Goal: Task Accomplishment & Management: Complete application form

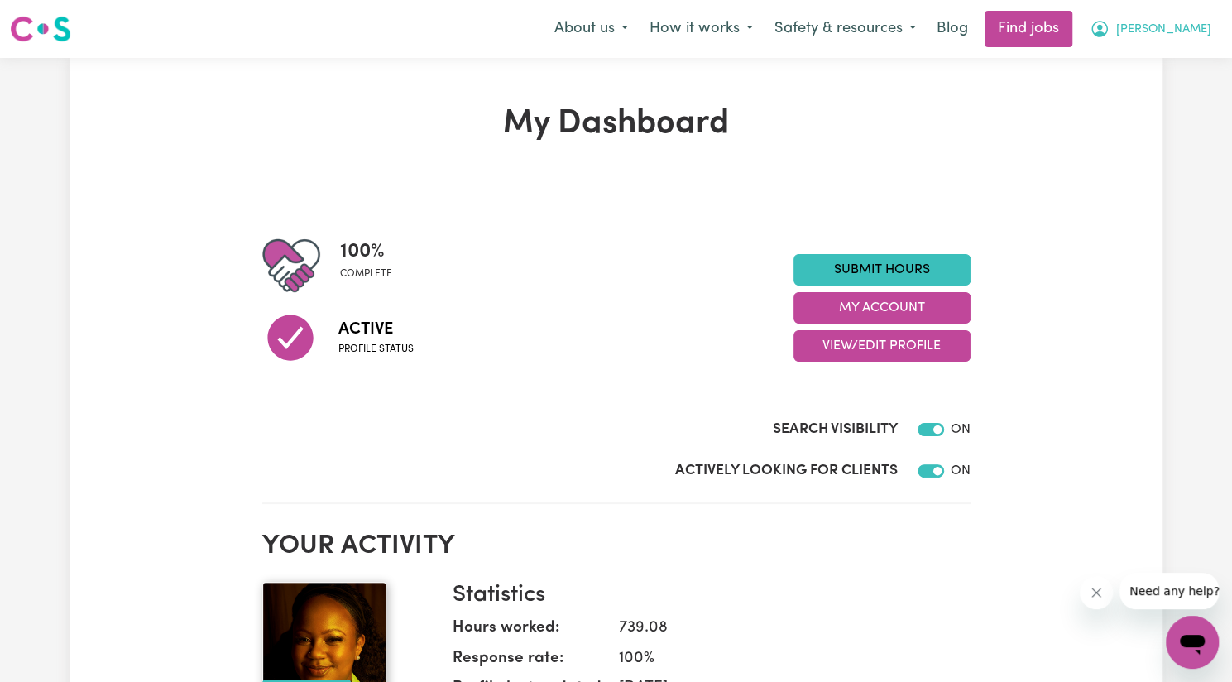
click at [1177, 34] on span "[PERSON_NAME]" at bounding box center [1163, 30] width 95 height 18
click at [1073, 41] on link "Find jobs" at bounding box center [1029, 29] width 88 height 36
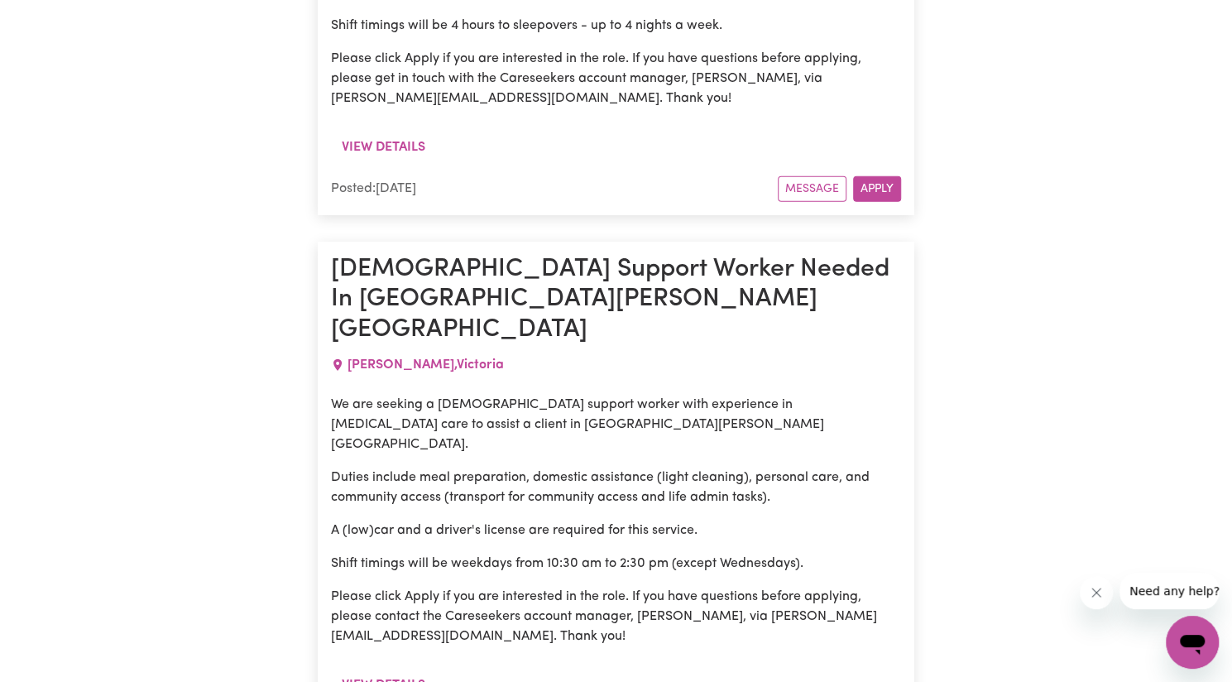
scroll to position [10343, 0]
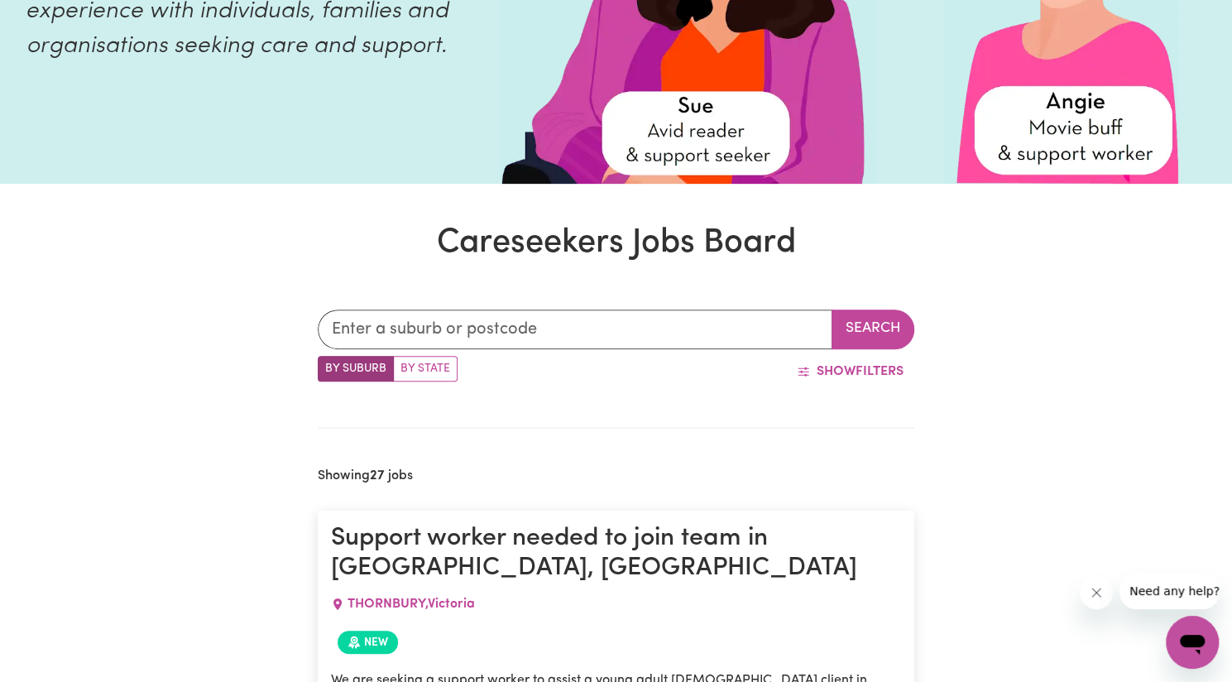
scroll to position [0, 0]
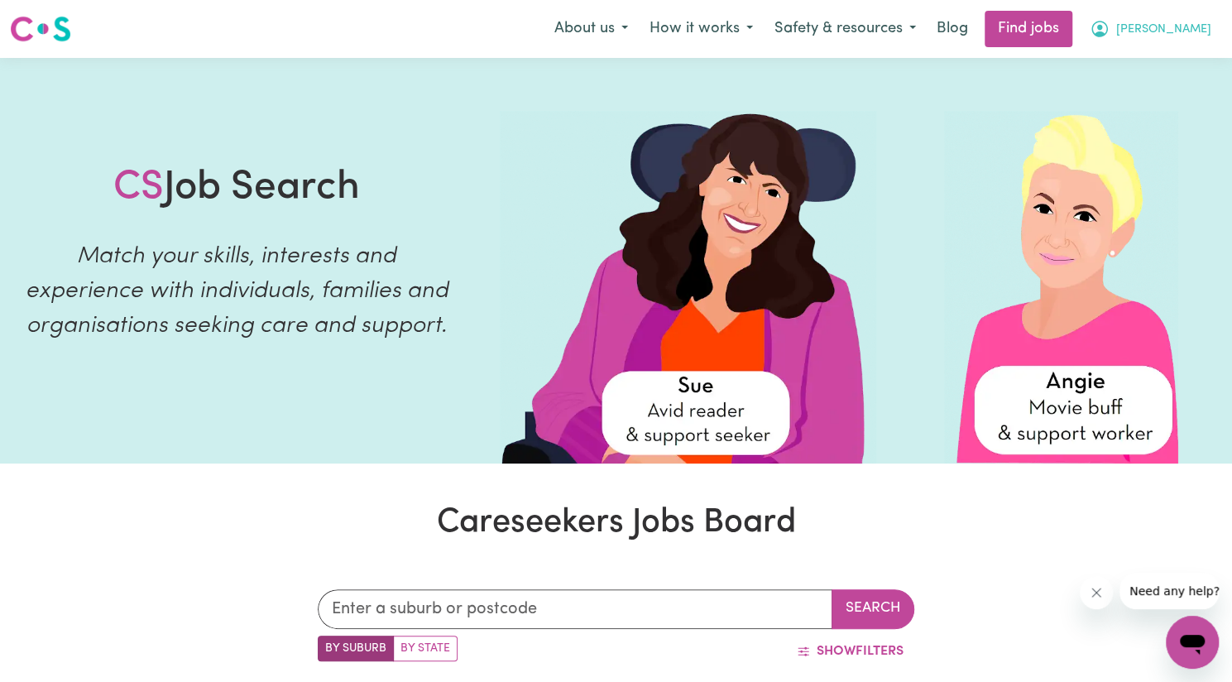
click at [1199, 26] on span "[PERSON_NAME]" at bounding box center [1163, 30] width 95 height 18
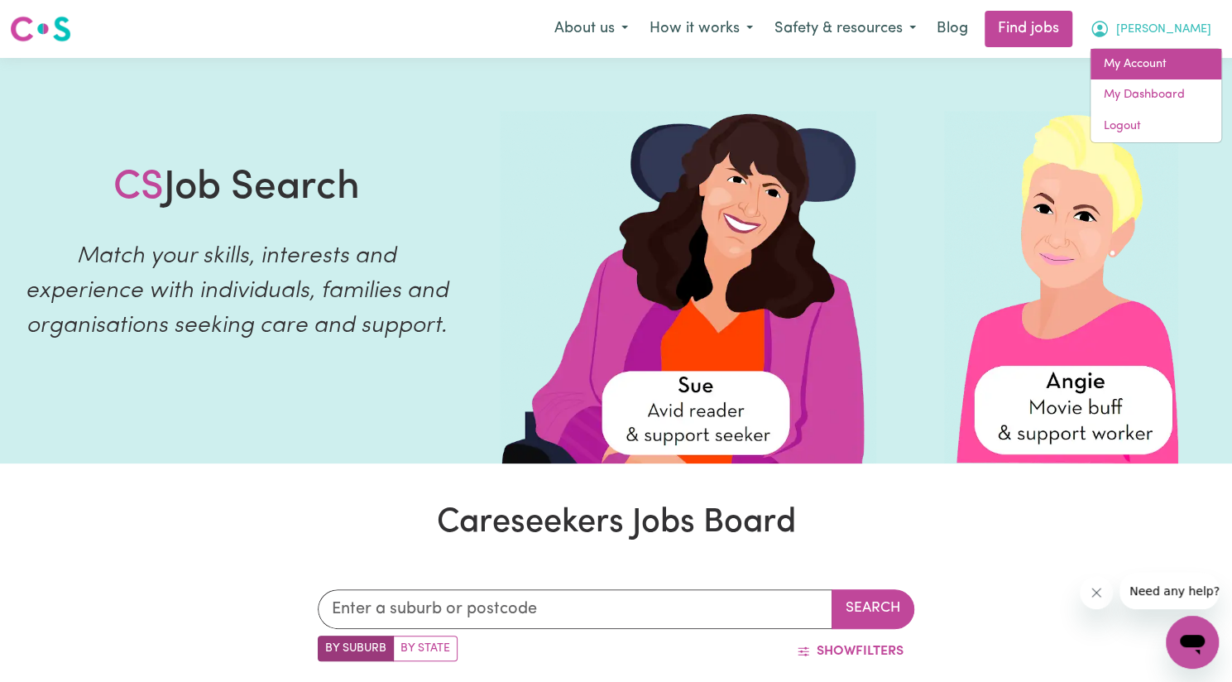
click at [1143, 69] on link "My Account" at bounding box center [1156, 64] width 131 height 31
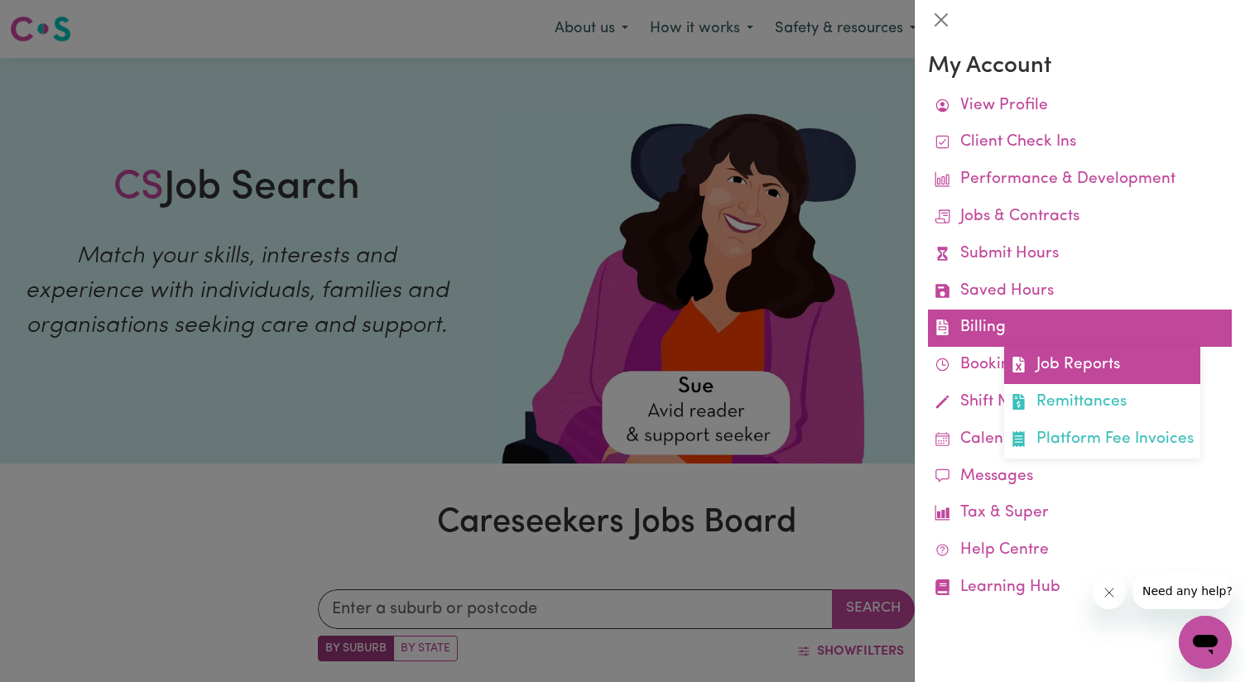
click at [1056, 372] on link "Job Reports" at bounding box center [1102, 365] width 196 height 37
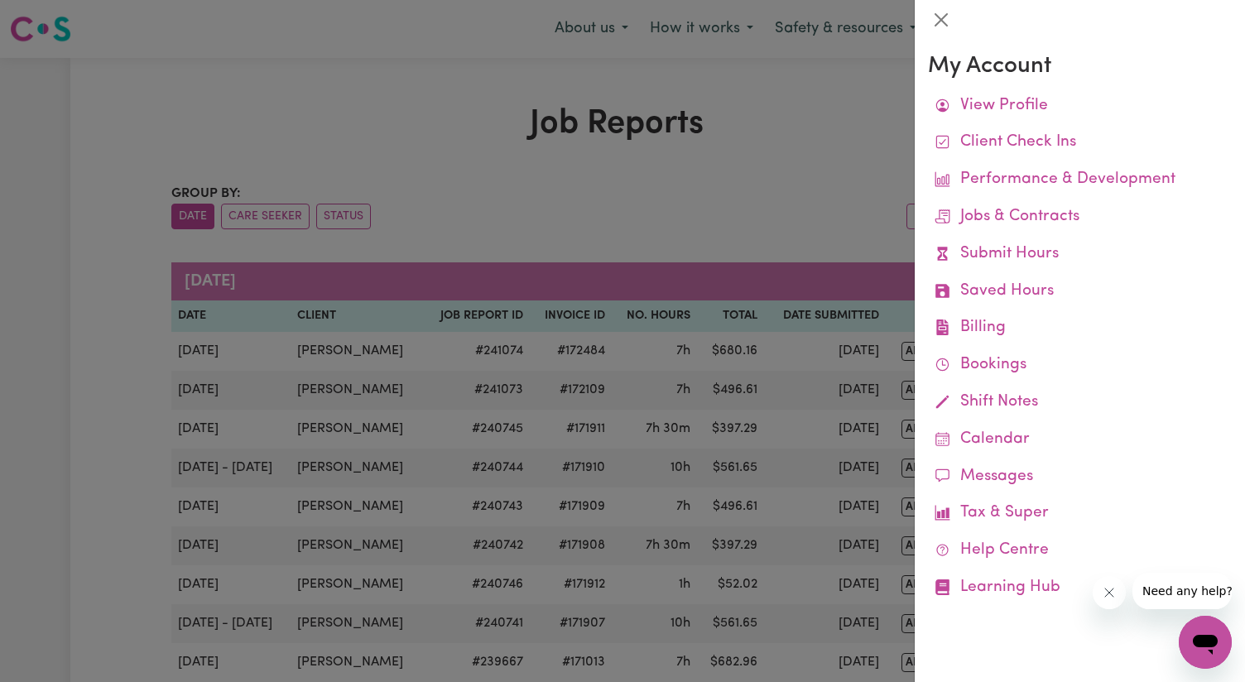
click at [652, 186] on div at bounding box center [622, 341] width 1245 height 682
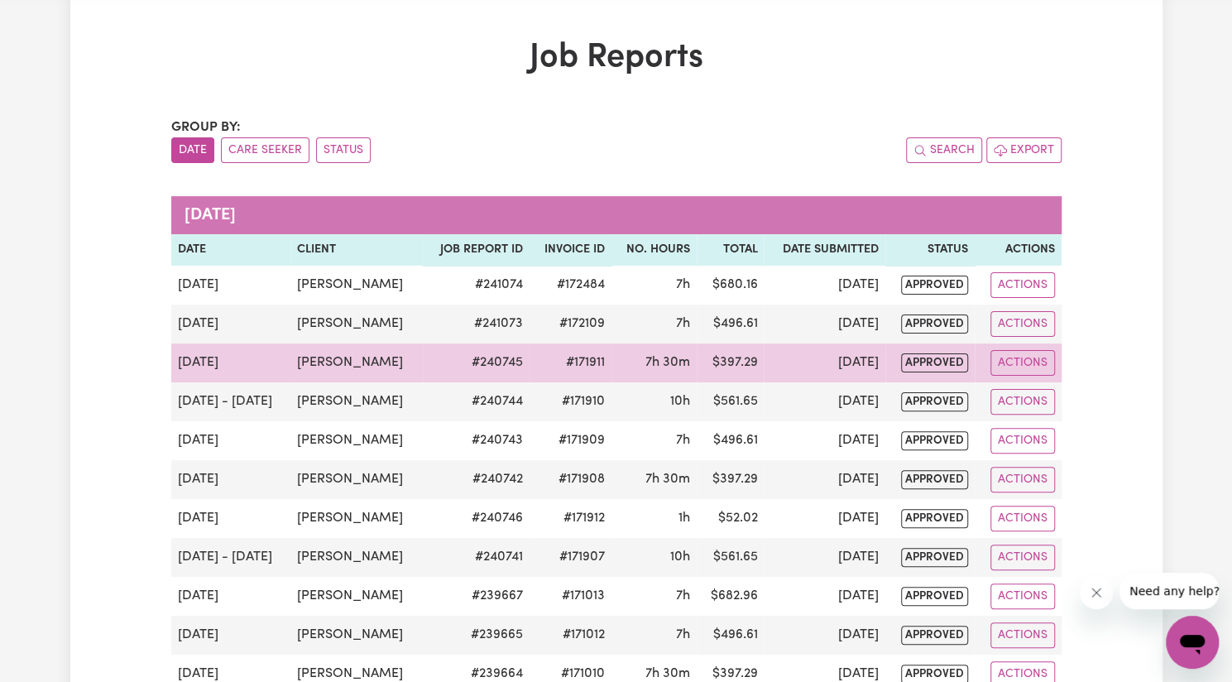
scroll to position [35, 0]
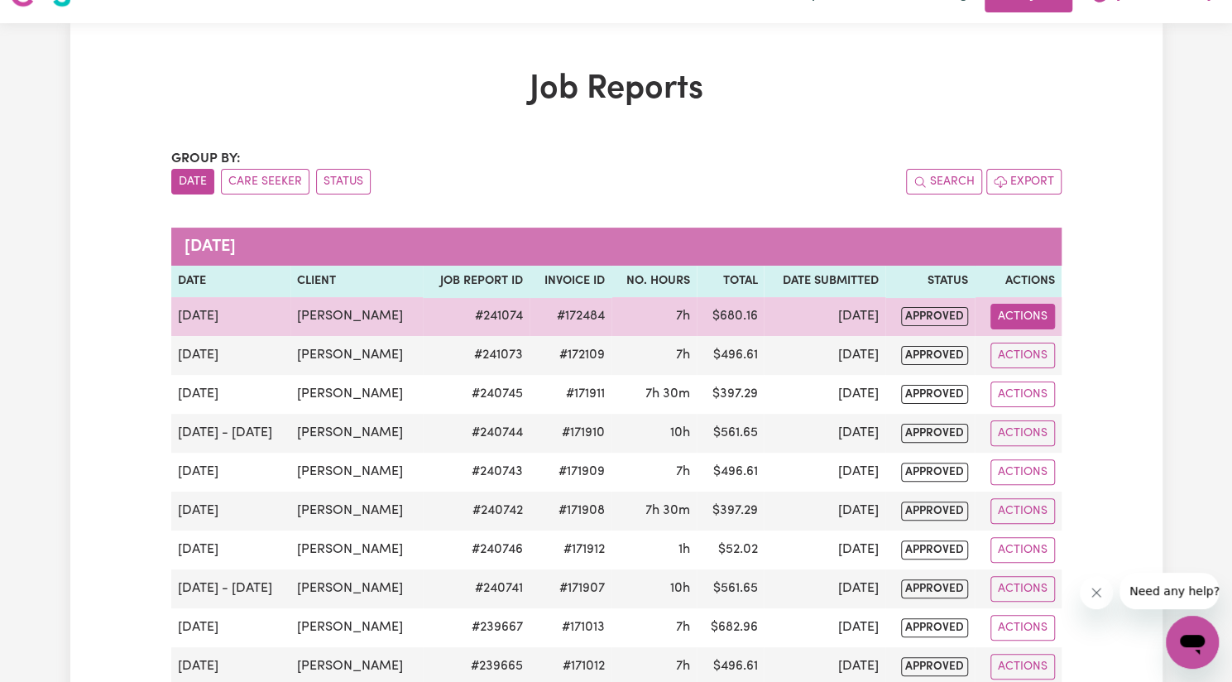
click at [1024, 309] on button "Actions" at bounding box center [1023, 317] width 65 height 26
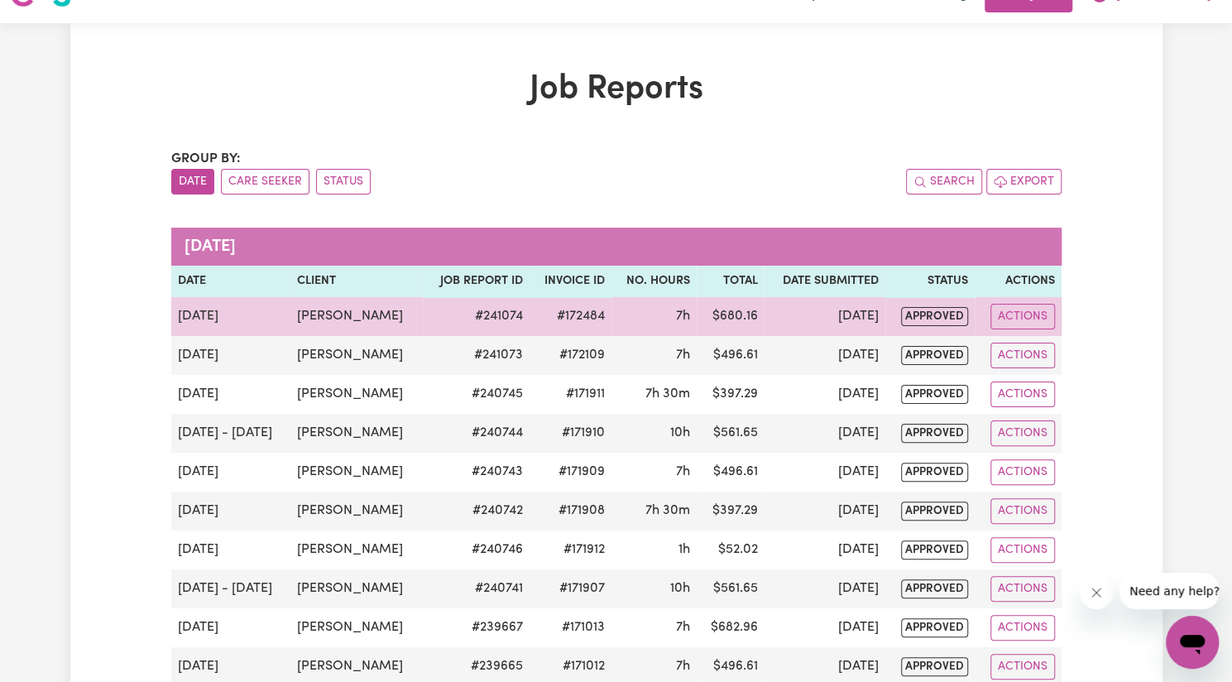
click at [472, 321] on td "# 241074" at bounding box center [476, 316] width 107 height 39
click at [917, 319] on span "approved" at bounding box center [934, 316] width 67 height 19
click at [1009, 315] on button "Actions" at bounding box center [1023, 317] width 65 height 26
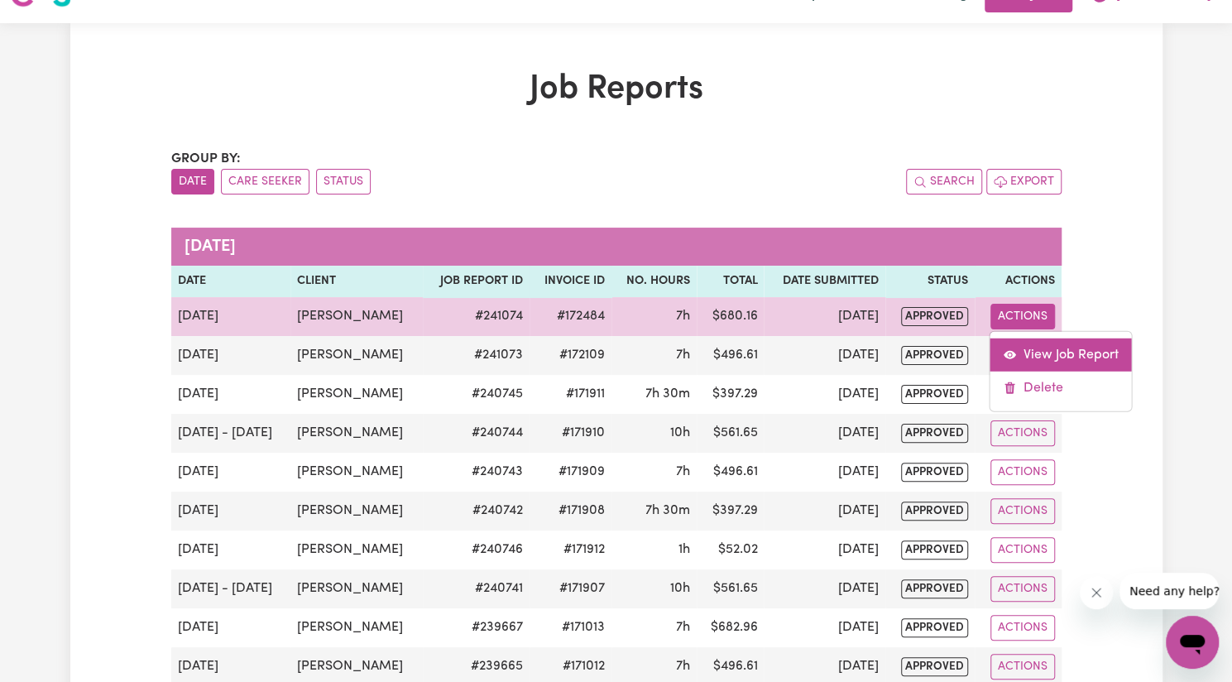
click at [1035, 350] on link "View Job Report" at bounding box center [1061, 354] width 142 height 33
select select "pm"
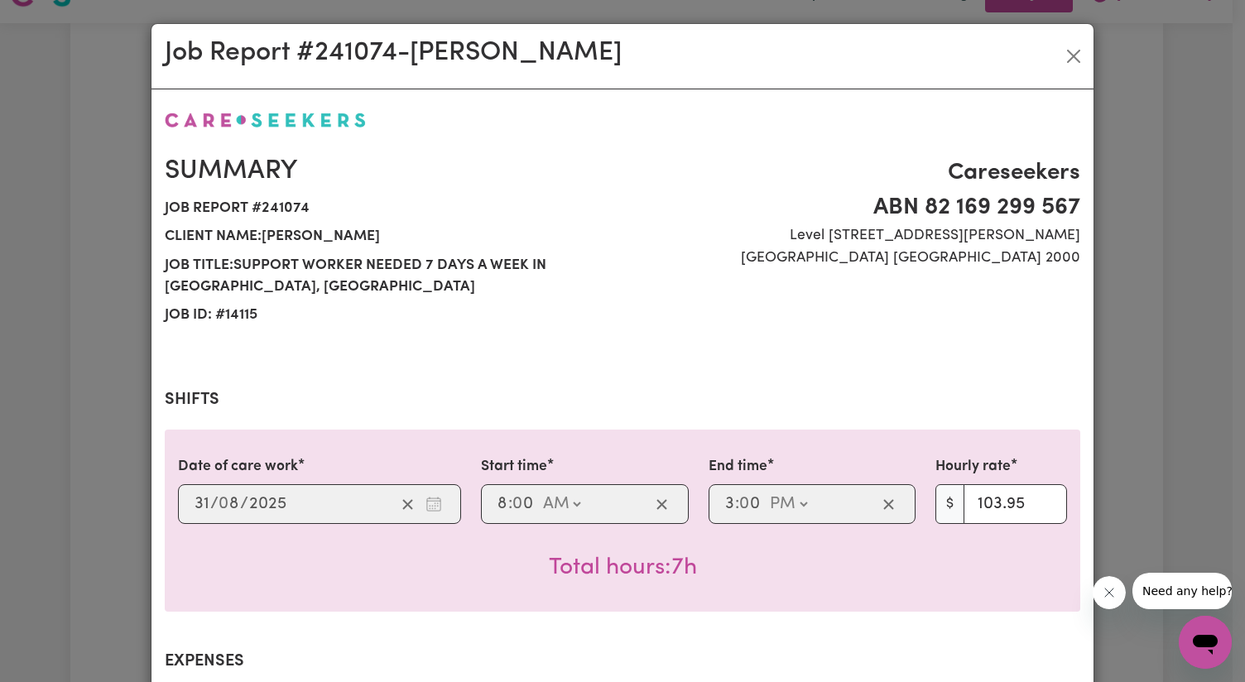
select select "103.95-[DATE]"
click at [1068, 60] on button "Close" at bounding box center [1073, 56] width 26 height 26
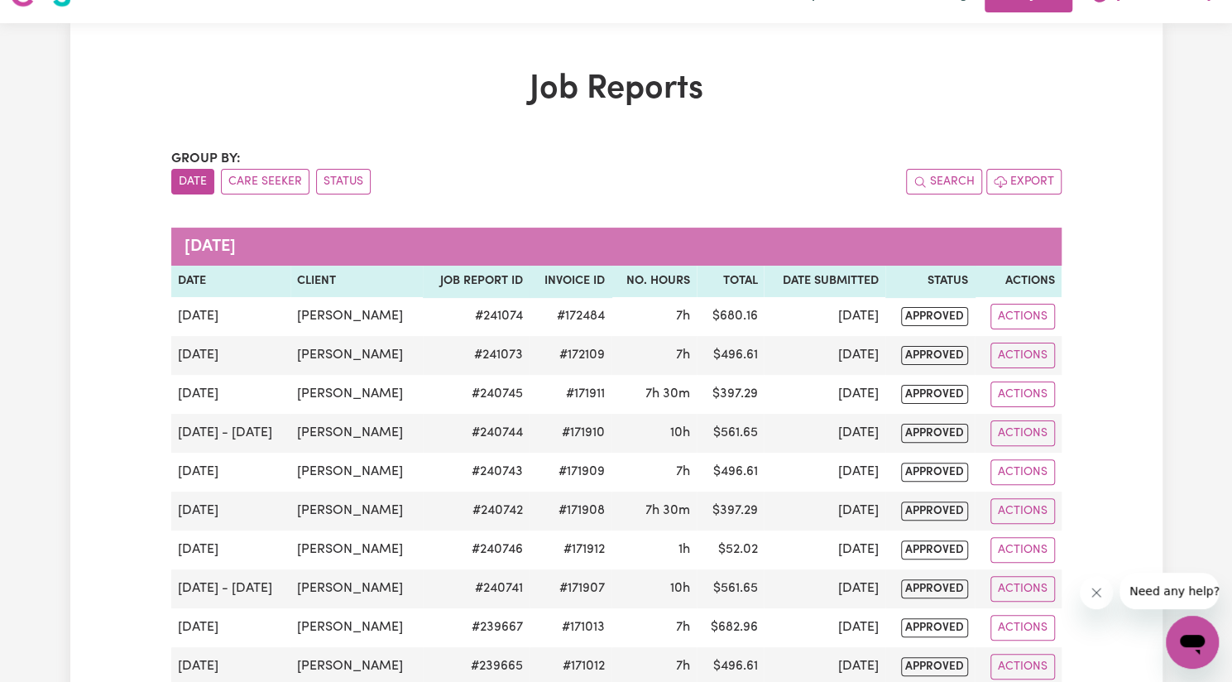
scroll to position [0, 0]
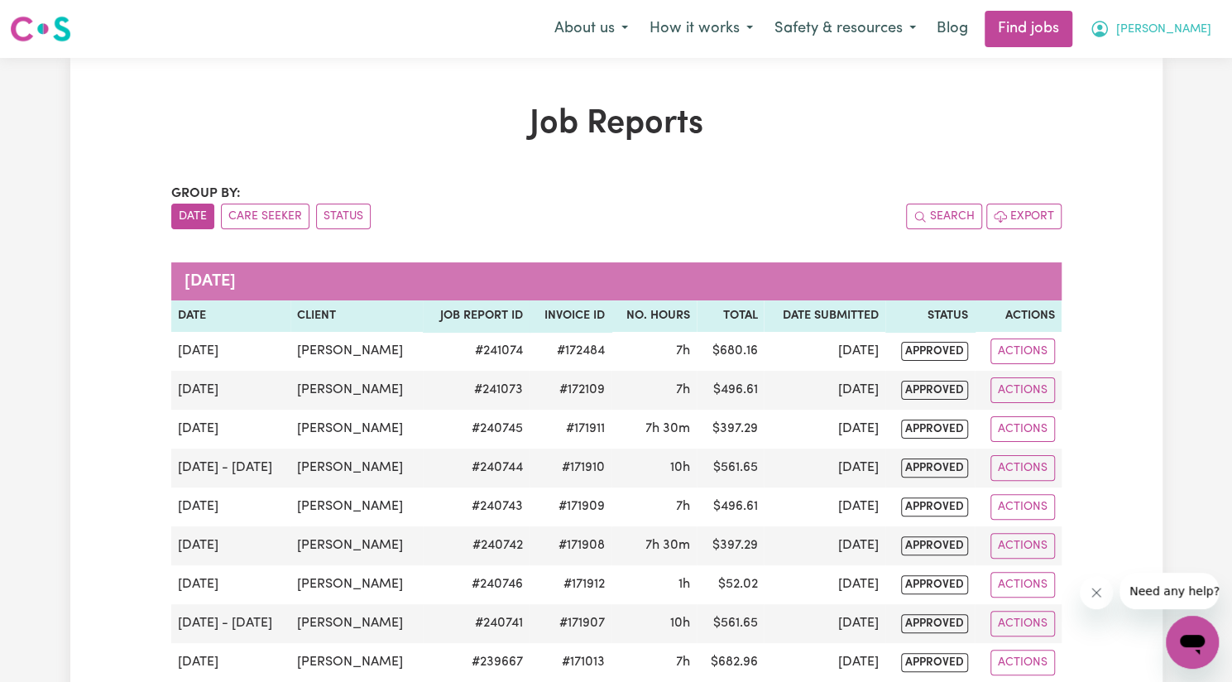
click at [1197, 24] on span "[PERSON_NAME]" at bounding box center [1163, 30] width 95 height 18
click at [1161, 60] on link "My Account" at bounding box center [1156, 64] width 131 height 31
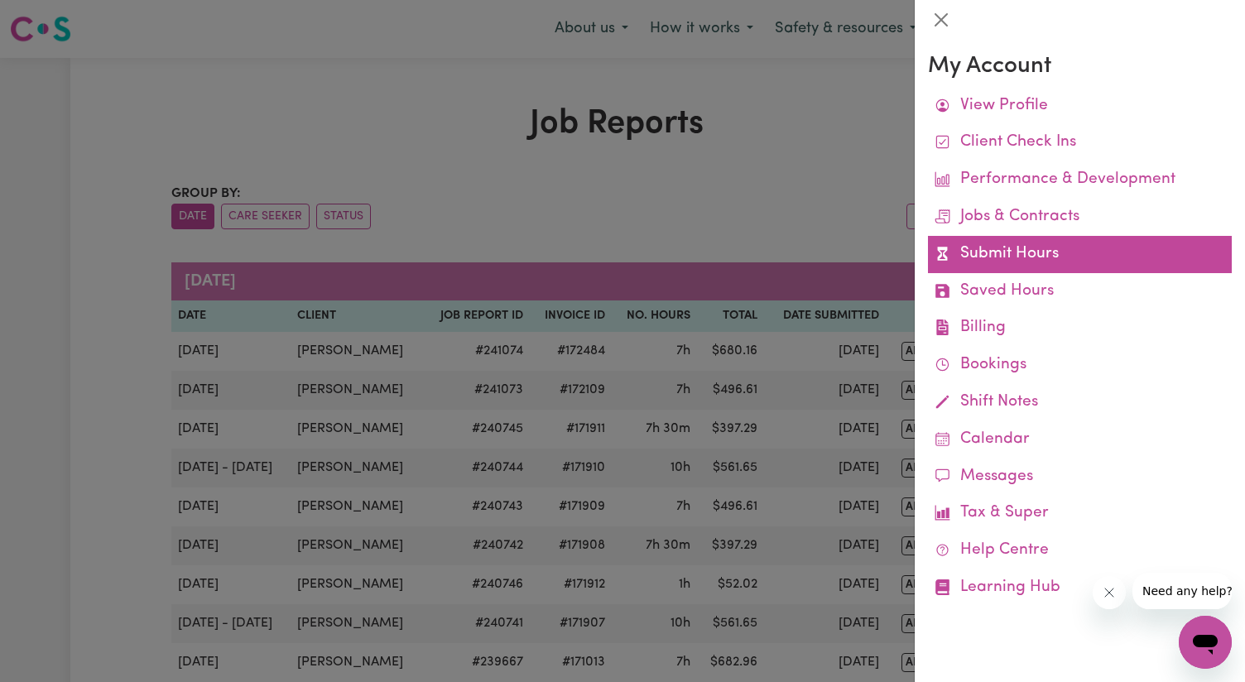
click at [1053, 242] on link "Submit Hours" at bounding box center [1080, 254] width 304 height 37
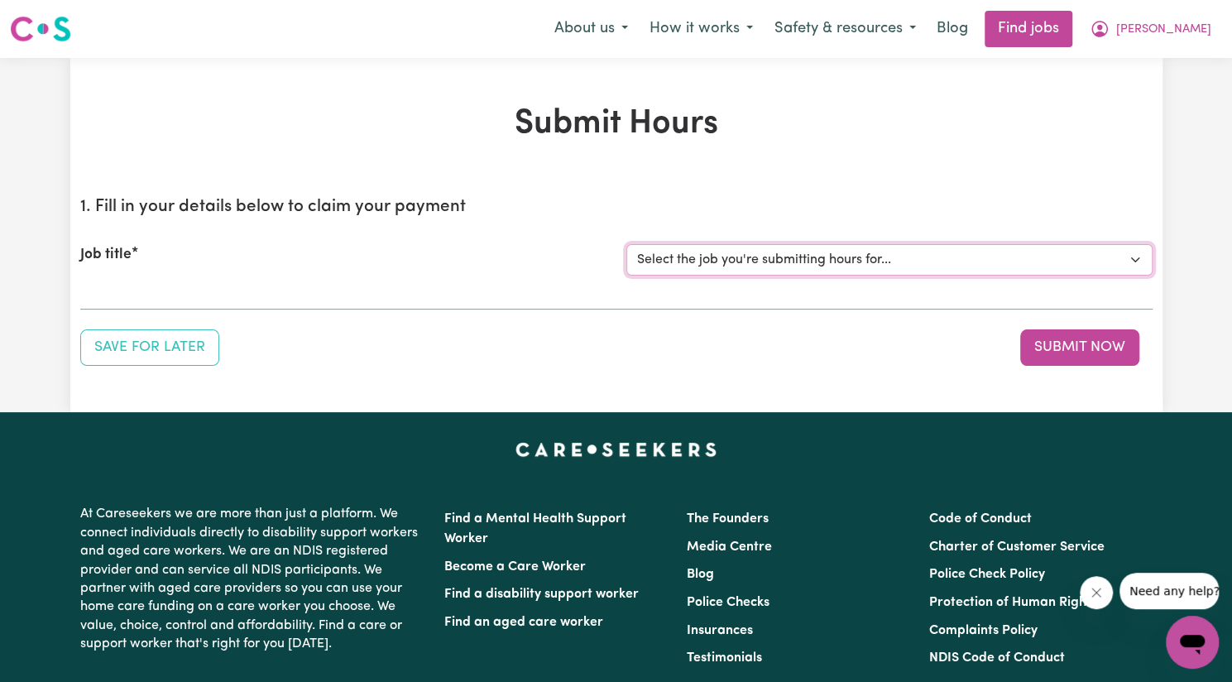
click at [864, 264] on select "Select the job you're submitting hours for... [[PERSON_NAME]] Support Worker Ne…" at bounding box center [889, 259] width 526 height 31
select select "14115"
click at [626, 244] on select "Select the job you're submitting hours for... [[PERSON_NAME]] Support Worker Ne…" at bounding box center [889, 259] width 526 height 31
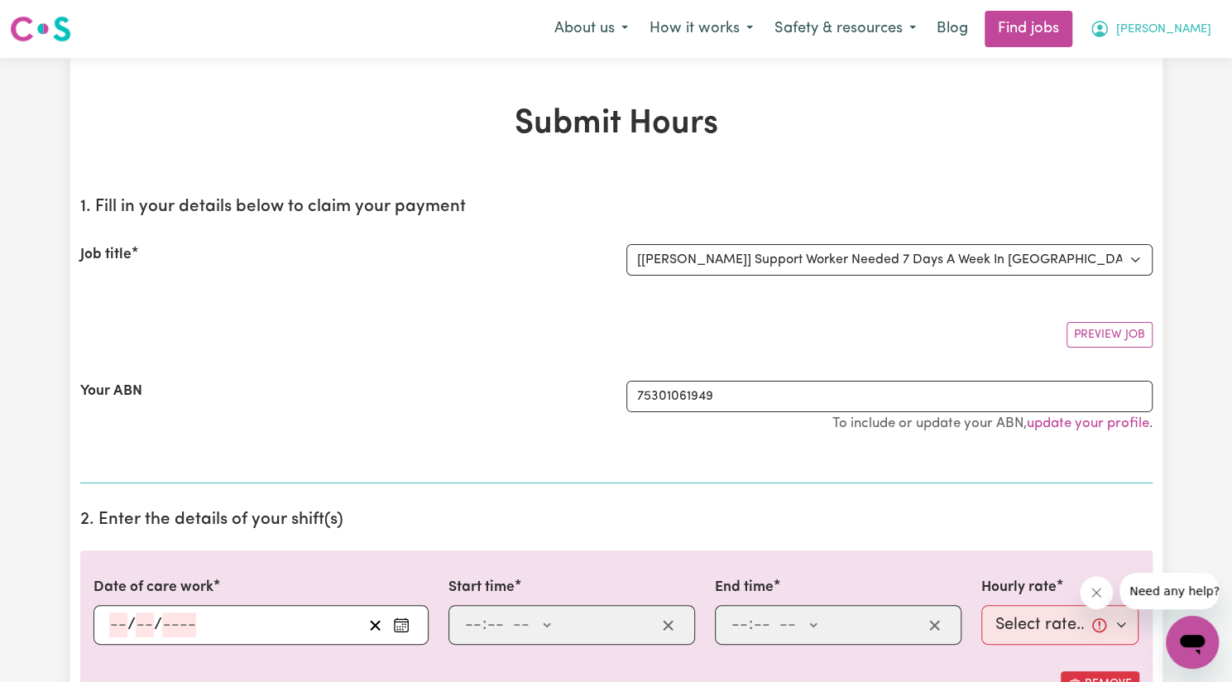
click at [1202, 39] on button "[PERSON_NAME]" at bounding box center [1150, 29] width 143 height 35
click at [1171, 65] on link "My Account" at bounding box center [1156, 64] width 131 height 31
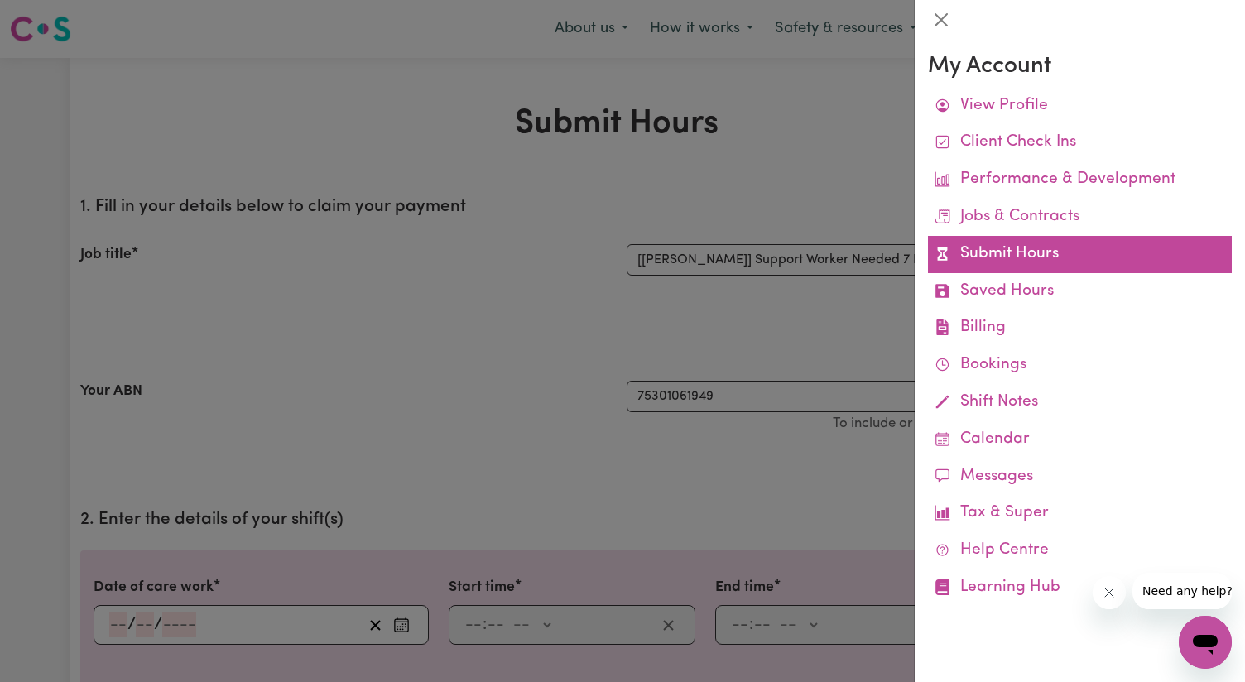
click at [1041, 262] on link "Submit Hours" at bounding box center [1080, 254] width 304 height 37
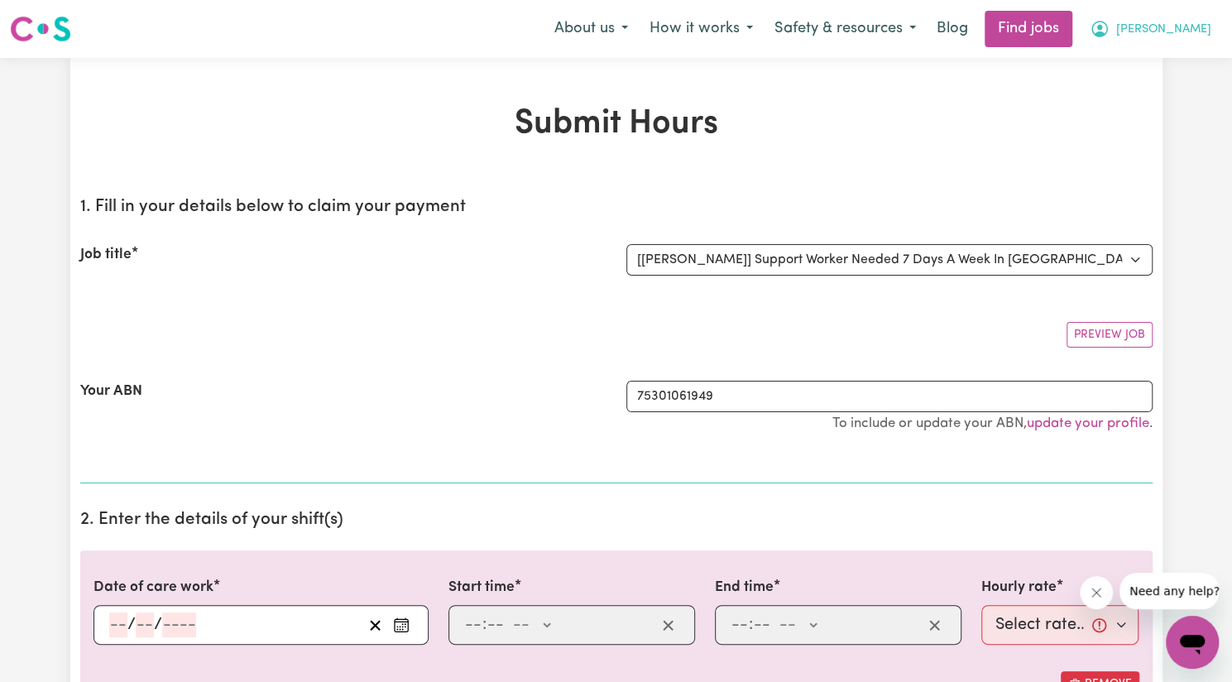
click at [1183, 31] on span "[PERSON_NAME]" at bounding box center [1163, 30] width 95 height 18
click at [1172, 66] on link "My Account" at bounding box center [1156, 64] width 131 height 31
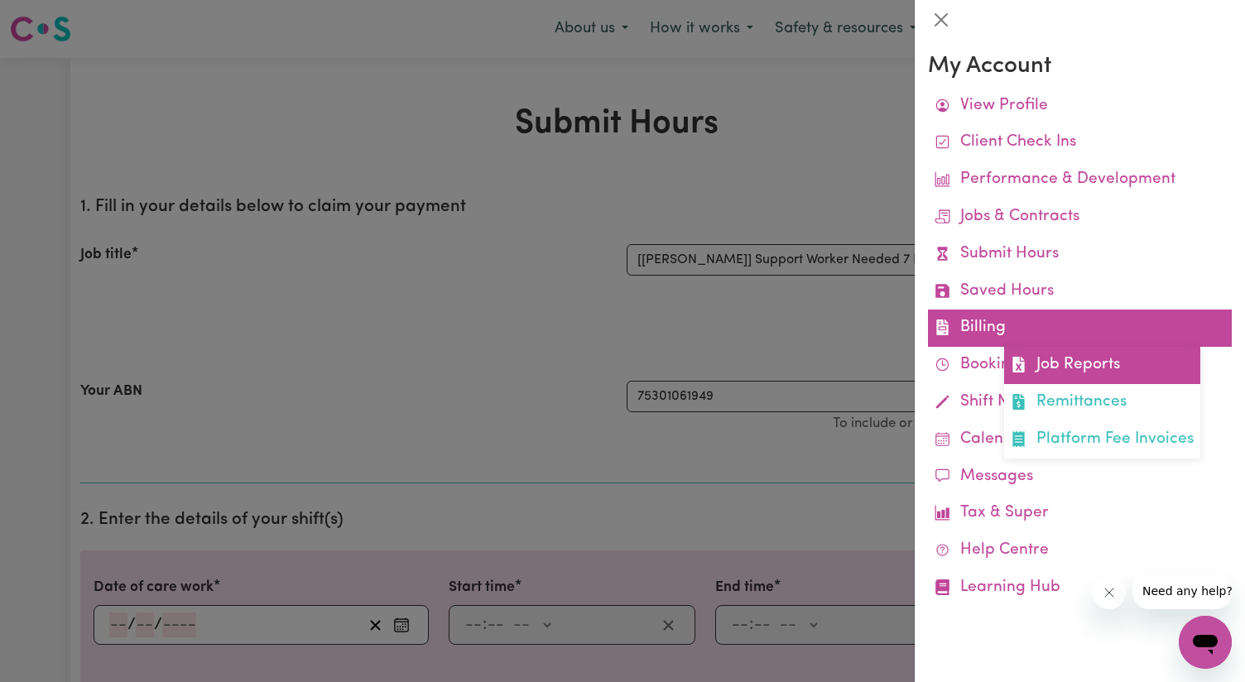
click at [1059, 363] on link "Job Reports" at bounding box center [1102, 365] width 196 height 37
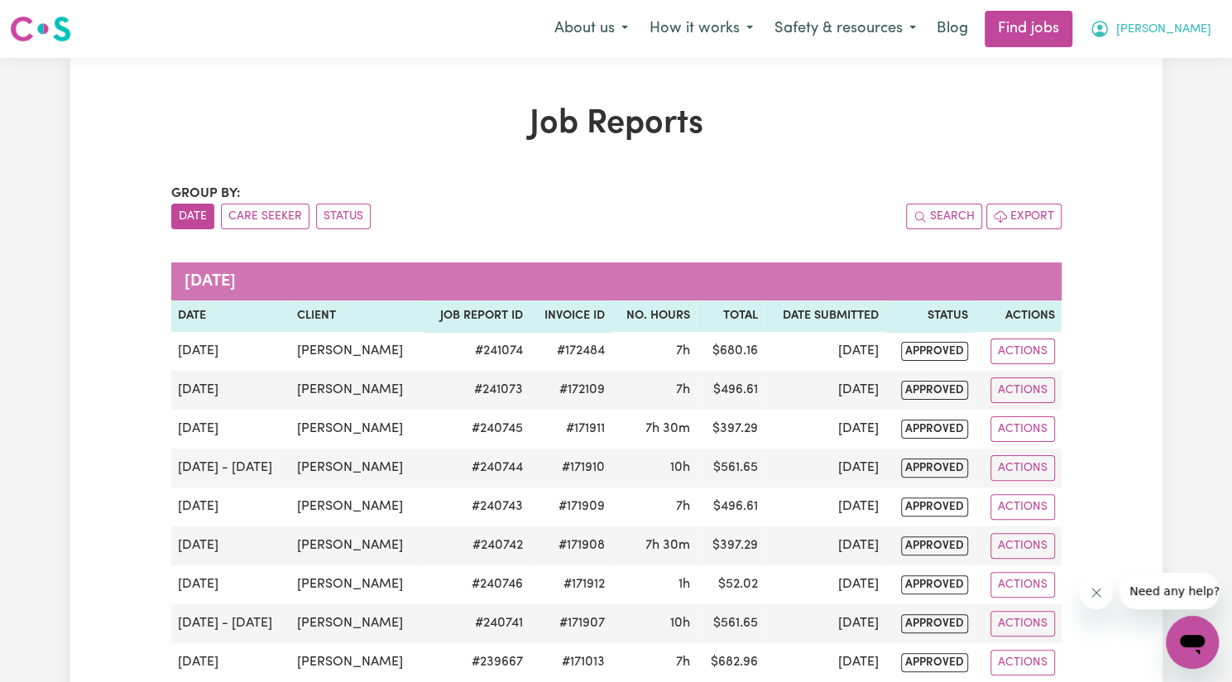
click at [1183, 39] on button "[PERSON_NAME]" at bounding box center [1150, 29] width 143 height 35
click at [1164, 73] on link "My Account" at bounding box center [1156, 64] width 131 height 31
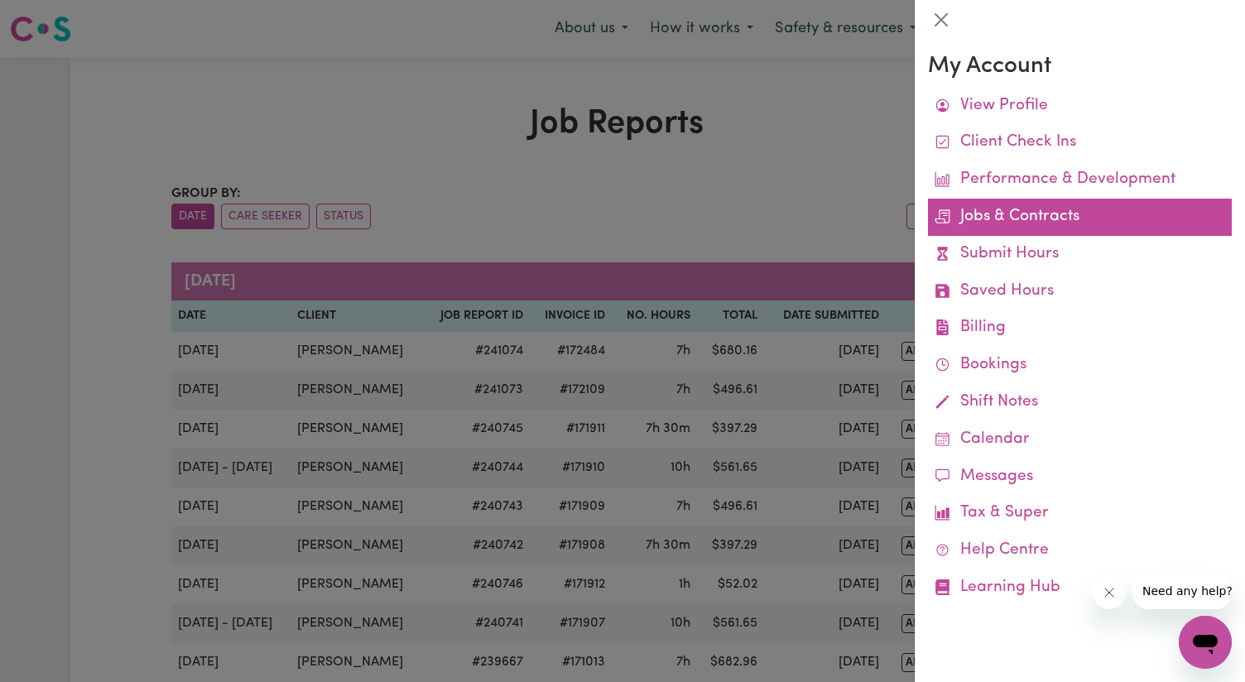
click at [1056, 226] on link "Jobs & Contracts" at bounding box center [1080, 217] width 304 height 37
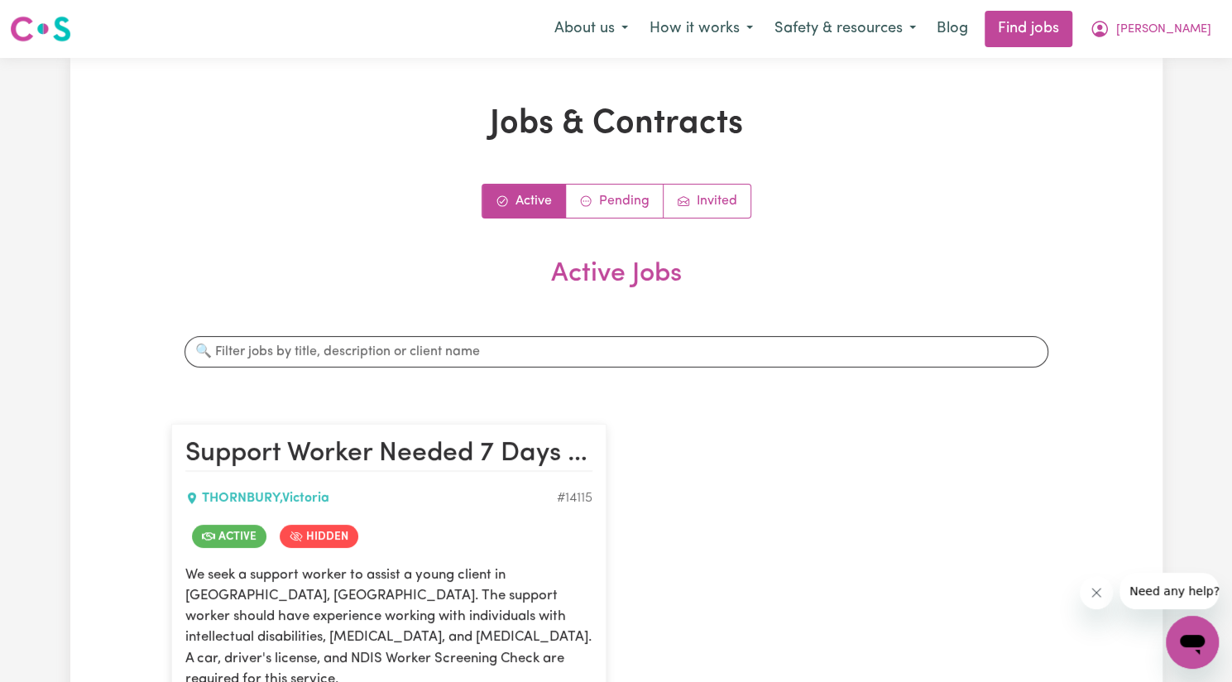
drag, startPoint x: 1056, startPoint y: 226, endPoint x: 218, endPoint y: 271, distance: 838.8
click at [218, 271] on h2 "Active Jobs" at bounding box center [616, 287] width 890 height 58
click at [1170, 31] on button "[PERSON_NAME]" at bounding box center [1150, 29] width 143 height 35
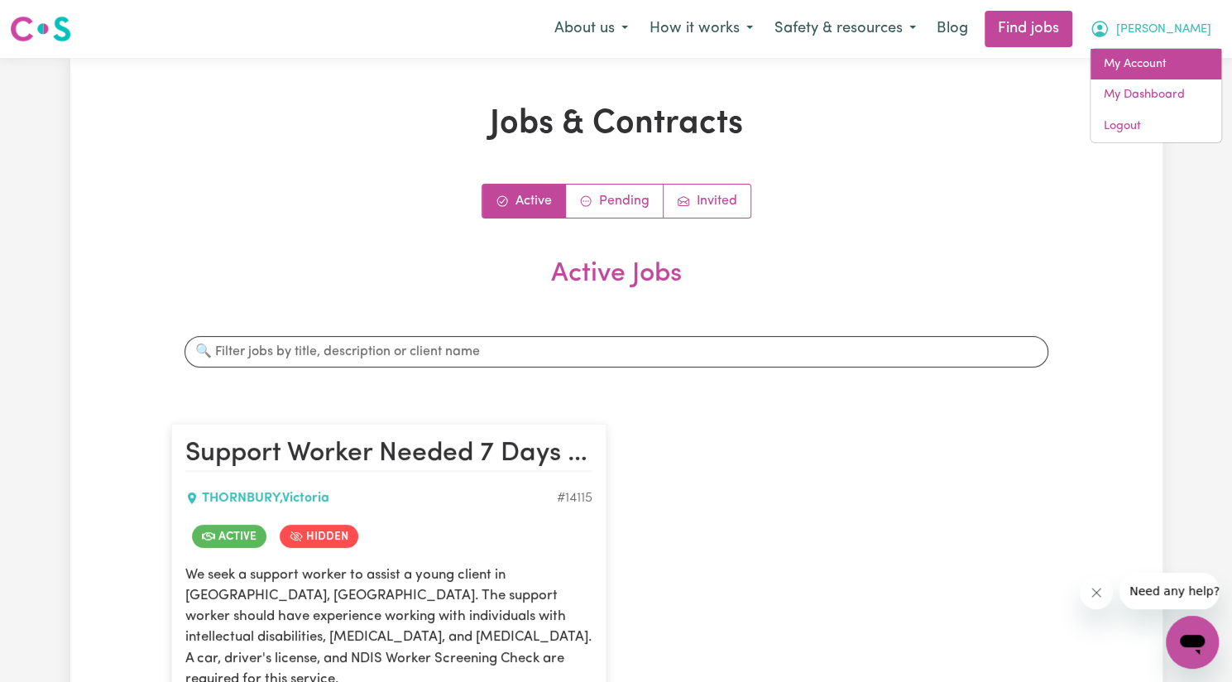
click at [1150, 60] on link "My Account" at bounding box center [1156, 64] width 131 height 31
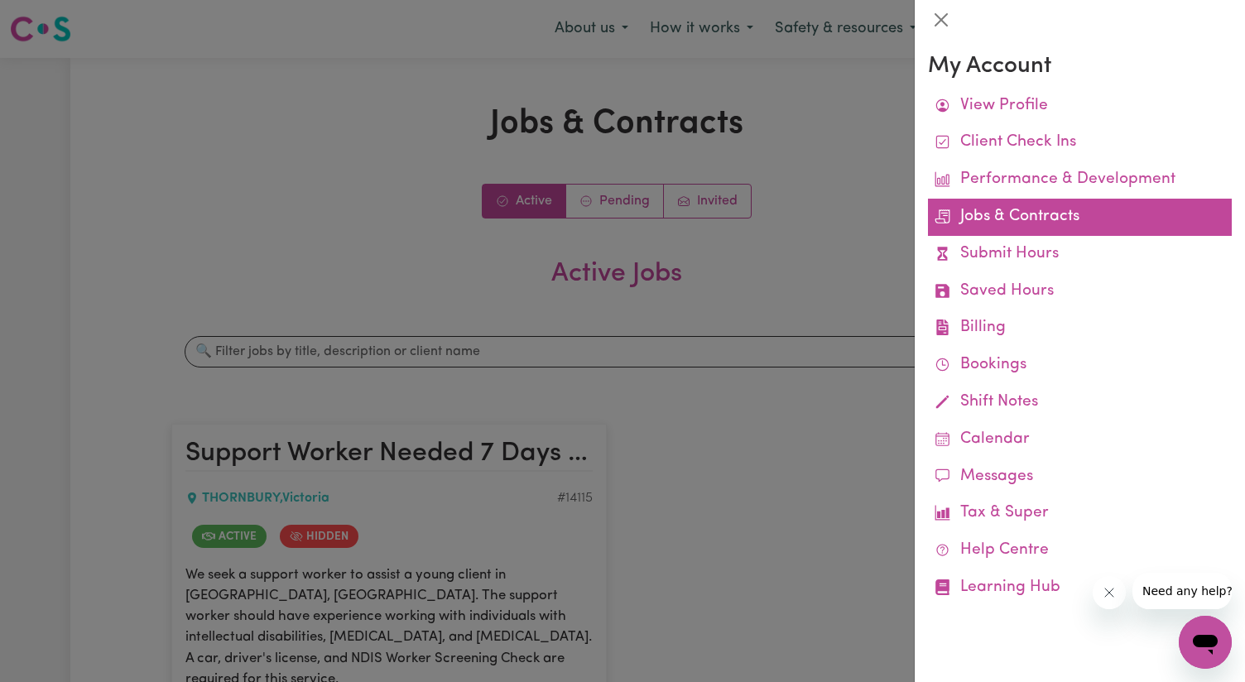
click at [1048, 223] on link "Jobs & Contracts" at bounding box center [1080, 217] width 304 height 37
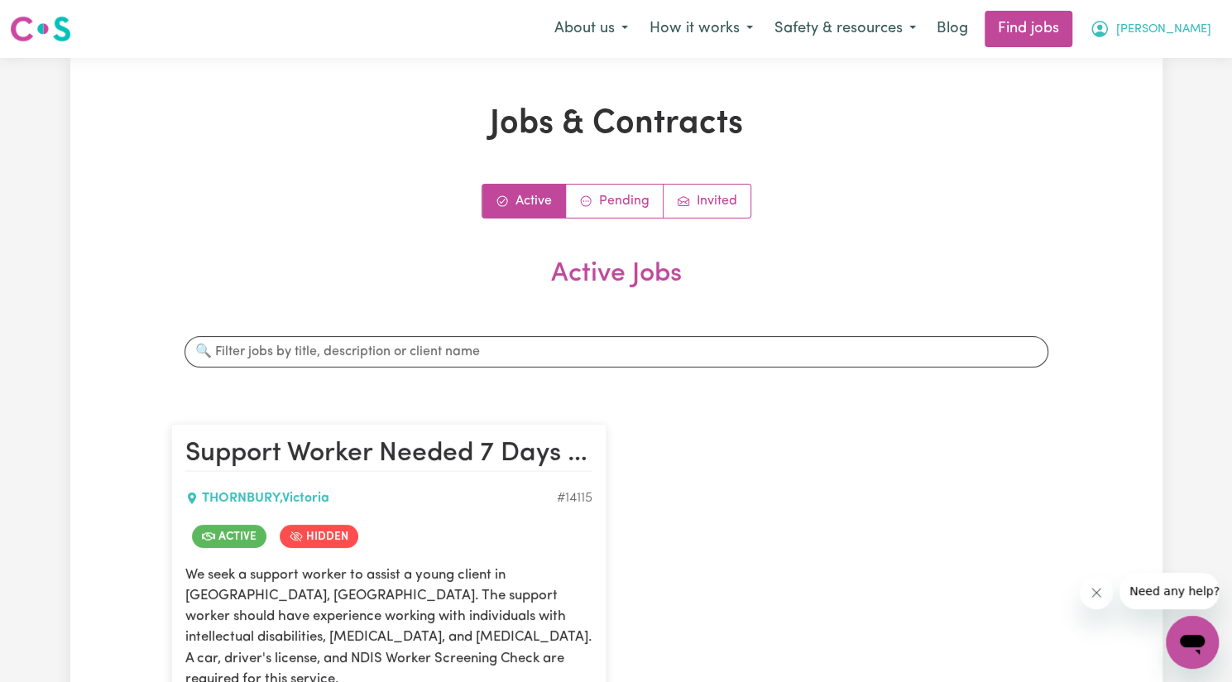
click at [1172, 38] on span "[PERSON_NAME]" at bounding box center [1163, 30] width 95 height 18
click at [1143, 72] on link "My Account" at bounding box center [1156, 64] width 131 height 31
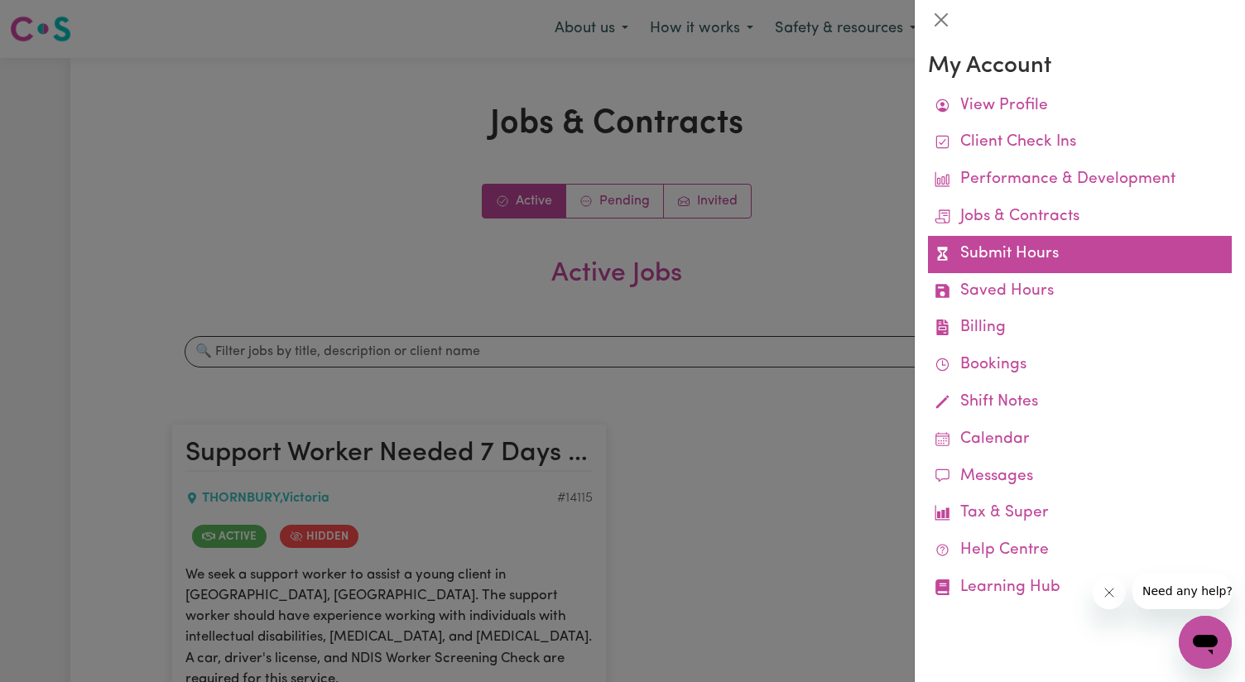
click at [1061, 260] on link "Submit Hours" at bounding box center [1080, 254] width 304 height 37
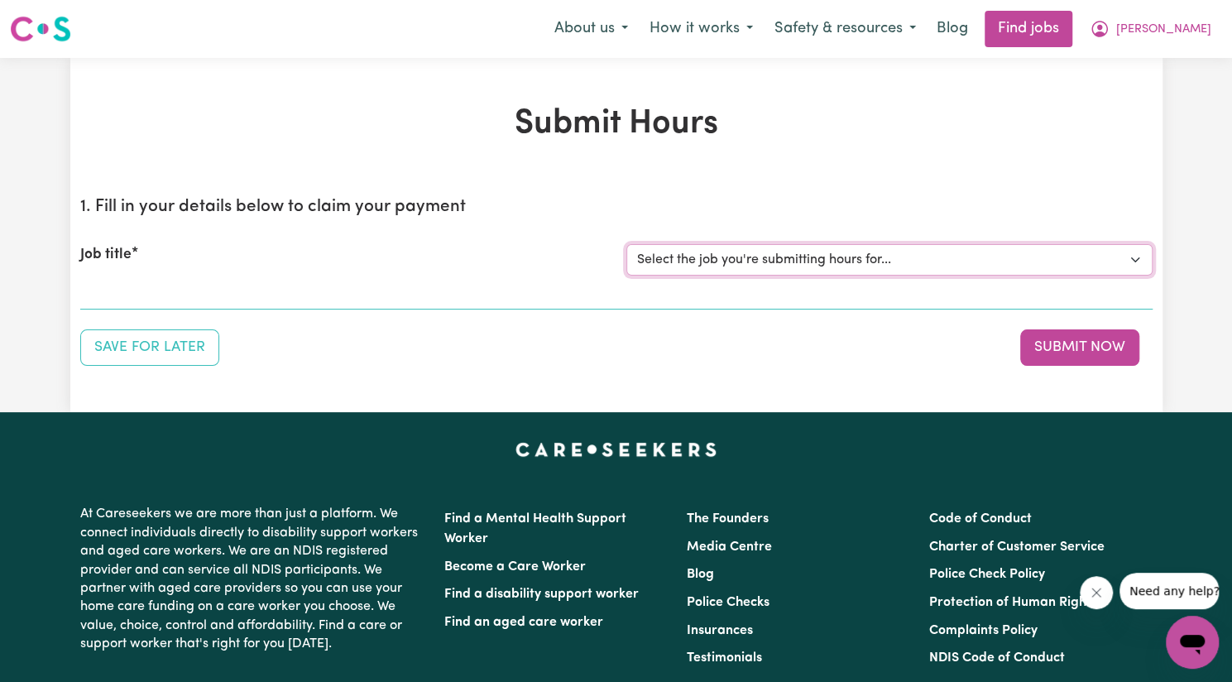
click at [1061, 260] on select "Select the job you're submitting hours for... [[PERSON_NAME]] Support Worker Ne…" at bounding box center [889, 259] width 526 height 31
select select "14115"
click at [626, 244] on select "Select the job you're submitting hours for... [[PERSON_NAME]] Support Worker Ne…" at bounding box center [889, 259] width 526 height 31
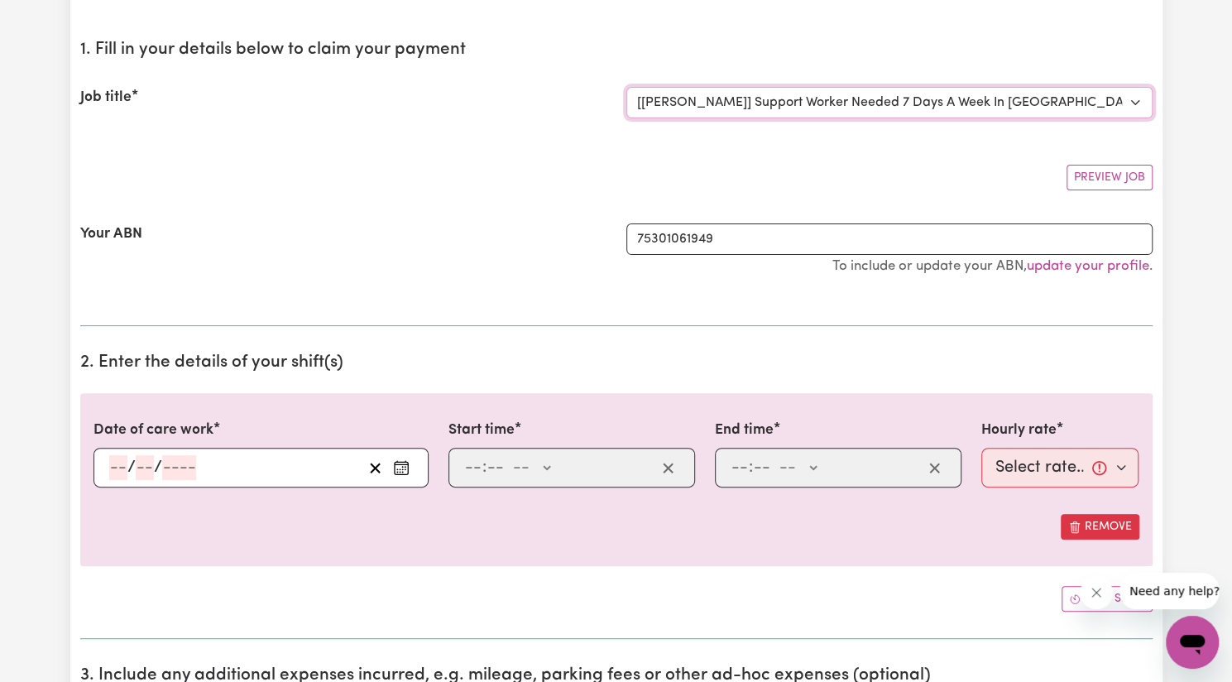
scroll to position [159, 0]
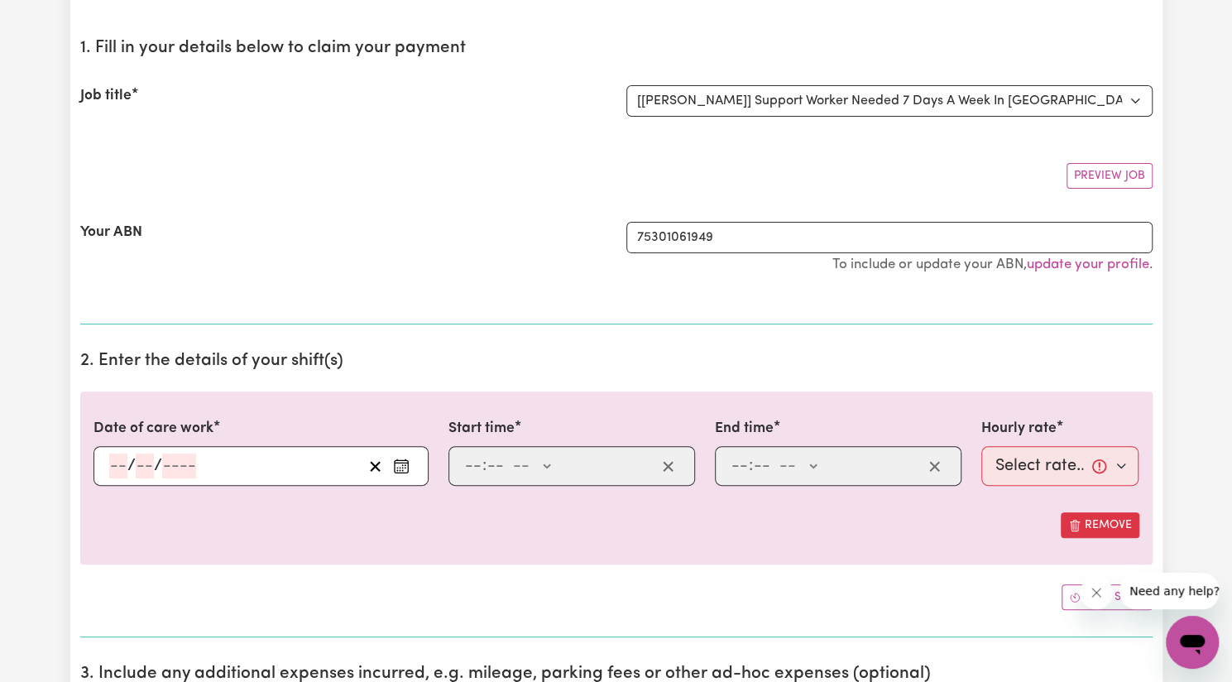
click at [406, 463] on icon "Enter the date of care work" at bounding box center [401, 466] width 17 height 17
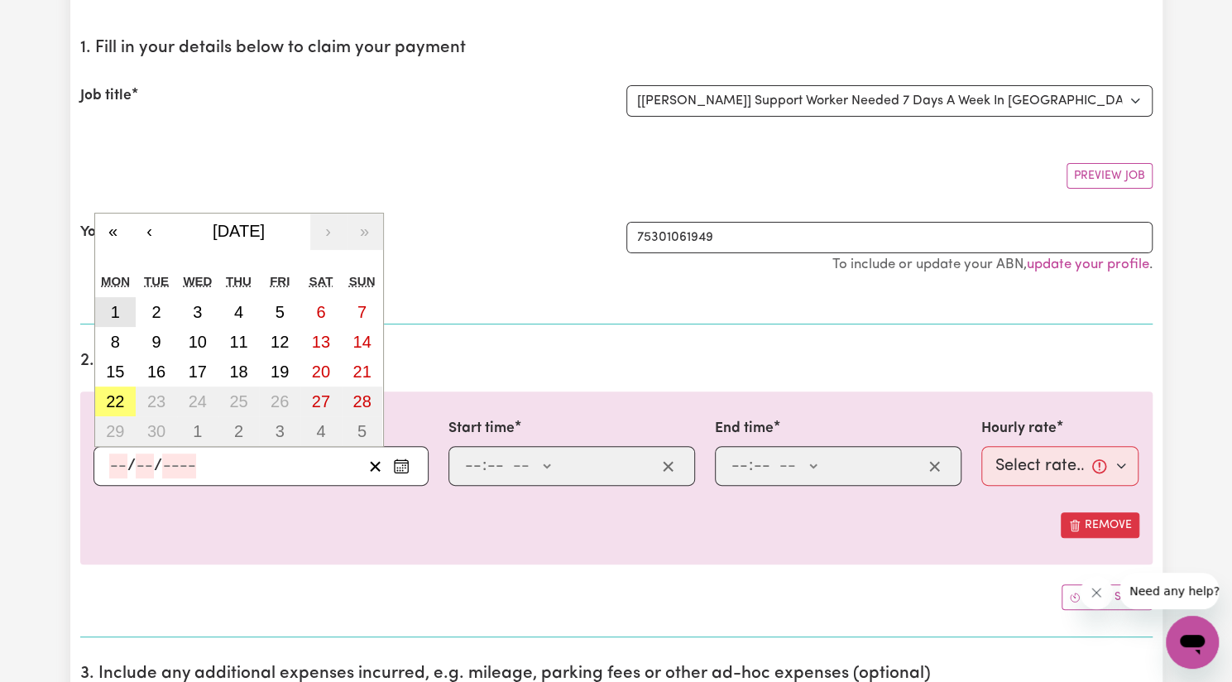
click at [117, 312] on abbr "1" at bounding box center [115, 312] width 9 height 18
type input "[DATE]"
type input "1"
type input "9"
type input "2025"
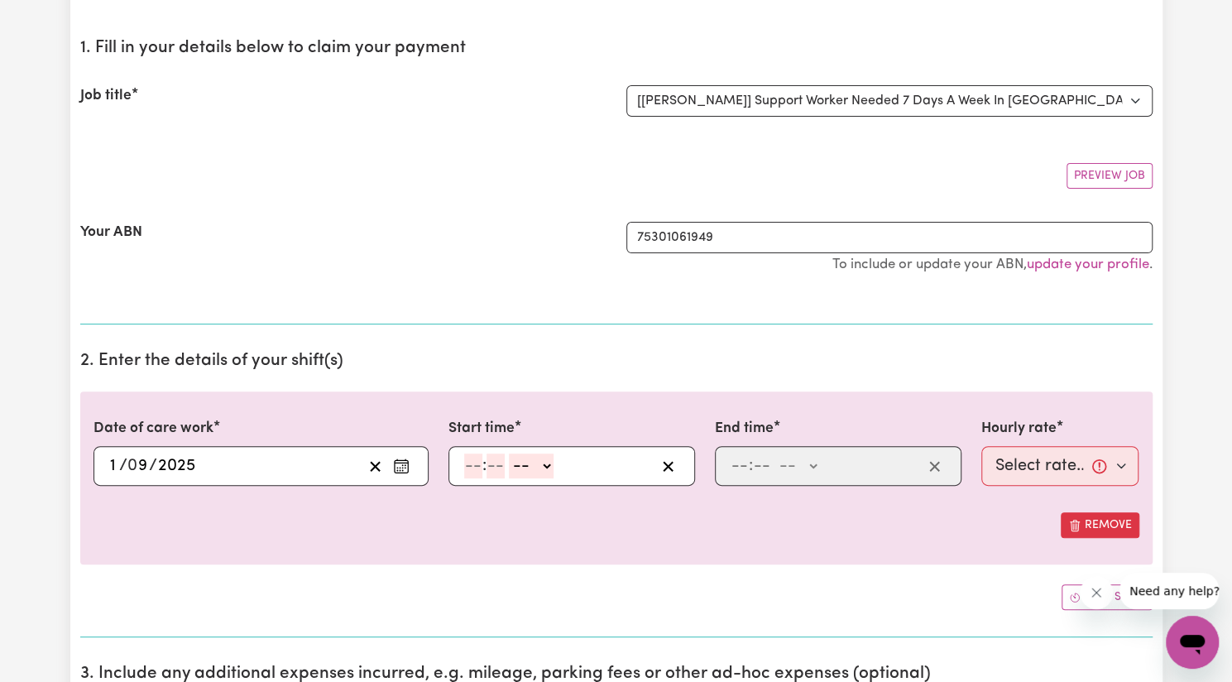
click at [471, 468] on input "number" at bounding box center [473, 466] width 18 height 25
type input "12"
type input "9"
click at [471, 468] on input "12" at bounding box center [472, 466] width 17 height 25
type input "12"
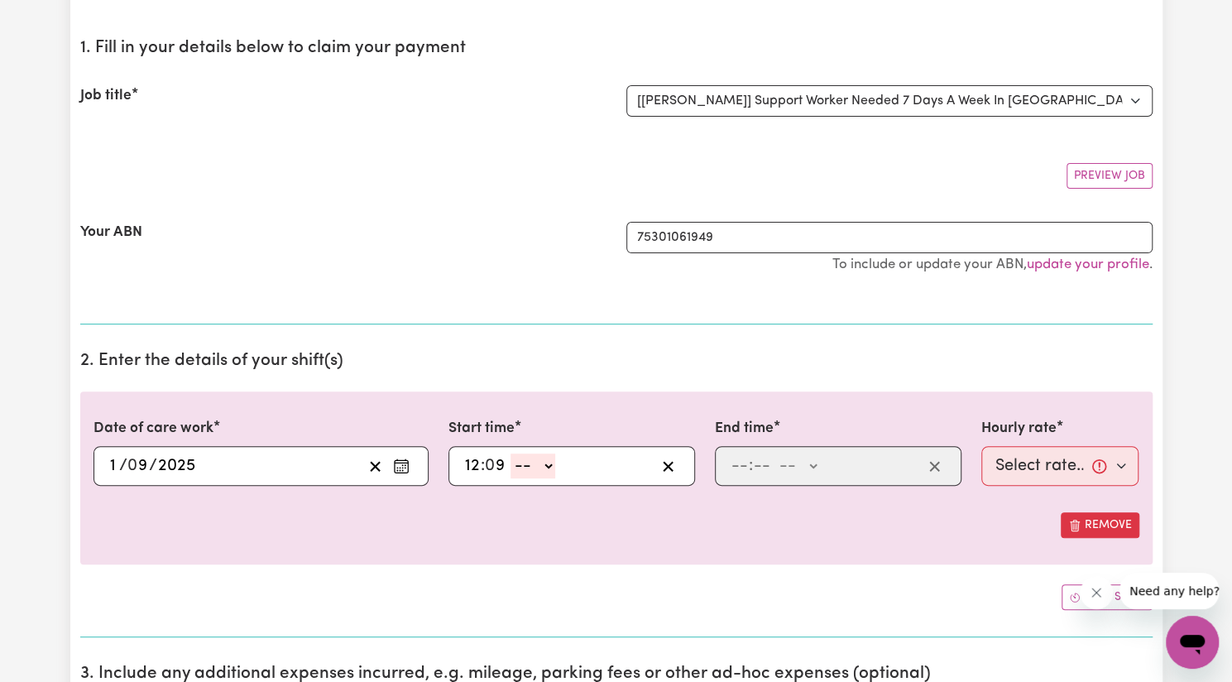
type input "9"
click at [468, 458] on input "12" at bounding box center [472, 466] width 17 height 25
type input "9"
type input "15"
click at [545, 469] on select "-- AM PM" at bounding box center [523, 466] width 45 height 25
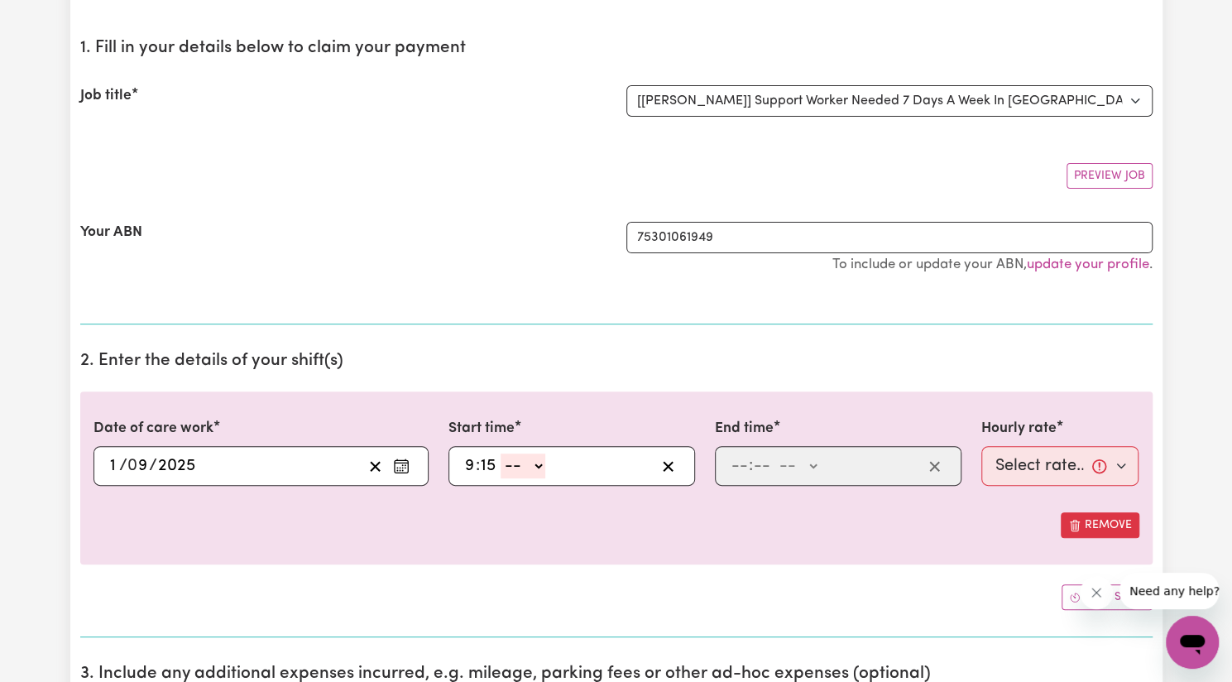
select select "pm"
click at [501, 454] on select "-- AM PM" at bounding box center [523, 466] width 45 height 25
type input "21:15"
click at [741, 468] on input "number" at bounding box center [740, 466] width 18 height 25
type input "6"
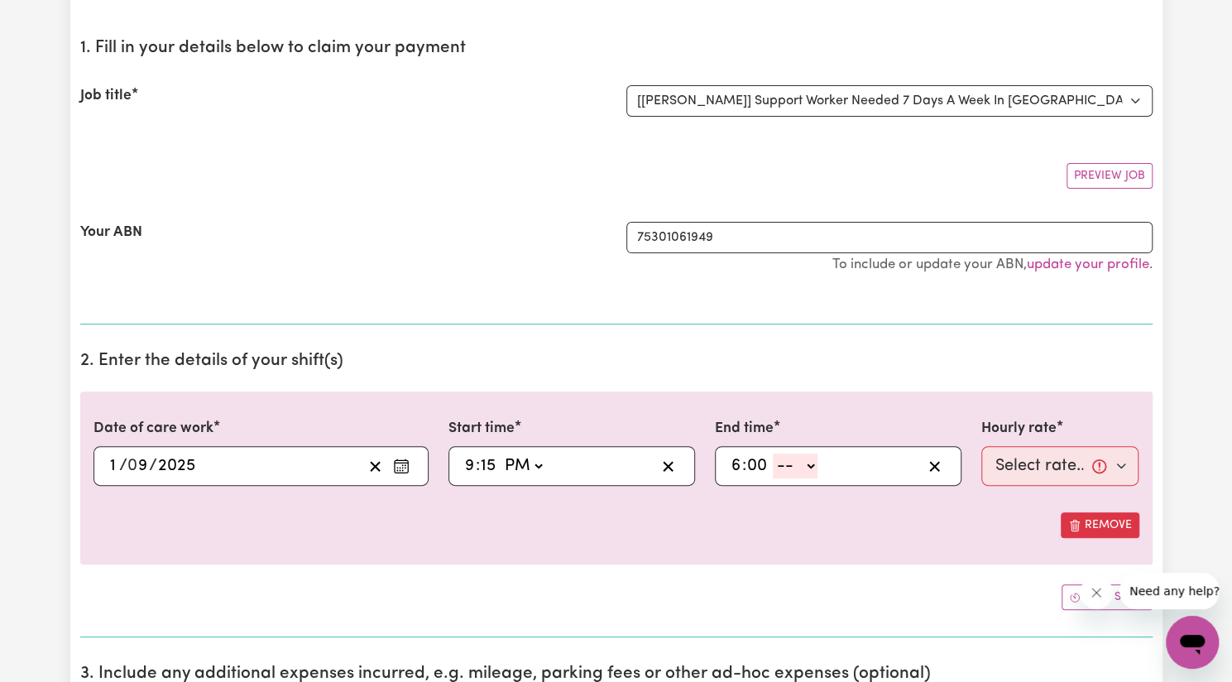
type input "00"
click at [794, 470] on select "-- AM PM" at bounding box center [795, 466] width 45 height 25
select select "am"
click at [773, 454] on select "-- AM PM" at bounding box center [795, 466] width 45 height 25
type input "06:00"
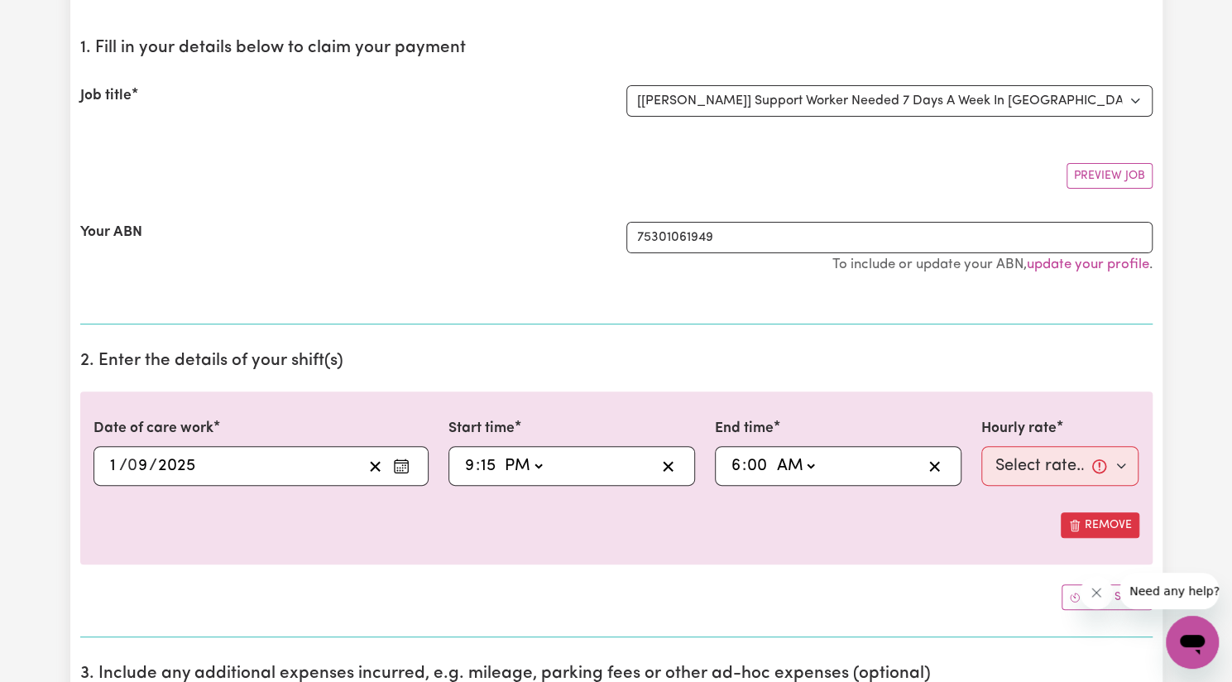
type input "0"
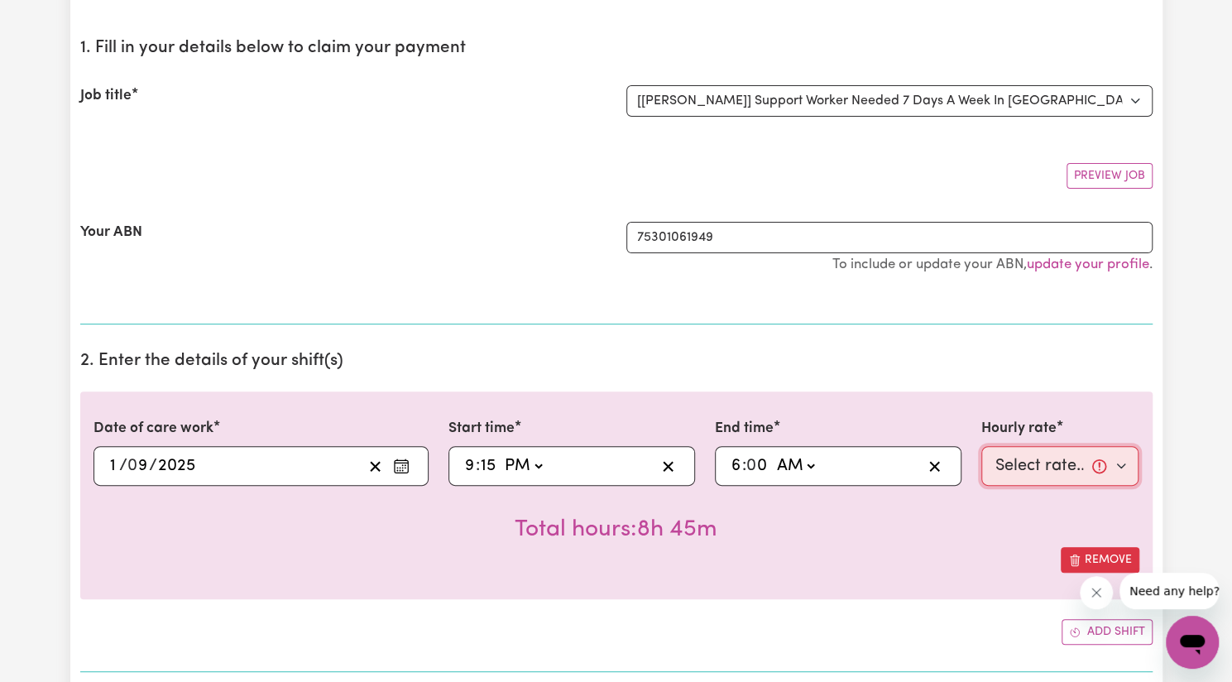
click at [1060, 464] on select "Select rate... $57.17 (Weekday) $77.96 ([DATE]) $103.95 ([DATE]) $129.94 (Publi…" at bounding box center [1061, 466] width 158 height 40
select select "62.37-Overnight"
click at [982, 446] on select "Select rate... $57.17 (Weekday) $77.96 ([DATE]) $103.95 ([DATE]) $129.94 (Publi…" at bounding box center [1061, 466] width 158 height 40
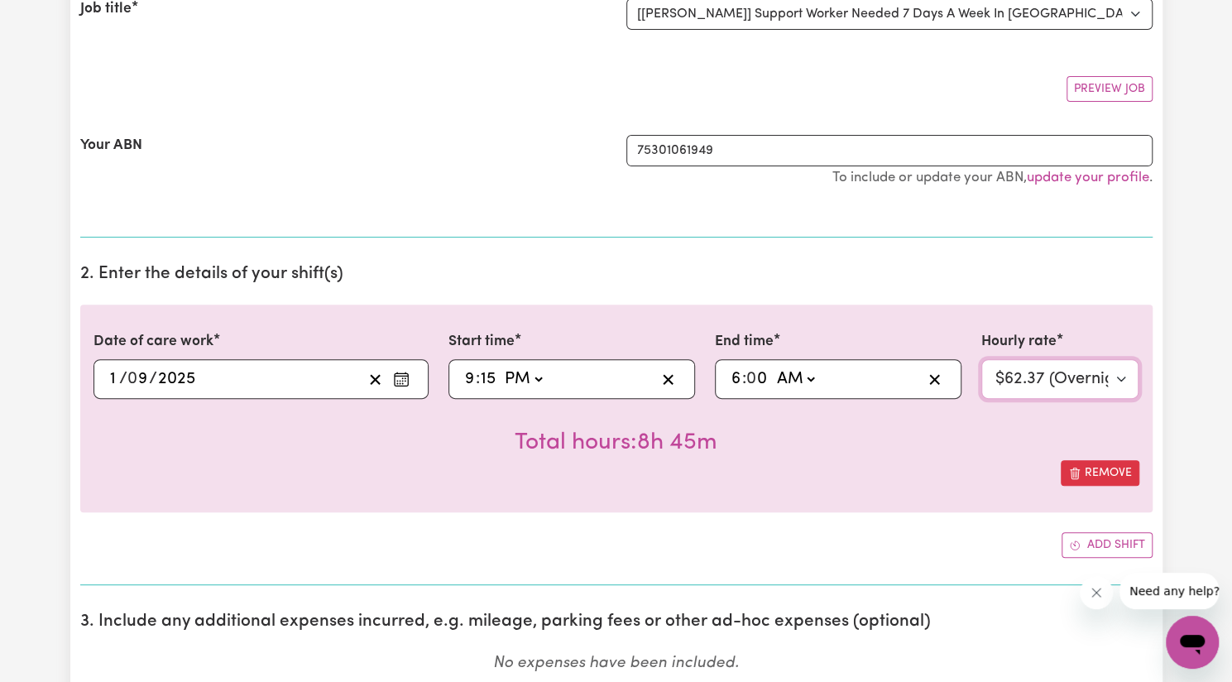
scroll to position [258, 0]
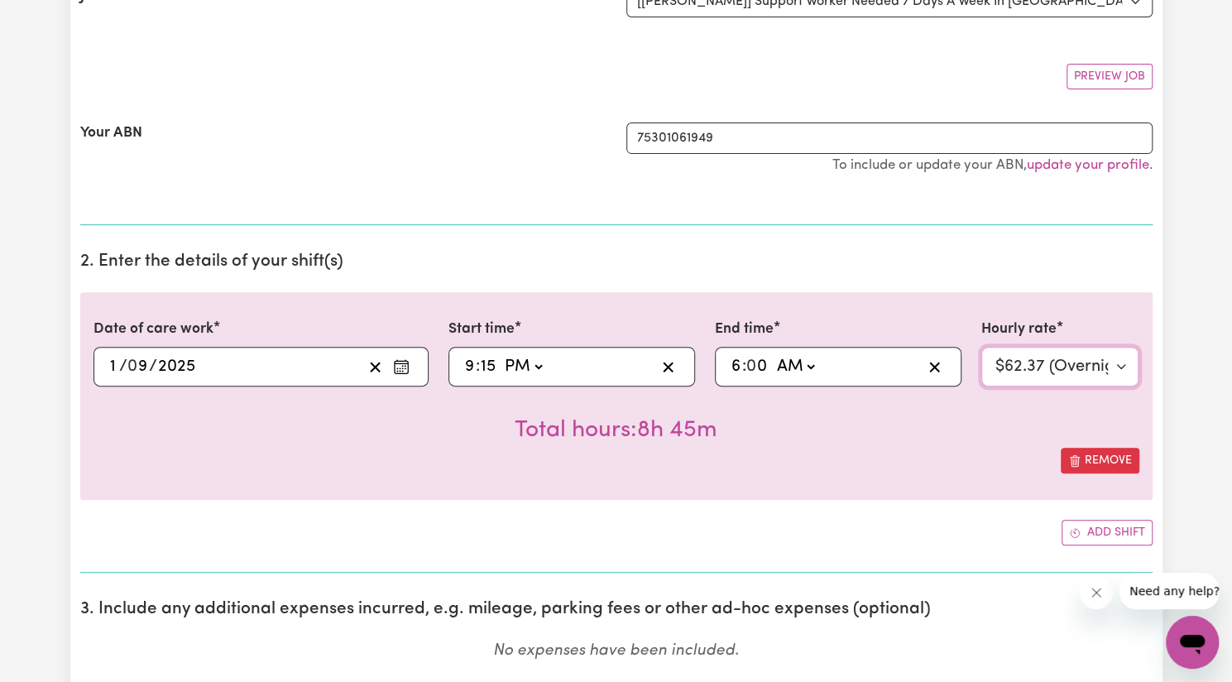
click at [1084, 361] on select "Select rate... $57.17 (Weekday) $77.96 ([DATE]) $103.95 ([DATE]) $129.94 (Publi…" at bounding box center [1061, 367] width 158 height 40
click at [931, 476] on div "Date of care work [DATE] 1 / 0 9 / 2025 « ‹ [DATE] › » Mon Tue Wed Thu Fri Sat …" at bounding box center [616, 396] width 1073 height 208
click at [1106, 534] on button "Add shift" at bounding box center [1107, 533] width 91 height 26
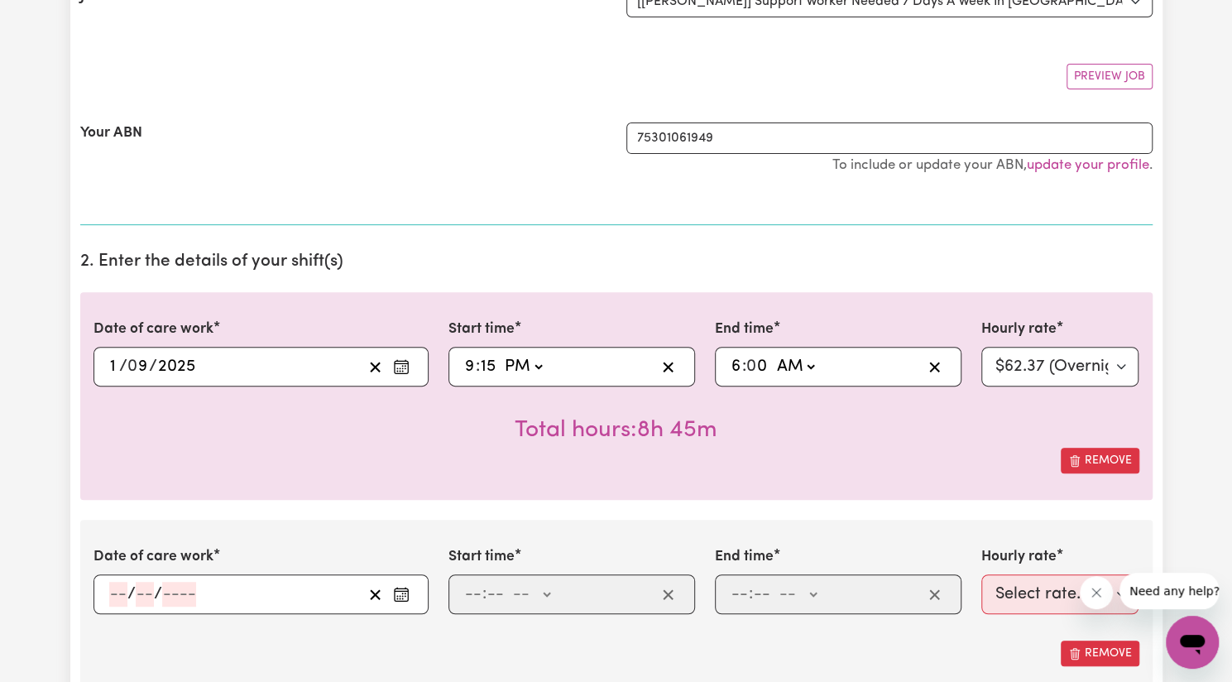
click at [401, 583] on button "Enter the date of care work" at bounding box center [401, 594] width 26 height 25
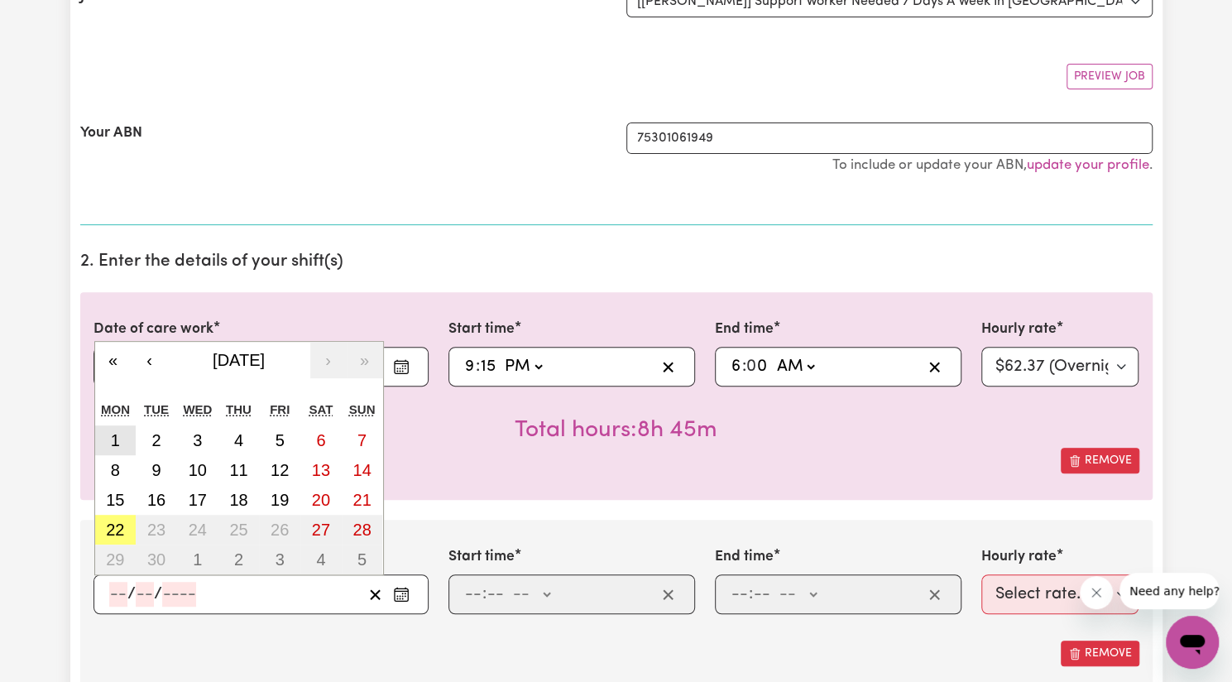
click at [116, 433] on abbr "1" at bounding box center [115, 440] width 9 height 18
type input "[DATE]"
type input "1"
type input "9"
type input "2025"
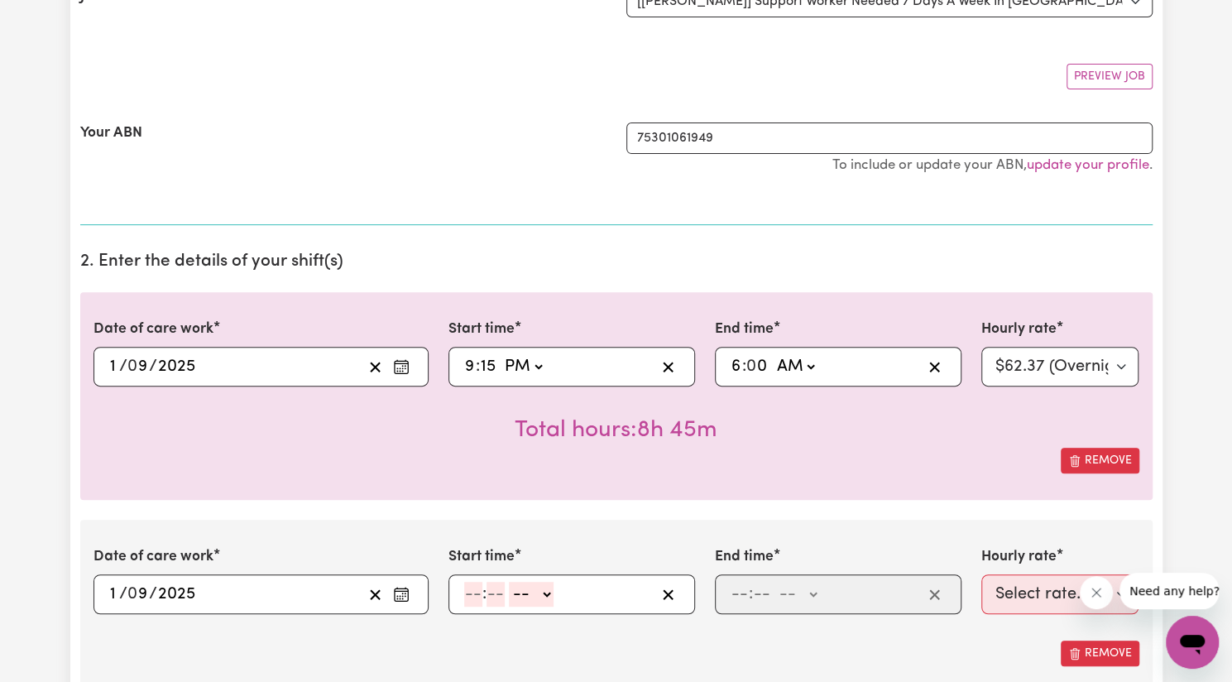
click at [473, 595] on input "number" at bounding box center [473, 594] width 18 height 25
type input "6"
type input "0"
click at [532, 596] on select "-- AM PM" at bounding box center [528, 594] width 45 height 25
select select "am"
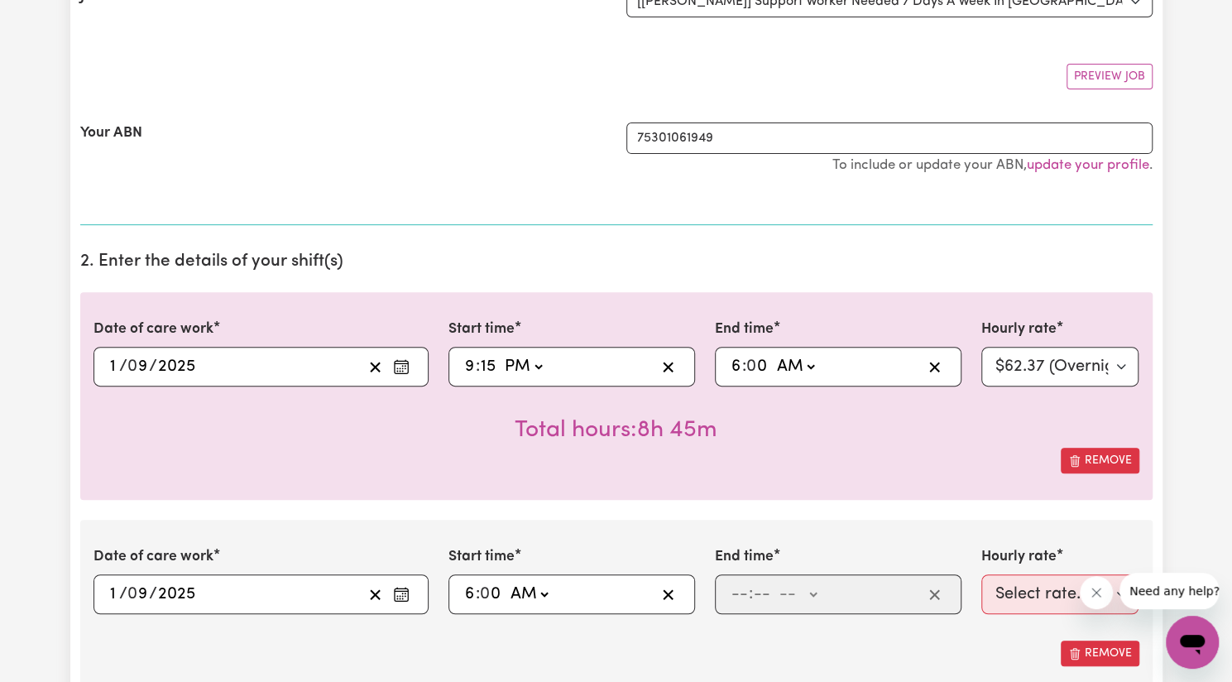
click at [506, 582] on select "-- AM PM" at bounding box center [528, 594] width 45 height 25
type input "06:00"
click at [740, 595] on input "number" at bounding box center [740, 594] width 18 height 25
type input "7"
type input "15"
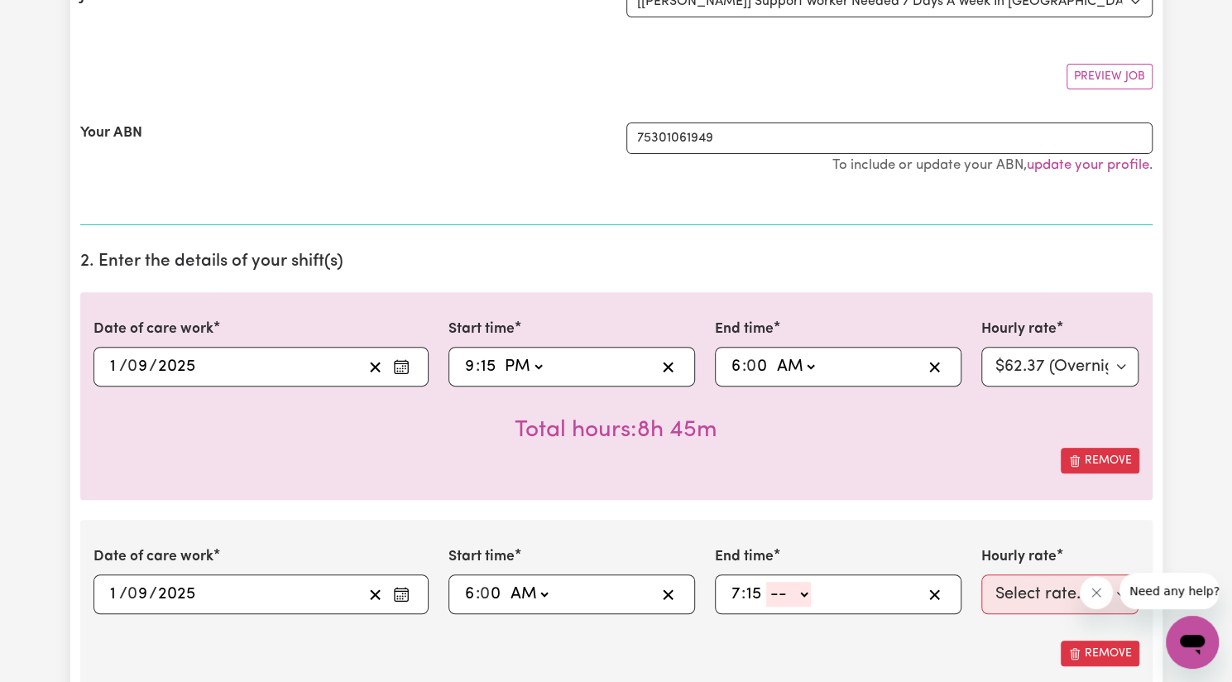
click at [793, 591] on select "-- AM PM" at bounding box center [788, 594] width 45 height 25
select select "am"
click at [766, 582] on select "-- AM PM" at bounding box center [788, 594] width 45 height 25
type input "07:15"
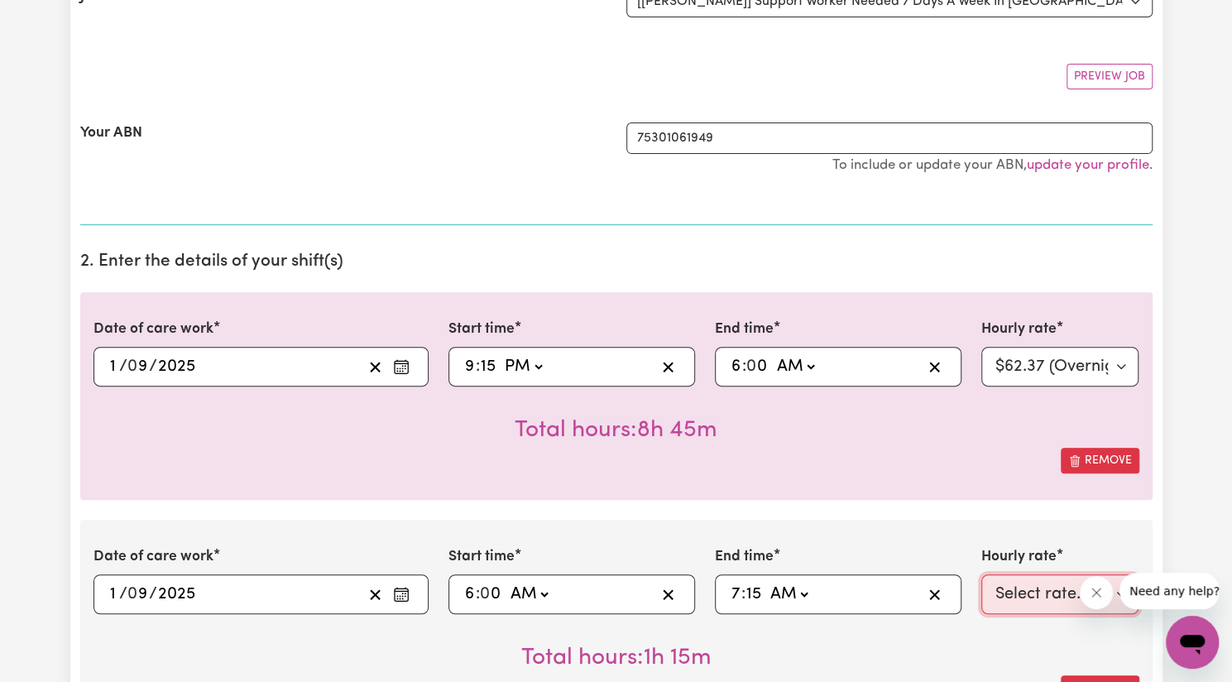
click at [1005, 596] on select "Select rate... $57.17 (Weekday) $77.96 ([DATE]) $103.95 ([DATE]) $129.94 (Publi…" at bounding box center [1061, 594] width 158 height 40
select select "57.17-Weekday"
click at [982, 574] on select "Select rate... $57.17 (Weekday) $77.96 ([DATE]) $103.95 ([DATE]) $129.94 (Publi…" at bounding box center [1061, 594] width 158 height 40
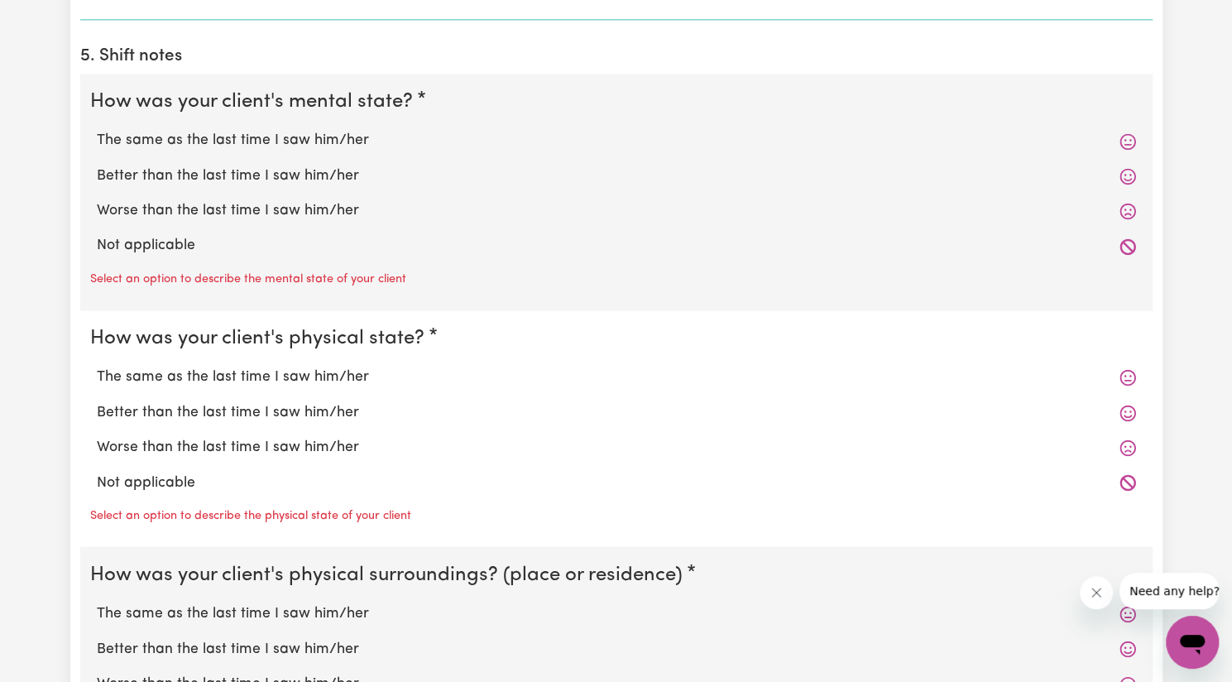
scroll to position [1438, 0]
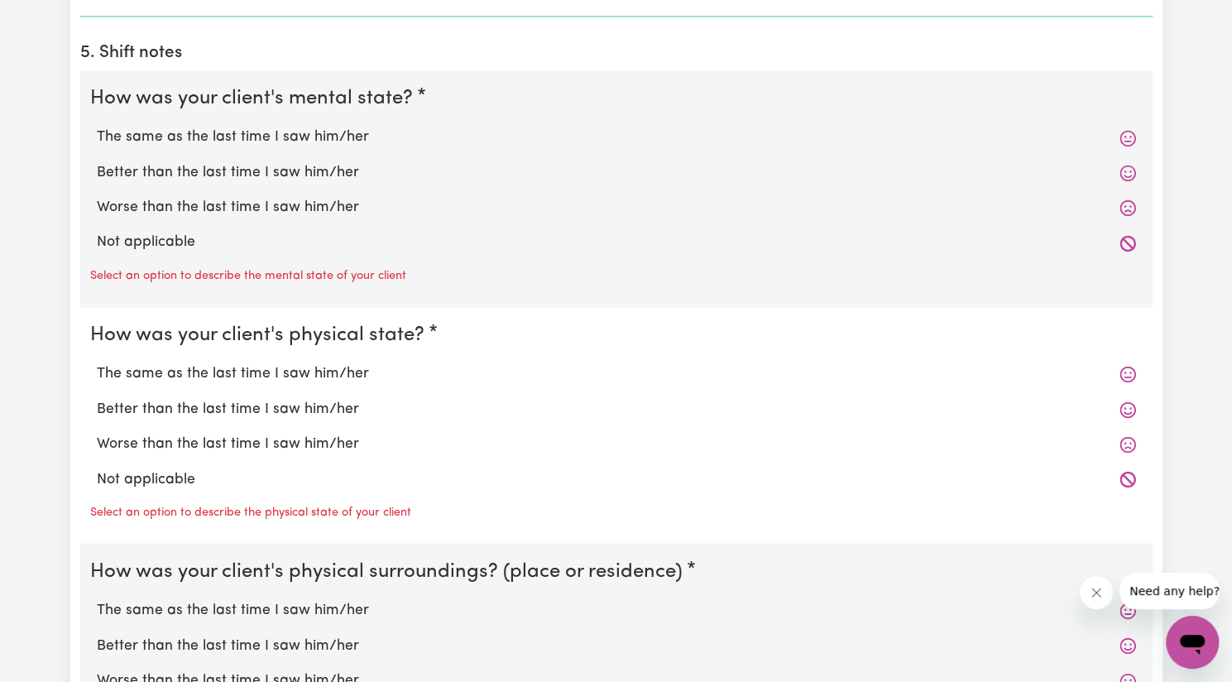
click at [257, 170] on label "Better than the last time I saw him/her" at bounding box center [616, 173] width 1039 height 22
click at [97, 162] on input "Better than the last time I saw him/her" at bounding box center [96, 161] width 1 height 1
radio input "true"
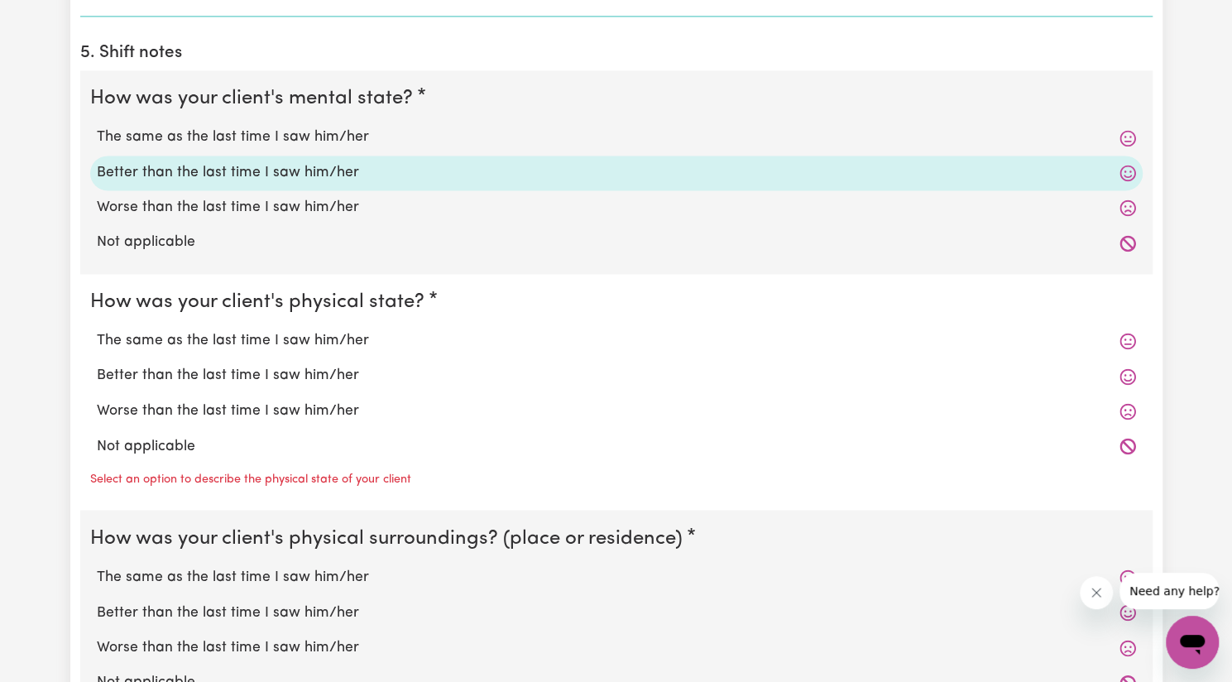
click at [224, 372] on label "Better than the last time I saw him/her" at bounding box center [616, 376] width 1039 height 22
click at [97, 365] on input "Better than the last time I saw him/her" at bounding box center [96, 364] width 1 height 1
radio input "true"
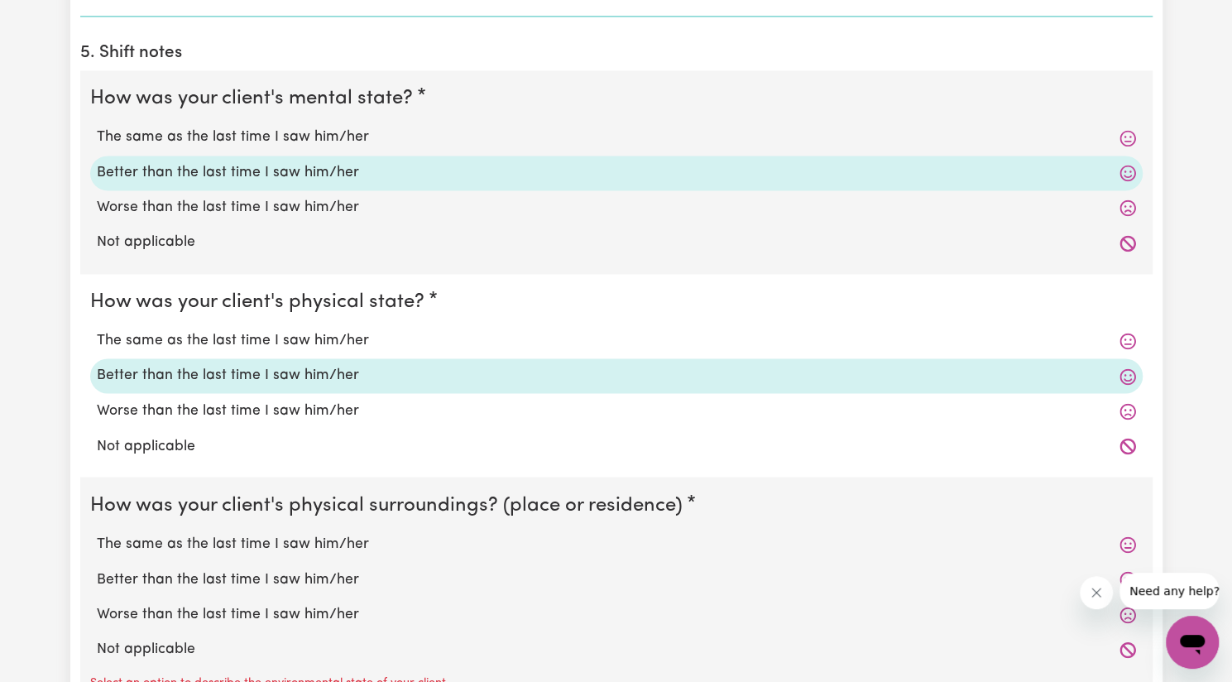
scroll to position [1657, 0]
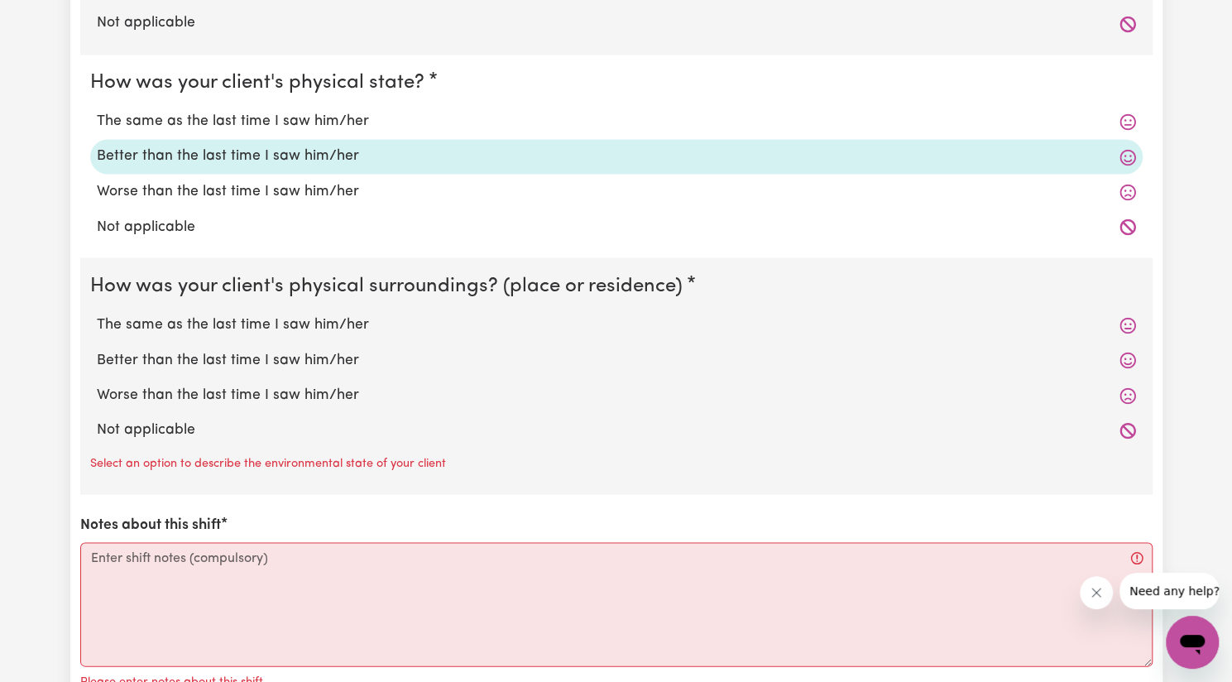
click at [208, 353] on label "Better than the last time I saw him/her" at bounding box center [616, 360] width 1039 height 22
click at [97, 349] on input "Better than the last time I saw him/her" at bounding box center [96, 348] width 1 height 1
radio input "true"
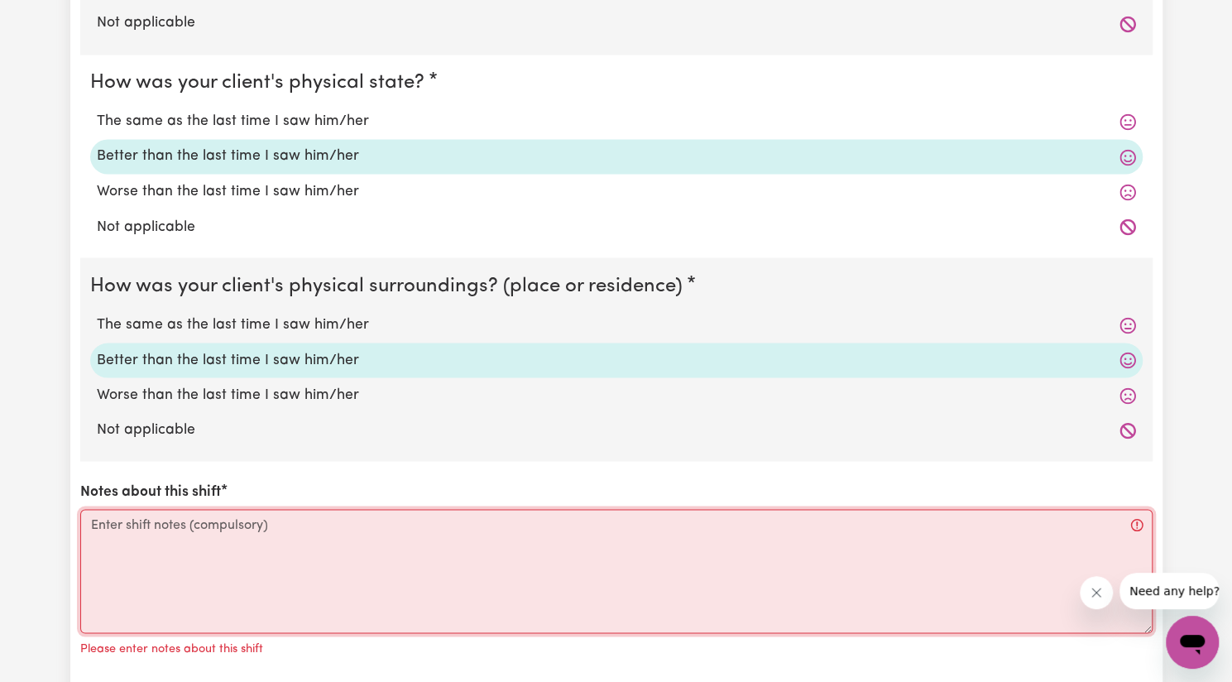
click at [208, 541] on textarea "Notes about this shift" at bounding box center [616, 571] width 1073 height 124
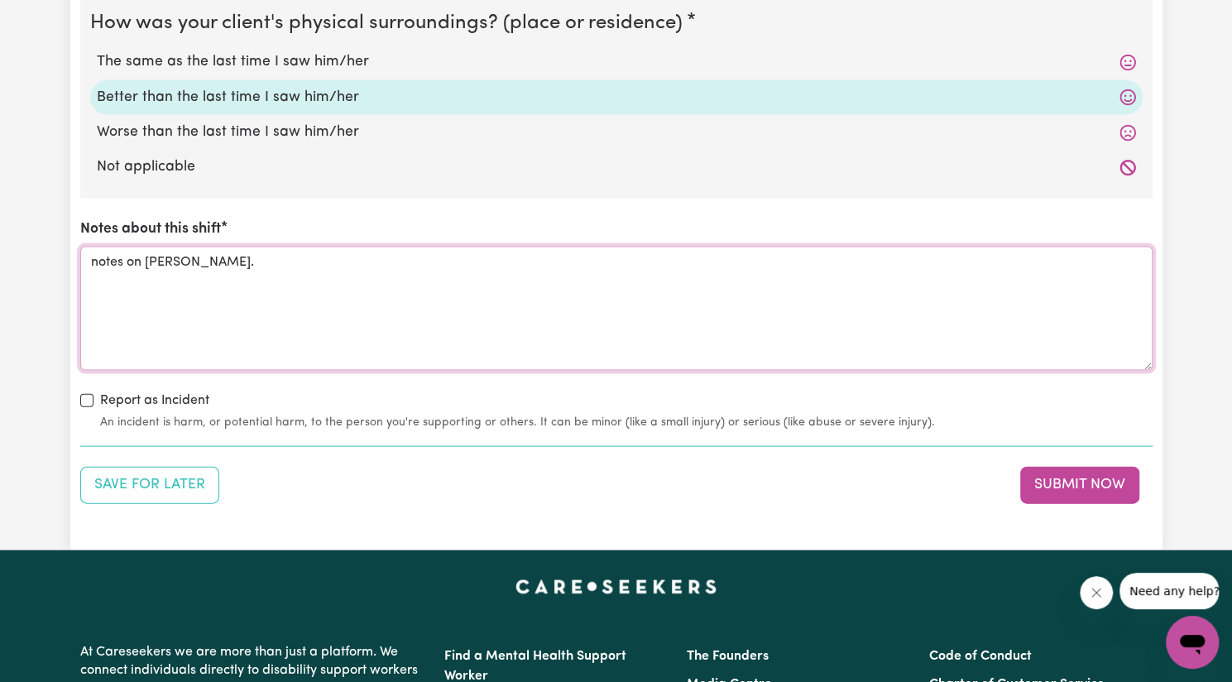
scroll to position [1922, 0]
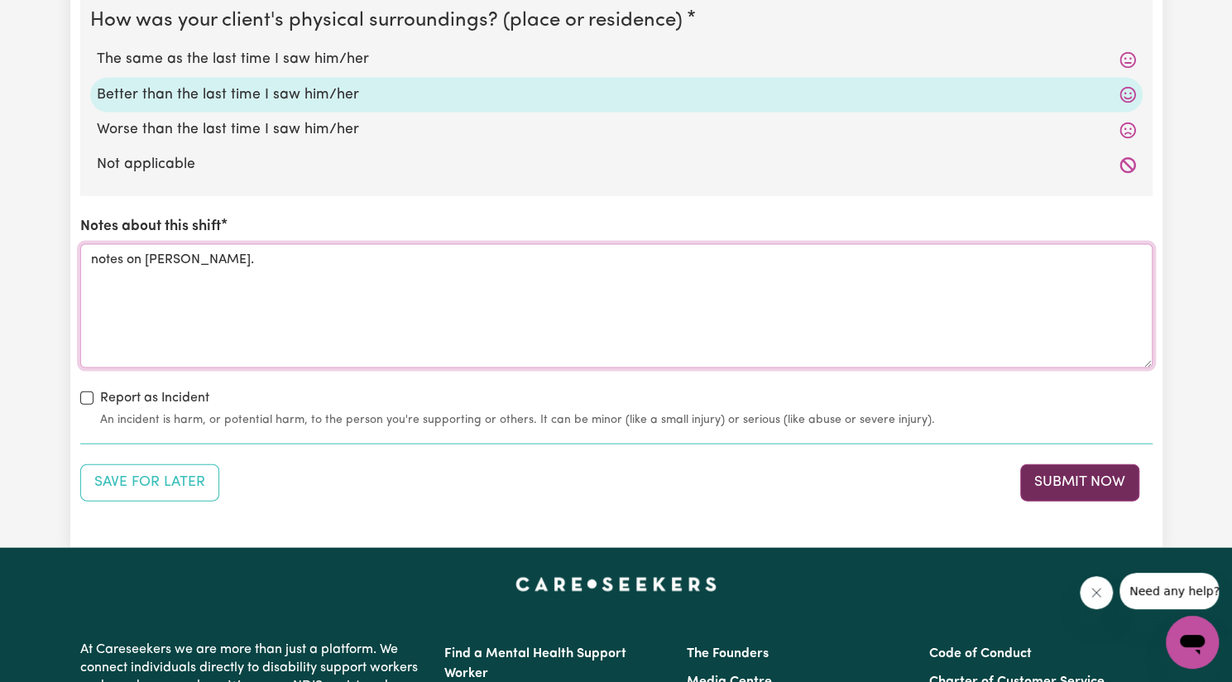
type textarea "notes on [PERSON_NAME]."
click at [1053, 469] on button "Submit Now" at bounding box center [1079, 482] width 119 height 36
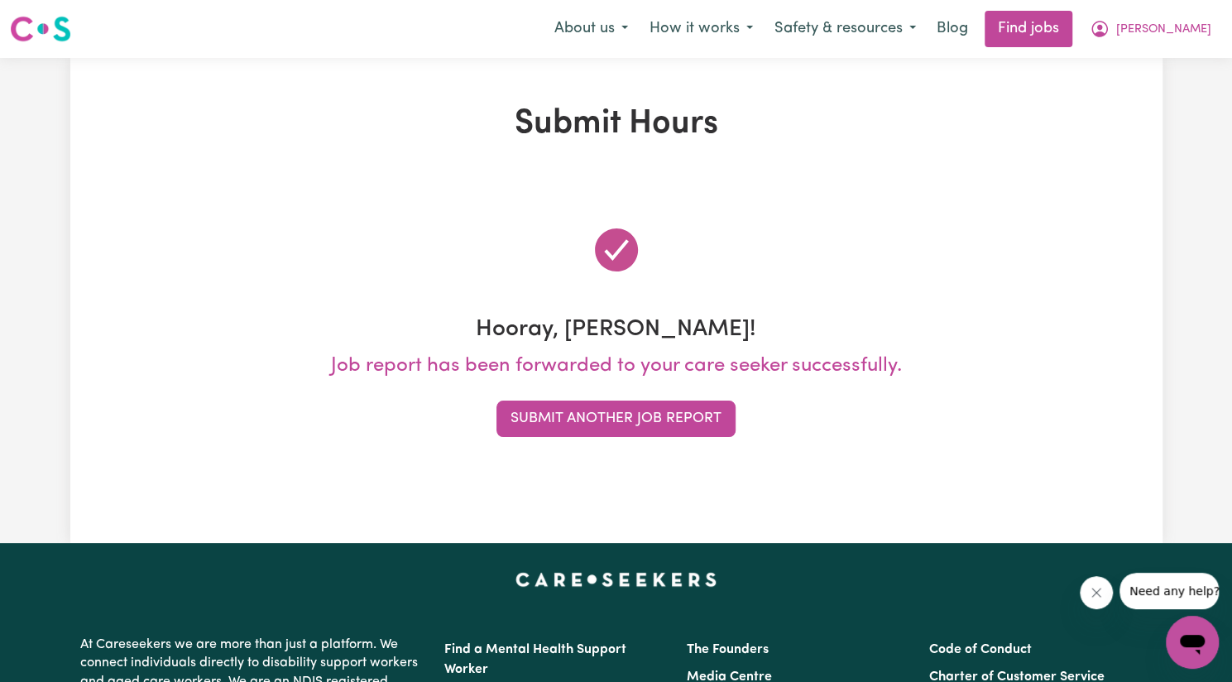
scroll to position [0, 0]
click at [655, 408] on button "Submit Another Job Report" at bounding box center [616, 419] width 239 height 36
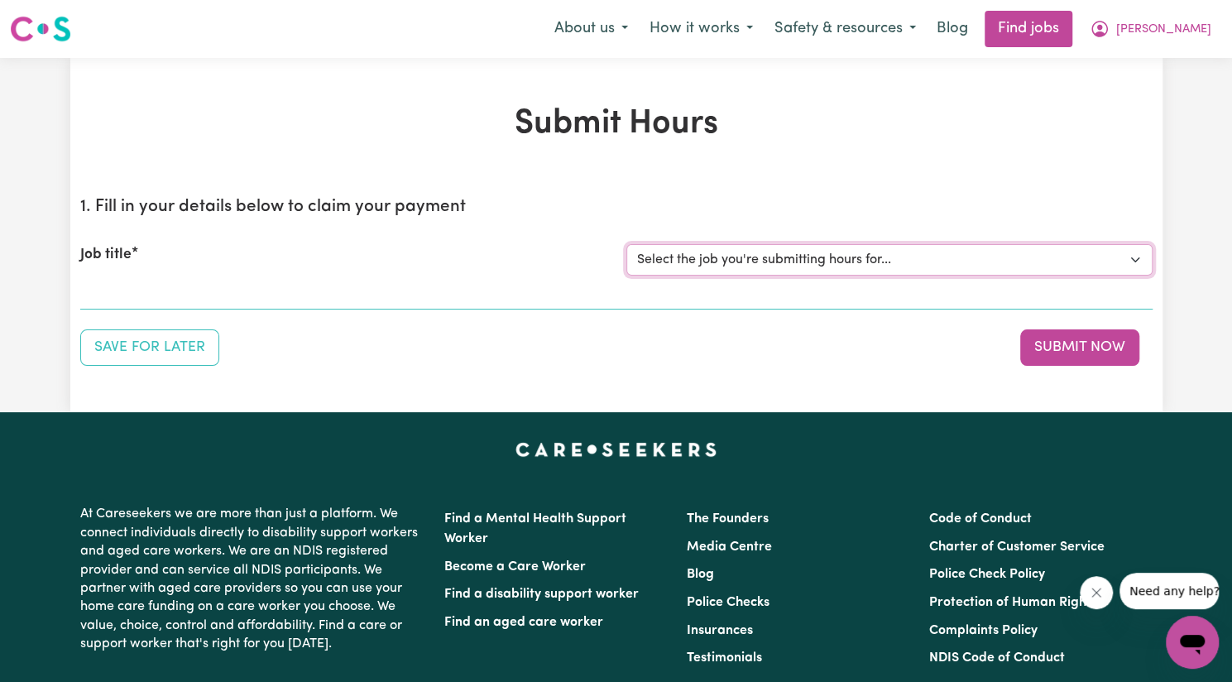
click at [783, 253] on select "Select the job you're submitting hours for... [[PERSON_NAME]] Support Worker Ne…" at bounding box center [889, 259] width 526 height 31
select select "14115"
click at [626, 244] on select "Select the job you're submitting hours for... [[PERSON_NAME]] Support Worker Ne…" at bounding box center [889, 259] width 526 height 31
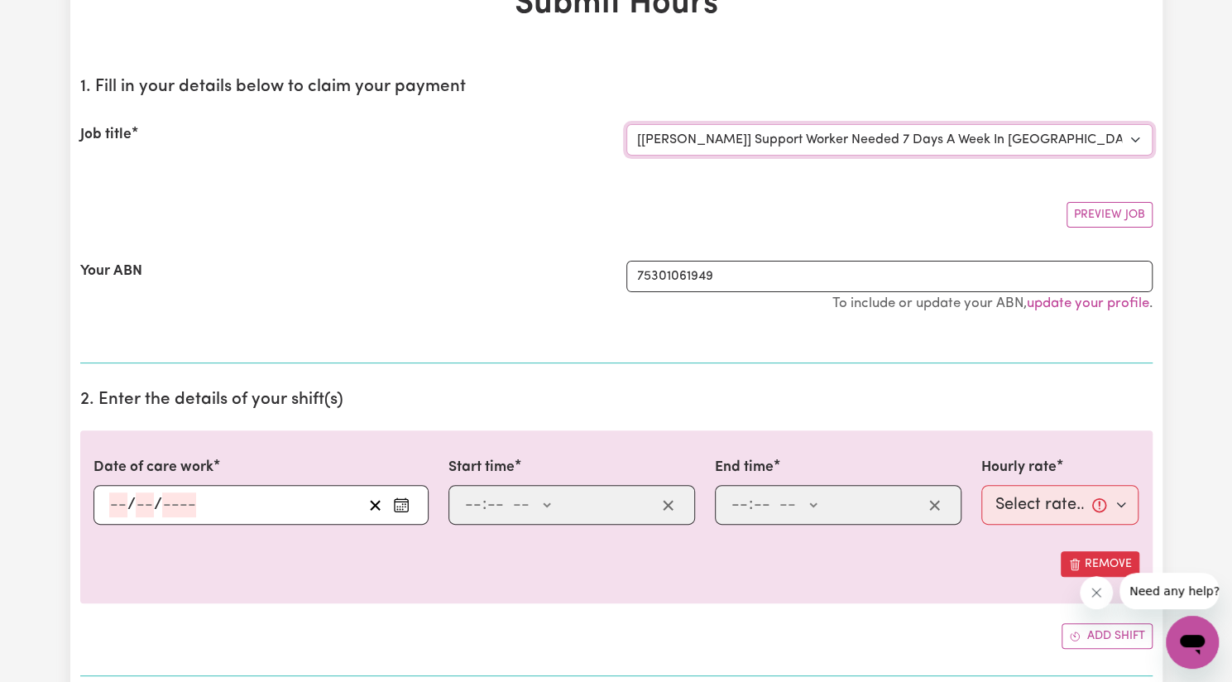
scroll to position [122, 0]
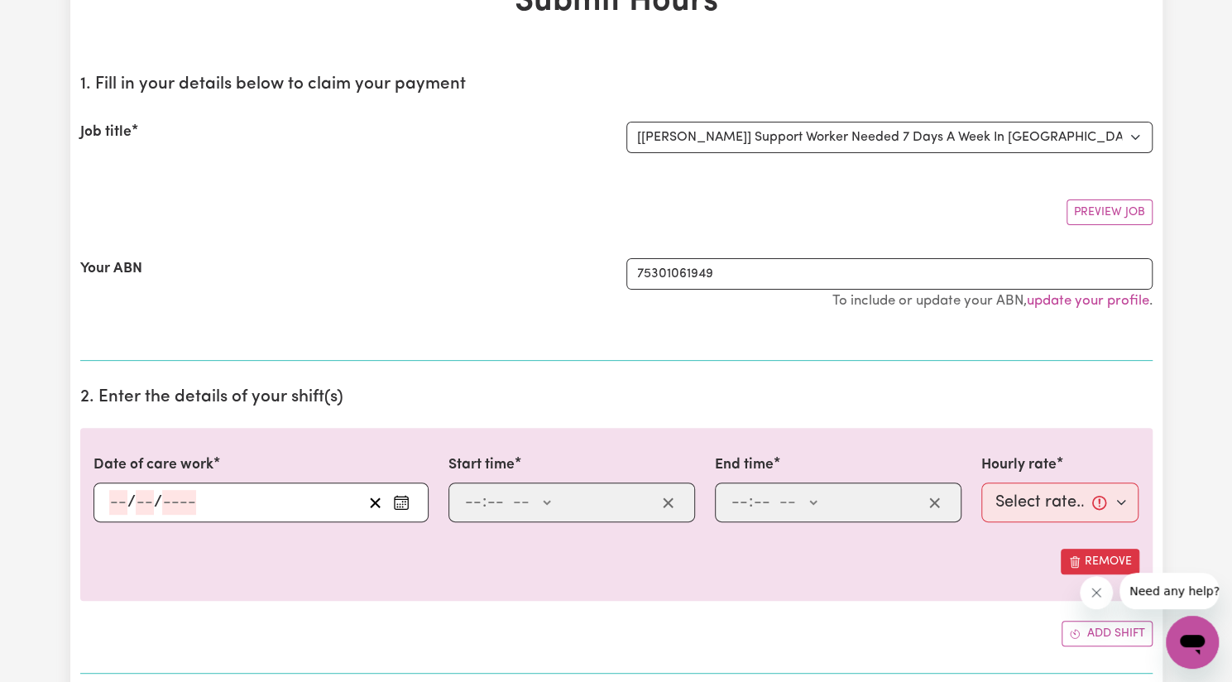
click at [399, 501] on icon "Enter the date of care work" at bounding box center [401, 502] width 17 height 17
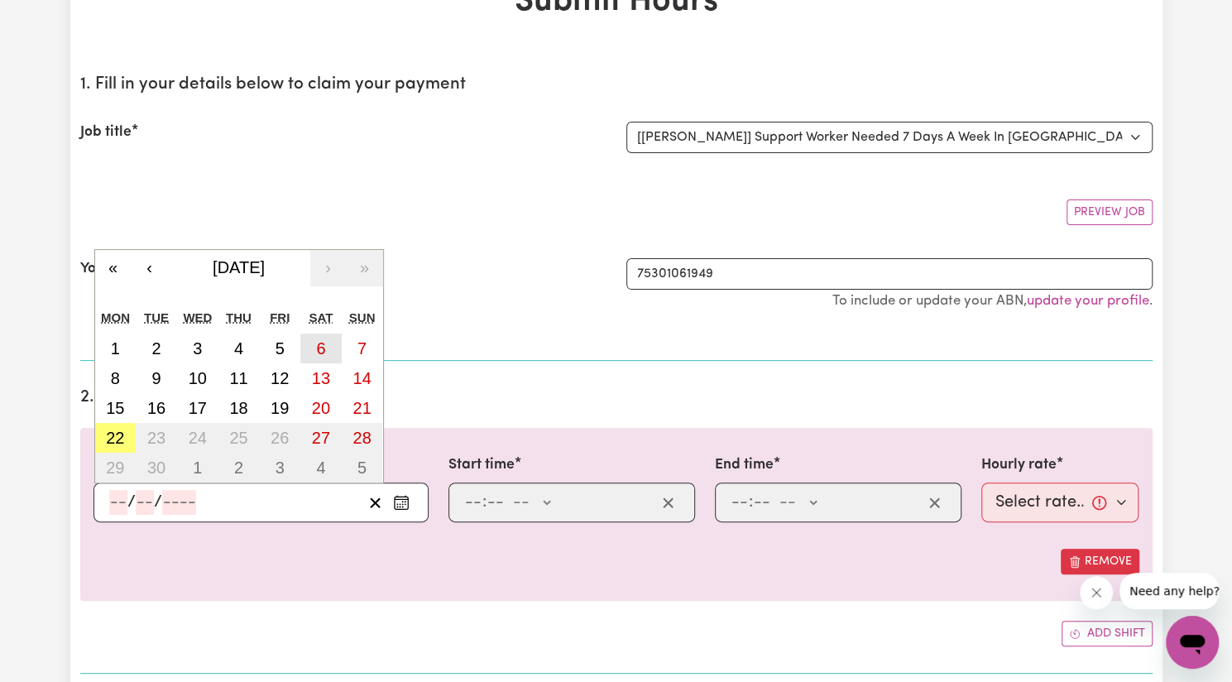
click at [315, 348] on button "6" at bounding box center [320, 349] width 41 height 30
type input "[DATE]"
type input "6"
type input "9"
type input "2025"
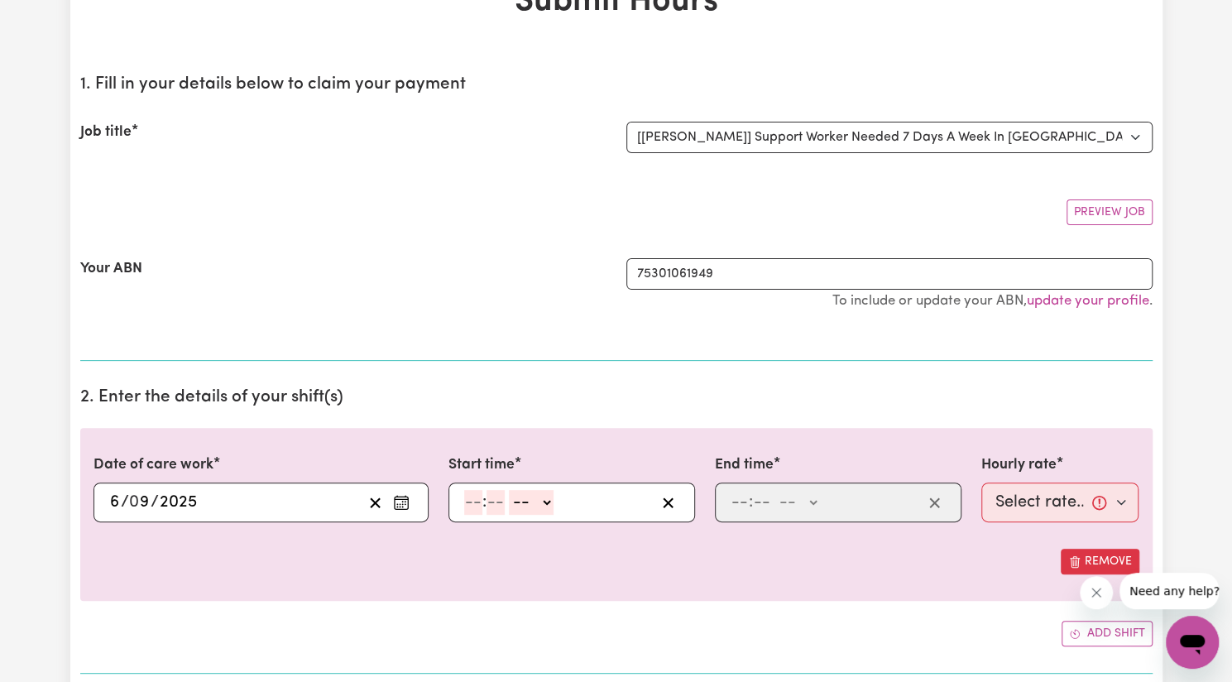
click at [472, 502] on input "number" at bounding box center [473, 502] width 18 height 25
type input "8"
type input "00"
click at [533, 496] on select "-- AM PM" at bounding box center [528, 502] width 45 height 25
select select "am"
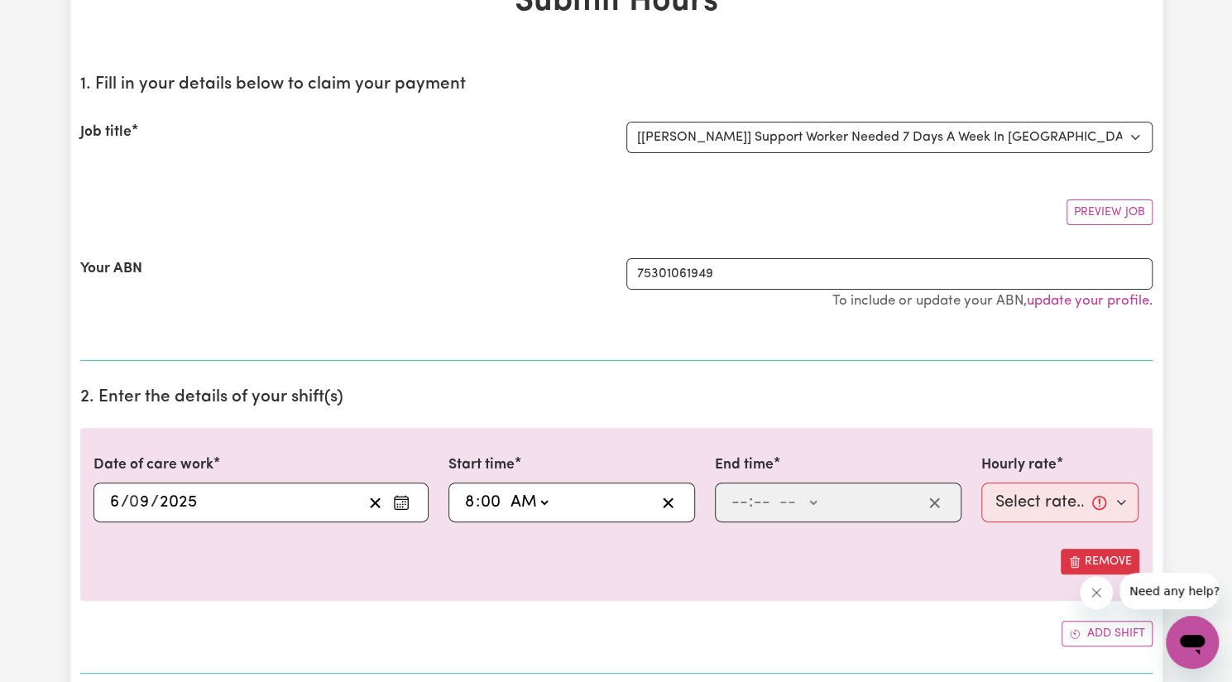
click at [506, 490] on select "-- AM PM" at bounding box center [528, 502] width 45 height 25
type input "08:00"
type input "0"
click at [743, 502] on input "number" at bounding box center [740, 502] width 18 height 25
type input "3"
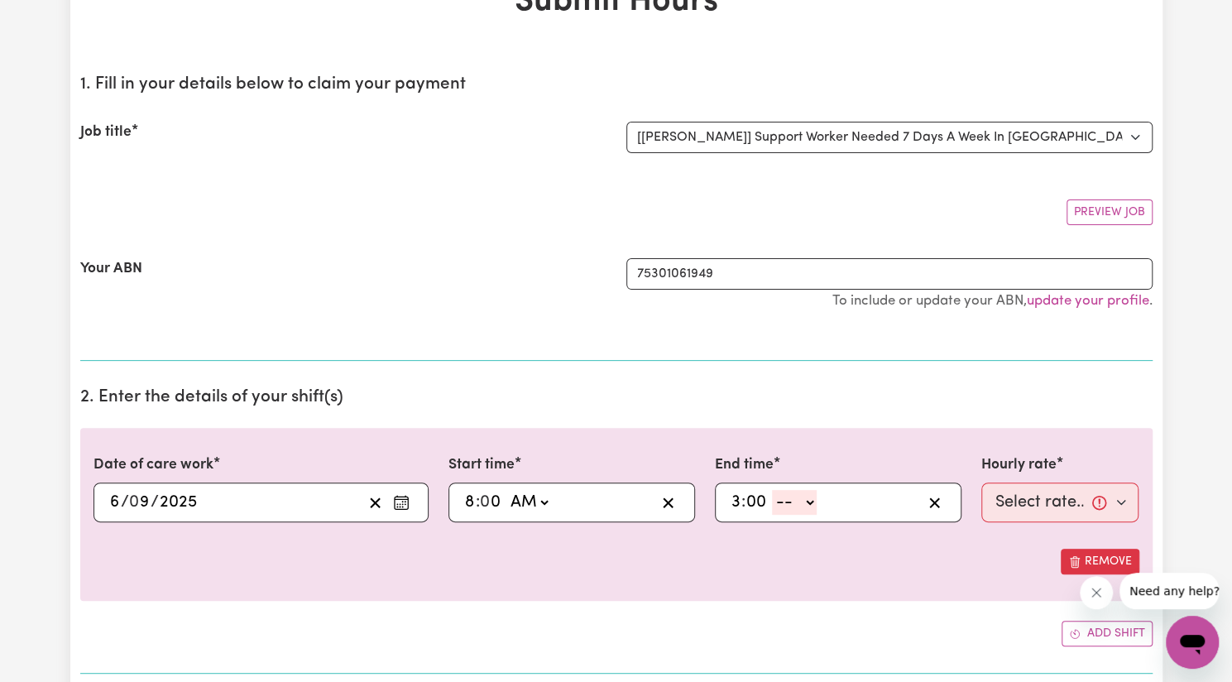
type input "00"
click at [793, 506] on select "-- AM PM" at bounding box center [794, 502] width 45 height 25
select select "pm"
click at [772, 490] on select "-- AM PM" at bounding box center [794, 502] width 45 height 25
type input "15:00"
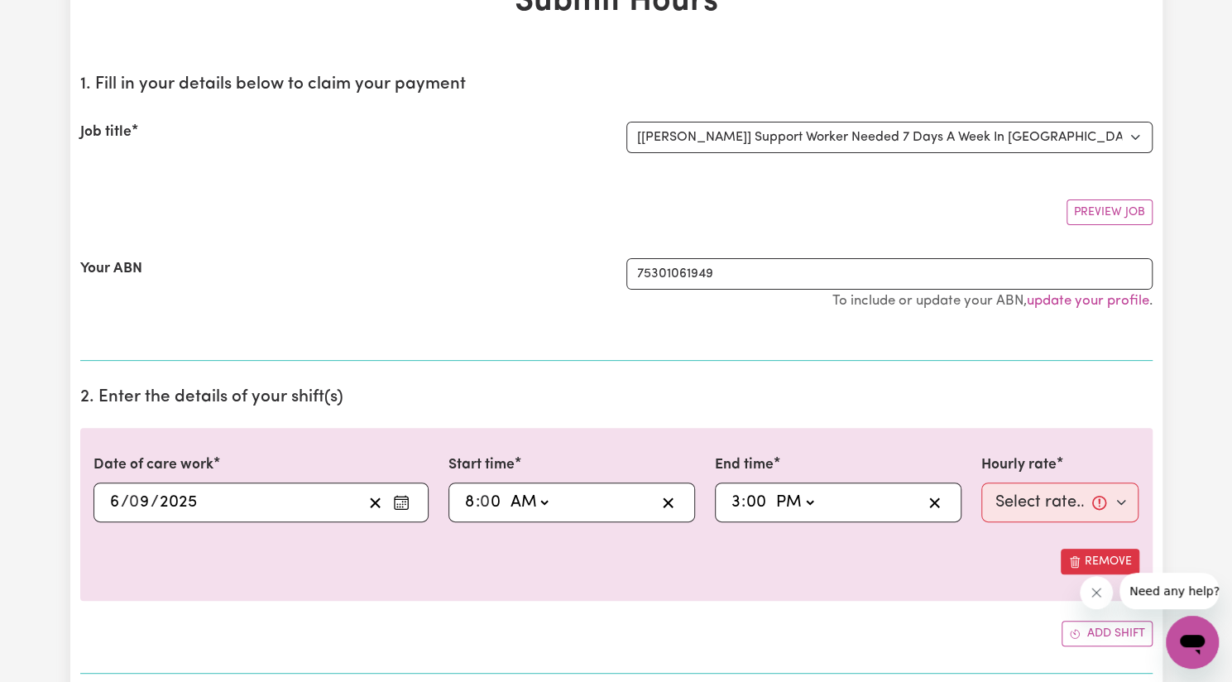
type input "0"
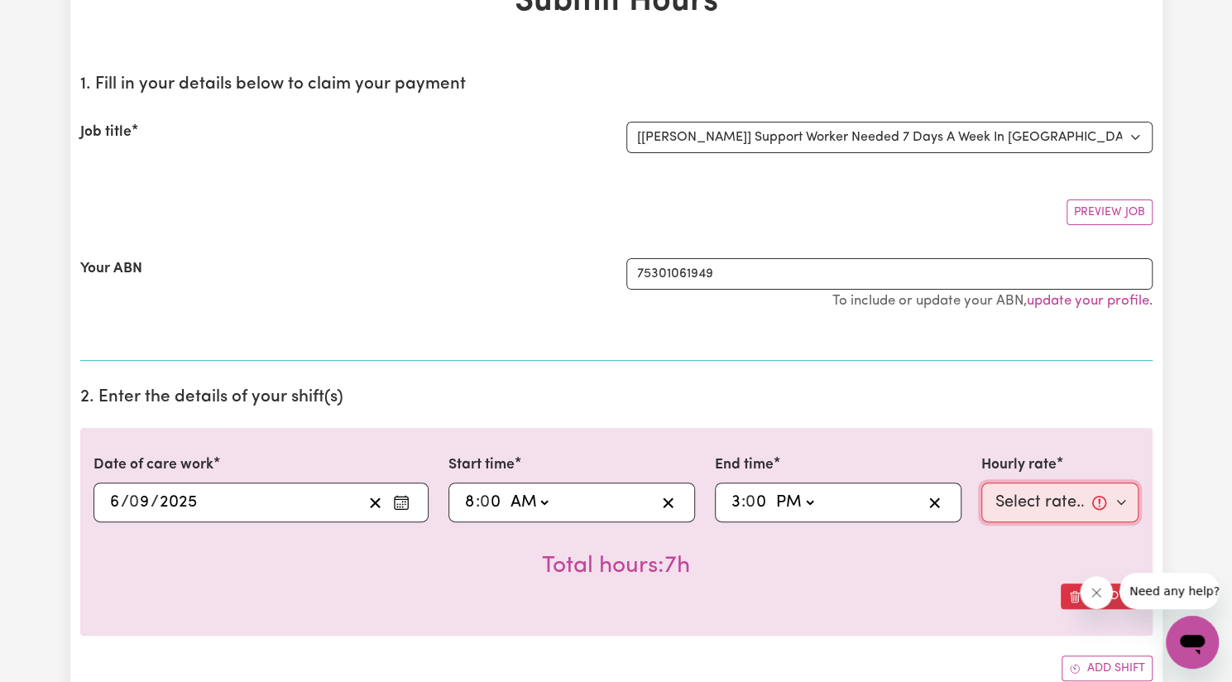
click at [1014, 502] on select "Select rate... $57.17 (Weekday) $77.96 ([DATE]) $103.95 ([DATE]) $129.94 (Publi…" at bounding box center [1061, 502] width 158 height 40
select select "77.96-[DATE]"
click at [982, 482] on select "Select rate... $57.17 (Weekday) $77.96 ([DATE]) $103.95 ([DATE]) $129.94 (Publi…" at bounding box center [1061, 502] width 158 height 40
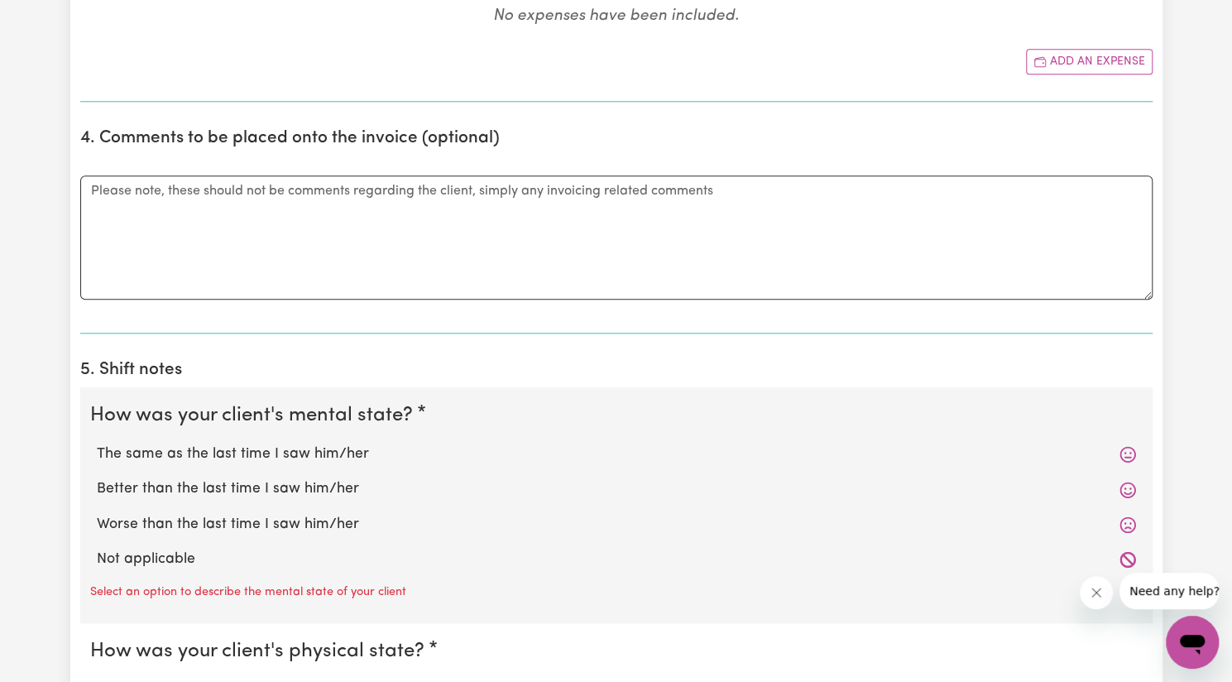
scroll to position [946, 0]
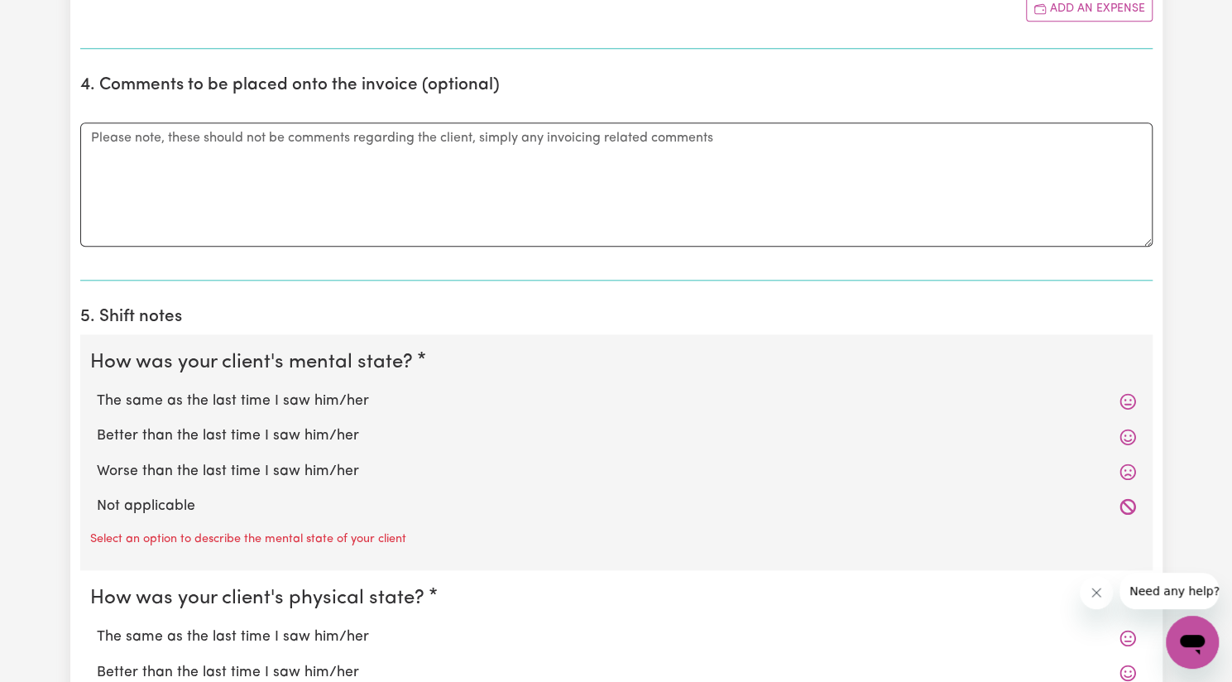
click at [455, 428] on label "Better than the last time I saw him/her" at bounding box center [616, 436] width 1039 height 22
click at [97, 425] on input "Better than the last time I saw him/her" at bounding box center [96, 425] width 1 height 1
radio input "true"
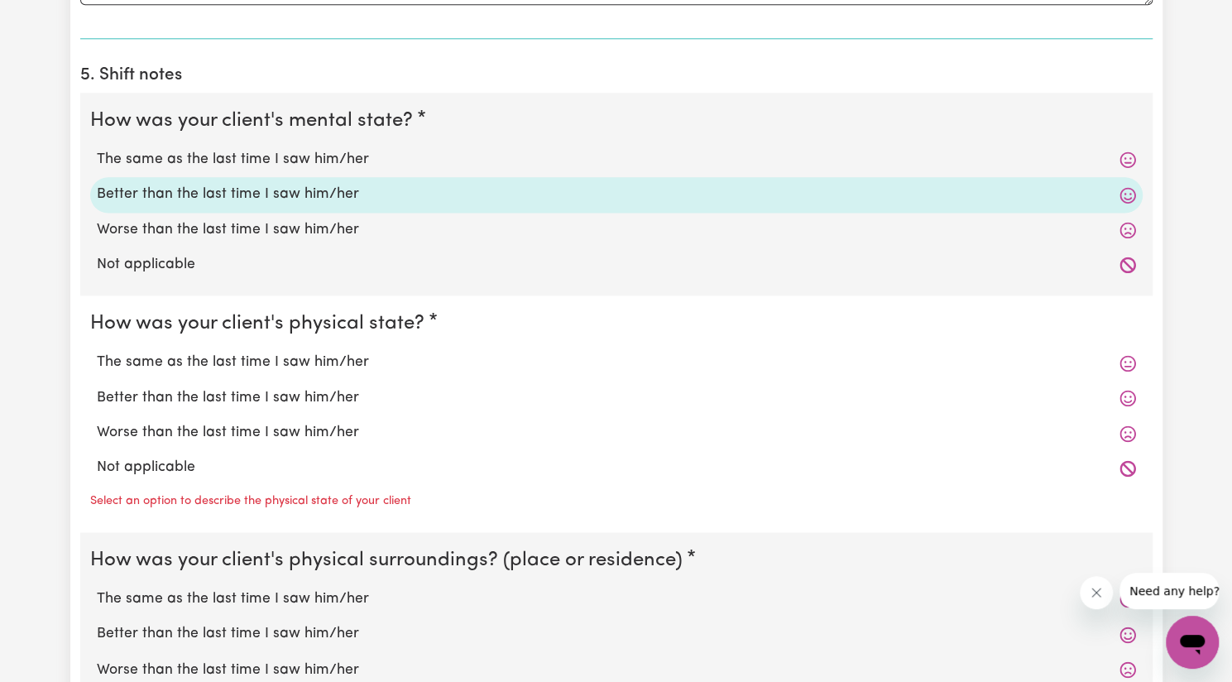
scroll to position [1201, 0]
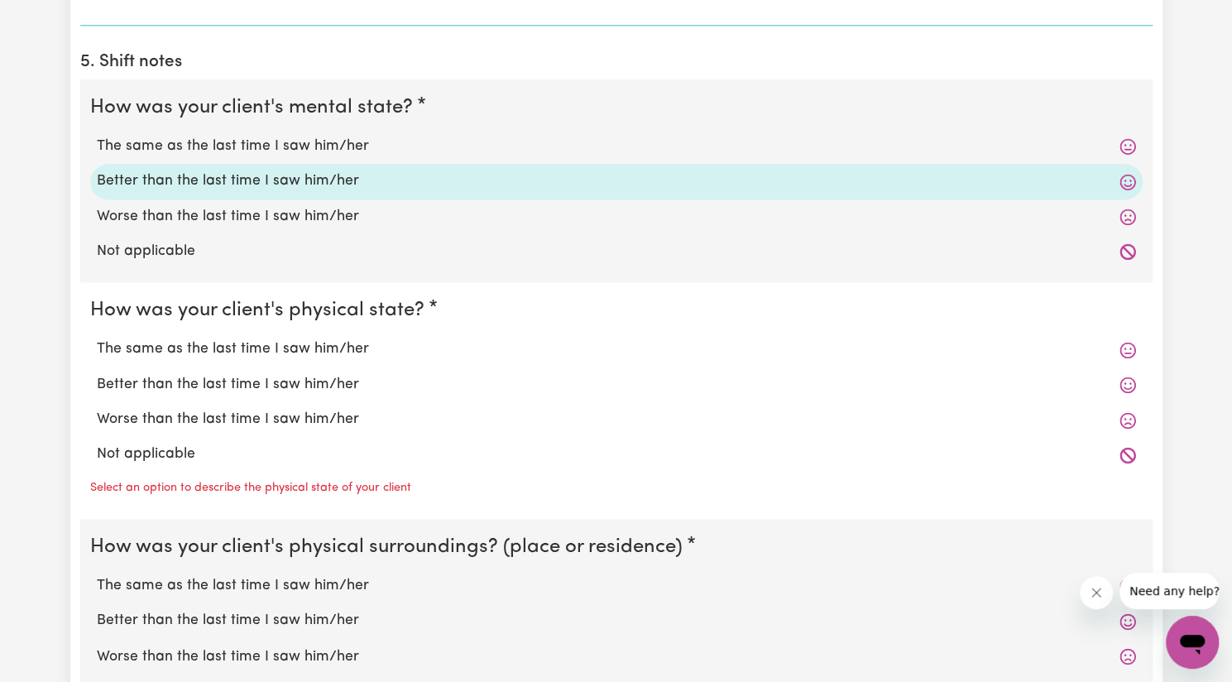
click at [346, 374] on label "Better than the last time I saw him/her" at bounding box center [616, 385] width 1039 height 22
click at [97, 373] on input "Better than the last time I saw him/her" at bounding box center [96, 373] width 1 height 1
radio input "true"
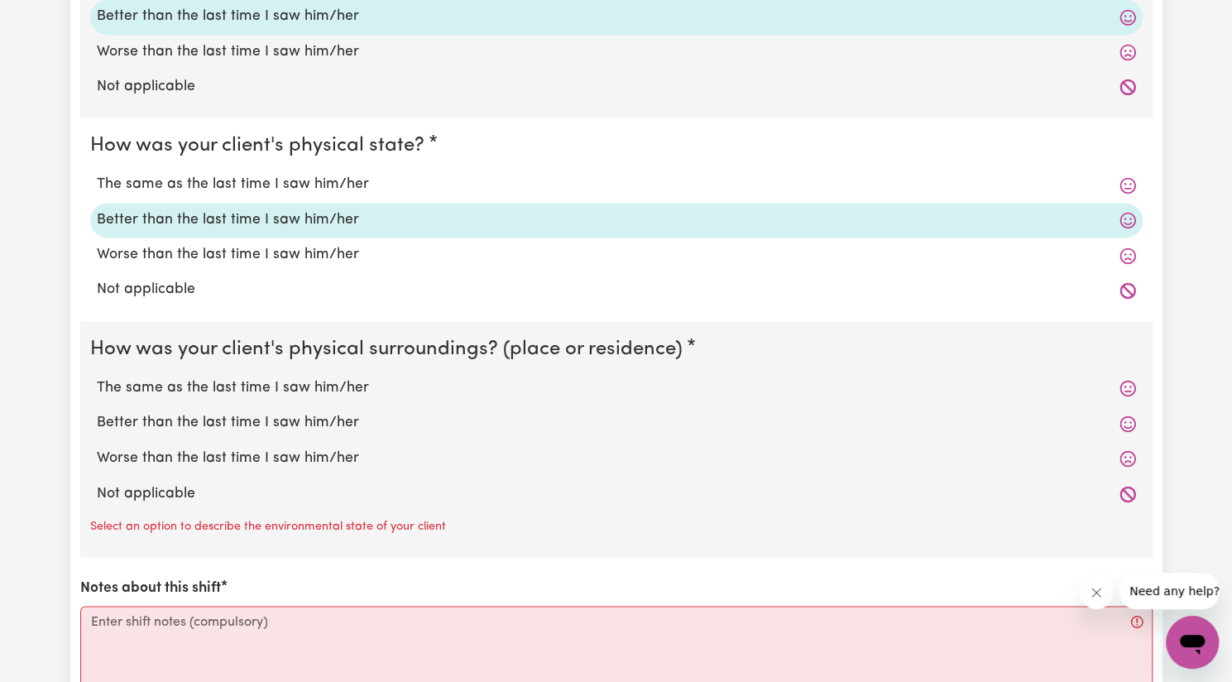
scroll to position [1376, 0]
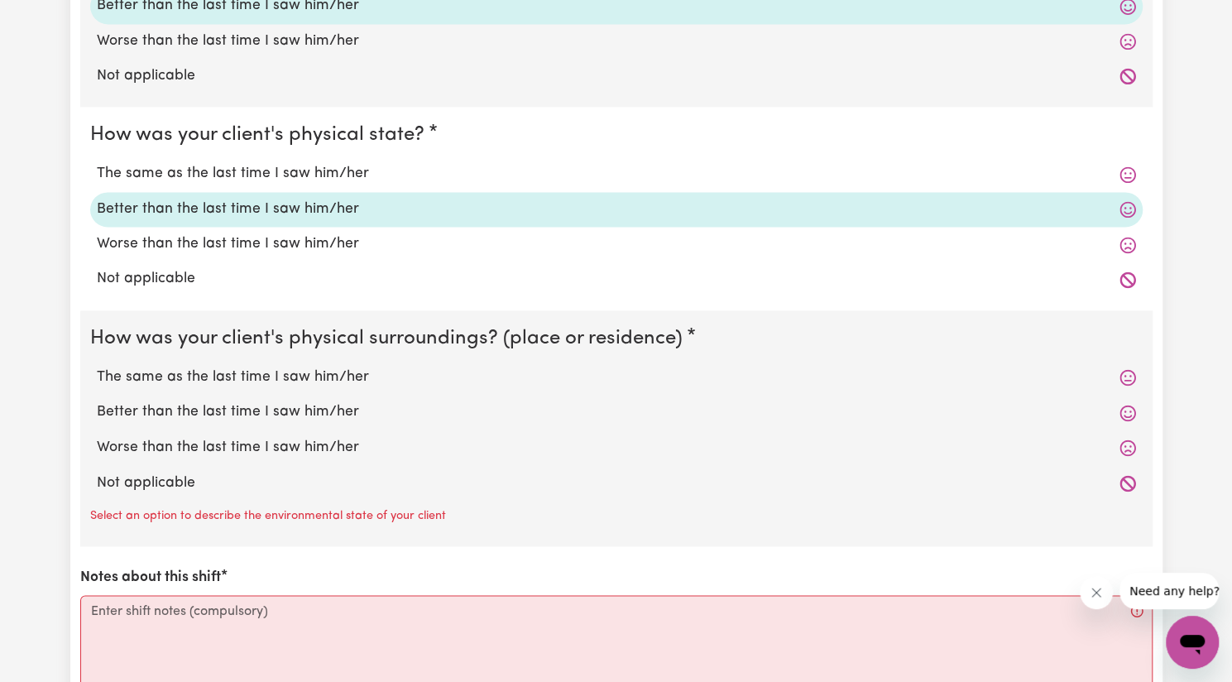
click at [336, 411] on label "Better than the last time I saw him/her" at bounding box center [616, 412] width 1039 height 22
click at [97, 401] on input "Better than the last time I saw him/her" at bounding box center [96, 401] width 1 height 1
radio input "true"
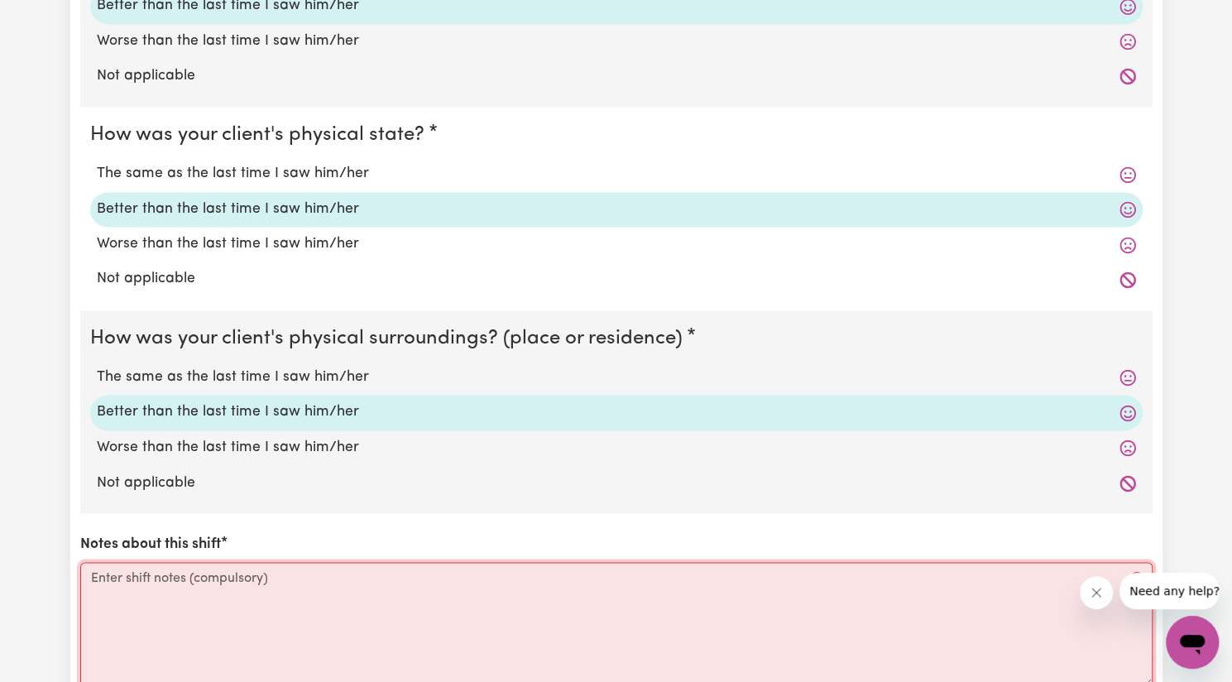
click at [321, 590] on textarea "Notes about this shift" at bounding box center [616, 624] width 1073 height 124
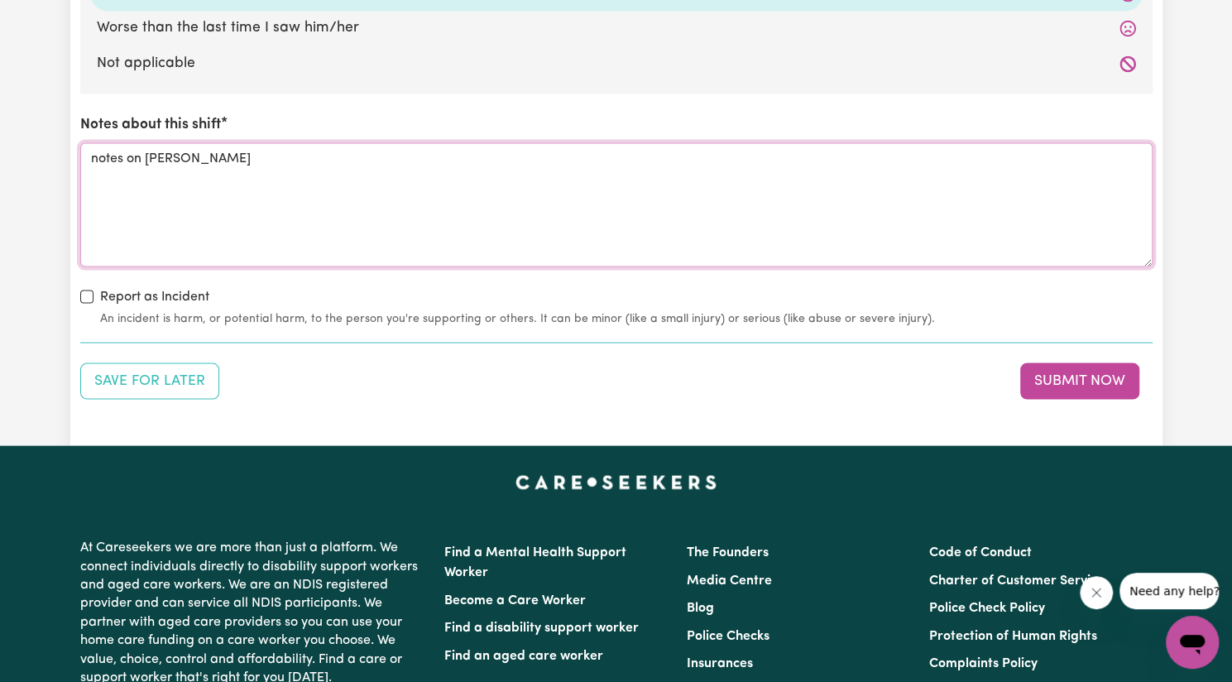
scroll to position [1798, 0]
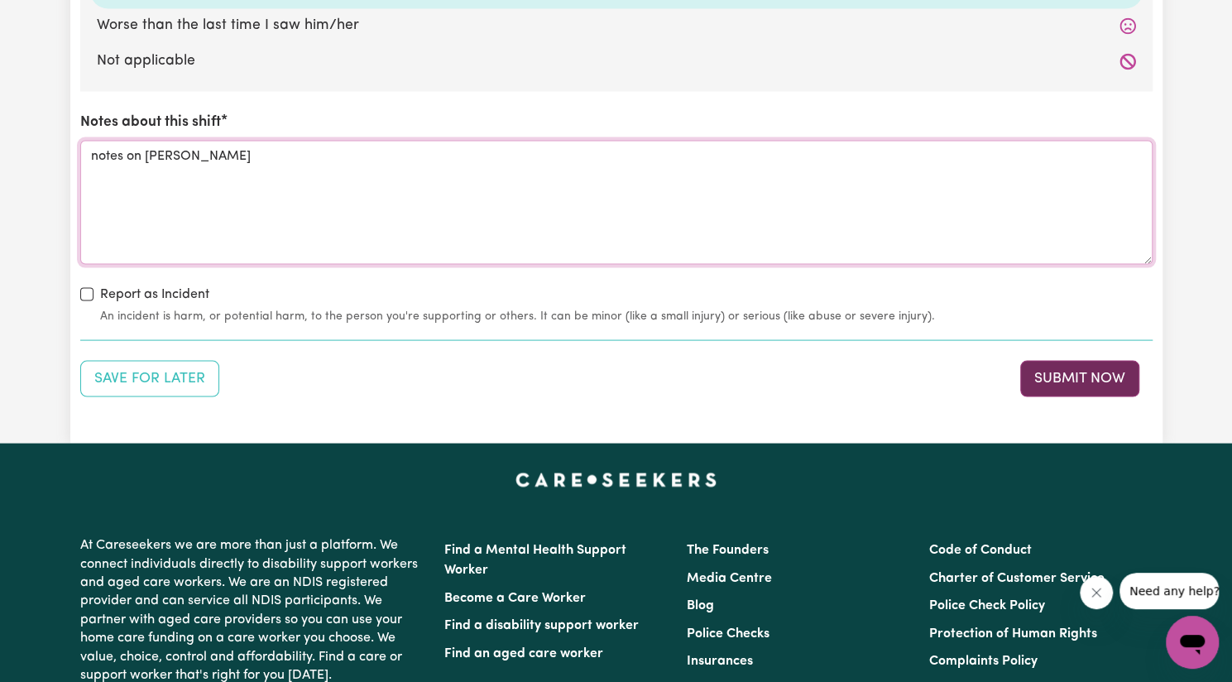
type textarea "notes on [PERSON_NAME]"
click at [1039, 375] on button "Submit Now" at bounding box center [1079, 378] width 119 height 36
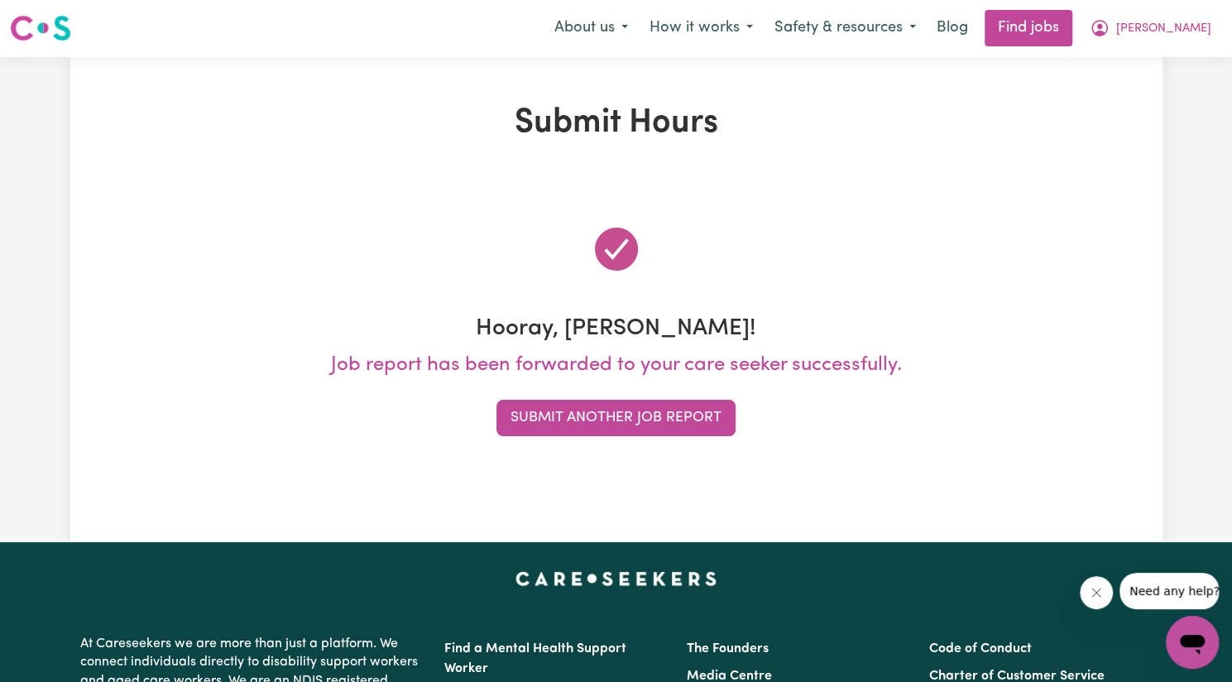
scroll to position [0, 0]
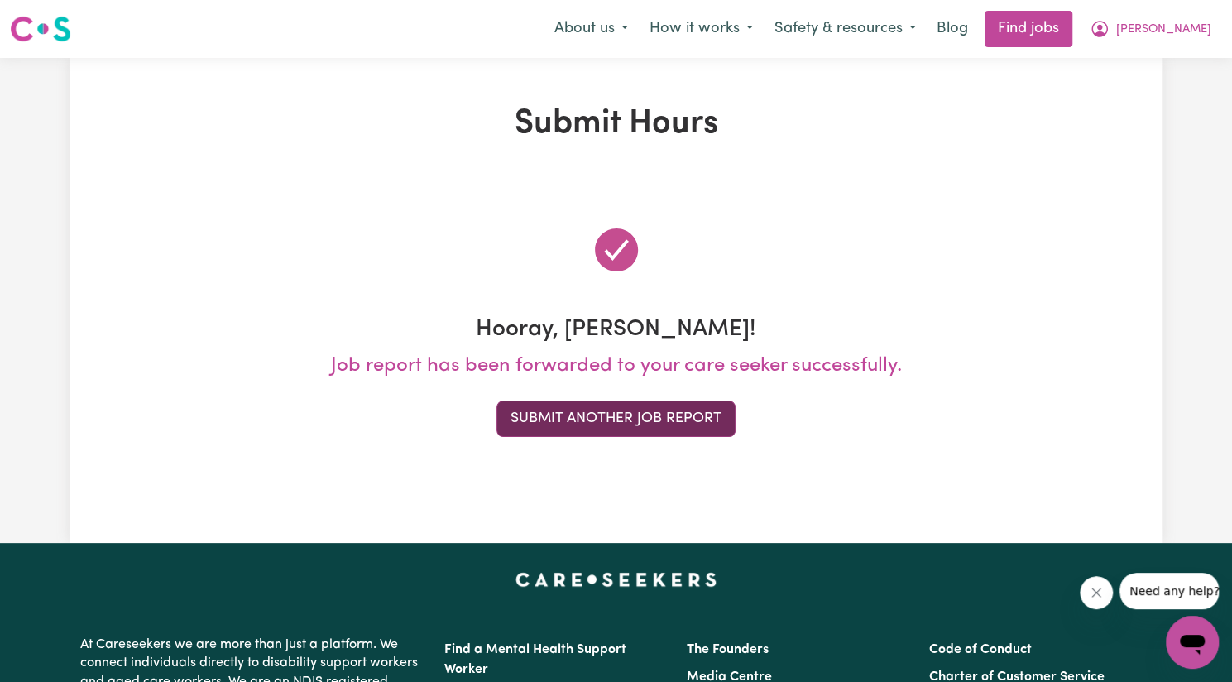
click at [627, 411] on button "Submit Another Job Report" at bounding box center [616, 419] width 239 height 36
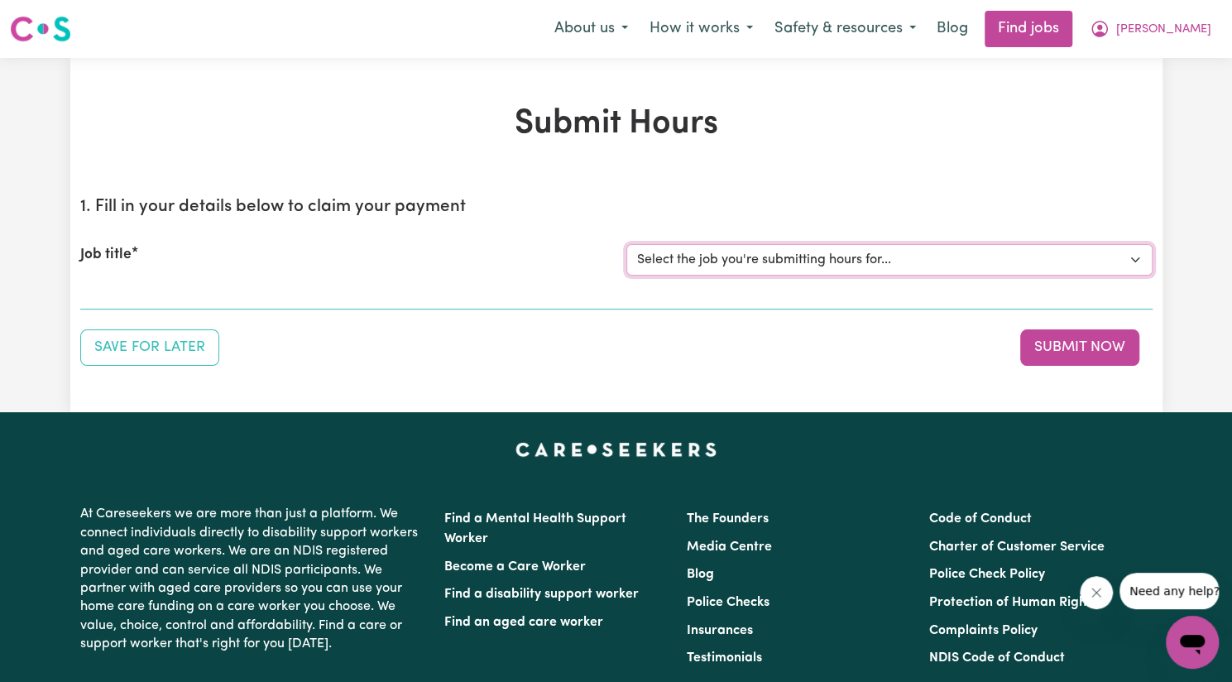
click at [809, 266] on select "Select the job you're submitting hours for... [[PERSON_NAME]] Support Worker Ne…" at bounding box center [889, 259] width 526 height 31
select select "14115"
click at [626, 244] on select "Select the job you're submitting hours for... [[PERSON_NAME]] Support Worker Ne…" at bounding box center [889, 259] width 526 height 31
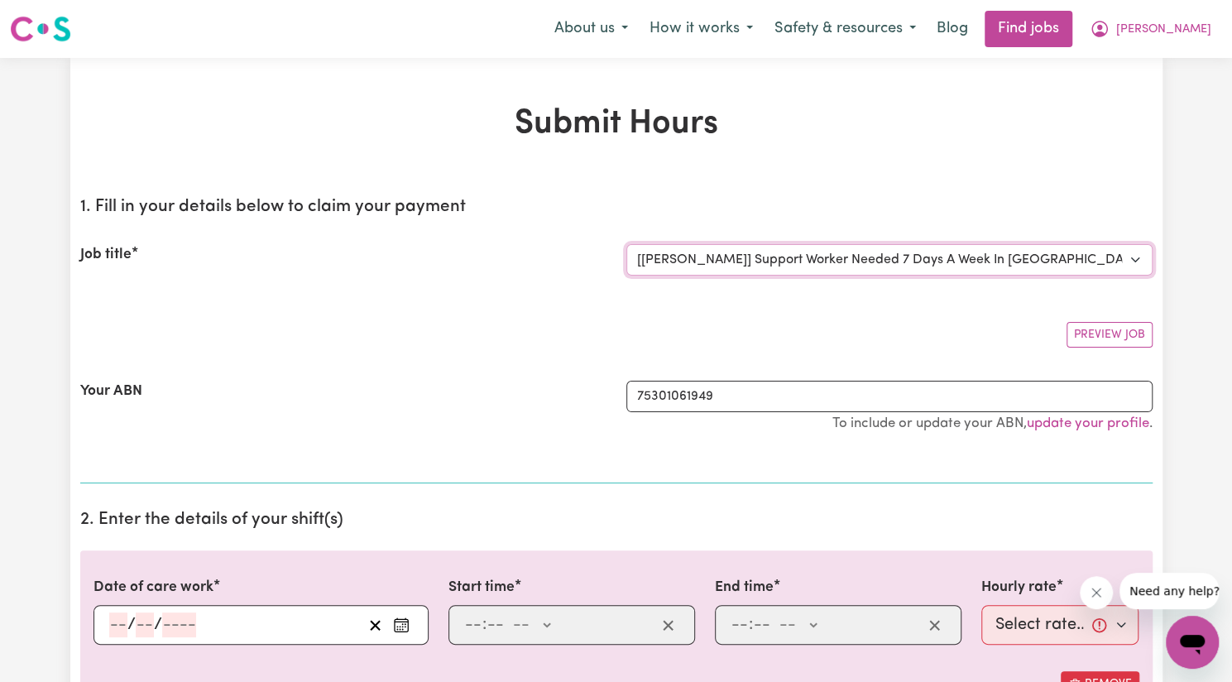
scroll to position [195, 0]
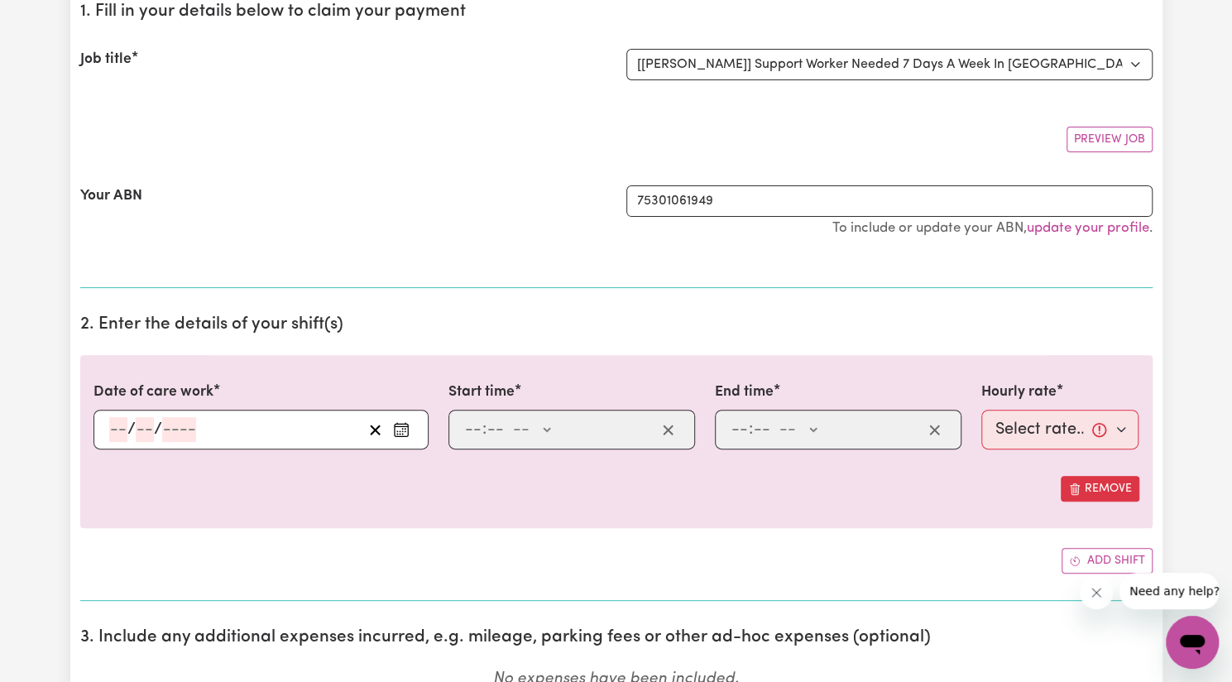
click at [409, 426] on icon "Enter the date of care work" at bounding box center [401, 429] width 17 height 17
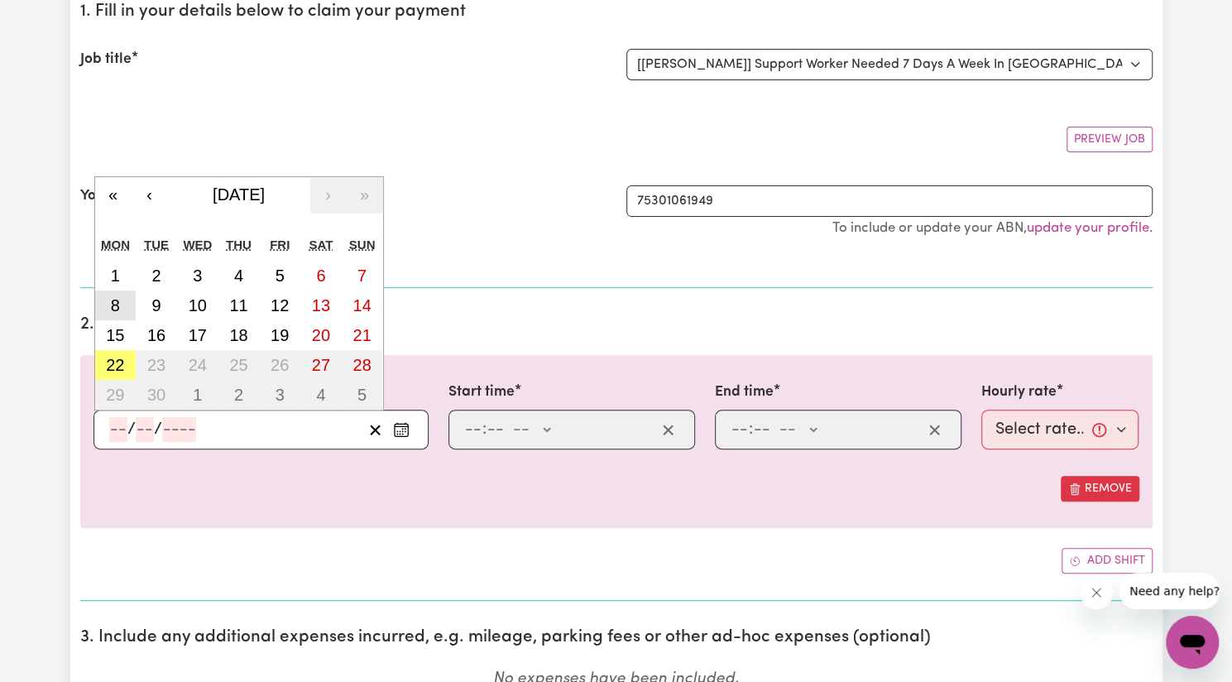
click at [104, 290] on button "8" at bounding box center [115, 305] width 41 height 30
type input "[DATE]"
type input "8"
type input "9"
type input "2025"
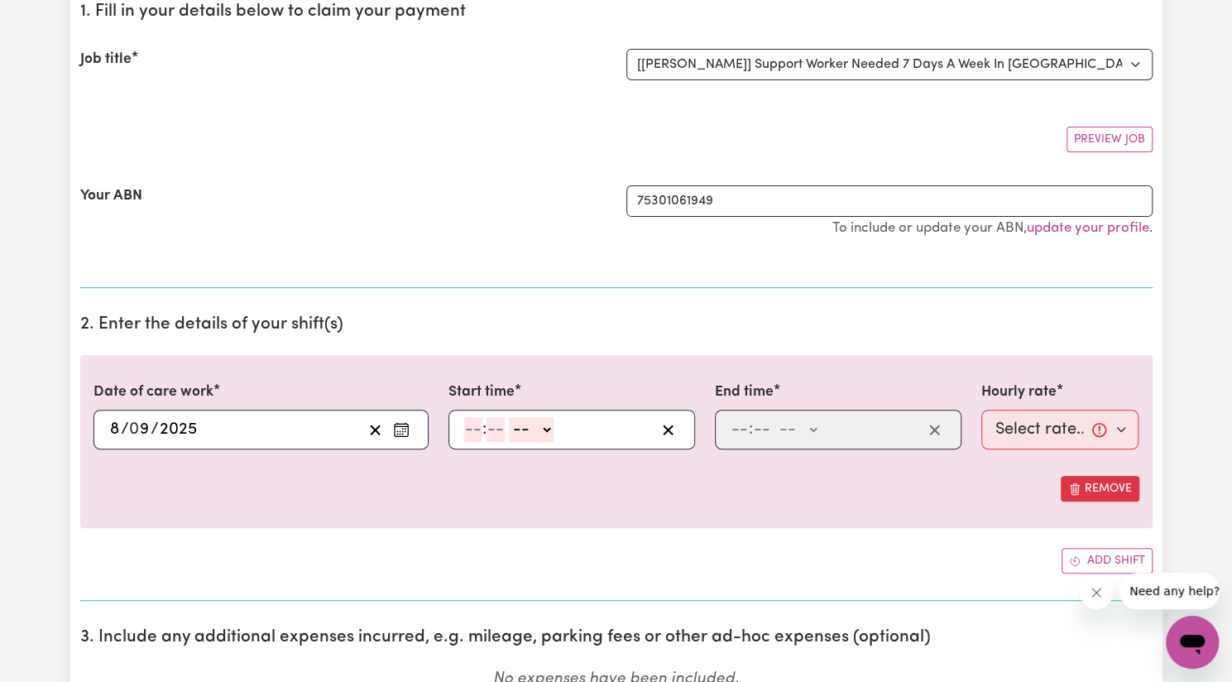
click at [469, 421] on input "number" at bounding box center [473, 429] width 18 height 25
type input "9"
type input "15"
click at [521, 422] on select "-- AM PM" at bounding box center [523, 429] width 45 height 25
select select "pm"
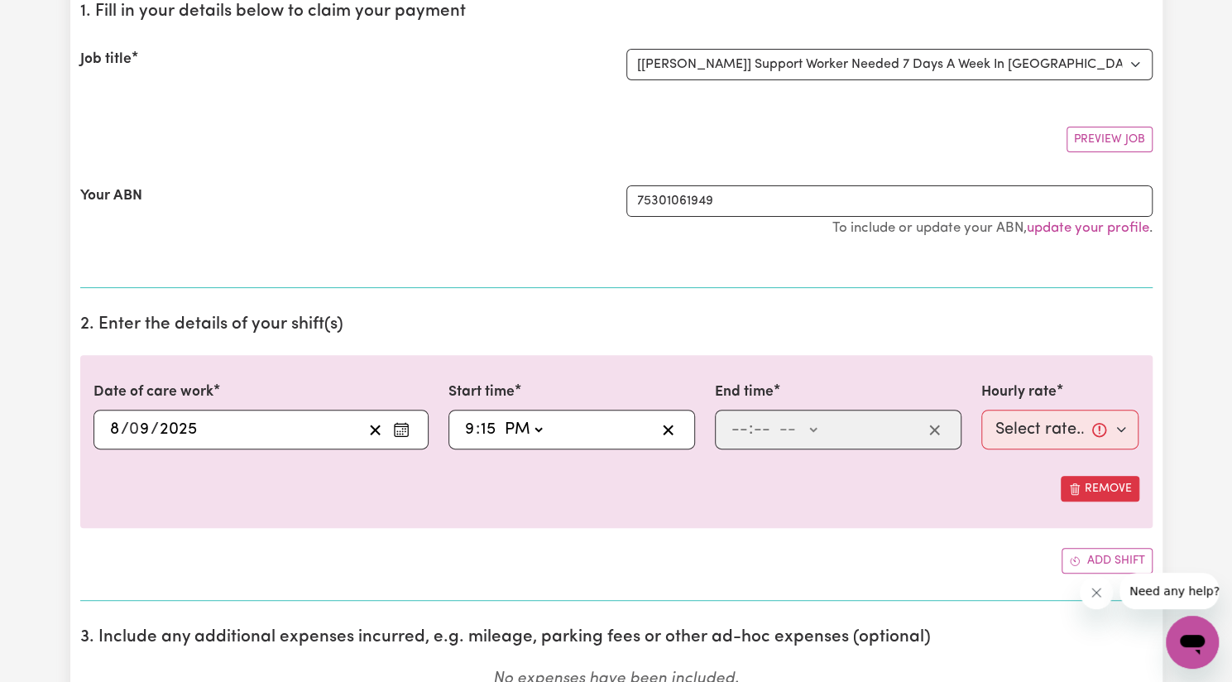
click at [501, 417] on select "-- AM PM" at bounding box center [523, 429] width 45 height 25
type input "21:15"
click at [743, 420] on input "number" at bounding box center [740, 429] width 18 height 25
type input "6"
type input "00"
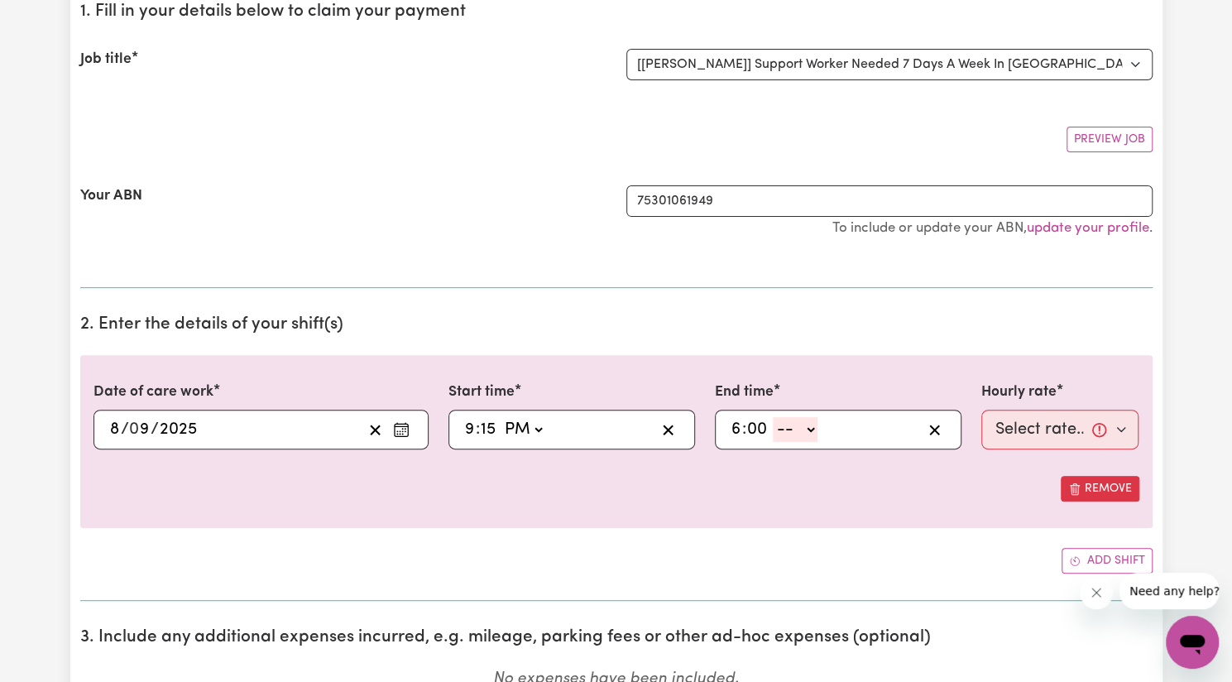
click at [802, 423] on select "-- AM PM" at bounding box center [795, 429] width 45 height 25
select select "am"
click at [773, 417] on select "-- AM PM" at bounding box center [795, 429] width 45 height 25
type input "06:00"
type input "0"
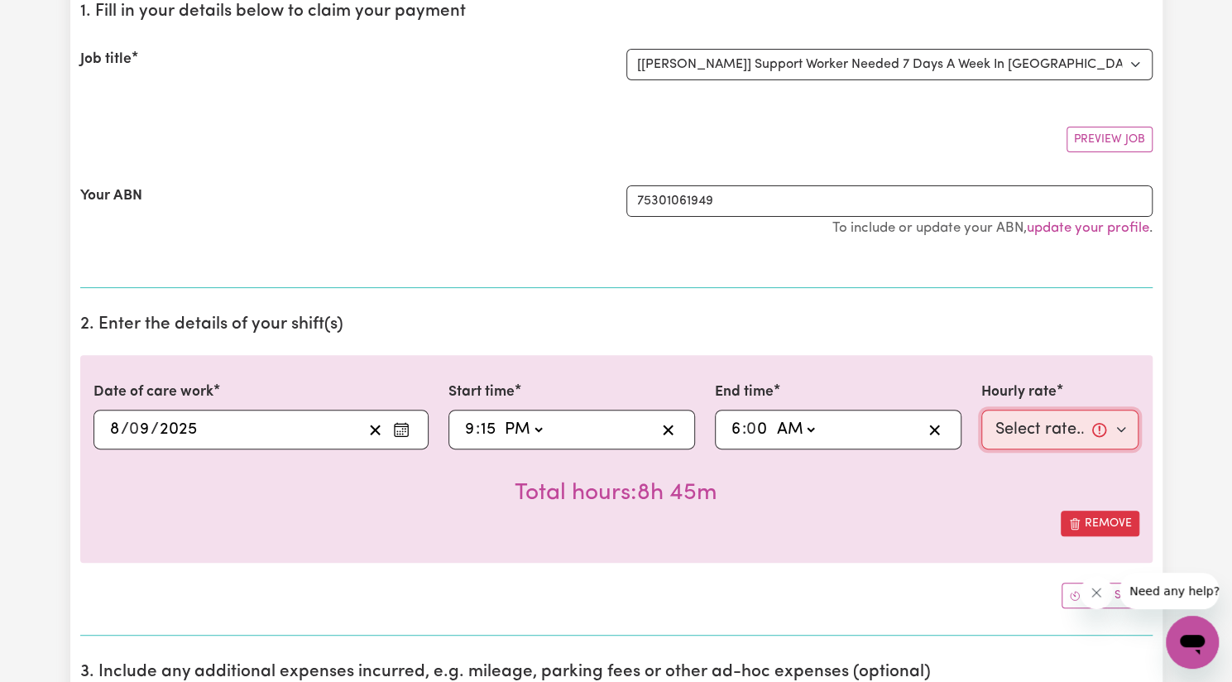
click at [1035, 425] on select "Select rate... $57.17 (Weekday) $77.96 ([DATE]) $103.95 ([DATE]) $129.94 (Publi…" at bounding box center [1061, 430] width 158 height 40
select select "62.37-Overnight"
click at [982, 410] on select "Select rate... $57.17 (Weekday) $77.96 ([DATE]) $103.95 ([DATE]) $129.94 (Publi…" at bounding box center [1061, 430] width 158 height 40
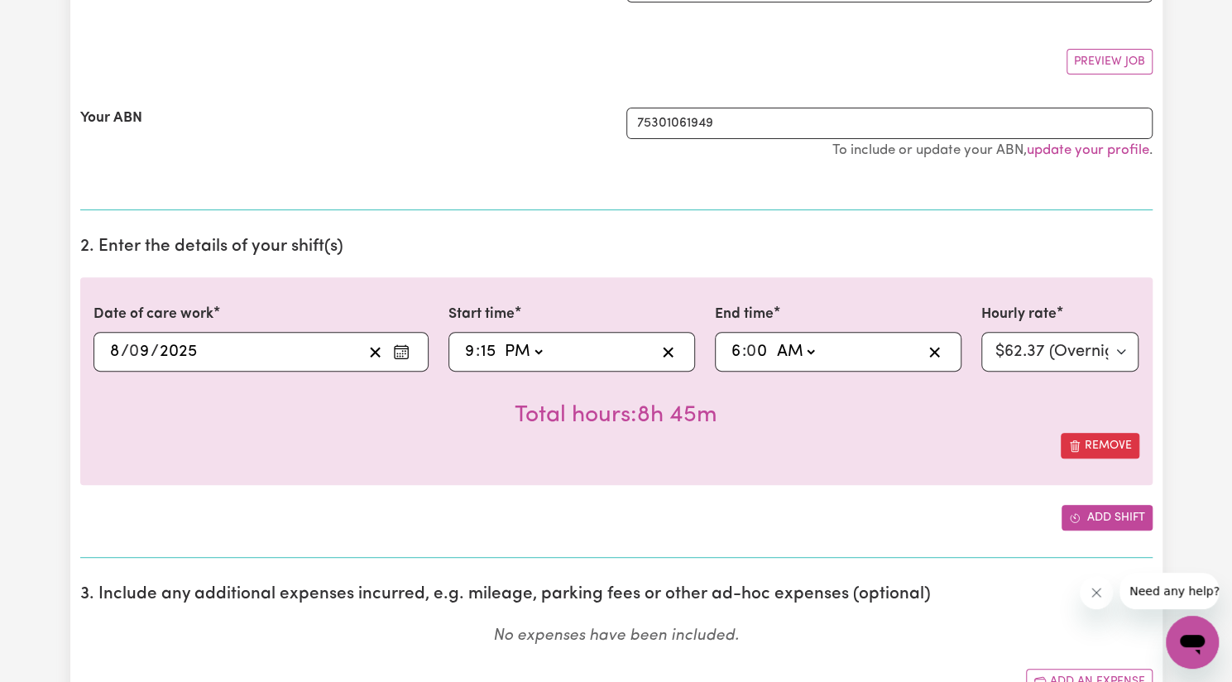
click at [1103, 521] on button "Add shift" at bounding box center [1107, 518] width 91 height 26
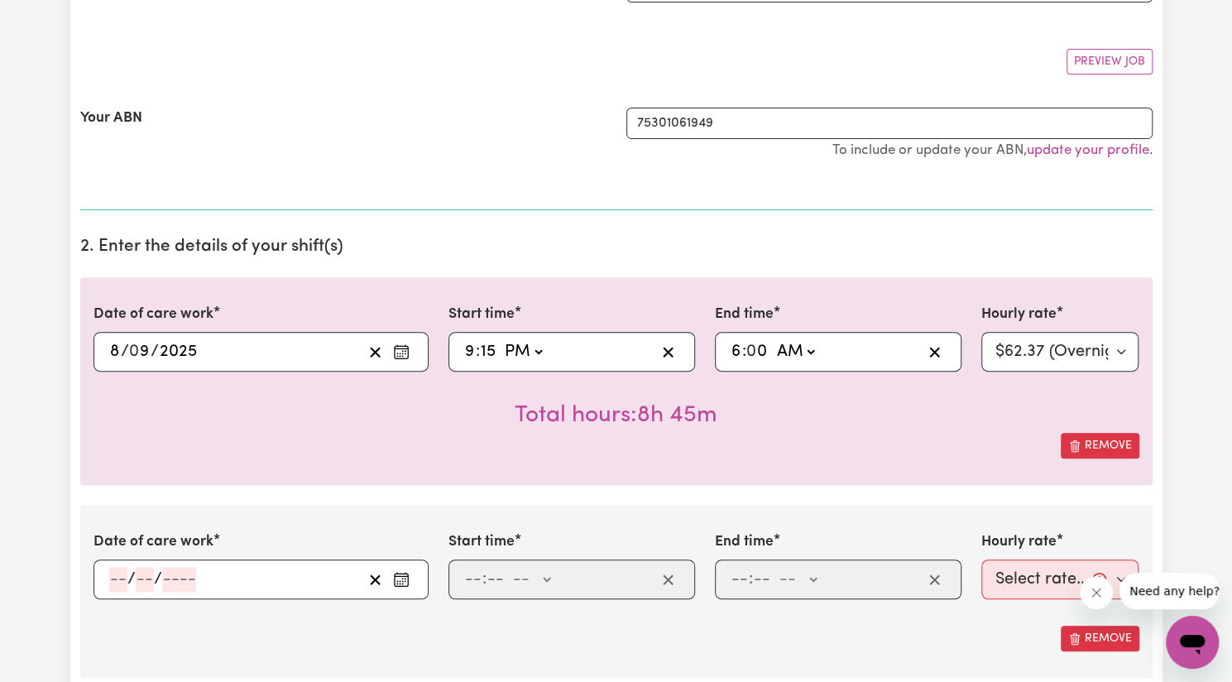
click at [407, 575] on rect "Enter the date of care work" at bounding box center [401, 580] width 13 height 12
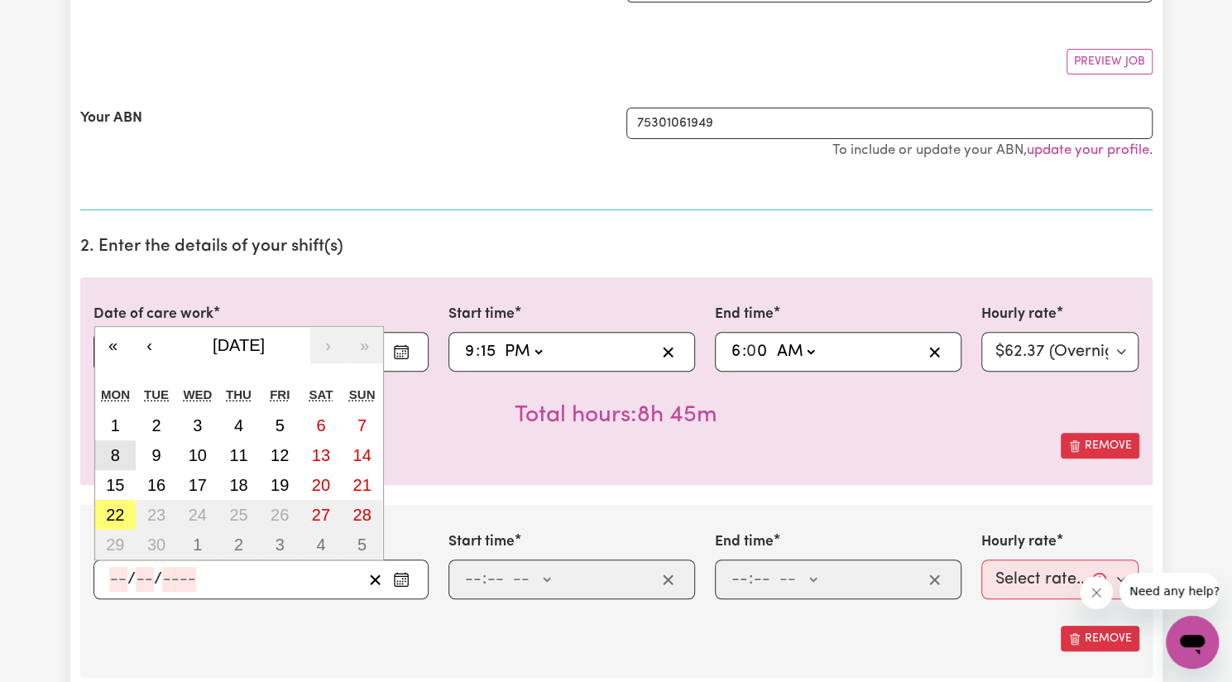
click at [121, 456] on button "8" at bounding box center [115, 455] width 41 height 30
type input "[DATE]"
type input "8"
type input "9"
type input "2025"
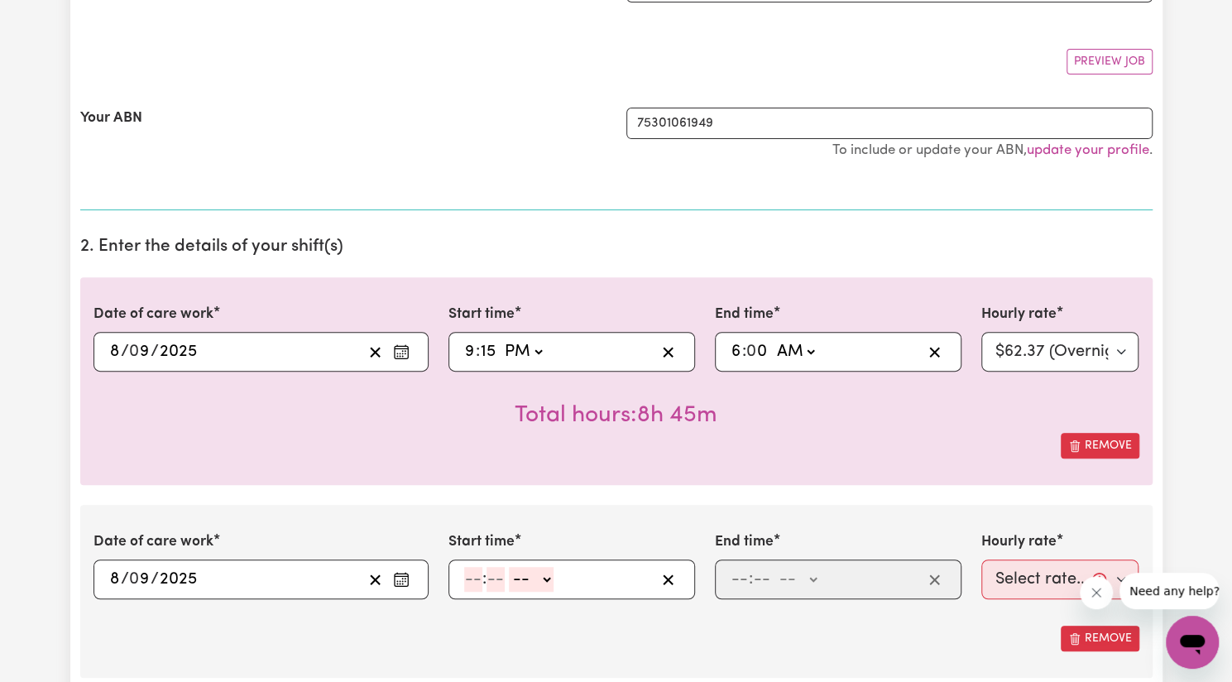
click at [476, 574] on input "number" at bounding box center [473, 579] width 18 height 25
type input "6"
type input "00"
click at [530, 578] on select "-- AM PM" at bounding box center [528, 579] width 45 height 25
select select "am"
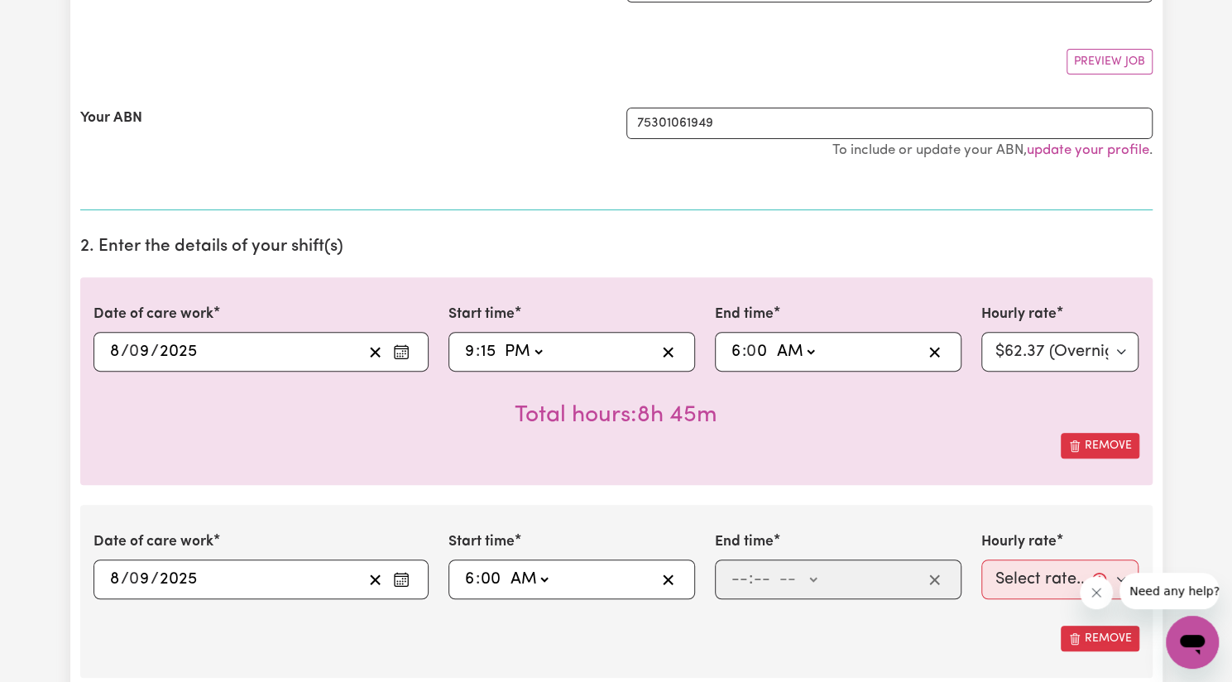
click at [506, 567] on select "-- AM PM" at bounding box center [528, 579] width 45 height 25
type input "06:00"
type input "0"
click at [740, 581] on input "number" at bounding box center [740, 579] width 18 height 25
type input "7"
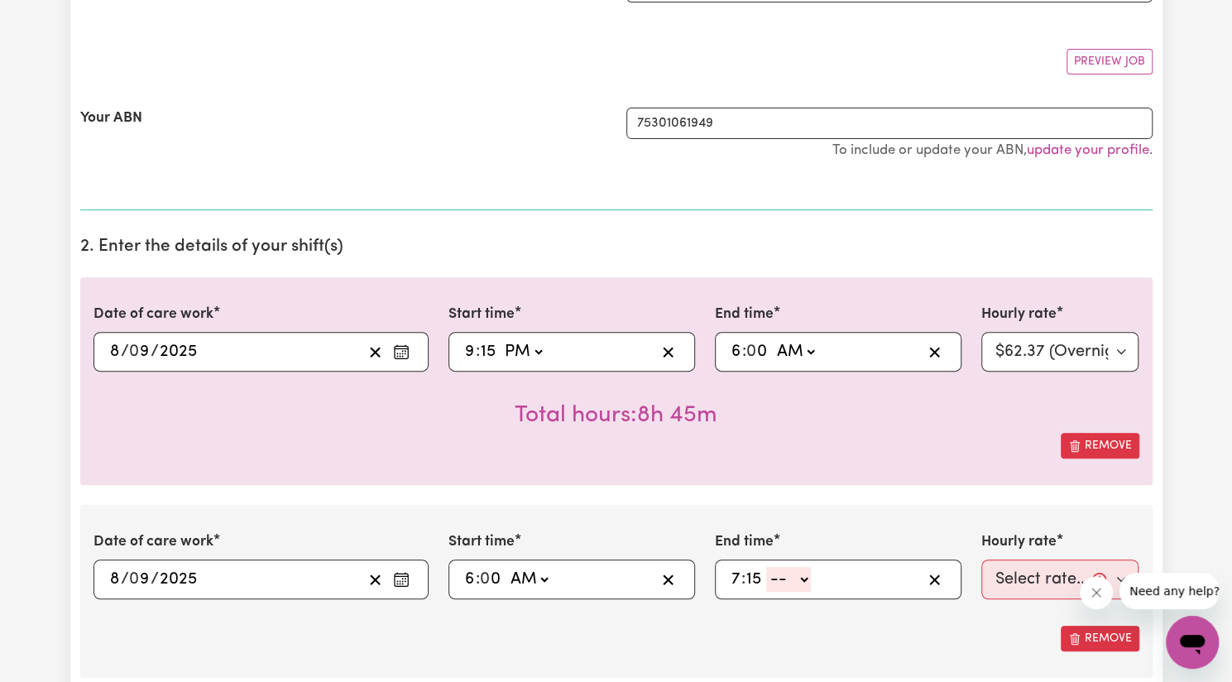
type input "15"
click at [813, 579] on div "7 : 15 -- AM PM" at bounding box center [825, 579] width 193 height 25
click at [794, 578] on select "-- AM PM" at bounding box center [788, 579] width 45 height 25
select select "am"
click at [766, 567] on select "-- AM PM" at bounding box center [788, 579] width 45 height 25
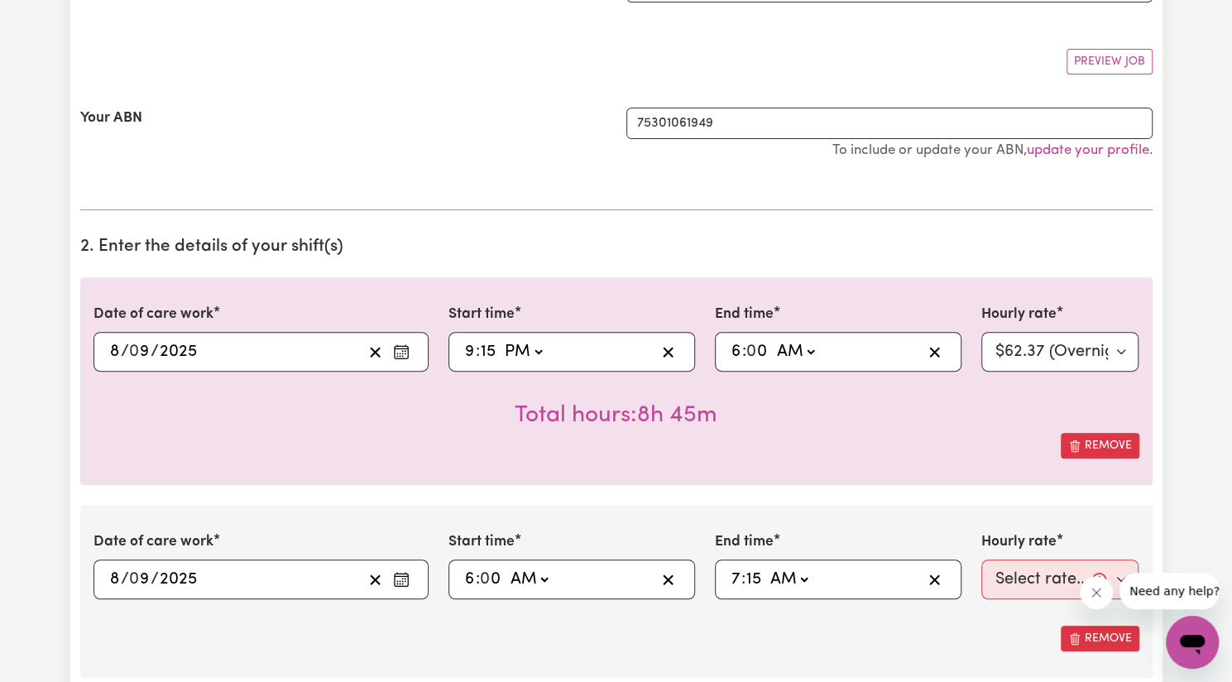
type input "07:15"
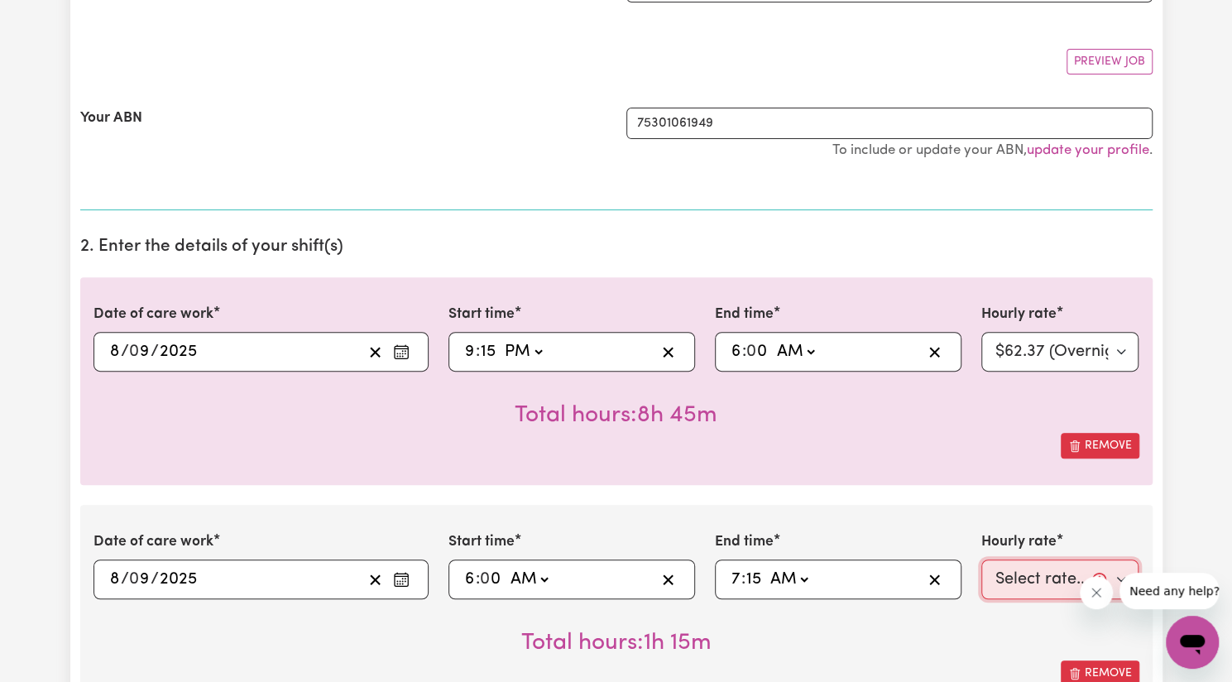
click at [1021, 581] on select "Select rate... $57.17 (Weekday) $77.96 ([DATE]) $103.95 ([DATE]) $129.94 (Publi…" at bounding box center [1061, 579] width 158 height 40
select select "57.17-Weekday"
click at [982, 559] on select "Select rate... $57.17 (Weekday) $77.96 ([DATE]) $103.95 ([DATE]) $129.94 (Publi…" at bounding box center [1061, 579] width 158 height 40
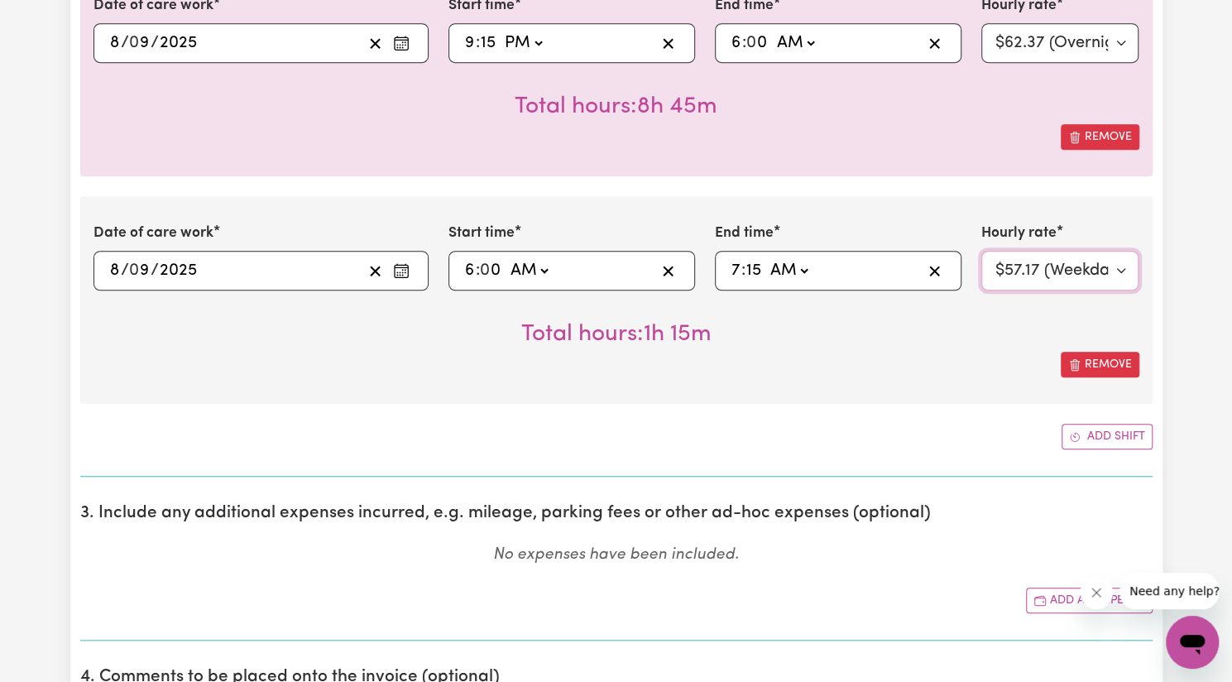
scroll to position [581, 0]
click at [406, 272] on icon "Enter the date of care work" at bounding box center [401, 271] width 17 height 17
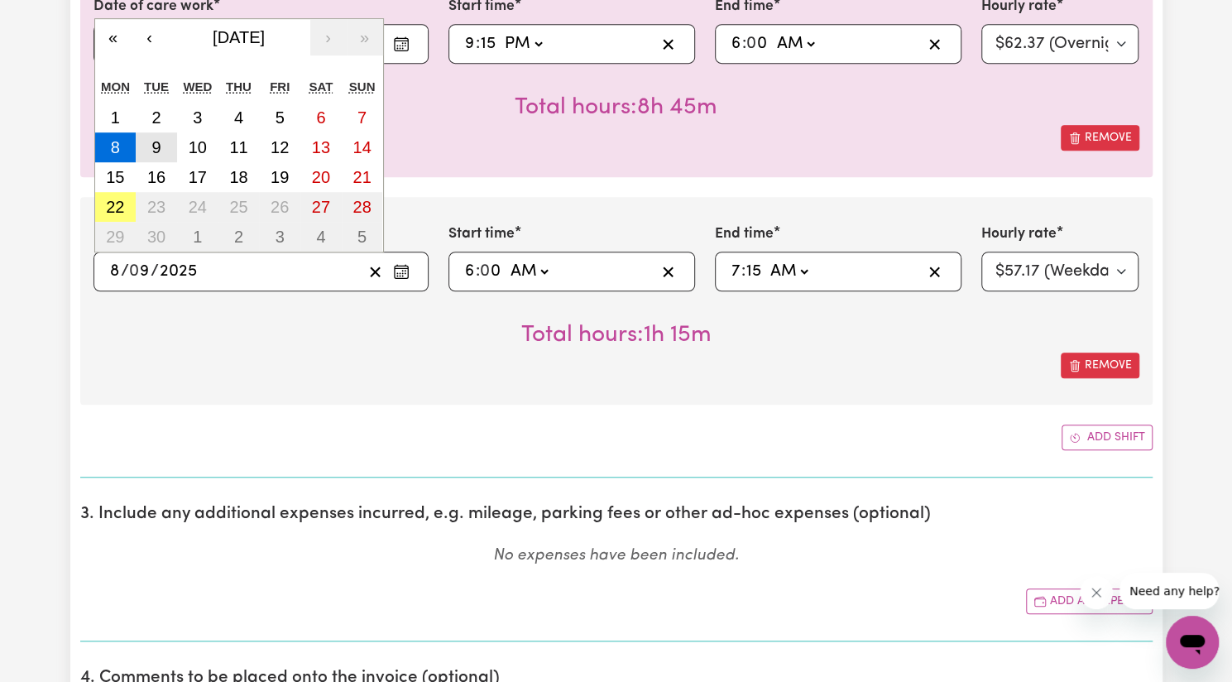
click at [164, 135] on button "9" at bounding box center [156, 147] width 41 height 30
type input "[DATE]"
type input "9"
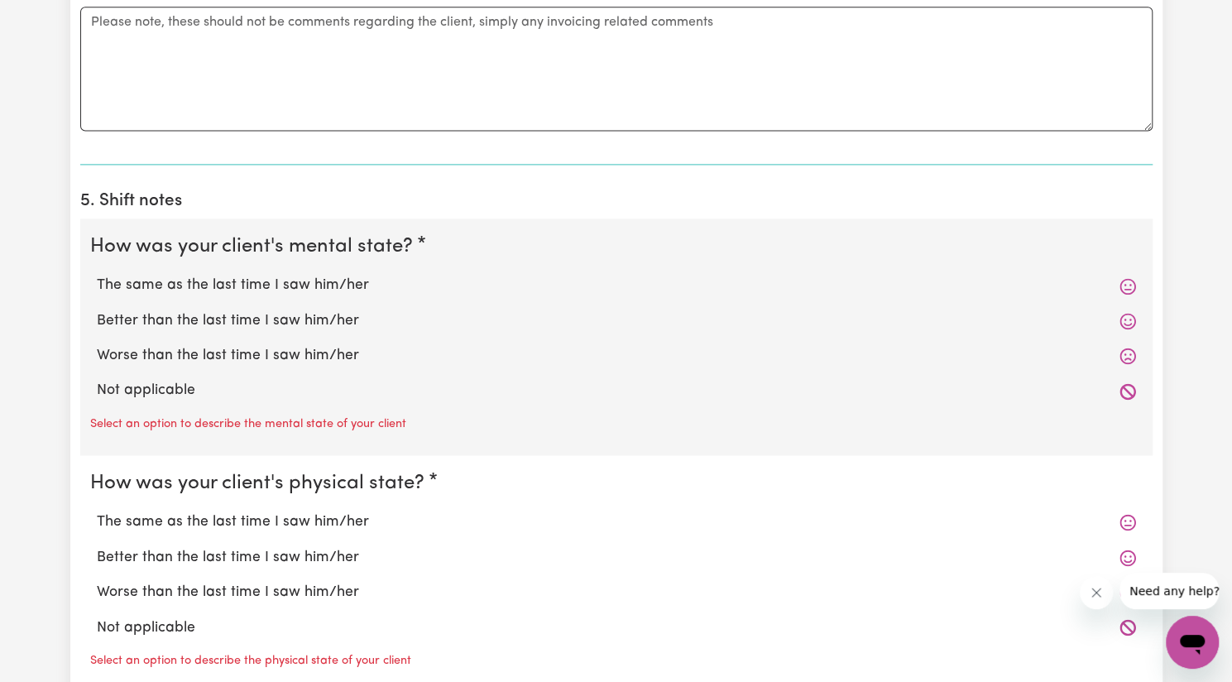
scroll to position [1293, 0]
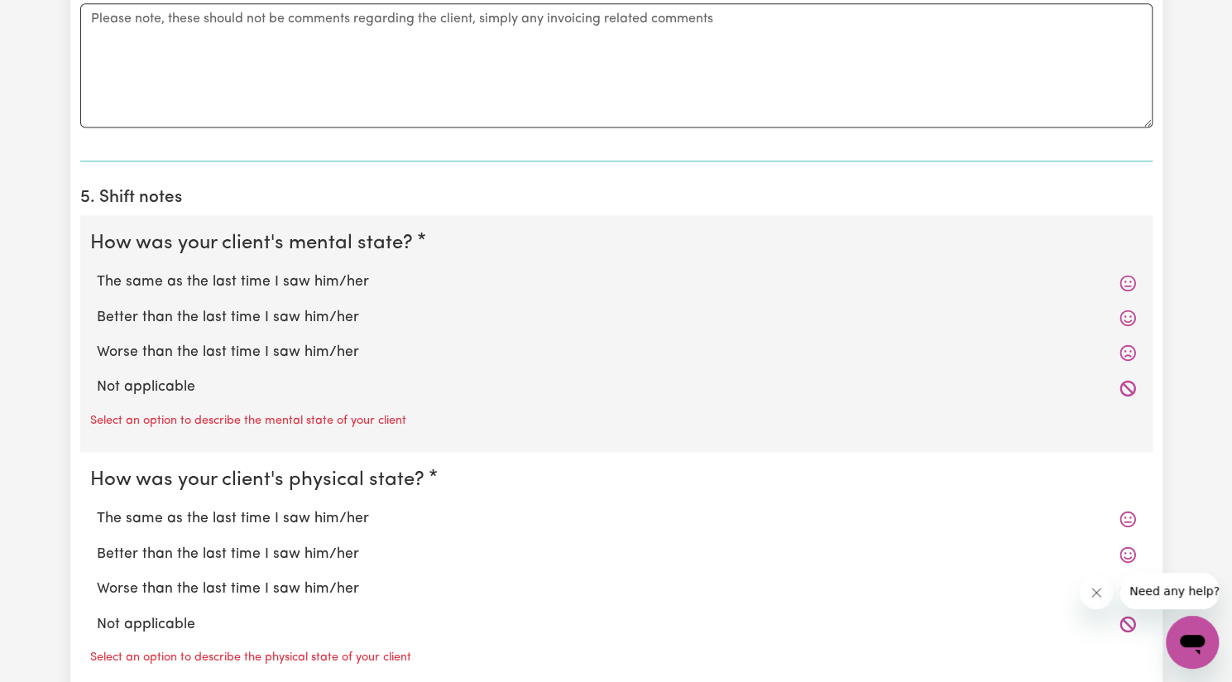
click at [242, 310] on label "Better than the last time I saw him/her" at bounding box center [616, 318] width 1039 height 22
click at [97, 307] on input "Better than the last time I saw him/her" at bounding box center [96, 306] width 1 height 1
radio input "true"
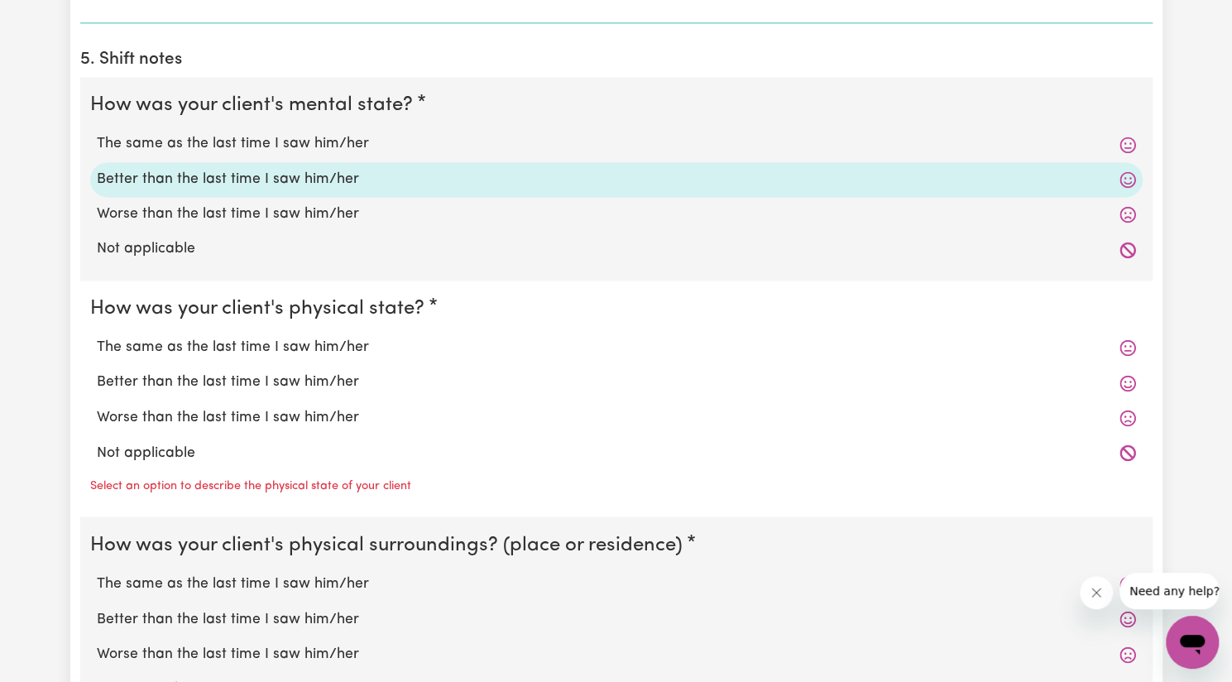
scroll to position [1432, 0]
click at [217, 376] on label "Better than the last time I saw him/her" at bounding box center [616, 382] width 1039 height 22
click at [97, 371] on input "Better than the last time I saw him/her" at bounding box center [96, 370] width 1 height 1
radio input "true"
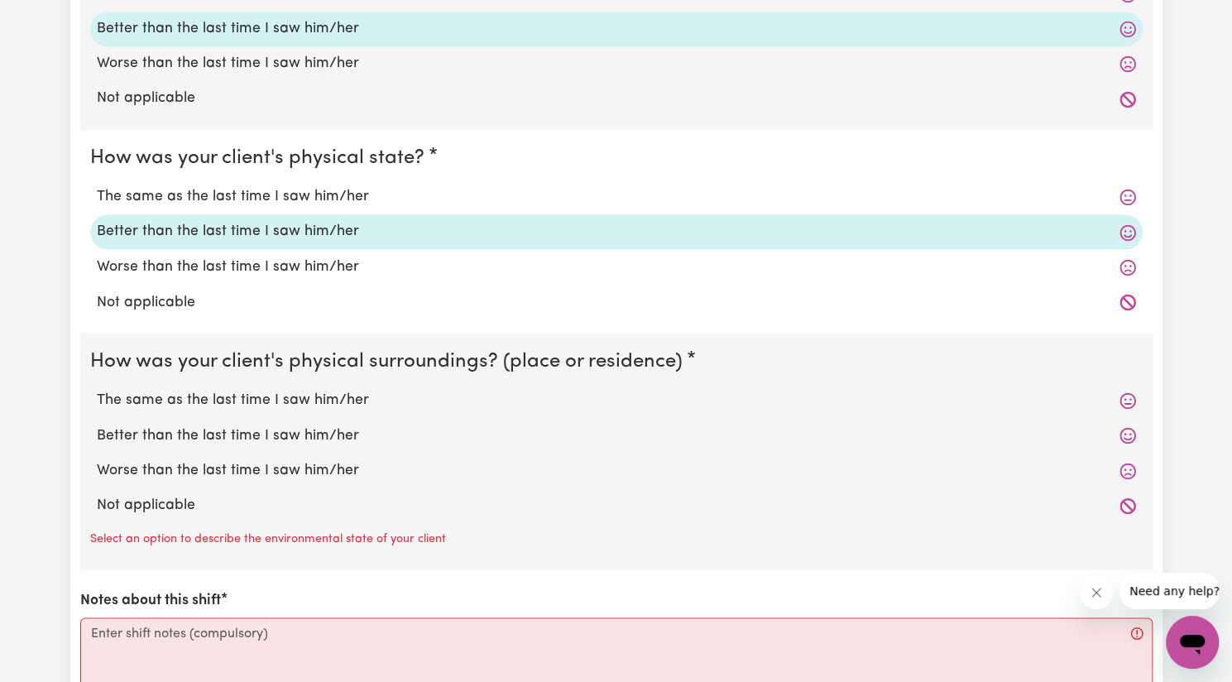
scroll to position [1582, 0]
click at [214, 428] on label "Better than the last time I saw him/her" at bounding box center [616, 435] width 1039 height 22
click at [97, 424] on input "Better than the last time I saw him/her" at bounding box center [96, 423] width 1 height 1
radio input "true"
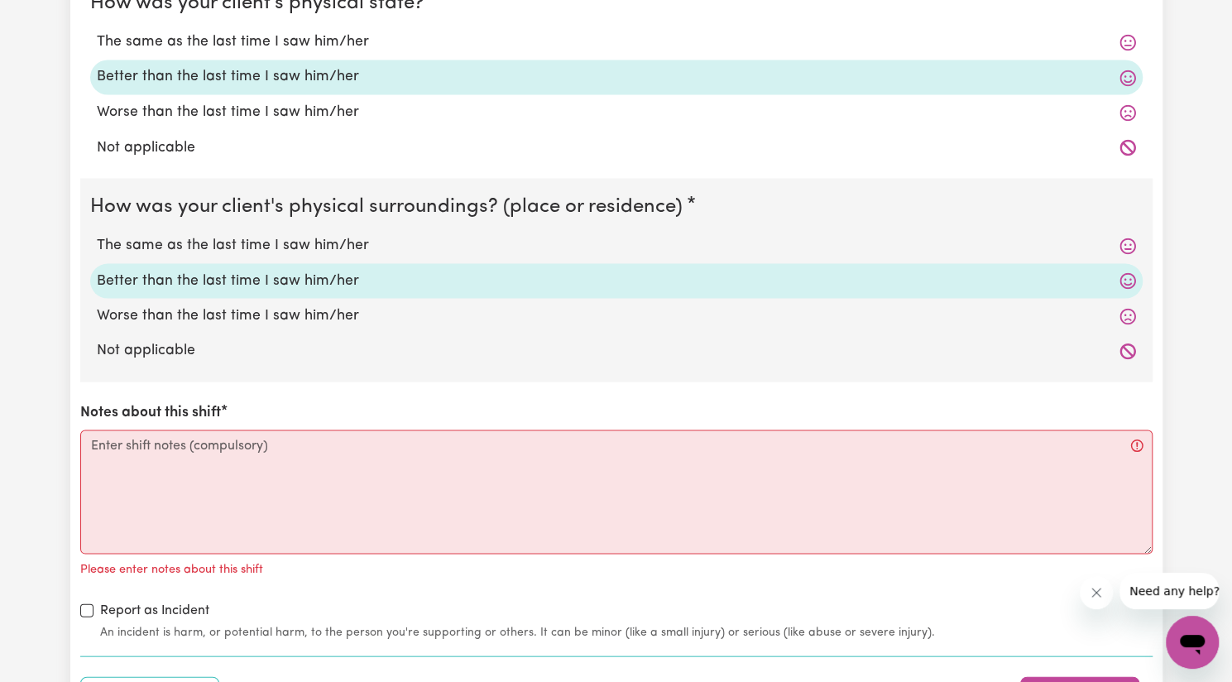
scroll to position [1739, 0]
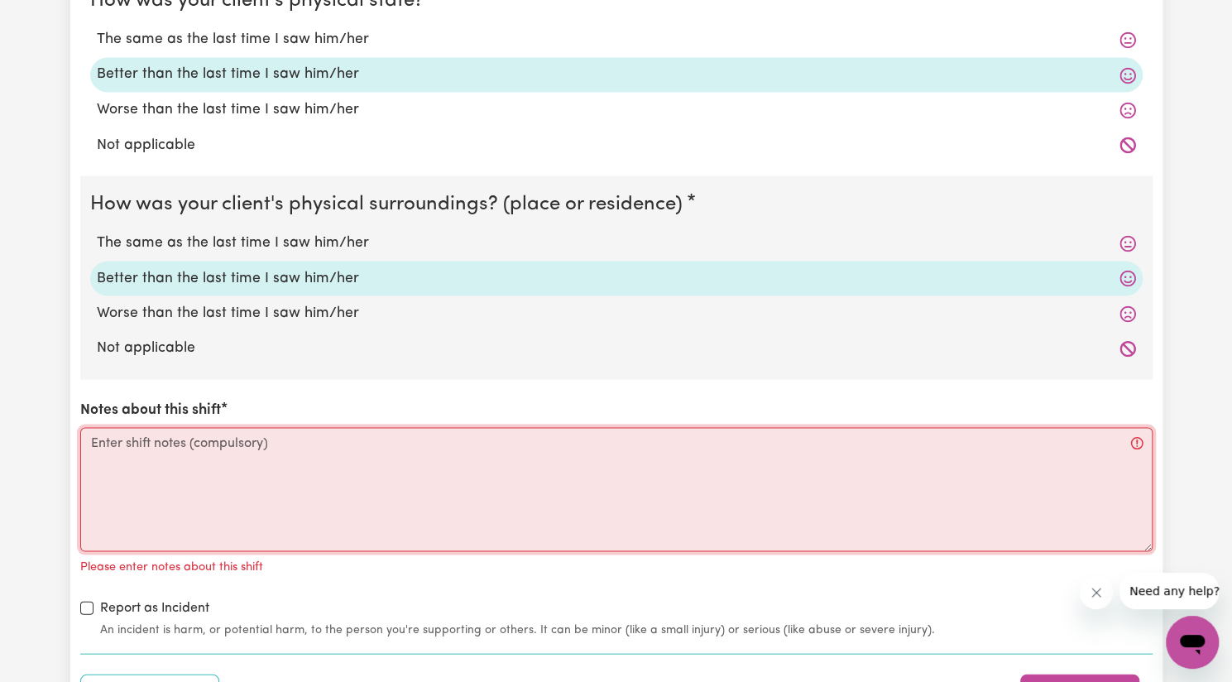
click at [207, 461] on textarea "Notes about this shift" at bounding box center [616, 489] width 1073 height 124
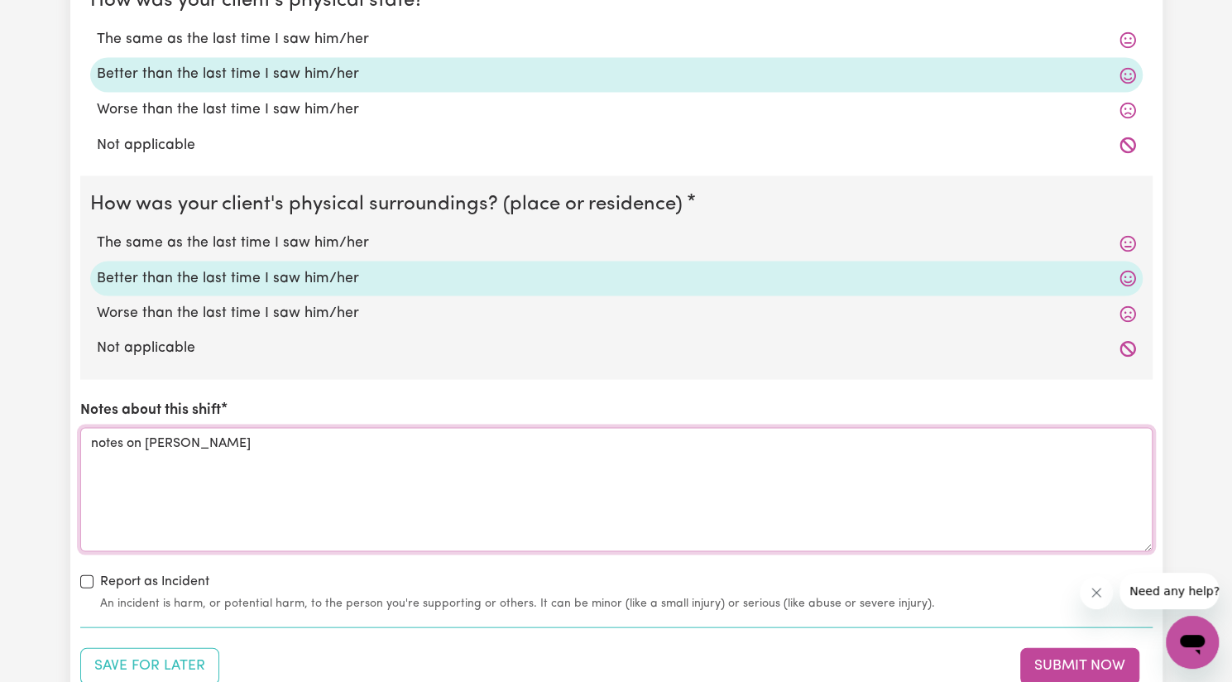
scroll to position [1899, 0]
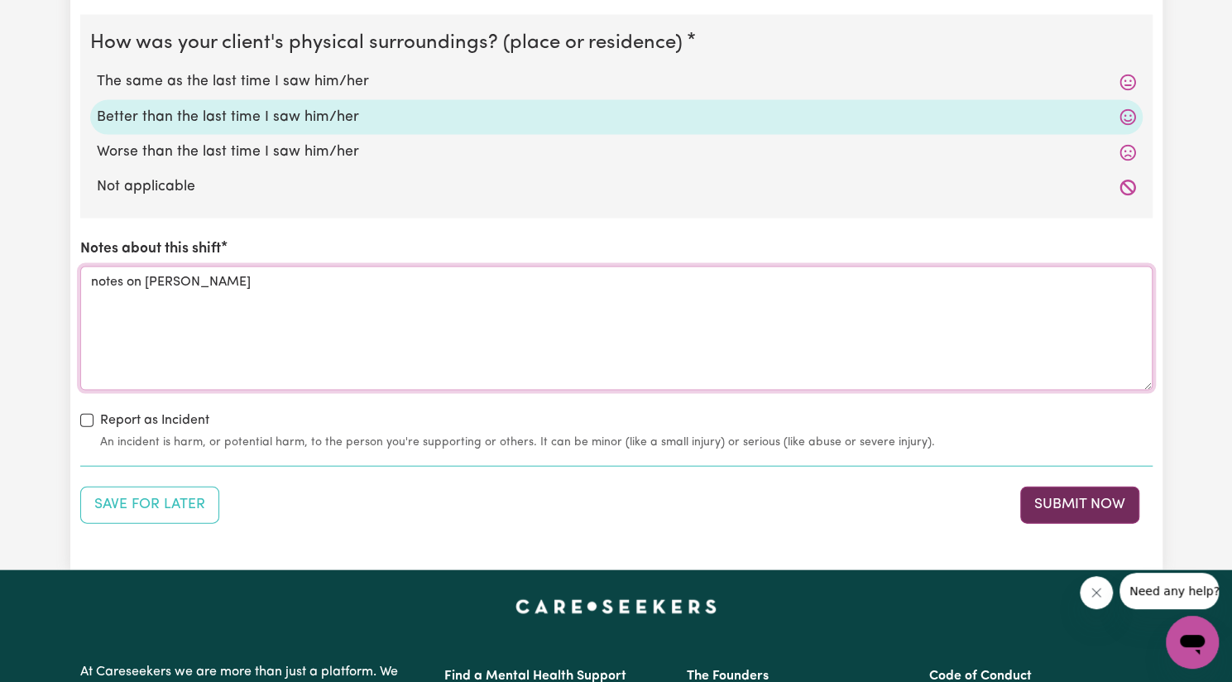
type textarea "notes on [PERSON_NAME]"
click at [1103, 502] on button "Submit Now" at bounding box center [1079, 505] width 119 height 36
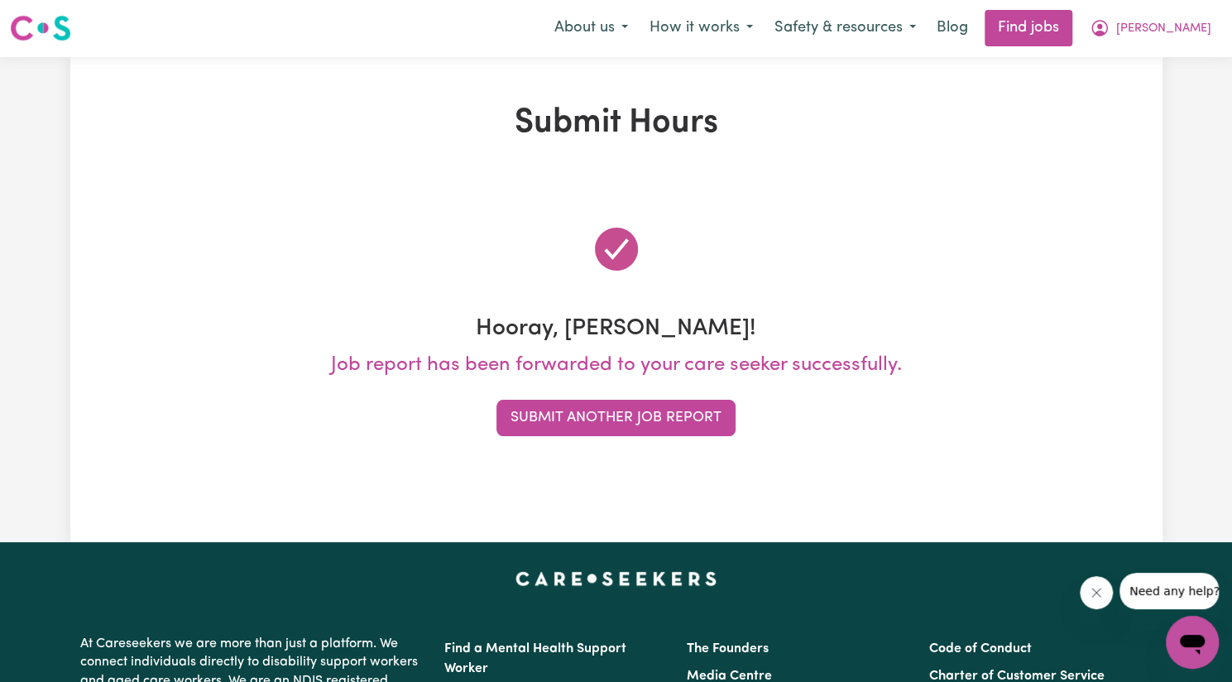
scroll to position [0, 0]
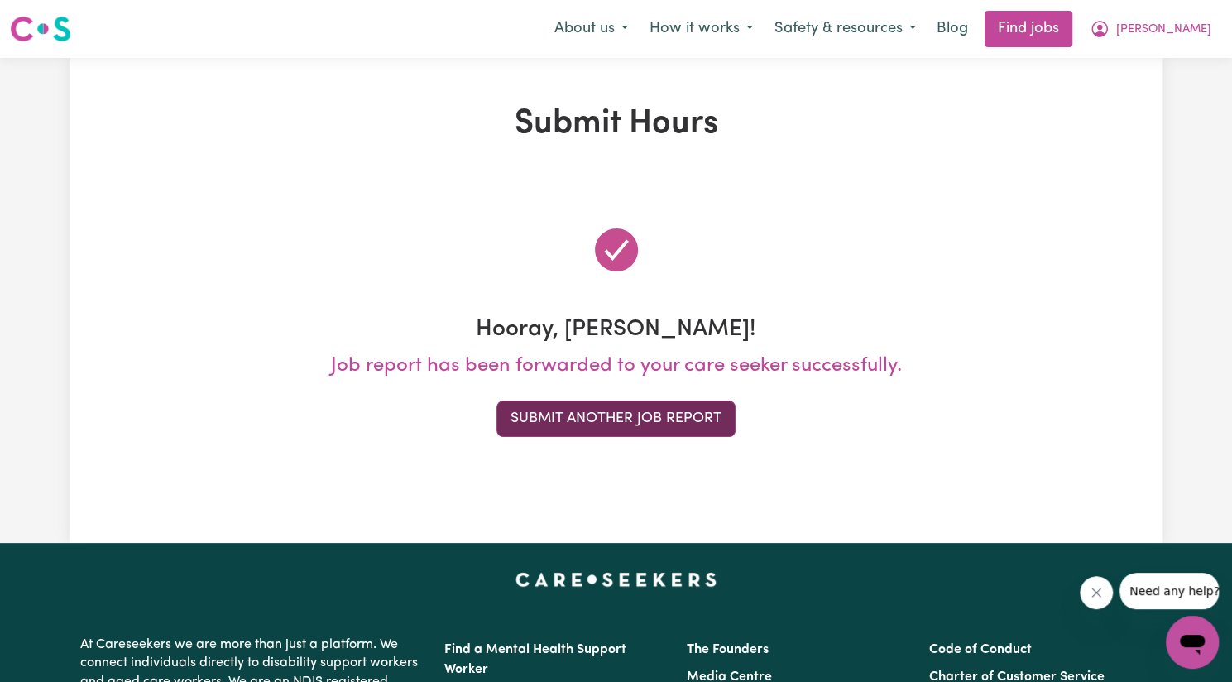
click at [657, 407] on button "Submit Another Job Report" at bounding box center [616, 419] width 239 height 36
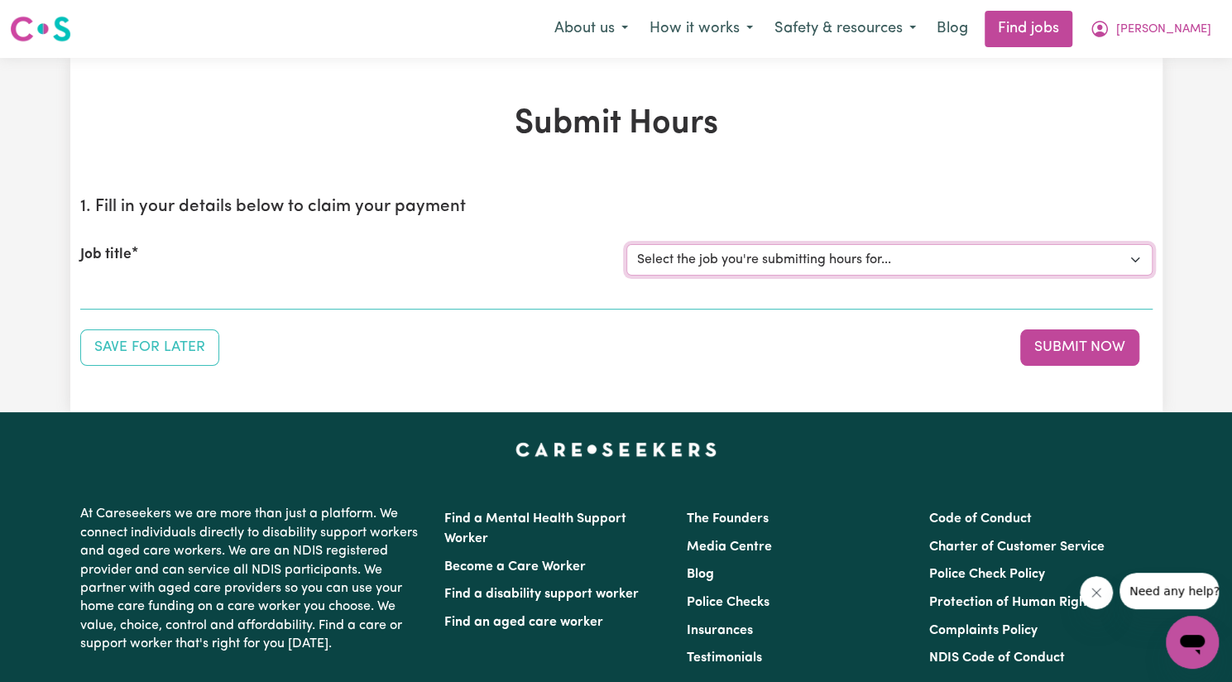
click at [710, 254] on select "Select the job you're submitting hours for... [[PERSON_NAME]] Support Worker Ne…" at bounding box center [889, 259] width 526 height 31
select select "14115"
click at [626, 244] on select "Select the job you're submitting hours for... [[PERSON_NAME]] Support Worker Ne…" at bounding box center [889, 259] width 526 height 31
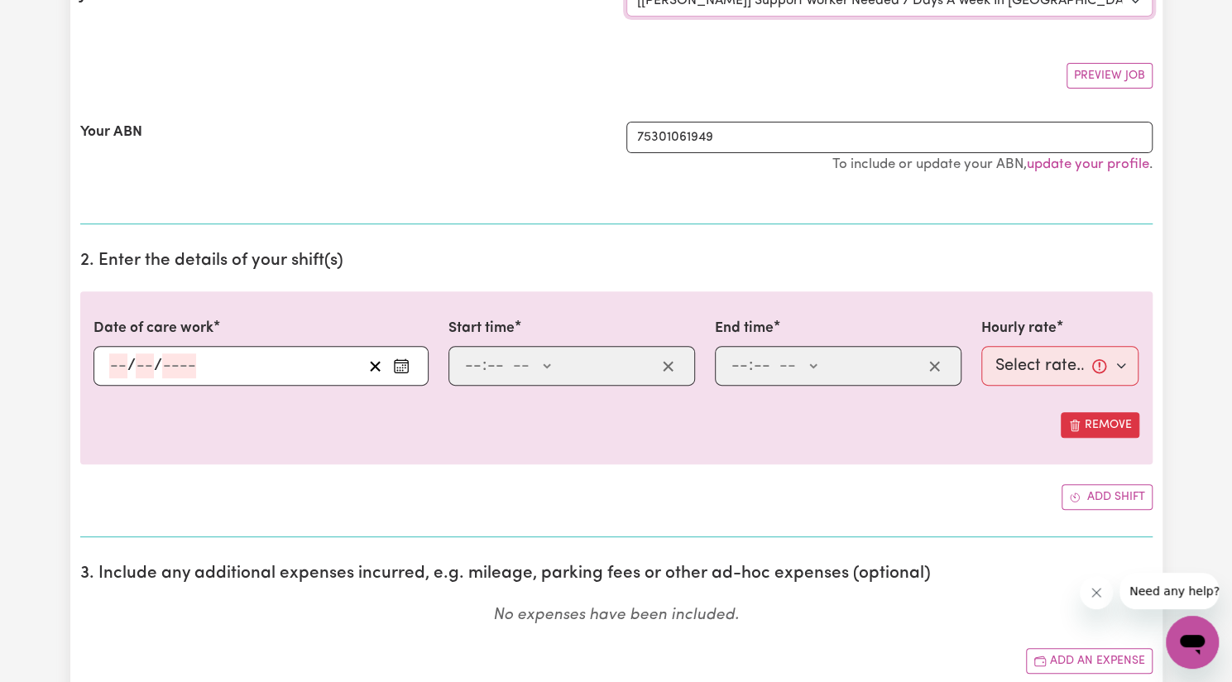
scroll to position [262, 0]
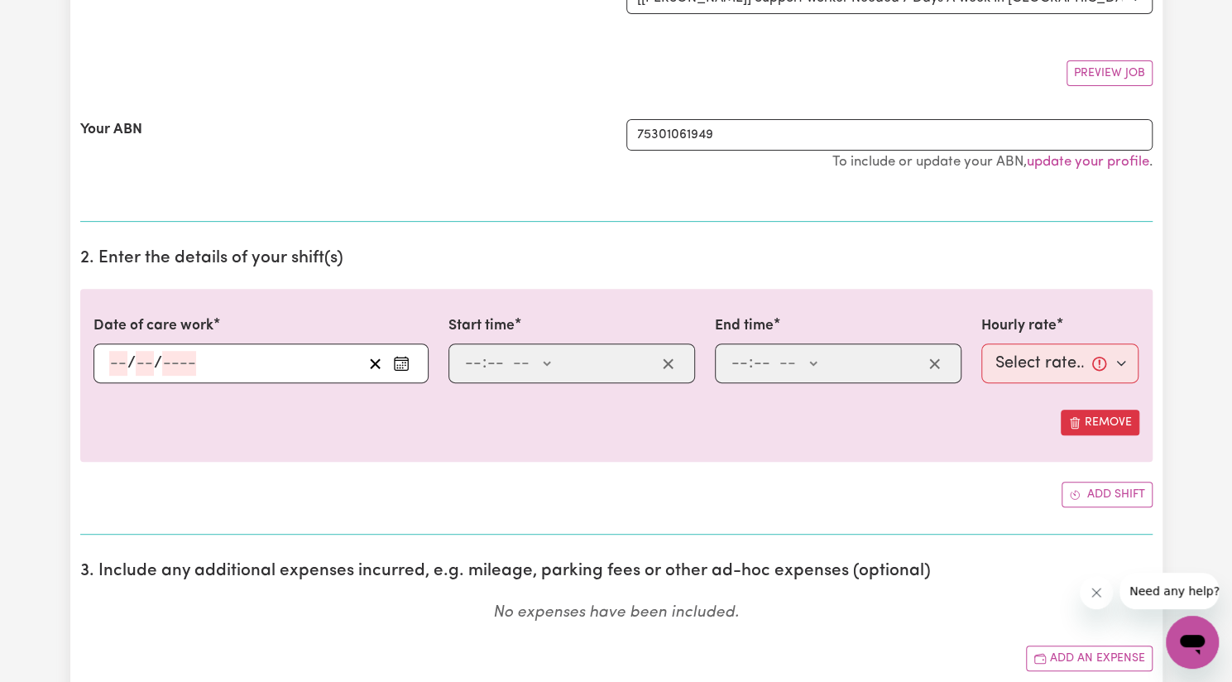
click at [401, 364] on icon "Enter the date of care work" at bounding box center [401, 363] width 17 height 17
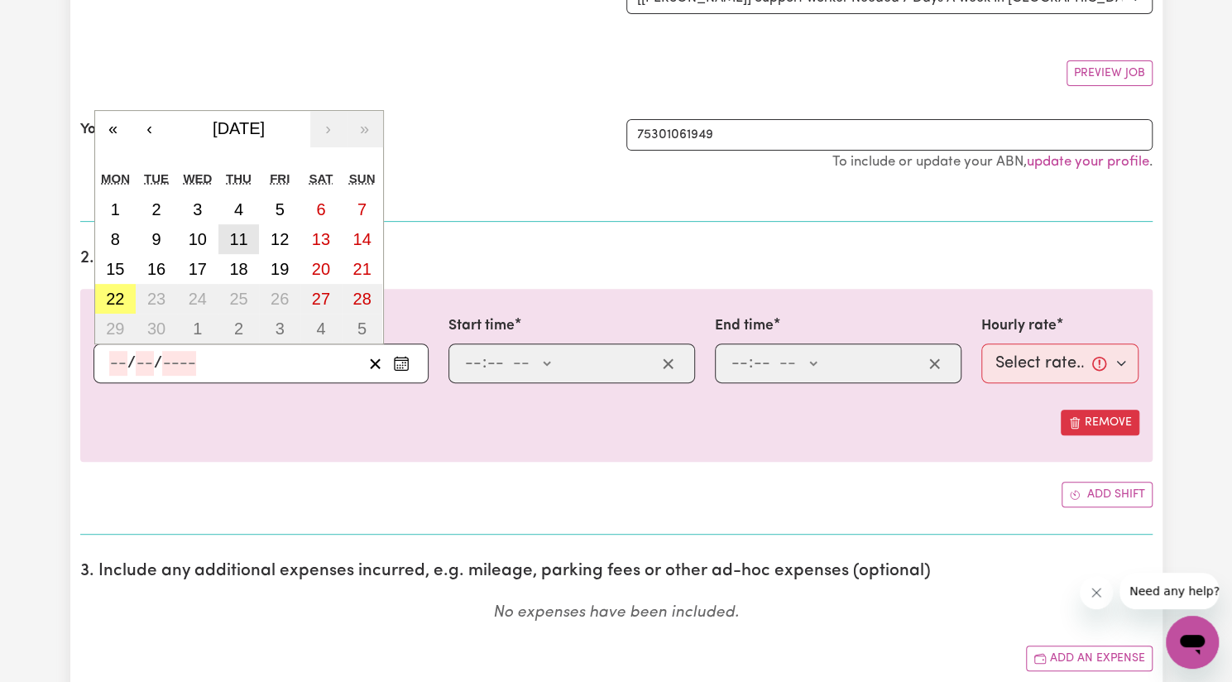
click at [252, 234] on button "11" at bounding box center [238, 239] width 41 height 30
type input "[DATE]"
type input "11"
type input "9"
type input "2025"
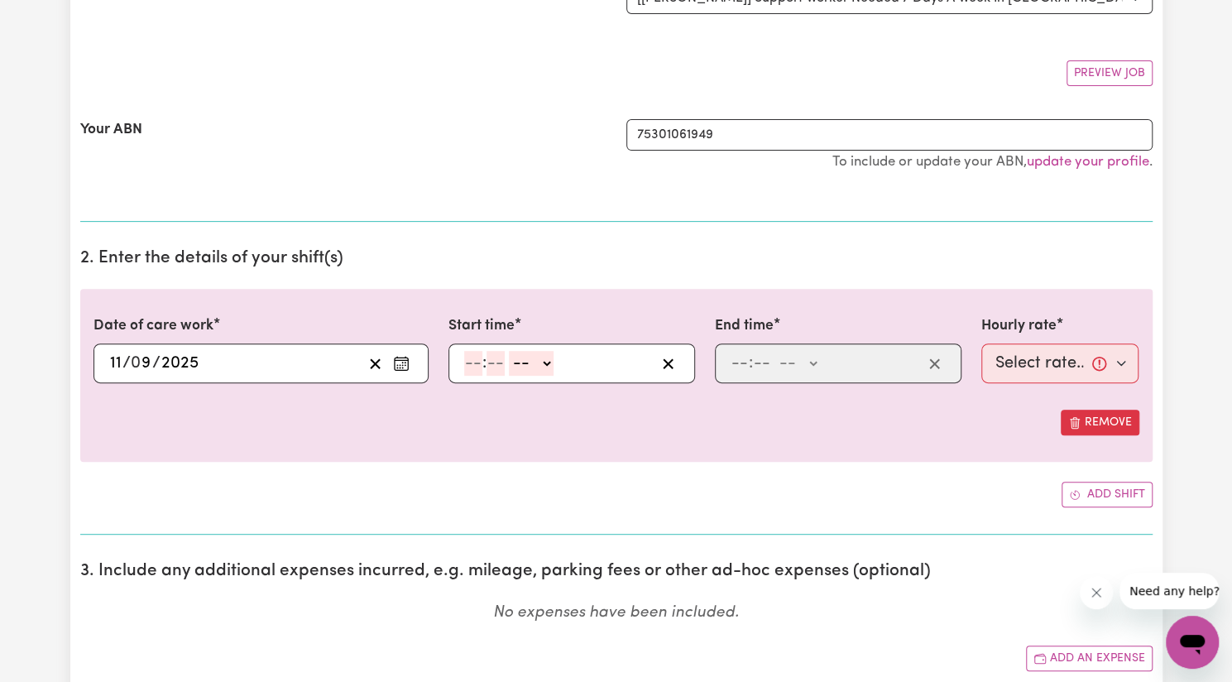
click at [472, 357] on input "number" at bounding box center [473, 363] width 18 height 25
click at [467, 357] on input "number" at bounding box center [473, 363] width 18 height 25
type input "2"
type input "00"
click at [523, 370] on select "-- AM PM" at bounding box center [528, 363] width 45 height 25
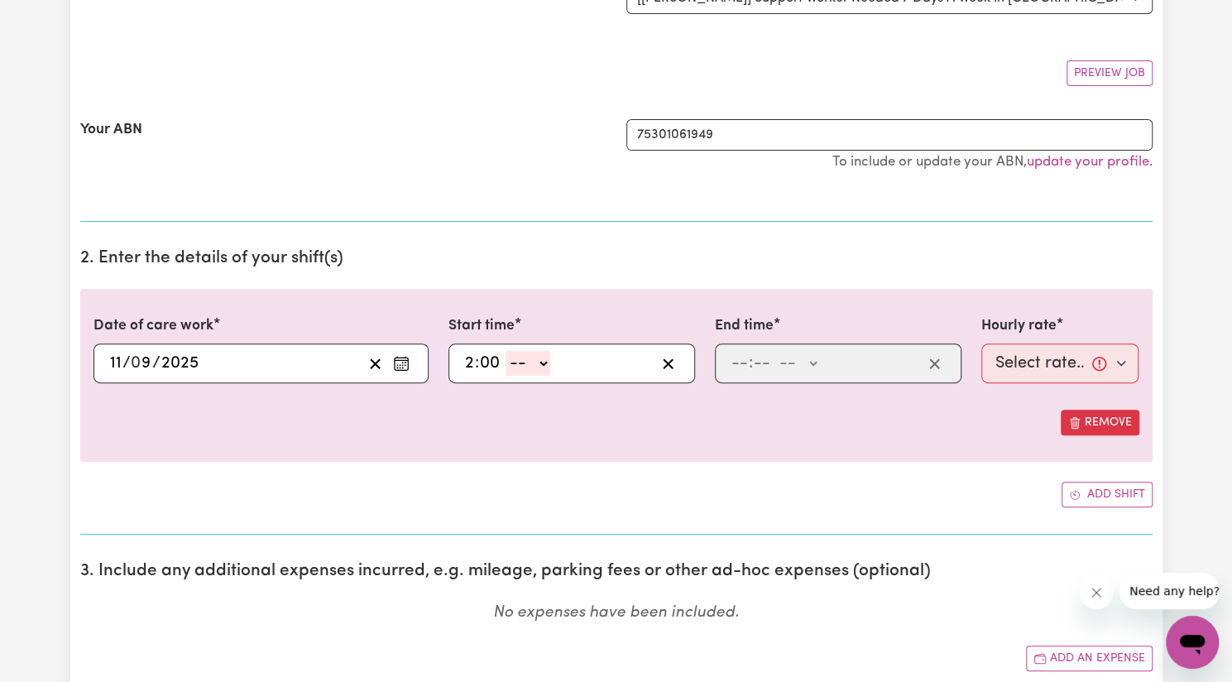
select select "pm"
click at [506, 351] on select "-- AM PM" at bounding box center [528, 363] width 45 height 25
type input "14:00"
type input "0"
click at [731, 364] on input "number" at bounding box center [740, 363] width 18 height 25
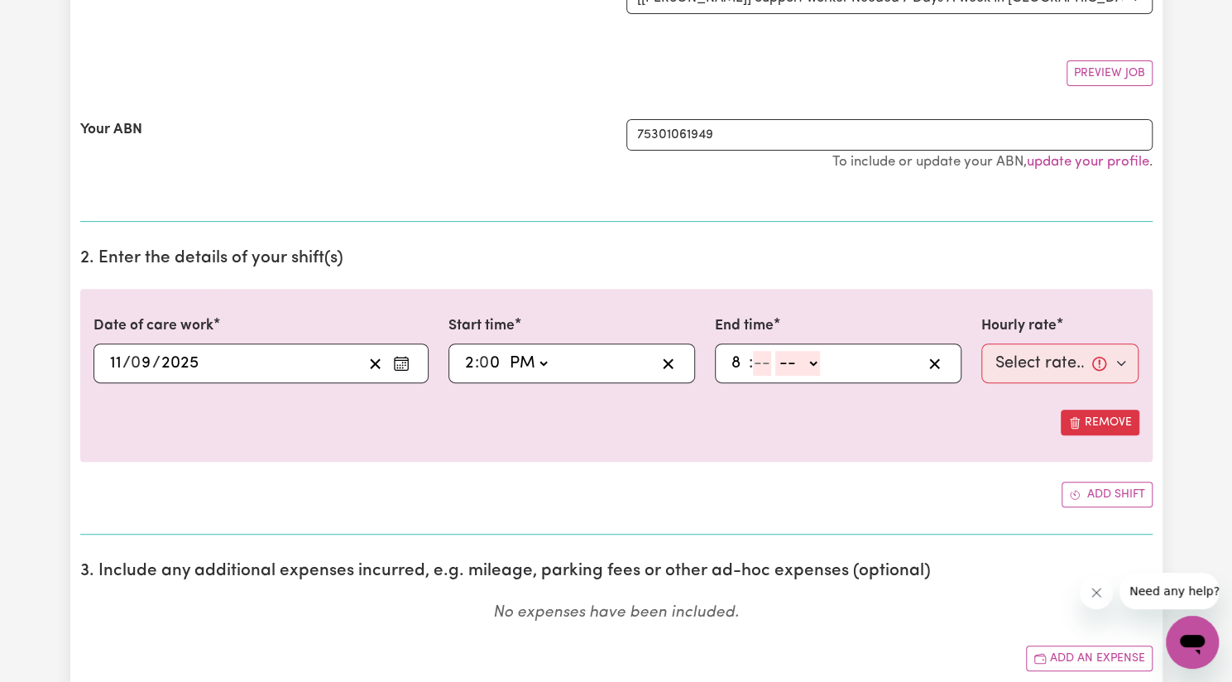
type input "8"
type input "0"
click at [795, 367] on select "-- AM PM" at bounding box center [795, 363] width 45 height 25
select select "pm"
click at [773, 351] on select "-- AM PM" at bounding box center [795, 363] width 45 height 25
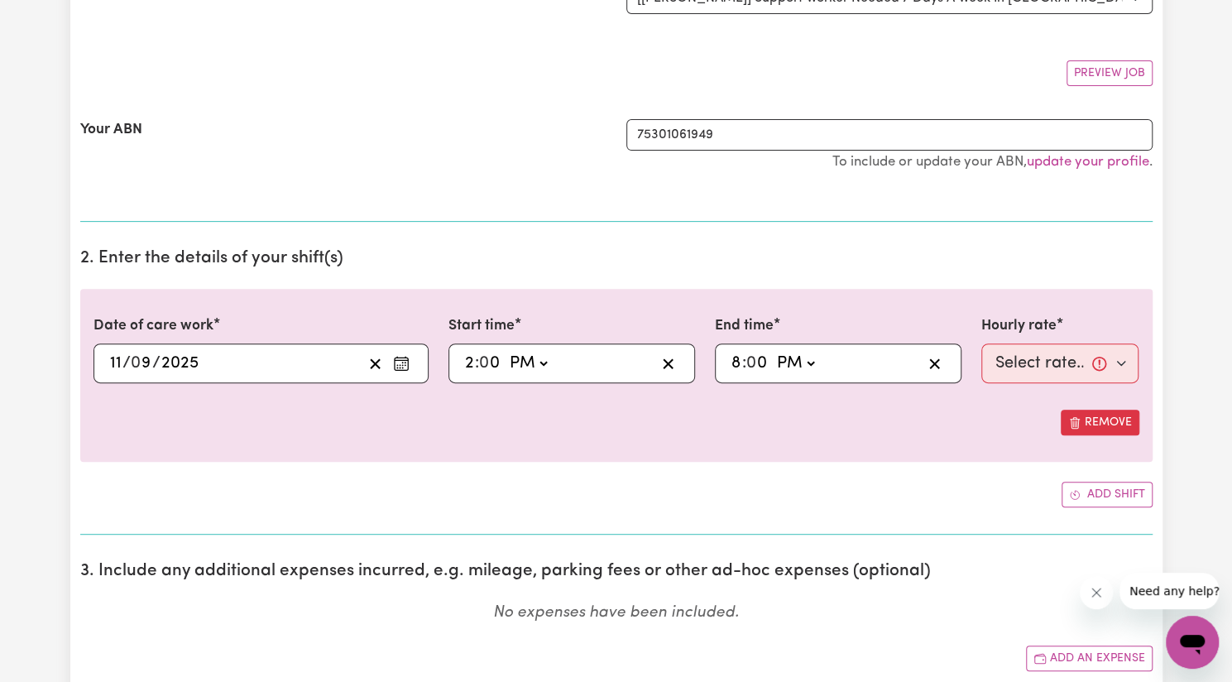
type input "20:00"
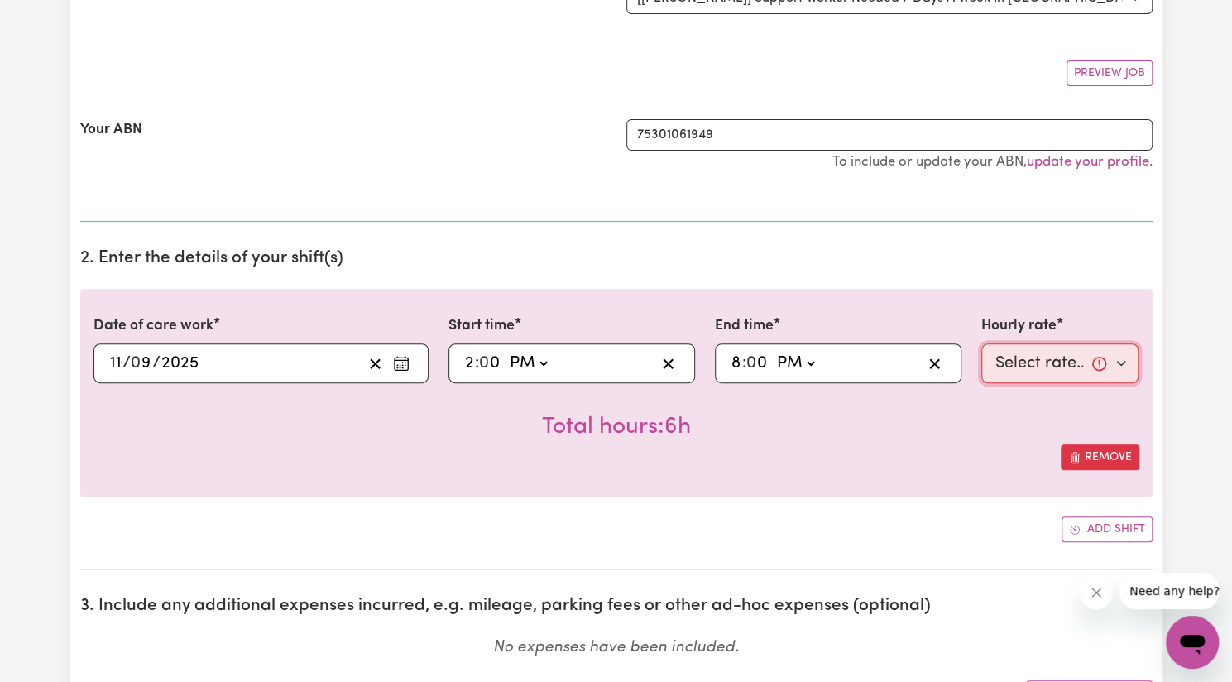
click at [1054, 355] on select "Select rate... $57.17 (Weekday) $77.96 ([DATE]) $103.95 ([DATE]) $129.94 (Publi…" at bounding box center [1061, 363] width 158 height 40
select select "57.17-Weekday"
click at [982, 343] on select "Select rate... $57.17 (Weekday) $77.96 ([DATE]) $103.95 ([DATE]) $129.94 (Publi…" at bounding box center [1061, 363] width 158 height 40
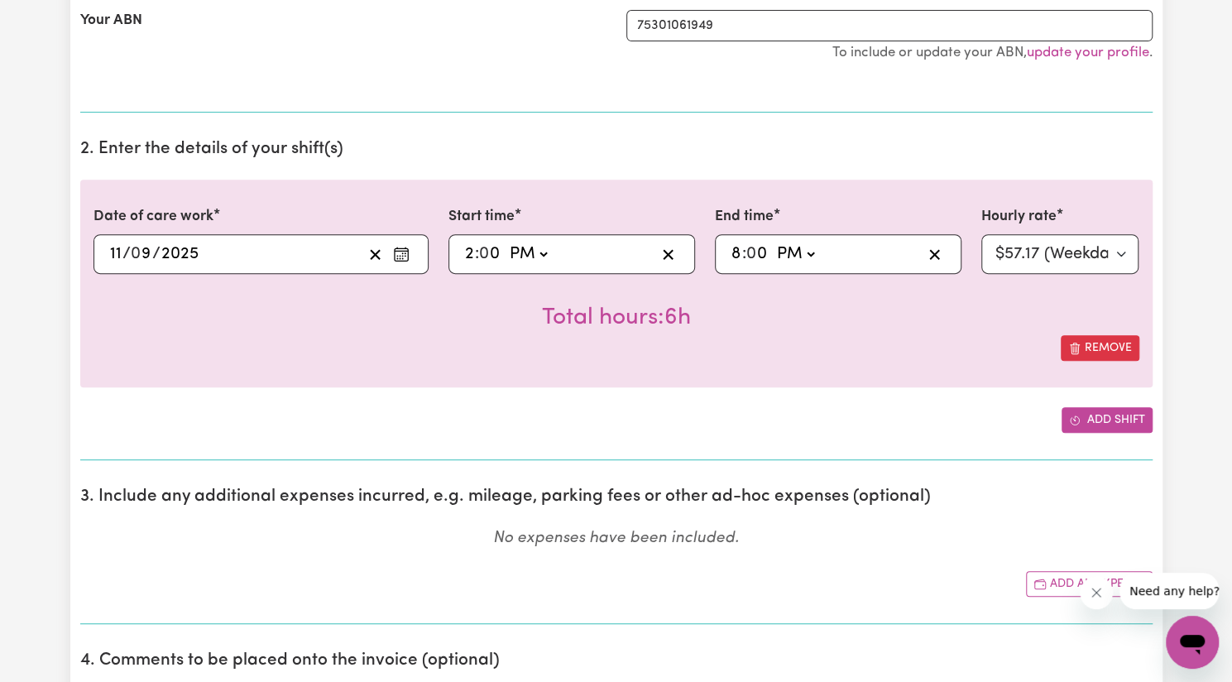
click at [1096, 425] on button "Add shift" at bounding box center [1107, 420] width 91 height 26
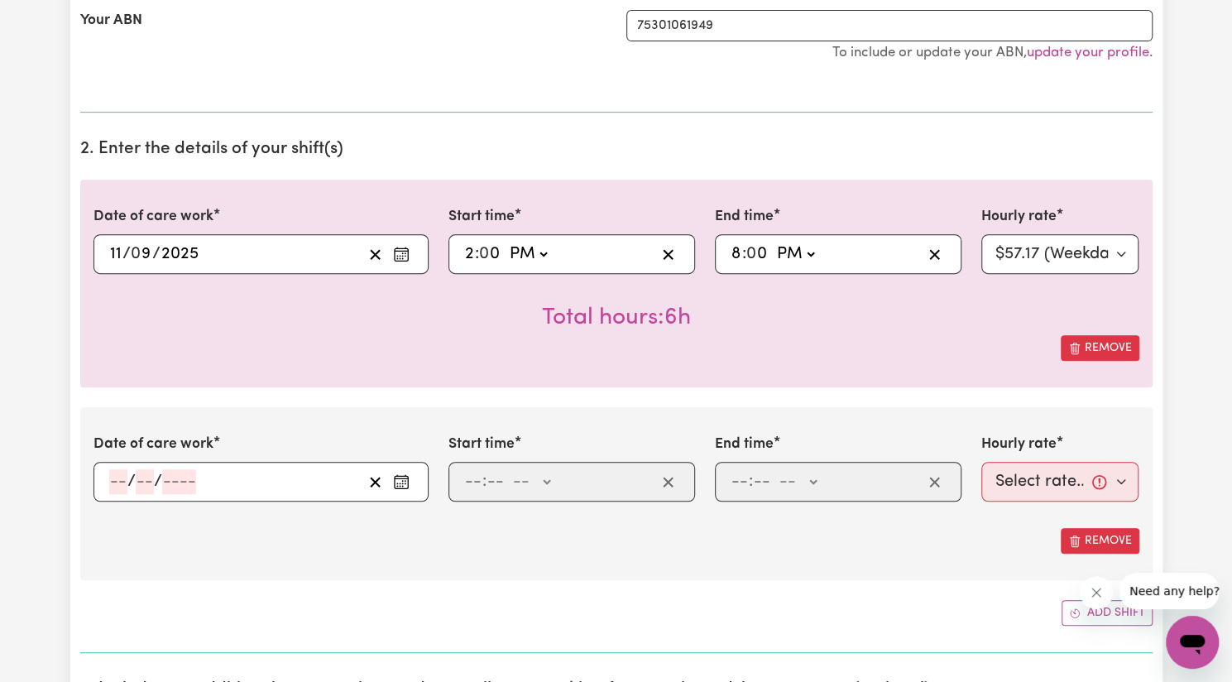
click at [407, 478] on icon "Enter the date of care work" at bounding box center [401, 481] width 17 height 17
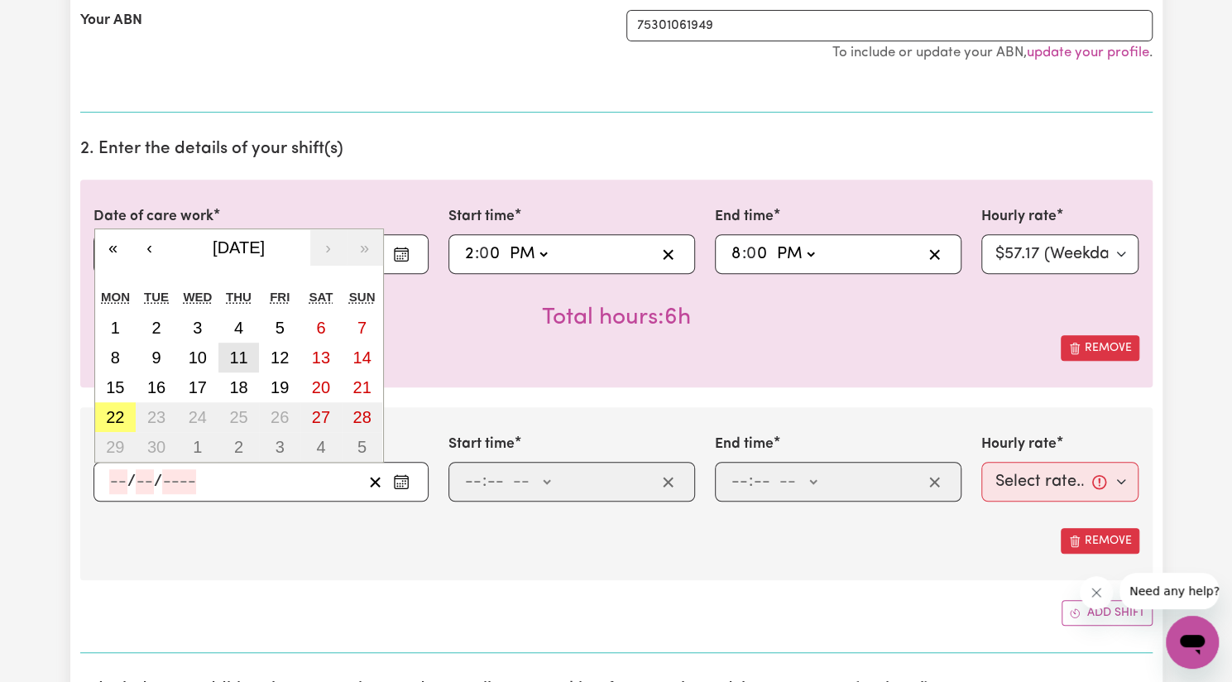
click at [232, 357] on abbr "11" at bounding box center [238, 357] width 18 height 18
type input "[DATE]"
type input "11"
type input "9"
type input "2025"
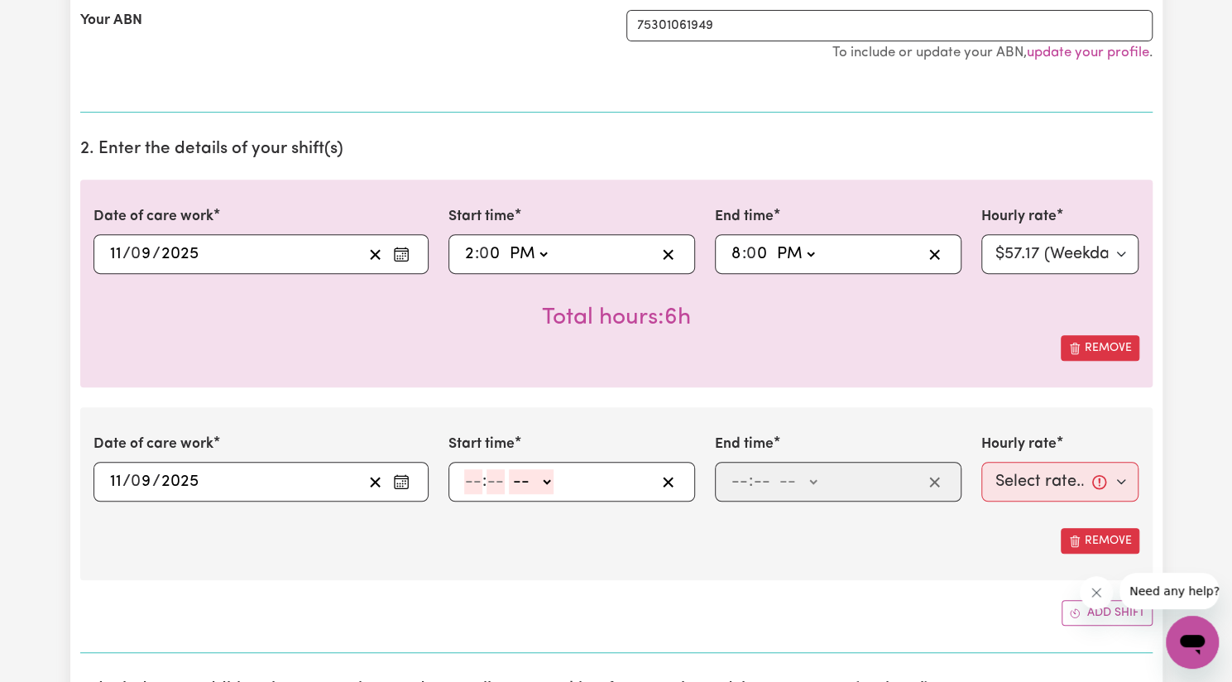
click at [469, 473] on input "number" at bounding box center [473, 481] width 18 height 25
type input "8"
type input "00"
click at [541, 488] on select "-- AM PM" at bounding box center [528, 481] width 45 height 25
select select "pm"
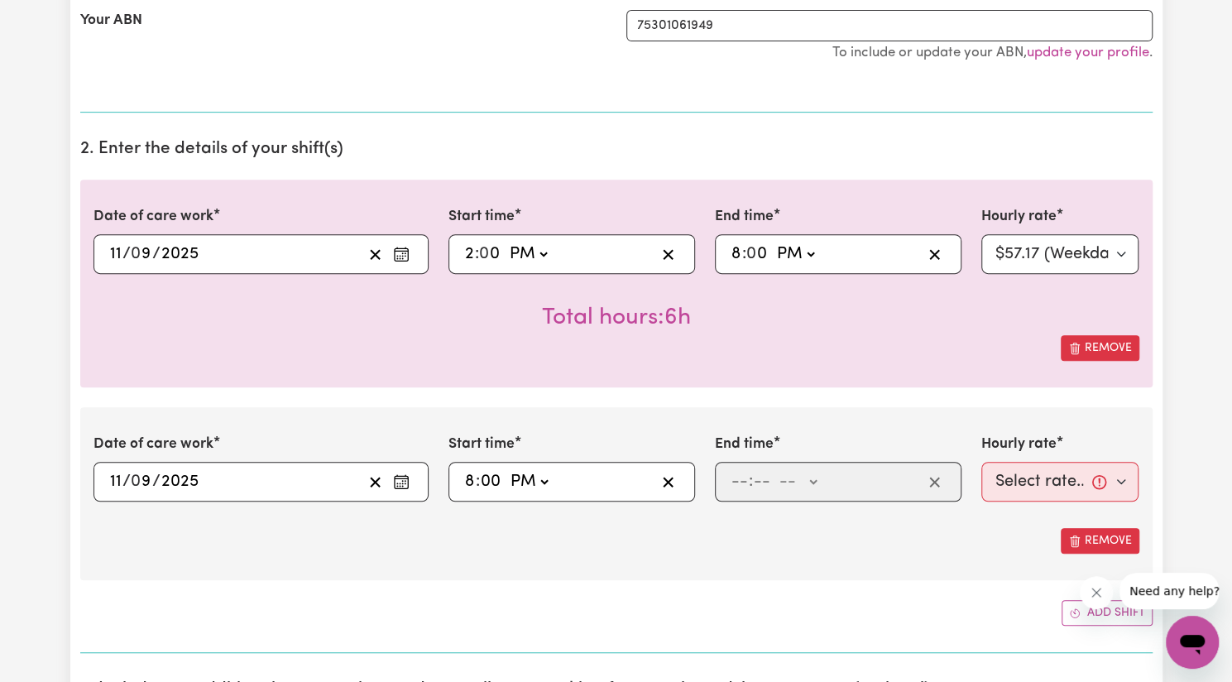
click at [506, 469] on select "-- AM PM" at bounding box center [528, 481] width 45 height 25
type input "20:00"
type input "0"
click at [737, 481] on input "number" at bounding box center [740, 481] width 18 height 25
type input "9"
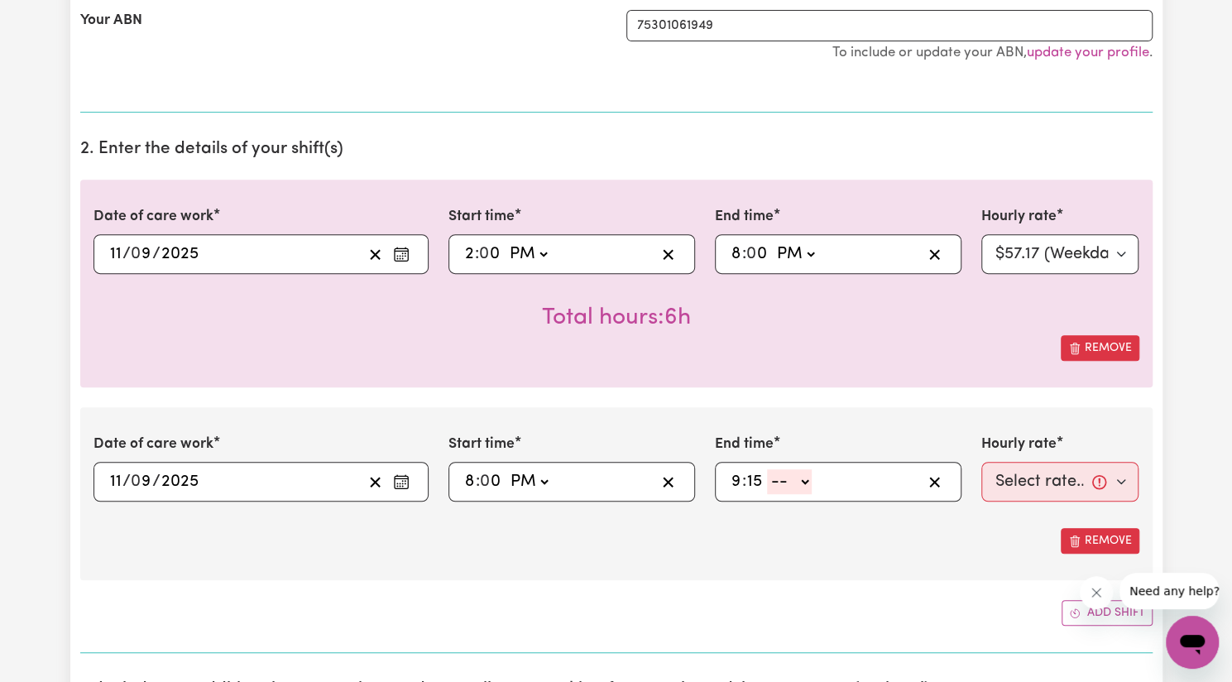
type input "1"
type input "30"
click at [805, 476] on select "-- AM PM" at bounding box center [793, 481] width 45 height 25
select select "pm"
click at [771, 469] on select "-- AM PM" at bounding box center [793, 481] width 45 height 25
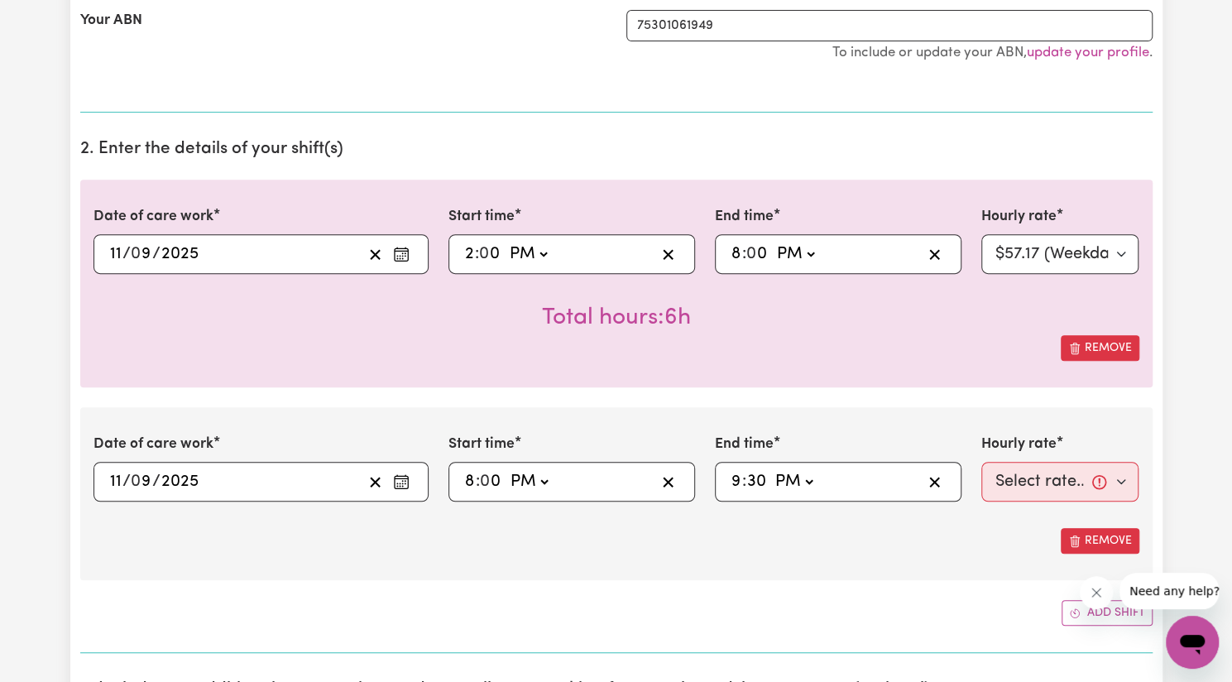
type input "21:30"
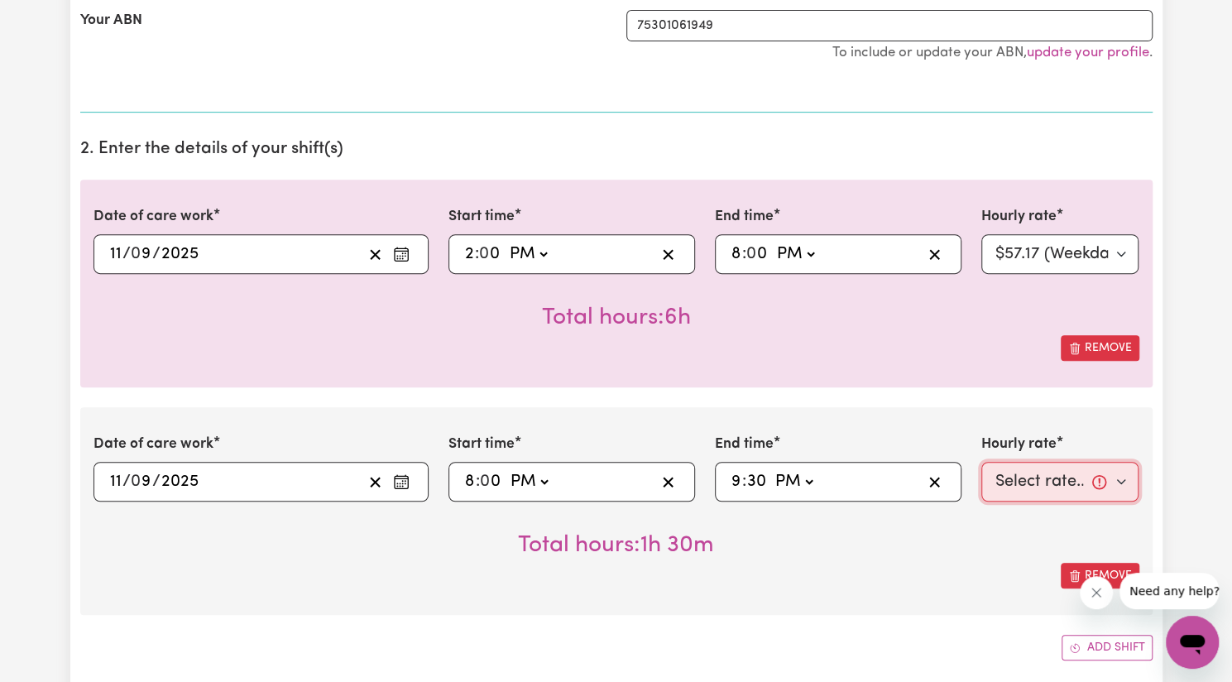
click at [1036, 477] on select "Select rate... $57.17 (Weekday) $77.96 ([DATE]) $103.95 ([DATE]) $129.94 (Publi…" at bounding box center [1061, 482] width 158 height 40
select select "62.37-EveningCare"
click at [982, 462] on select "Select rate... $57.17 (Weekday) $77.96 ([DATE]) $103.95 ([DATE]) $129.94 (Publi…" at bounding box center [1061, 482] width 158 height 40
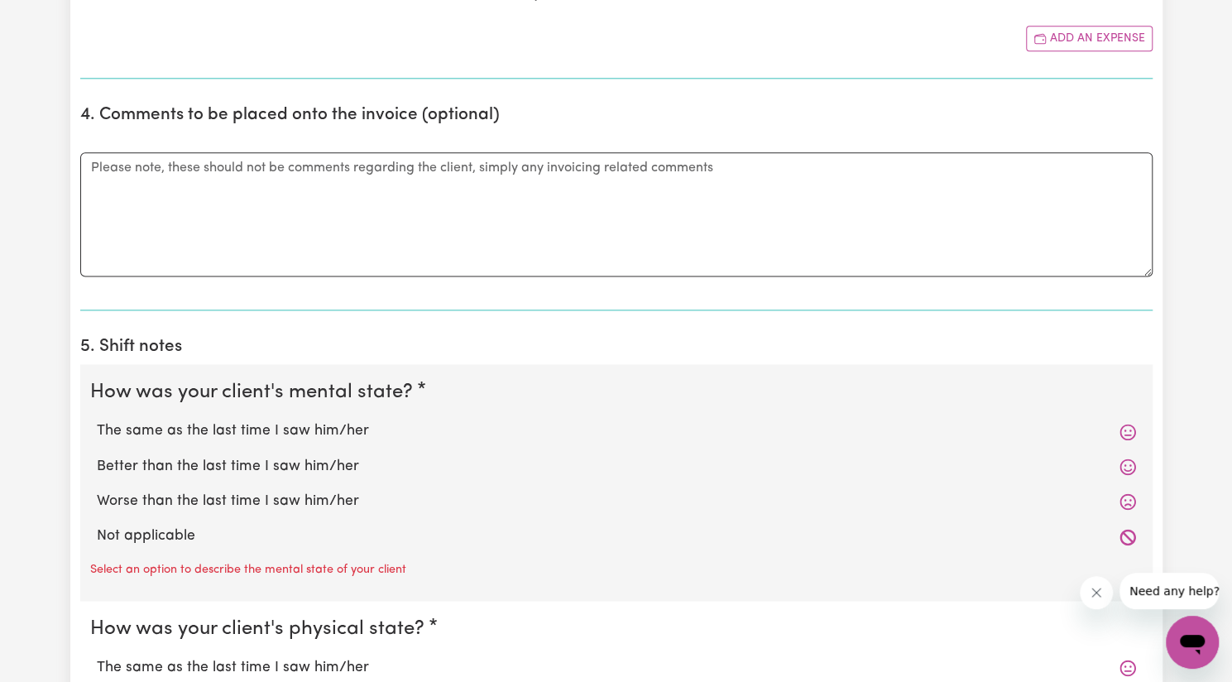
scroll to position [1160, 0]
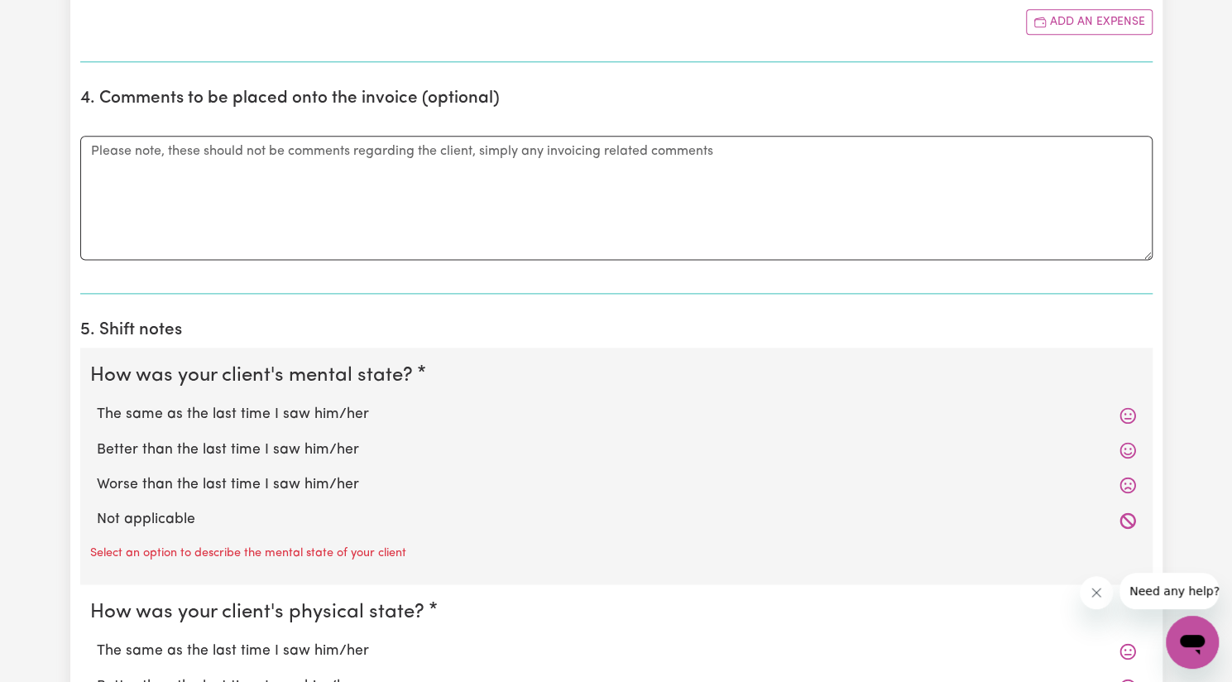
click at [386, 445] on label "Better than the last time I saw him/her" at bounding box center [616, 450] width 1039 height 22
click at [97, 439] on input "Better than the last time I saw him/her" at bounding box center [96, 439] width 1 height 1
radio input "true"
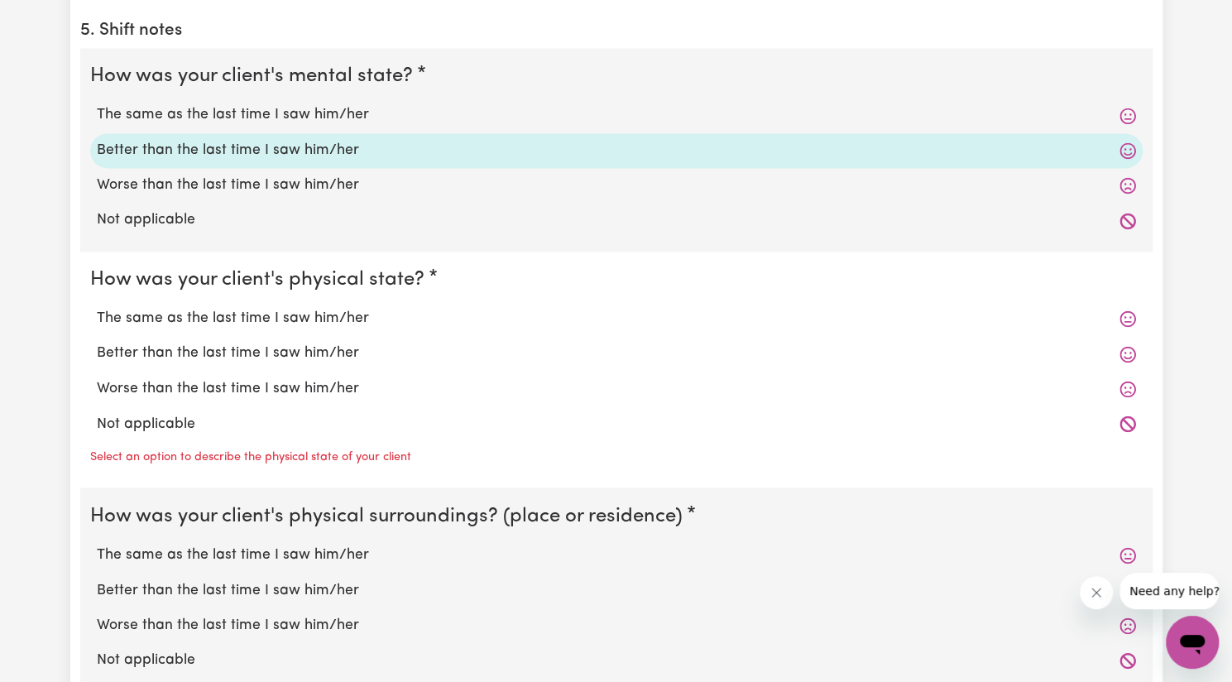
scroll to position [1473, 0]
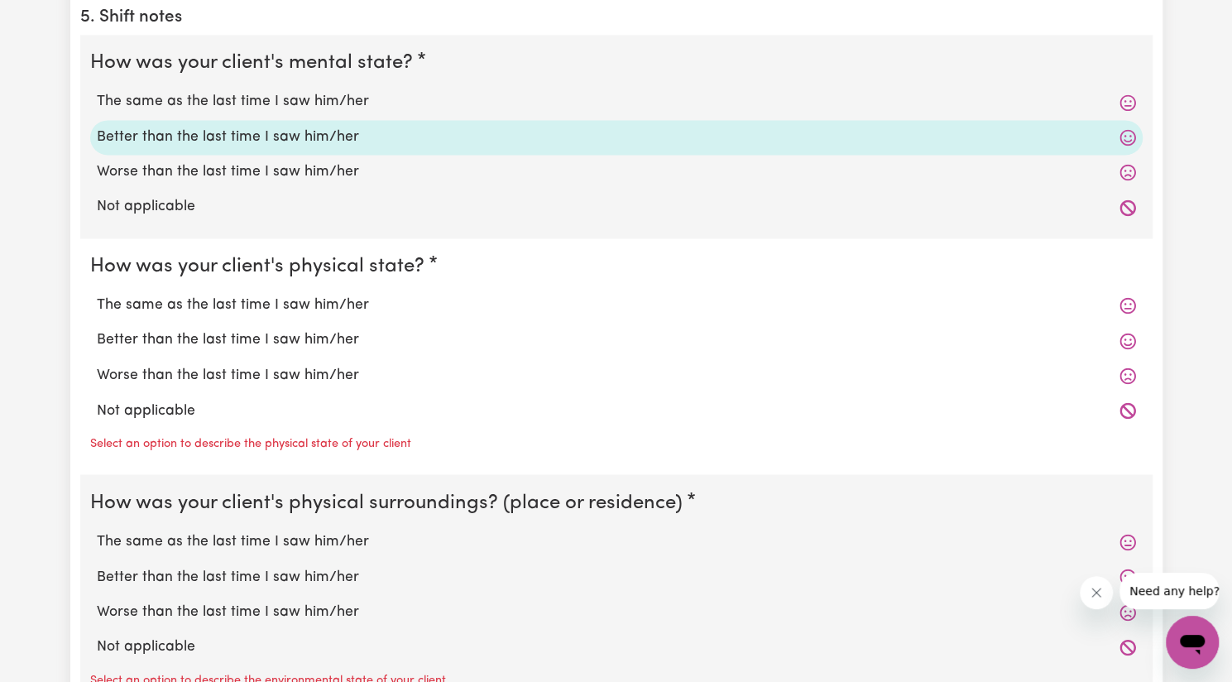
click at [324, 337] on label "Better than the last time I saw him/her" at bounding box center [616, 340] width 1039 height 22
click at [97, 329] on input "Better than the last time I saw him/her" at bounding box center [96, 329] width 1 height 1
radio input "true"
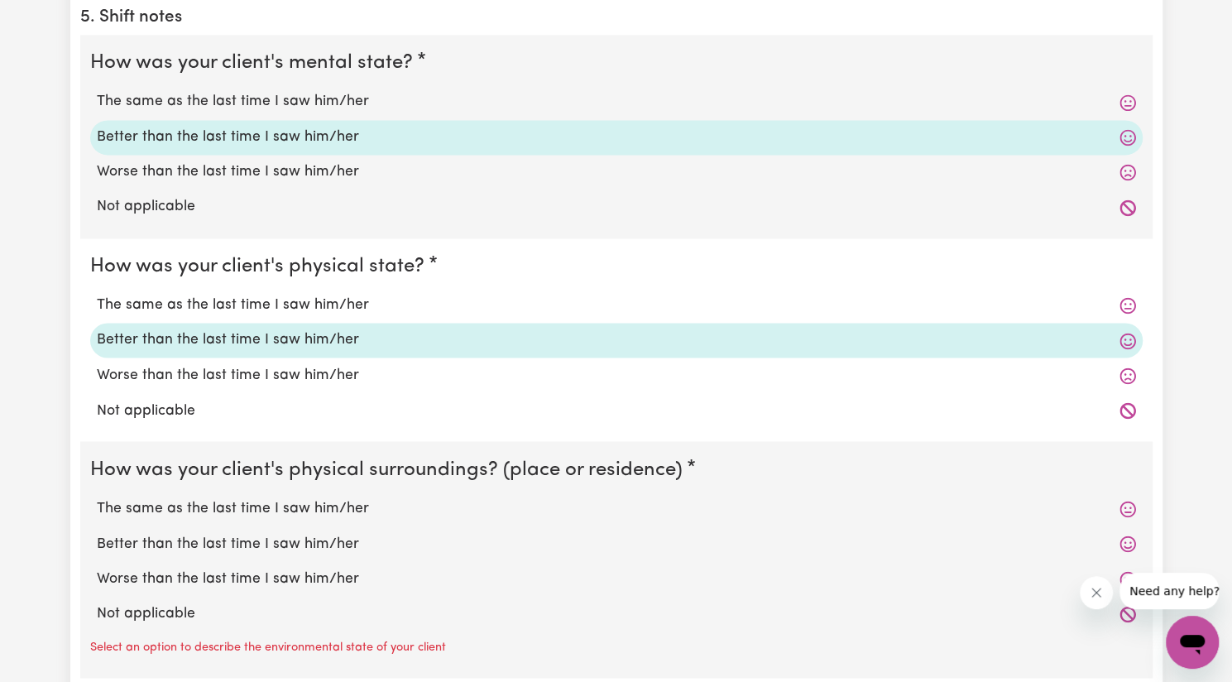
scroll to position [1620, 0]
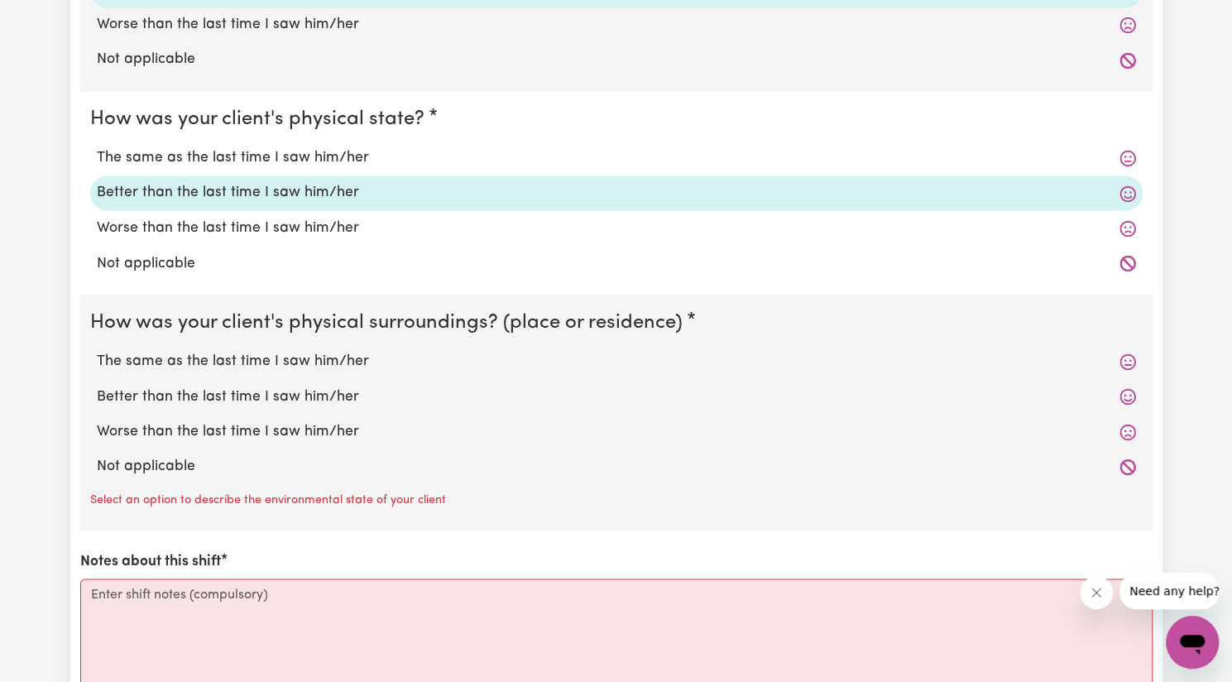
click at [316, 386] on label "Better than the last time I saw him/her" at bounding box center [616, 397] width 1039 height 22
click at [97, 385] on input "Better than the last time I saw him/her" at bounding box center [96, 385] width 1 height 1
radio input "true"
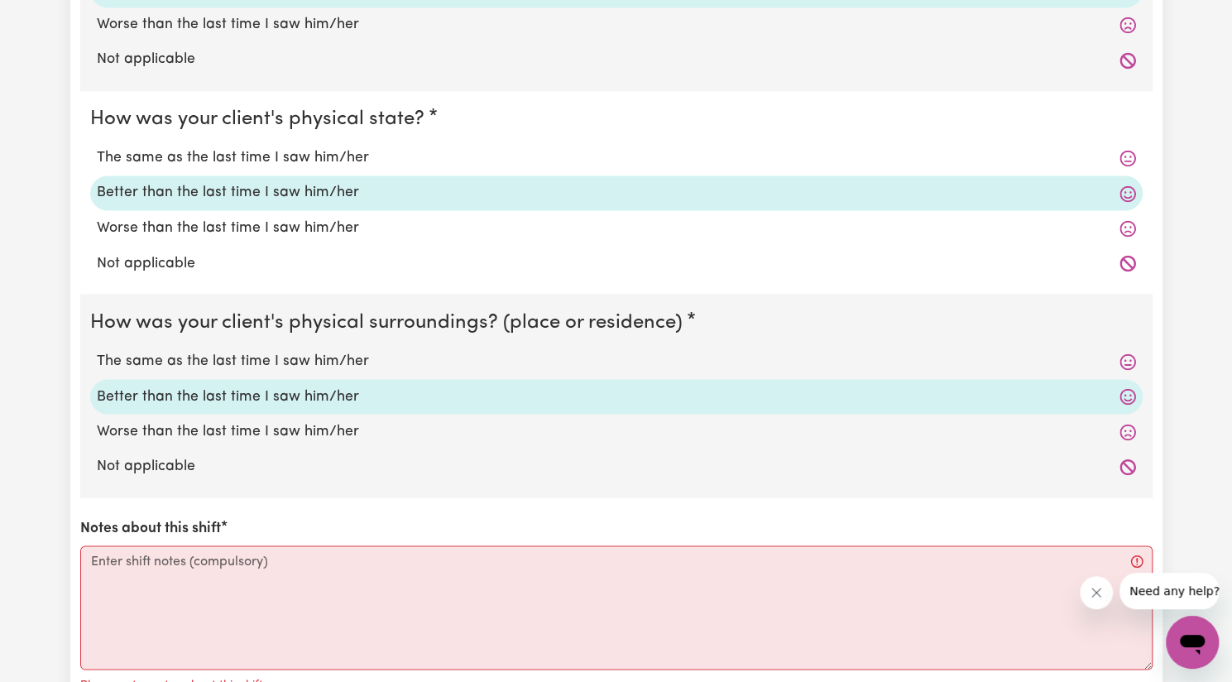
scroll to position [1803, 0]
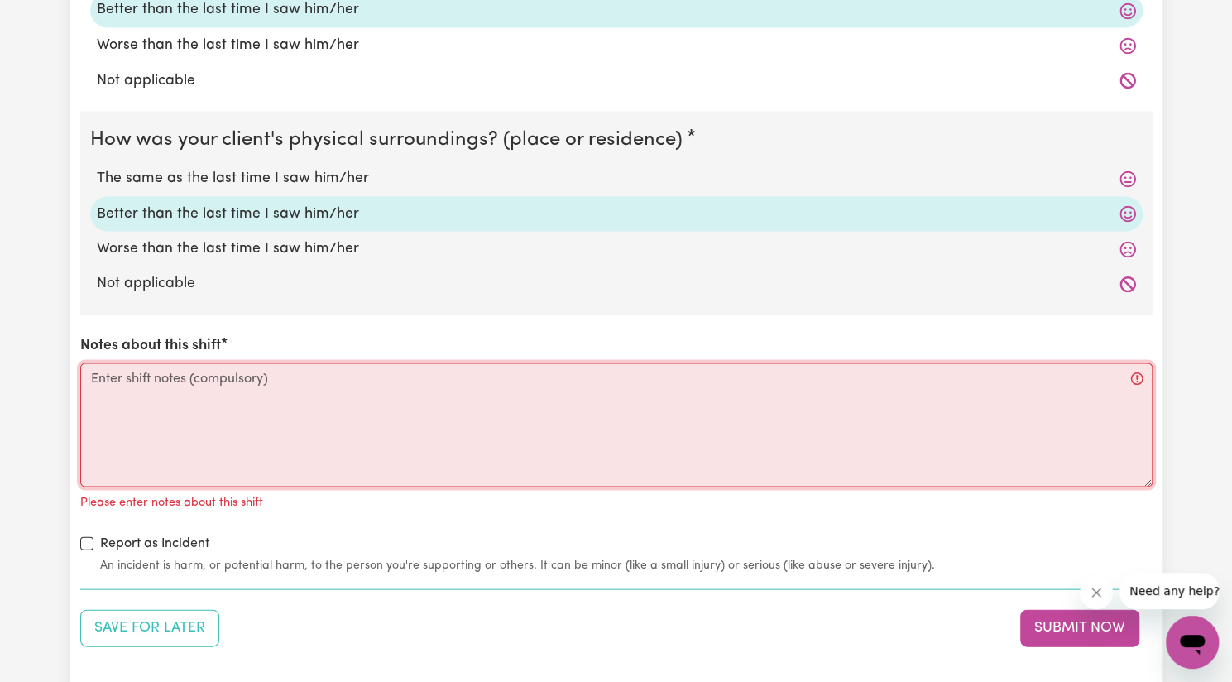
click at [295, 382] on textarea "Notes about this shift" at bounding box center [616, 424] width 1073 height 124
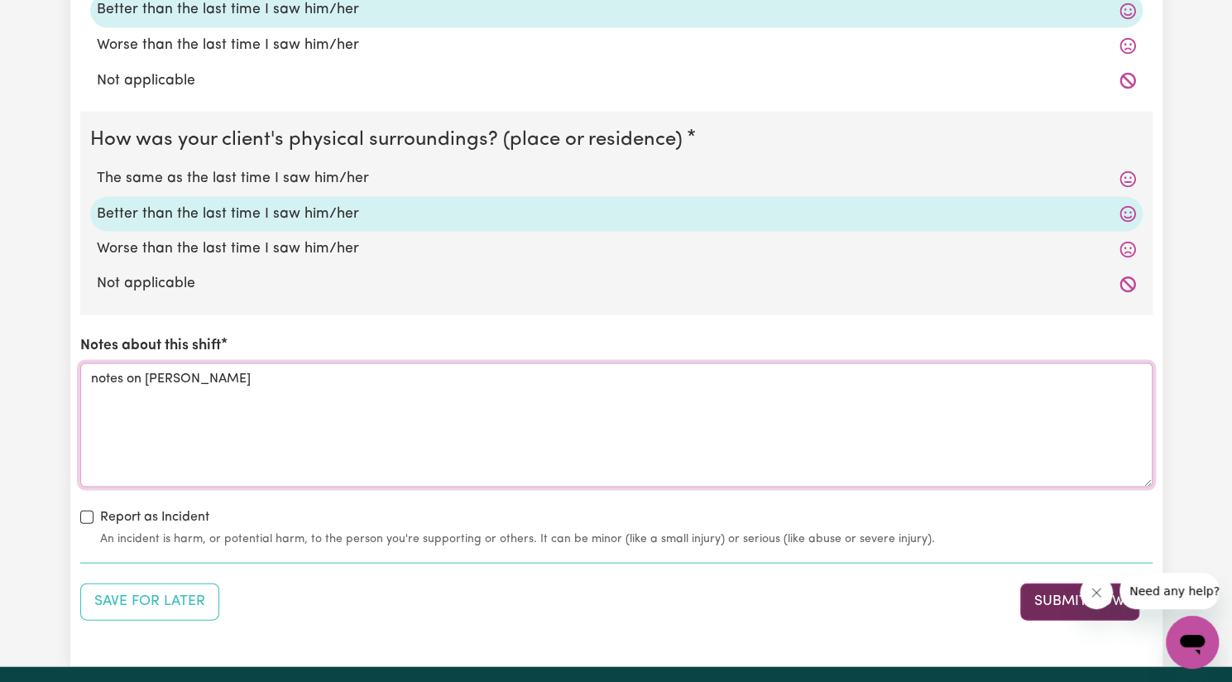
type textarea "notes on [PERSON_NAME]"
click at [1048, 595] on button "Submit Now" at bounding box center [1079, 601] width 119 height 36
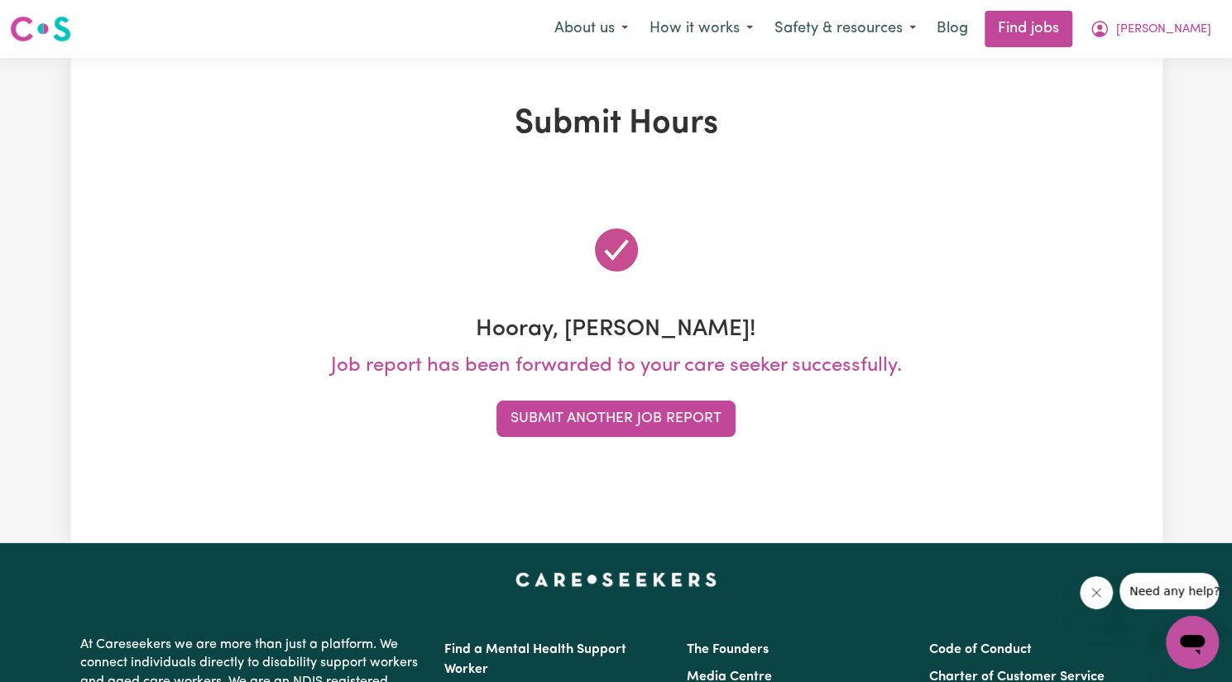
scroll to position [0, 0]
click at [665, 438] on div "Hooray, [PERSON_NAME]! Job report has been forwarded to your care seeker succes…" at bounding box center [616, 330] width 1073 height 293
click at [649, 424] on button "Submit Another Job Report" at bounding box center [616, 419] width 239 height 36
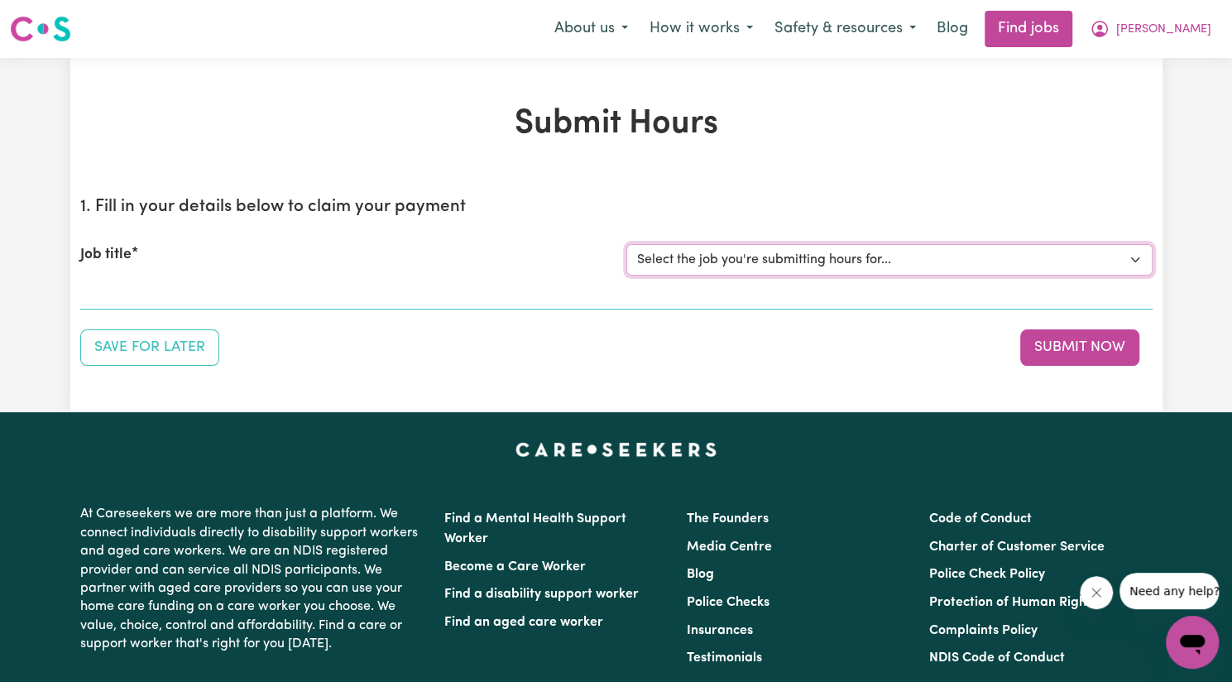
click at [762, 265] on select "Select the job you're submitting hours for... [[PERSON_NAME]] Support Worker Ne…" at bounding box center [889, 259] width 526 height 31
select select "14115"
click at [626, 244] on select "Select the job you're submitting hours for... [[PERSON_NAME]] Support Worker Ne…" at bounding box center [889, 259] width 526 height 31
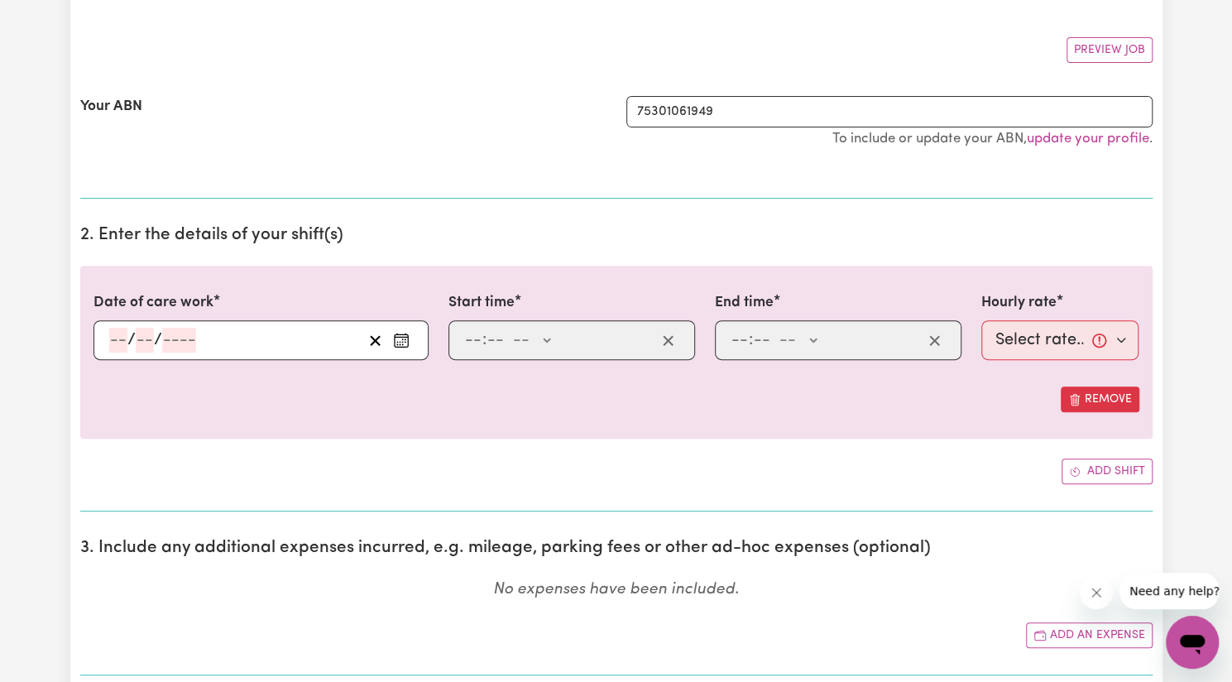
scroll to position [286, 0]
click at [404, 343] on icon "Enter the date of care work" at bounding box center [401, 339] width 17 height 17
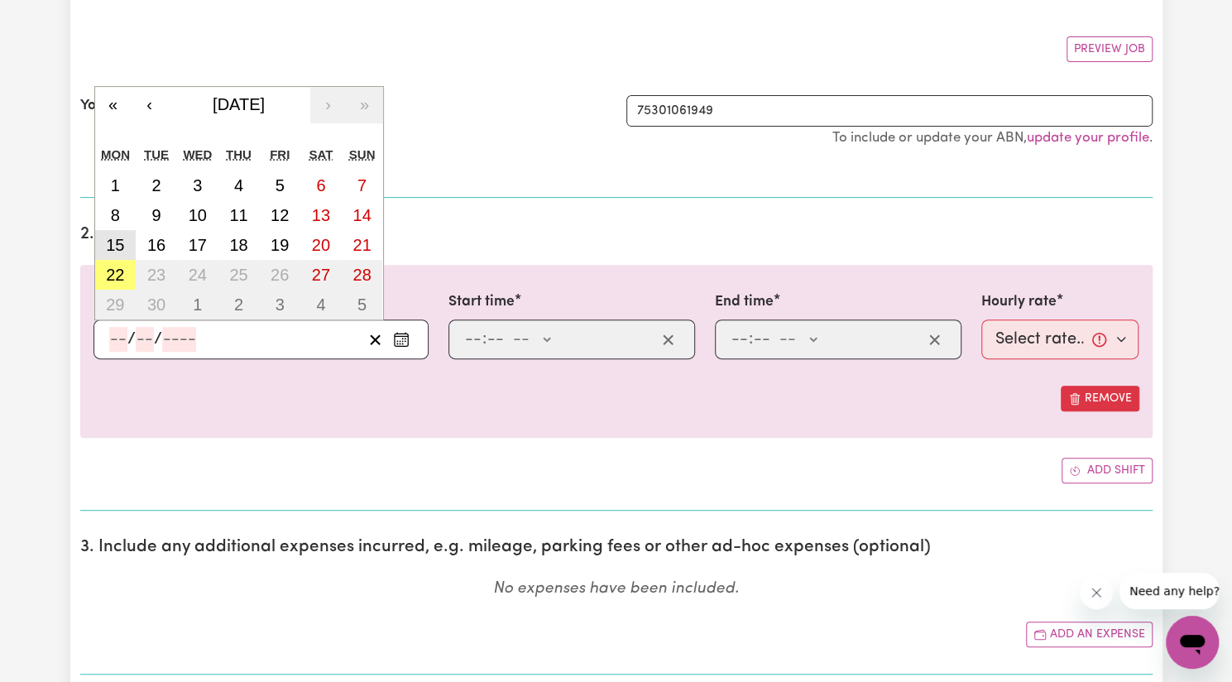
click at [119, 236] on abbr "15" at bounding box center [115, 245] width 18 height 18
type input "[DATE]"
type input "15"
type input "9"
type input "2025"
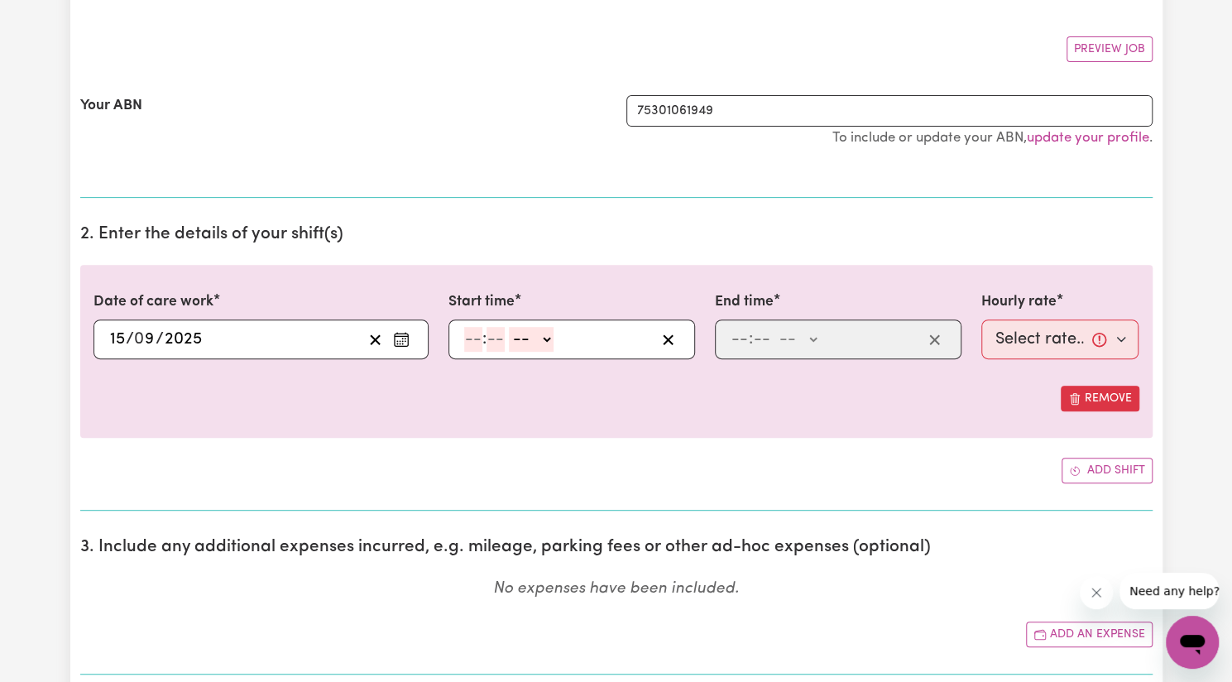
click at [467, 334] on input "number" at bounding box center [473, 339] width 18 height 25
type input "9"
type input "15"
click at [522, 334] on select "-- AM PM" at bounding box center [523, 339] width 45 height 25
select select "pm"
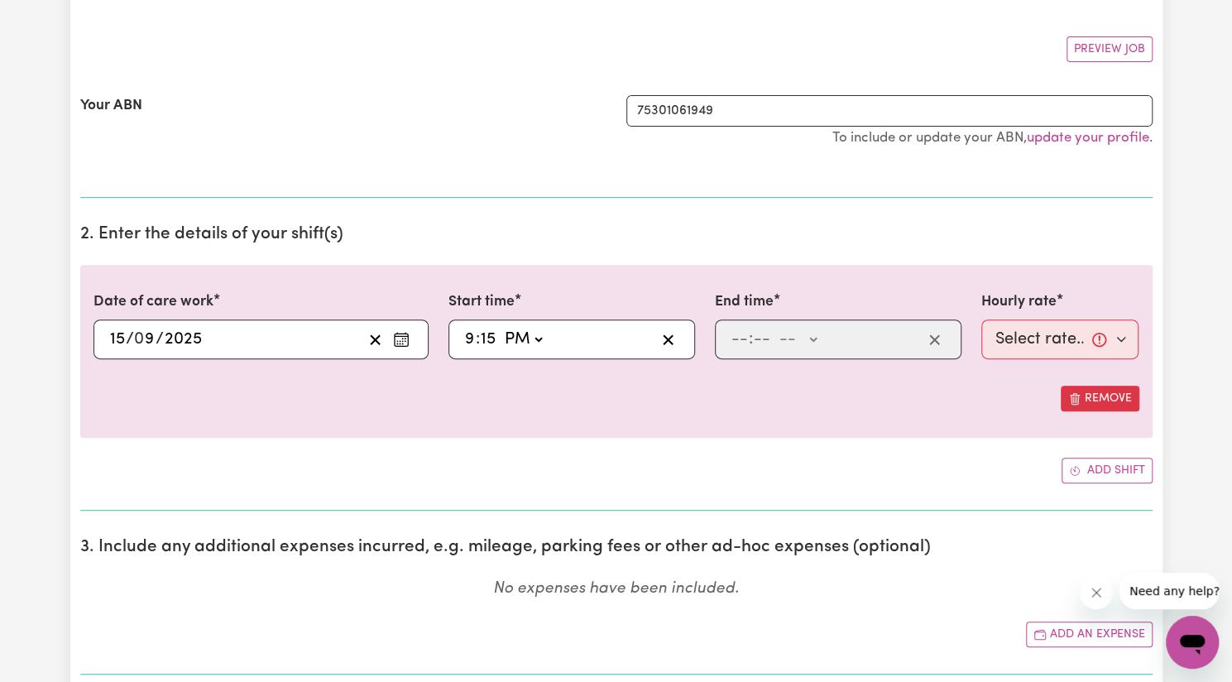
click at [501, 327] on select "-- AM PM" at bounding box center [523, 339] width 45 height 25
type input "21:15"
click at [735, 328] on input "number" at bounding box center [740, 339] width 18 height 25
type input "6"
type input "00"
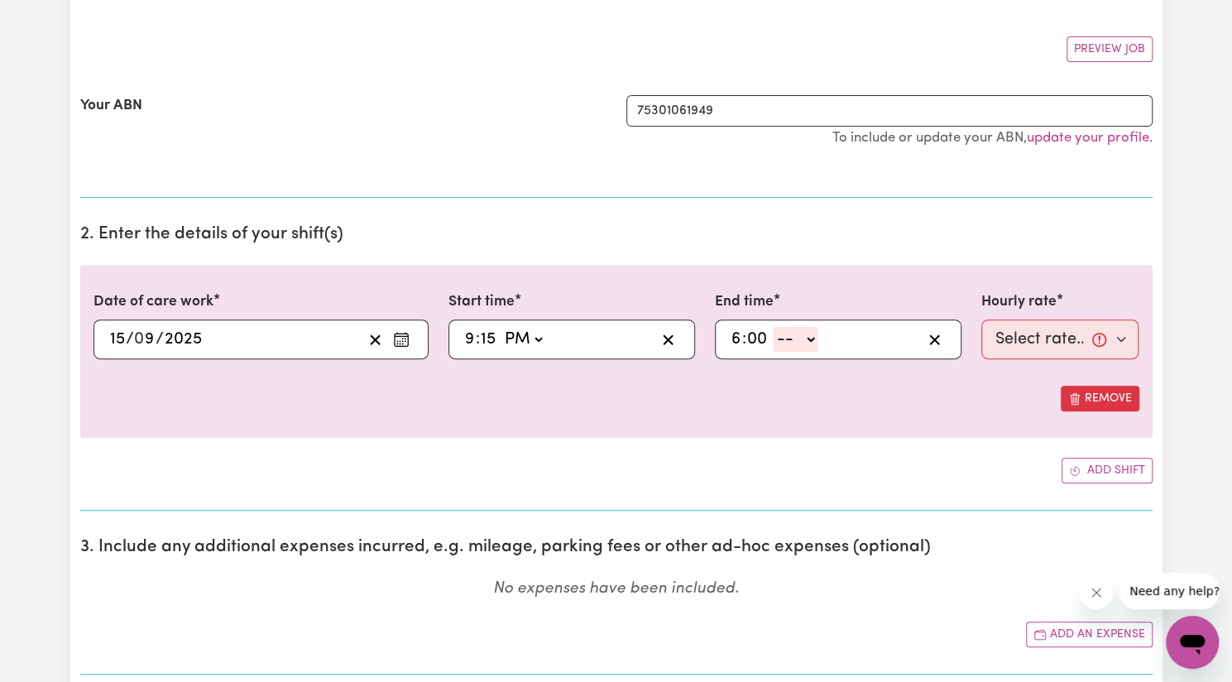
click at [804, 337] on select "-- AM PM" at bounding box center [795, 339] width 45 height 25
select select "am"
click at [773, 327] on select "-- AM PM" at bounding box center [795, 339] width 45 height 25
type input "06:00"
type input "0"
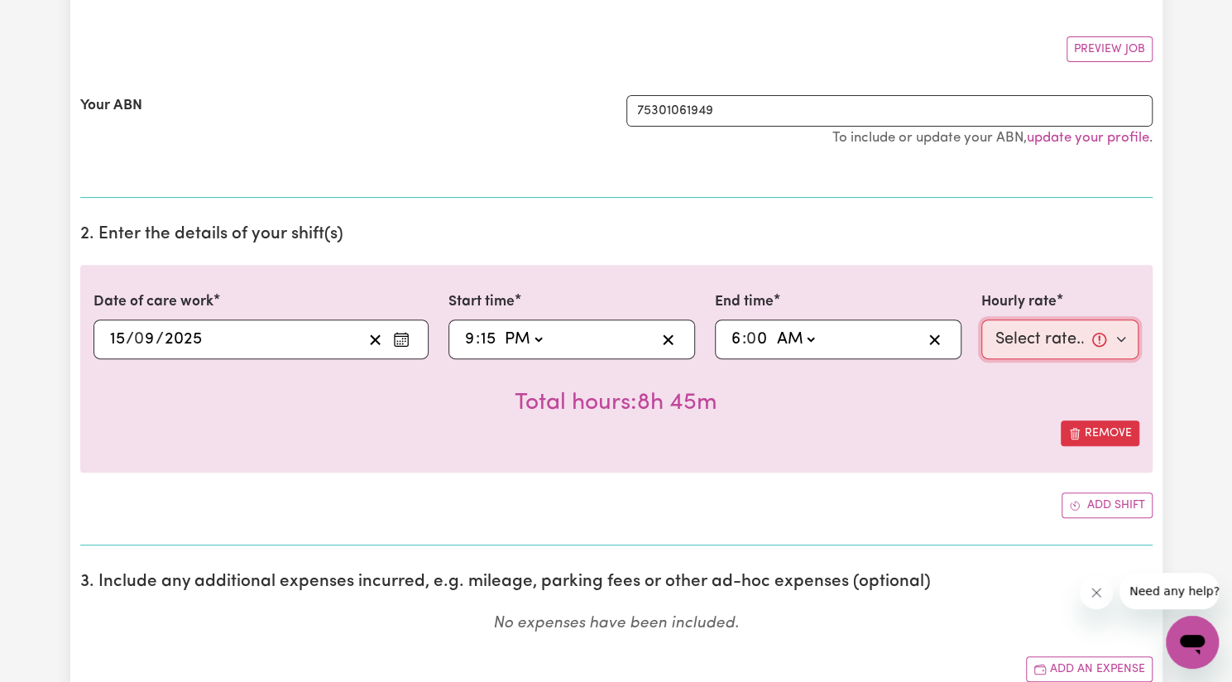
click at [1027, 340] on select "Select rate... $57.17 (Weekday) $77.96 ([DATE]) $103.95 ([DATE]) $129.94 (Publi…" at bounding box center [1061, 339] width 158 height 40
select select "62.37-Overnight"
click at [982, 319] on select "Select rate... $57.17 (Weekday) $77.96 ([DATE]) $103.95 ([DATE]) $129.94 (Publi…" at bounding box center [1061, 339] width 158 height 40
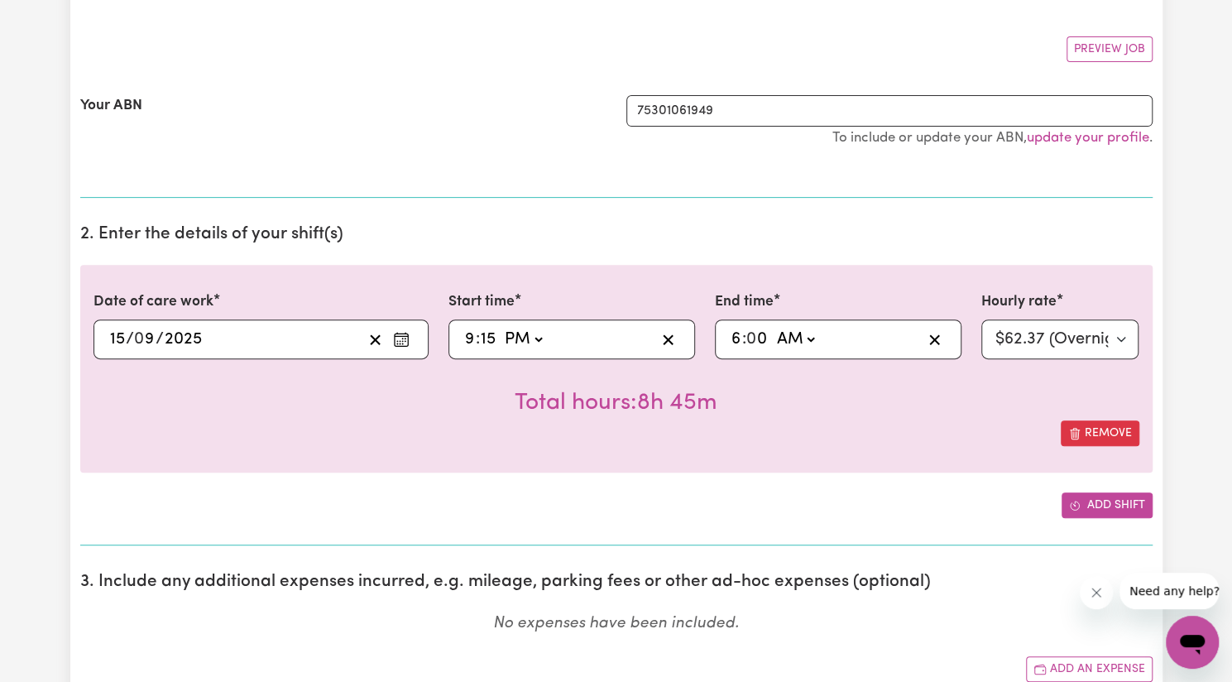
click at [1086, 502] on button "Add shift" at bounding box center [1107, 505] width 91 height 26
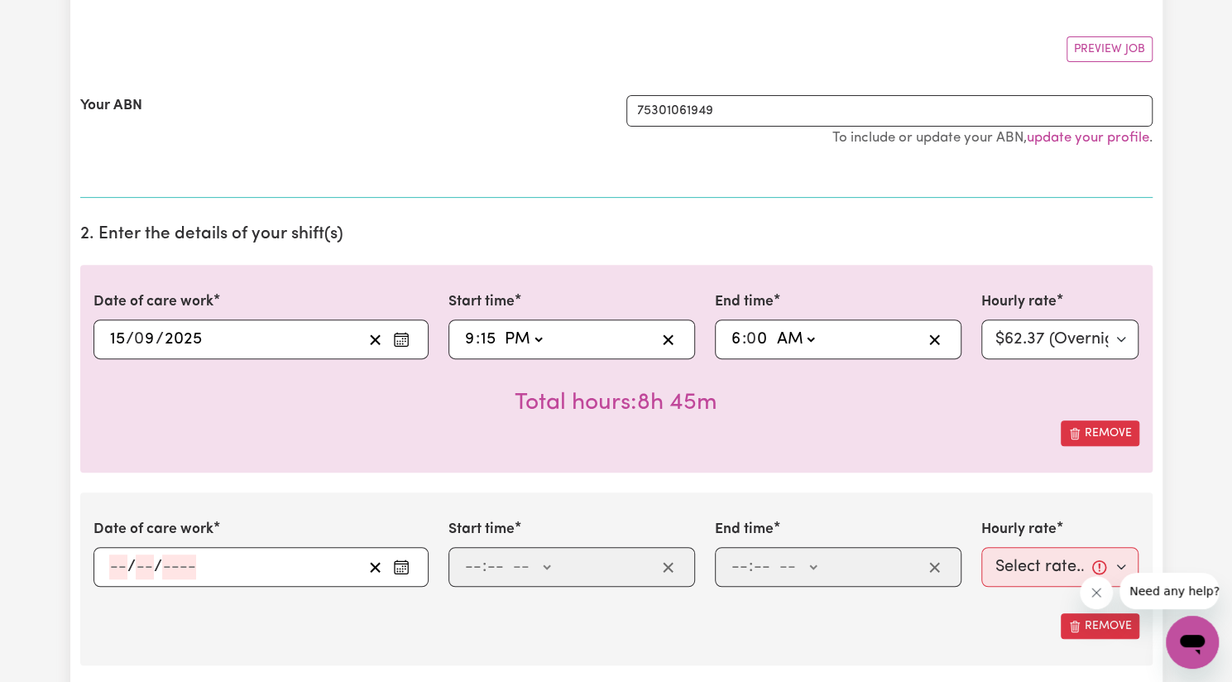
click at [401, 566] on icon "Enter the date of care work" at bounding box center [401, 567] width 17 height 17
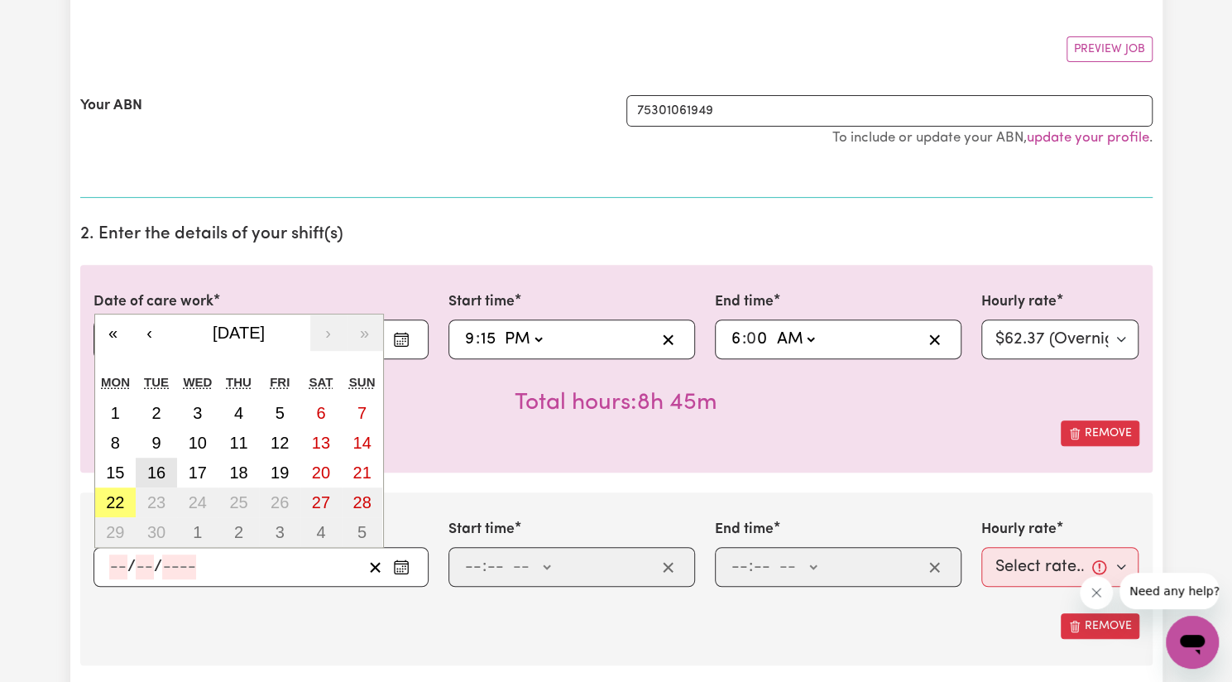
click at [159, 470] on abbr "16" at bounding box center [156, 472] width 18 height 18
type input "[DATE]"
type input "16"
type input "9"
type input "2025"
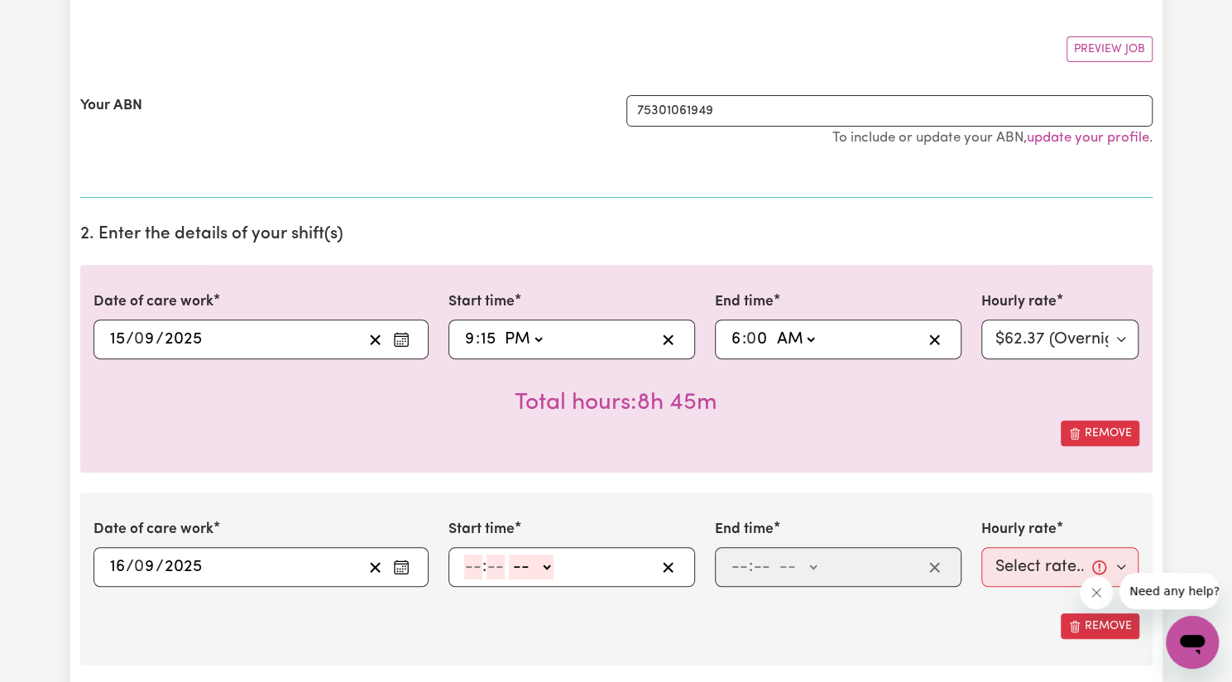
click at [468, 570] on input "number" at bounding box center [473, 566] width 18 height 25
type input "6"
type input "9"
type input "00"
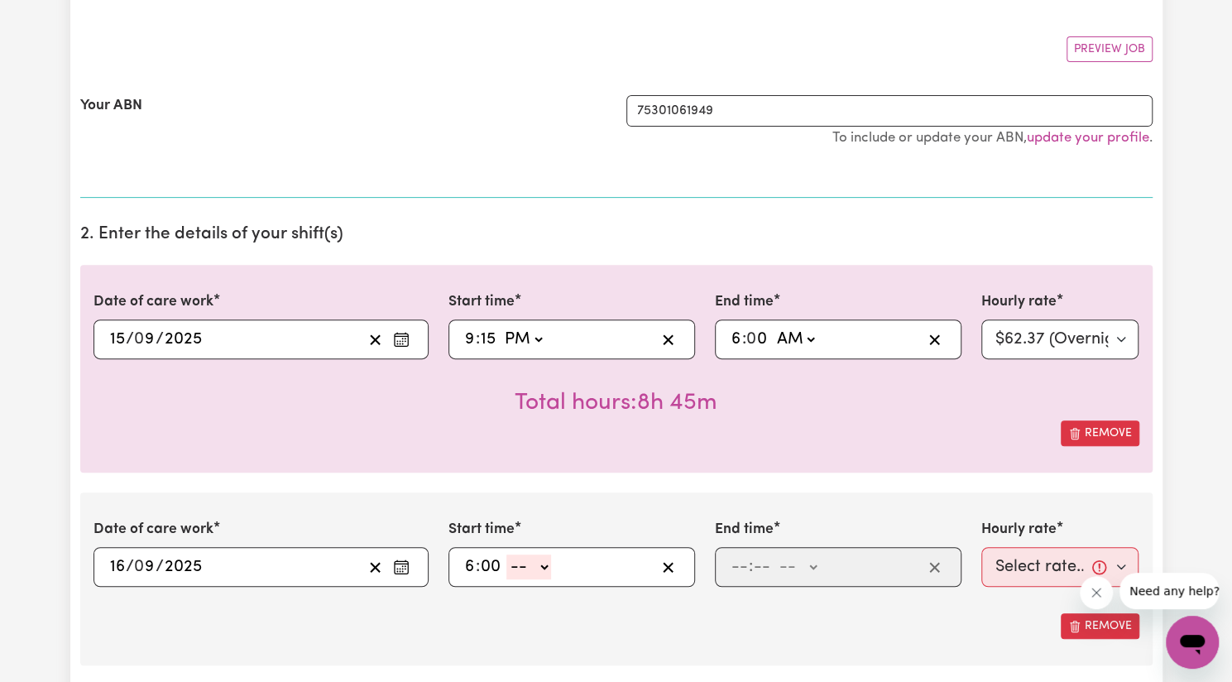
click at [533, 554] on select "-- AM PM" at bounding box center [528, 566] width 45 height 25
select select "am"
click at [506, 554] on select "-- AM PM" at bounding box center [528, 566] width 45 height 25
type input "06:00"
type input "0"
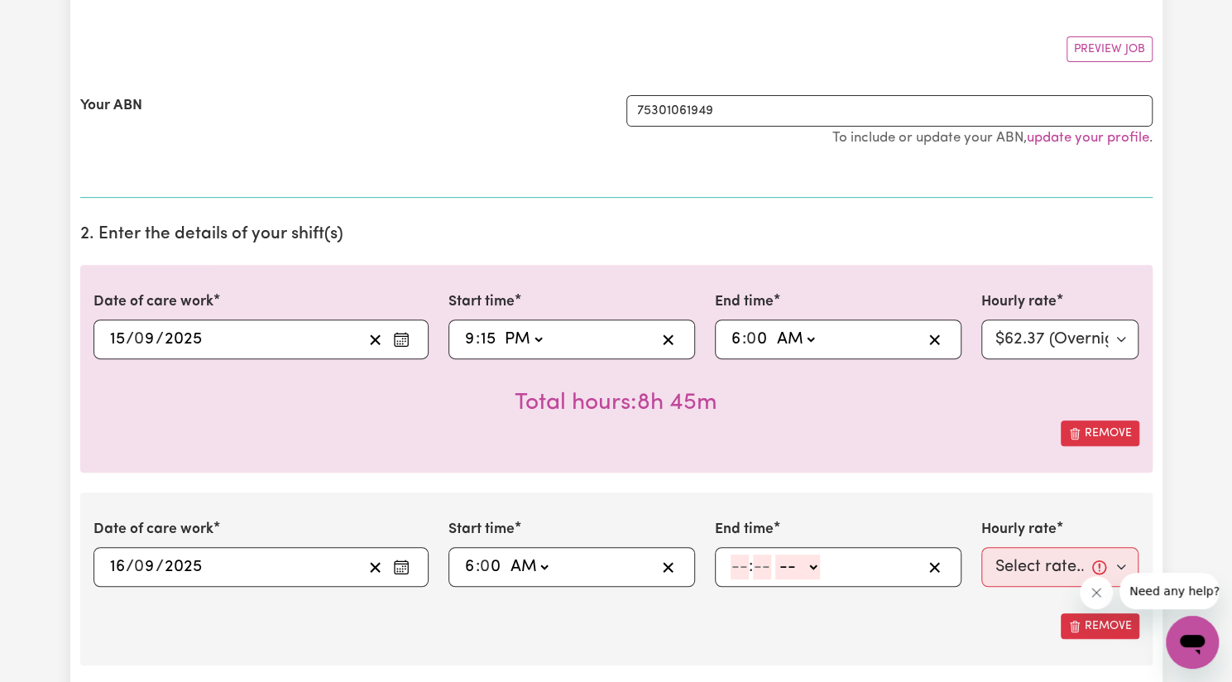
click at [744, 564] on input "number" at bounding box center [740, 566] width 18 height 25
type input "7"
type input "15"
click at [785, 565] on select "-- AM PM" at bounding box center [788, 566] width 45 height 25
select select "am"
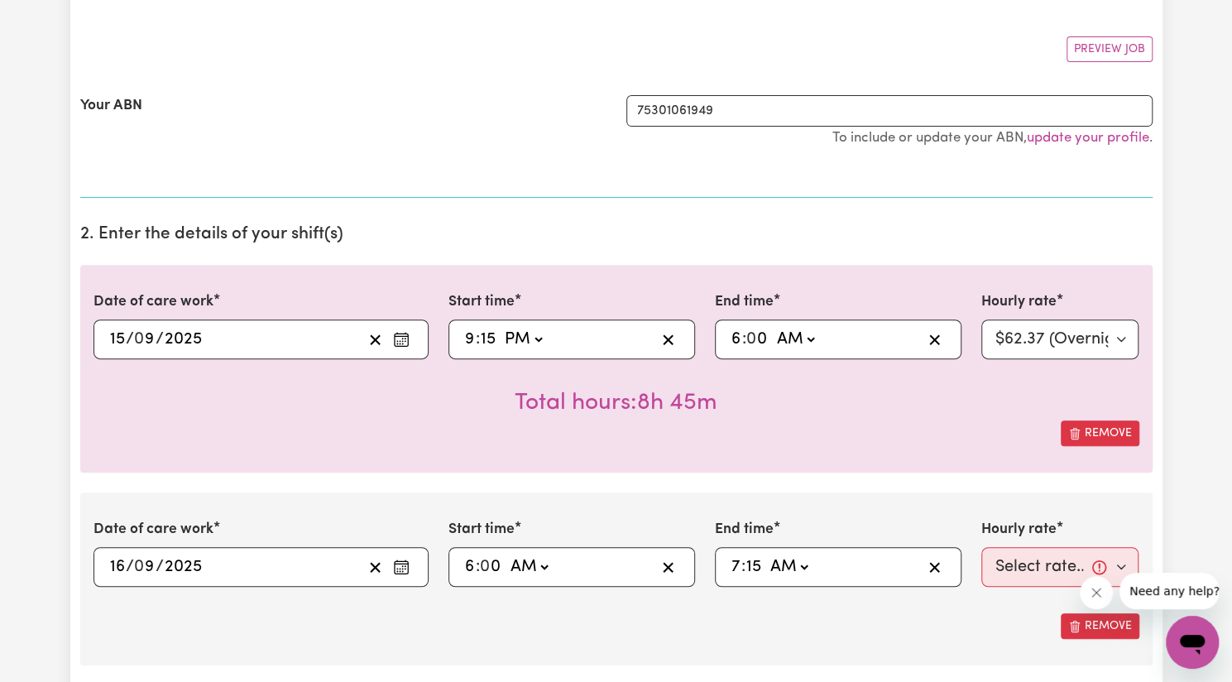
click at [766, 554] on select "-- AM PM" at bounding box center [788, 566] width 45 height 25
type input "07:15"
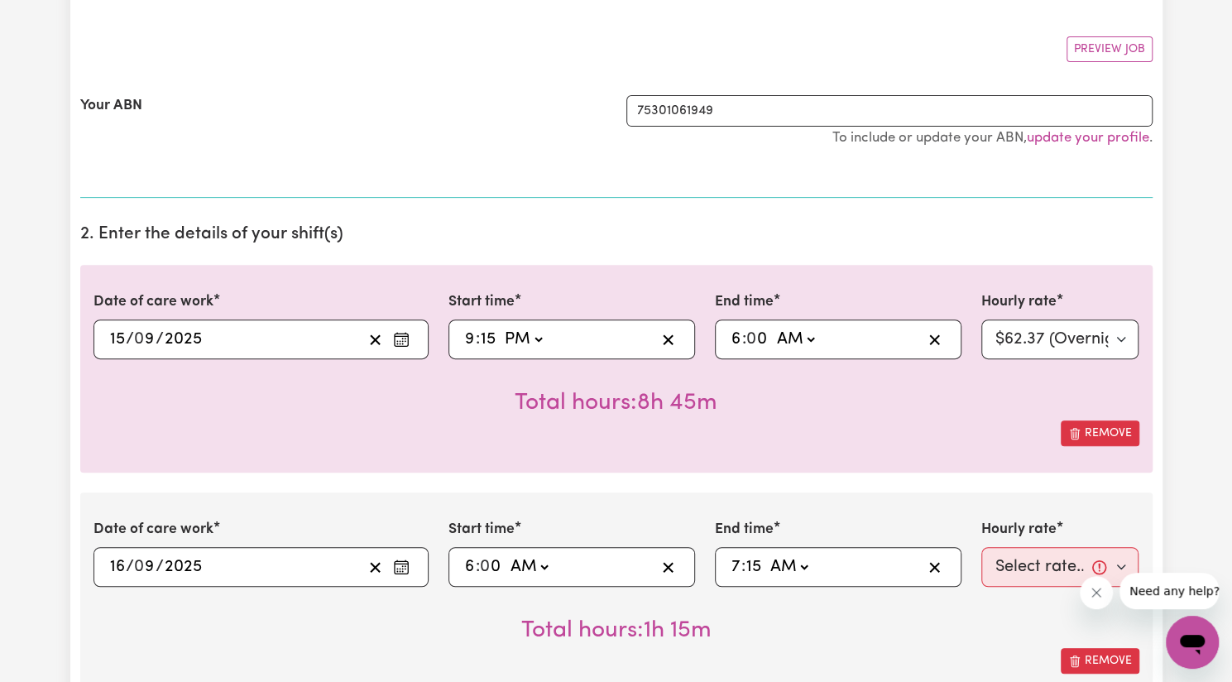
scroll to position [439, 0]
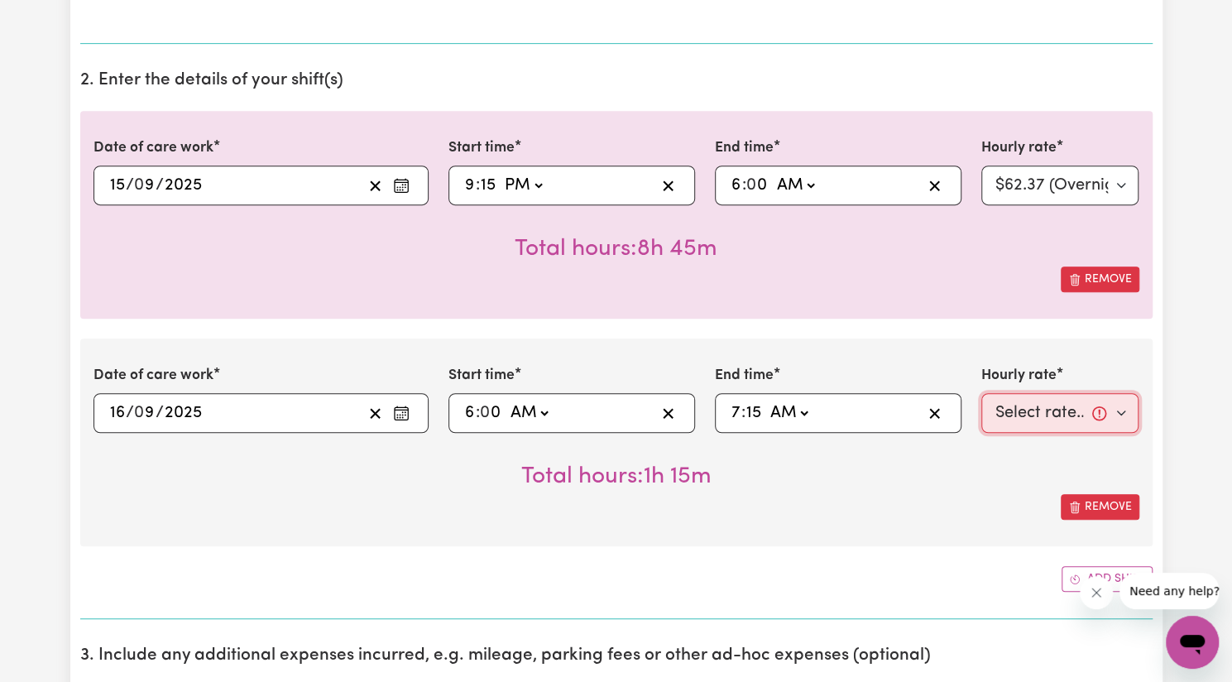
click at [1059, 413] on select "Select rate... $57.17 (Weekday) $77.96 ([DATE]) $103.95 ([DATE]) $129.94 (Publi…" at bounding box center [1061, 413] width 158 height 40
select select "57.17-Weekday"
click at [982, 393] on select "Select rate... $57.17 (Weekday) $77.96 ([DATE]) $103.95 ([DATE]) $129.94 (Publi…" at bounding box center [1061, 413] width 158 height 40
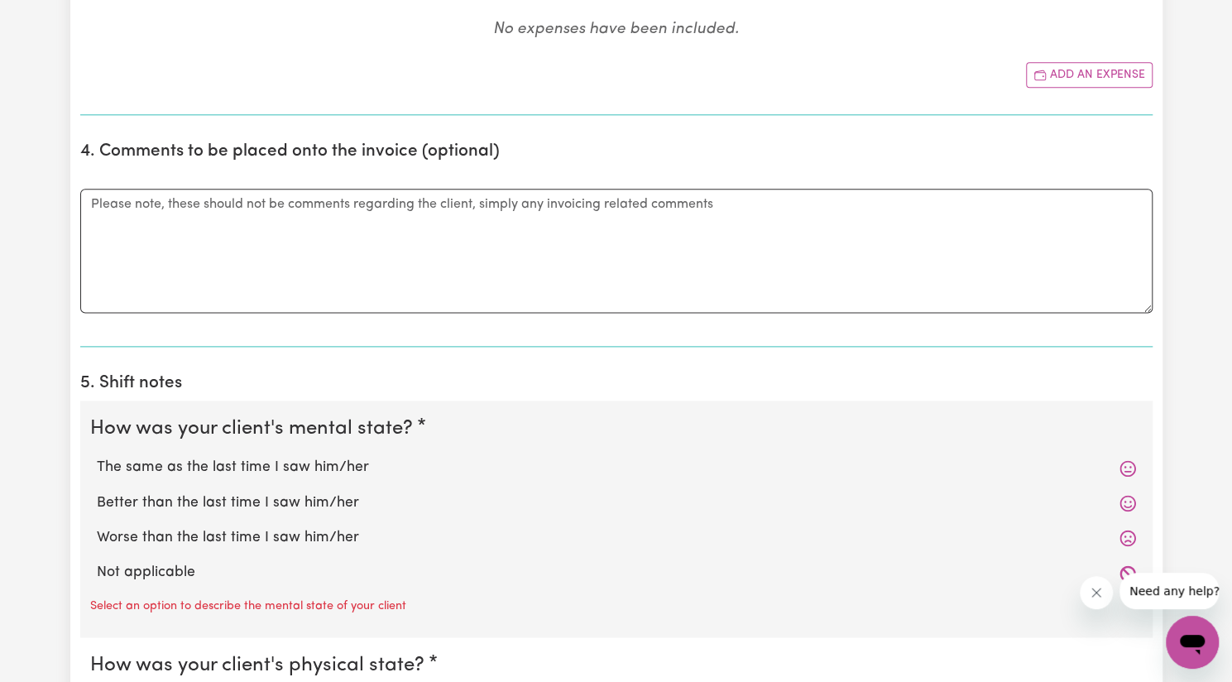
scroll to position [1109, 0]
click at [338, 491] on label "Better than the last time I saw him/her" at bounding box center [616, 502] width 1039 height 22
click at [97, 490] on input "Better than the last time I saw him/her" at bounding box center [96, 490] width 1 height 1
radio input "true"
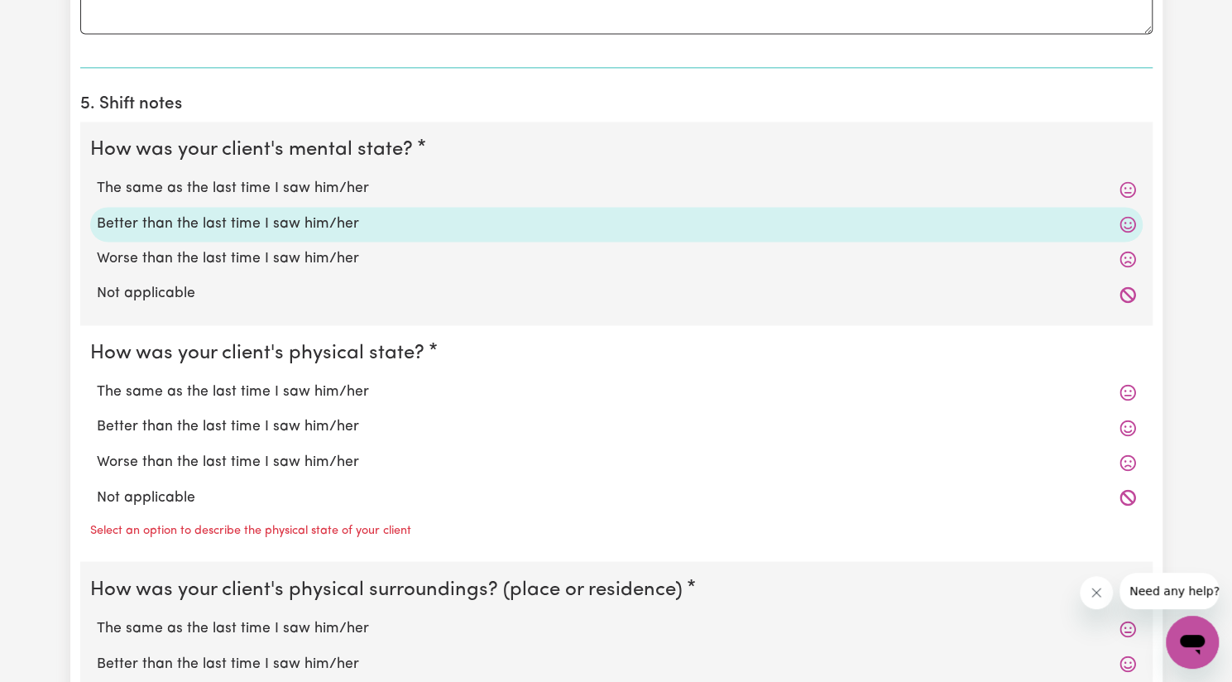
scroll to position [1425, 0]
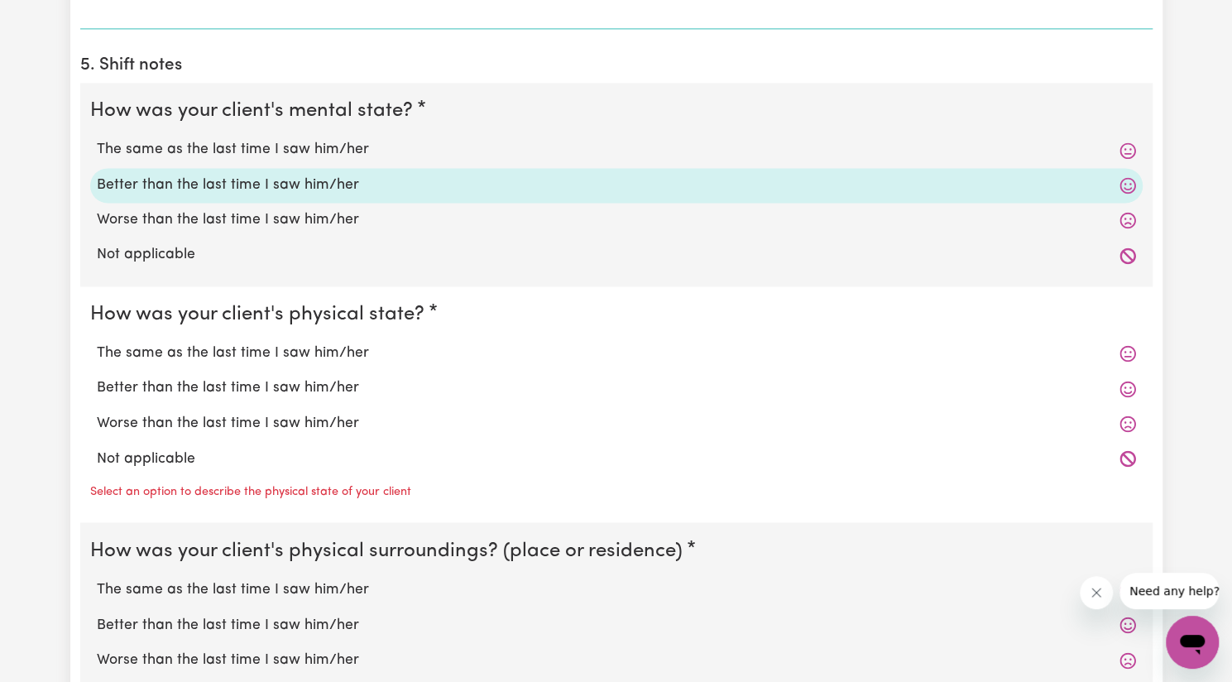
click at [309, 377] on label "Better than the last time I saw him/her" at bounding box center [616, 388] width 1039 height 22
click at [97, 377] on input "Better than the last time I saw him/her" at bounding box center [96, 377] width 1 height 1
radio input "true"
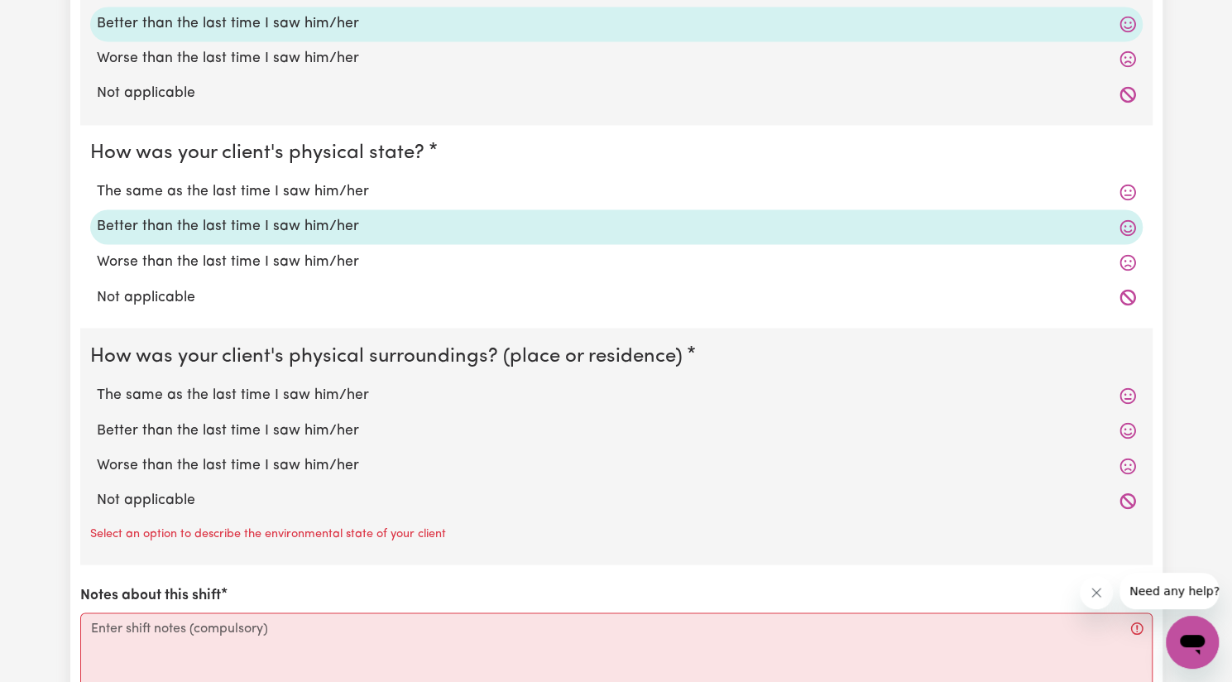
scroll to position [1602, 0]
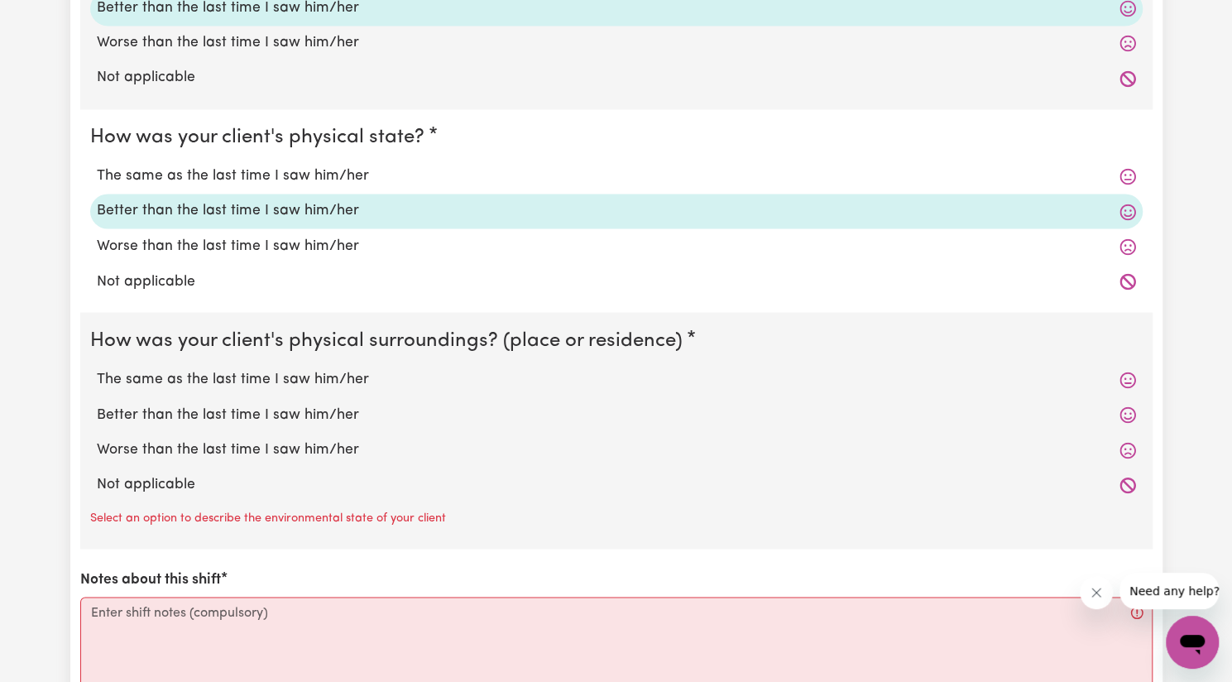
click at [298, 414] on label "Better than the last time I saw him/her" at bounding box center [616, 415] width 1039 height 22
click at [97, 404] on input "Better than the last time I saw him/her" at bounding box center [96, 403] width 1 height 1
radio input "true"
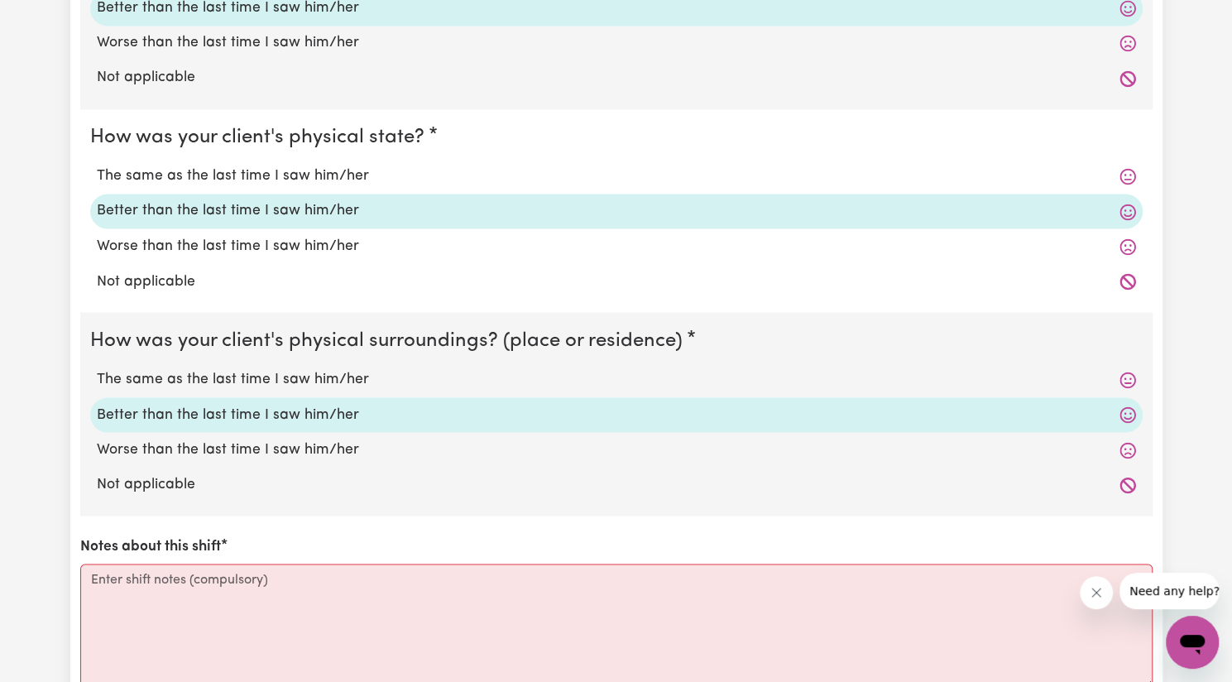
scroll to position [1867, 0]
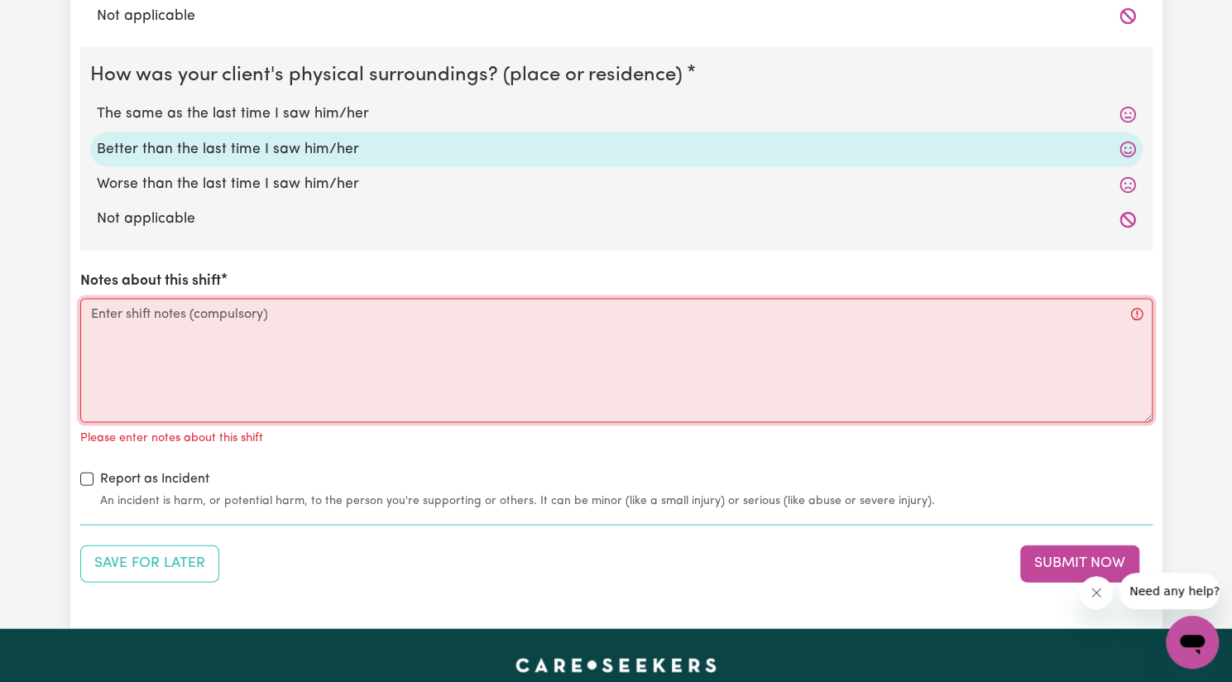
click at [279, 384] on textarea "Notes about this shift" at bounding box center [616, 361] width 1073 height 124
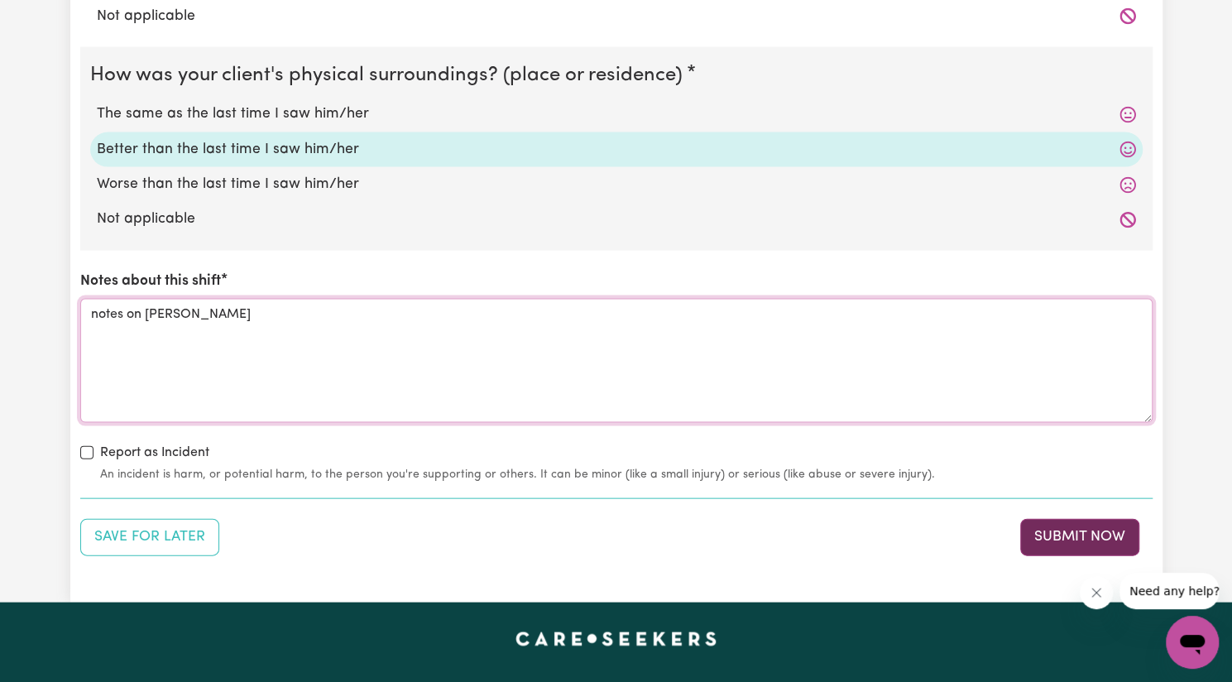
type textarea "notes on [PERSON_NAME]"
click at [1042, 535] on button "Submit Now" at bounding box center [1079, 537] width 119 height 36
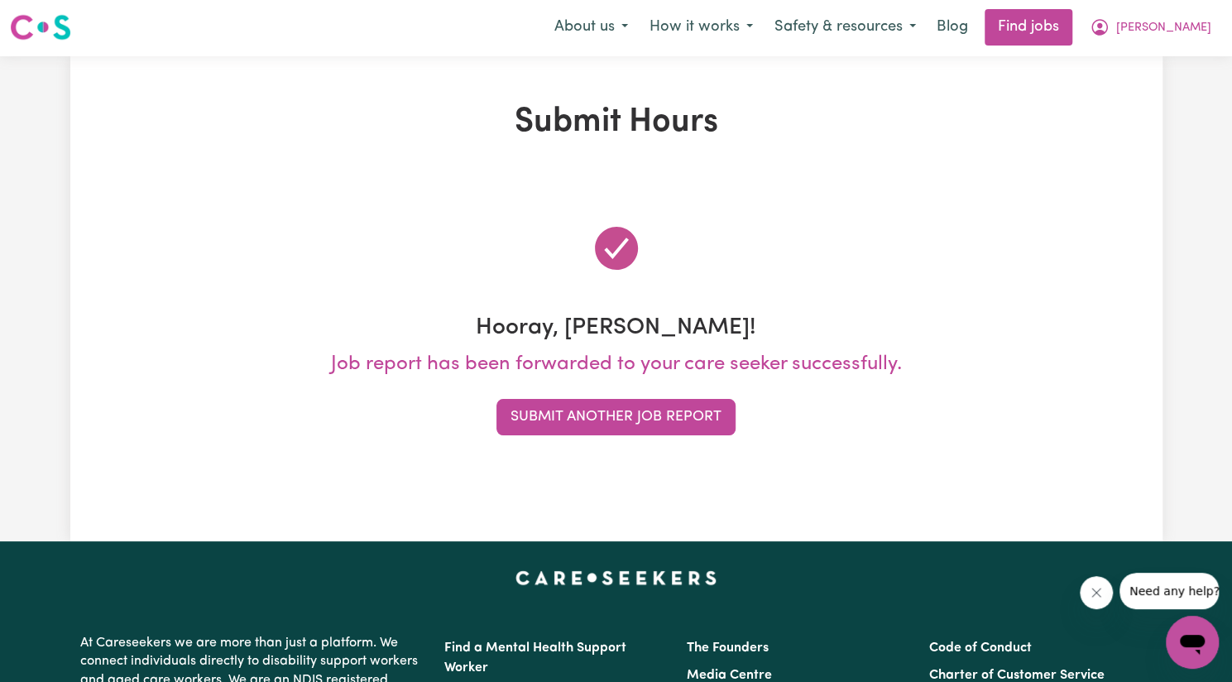
scroll to position [0, 0]
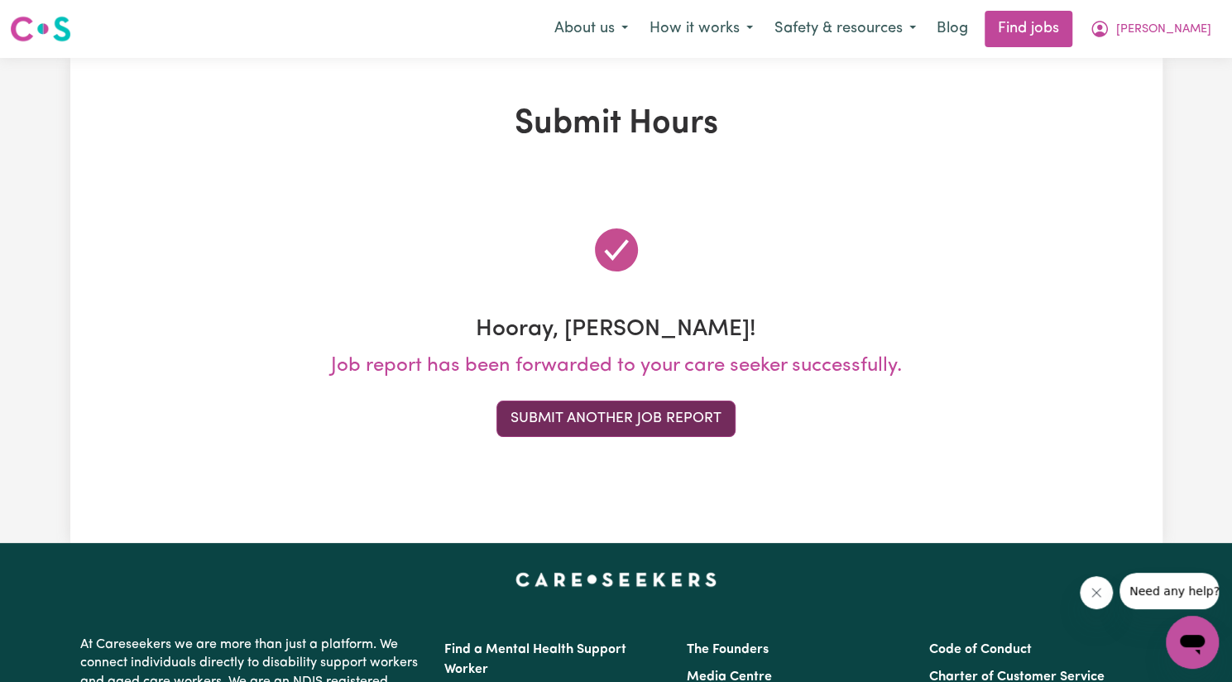
click at [598, 420] on button "Submit Another Job Report" at bounding box center [616, 419] width 239 height 36
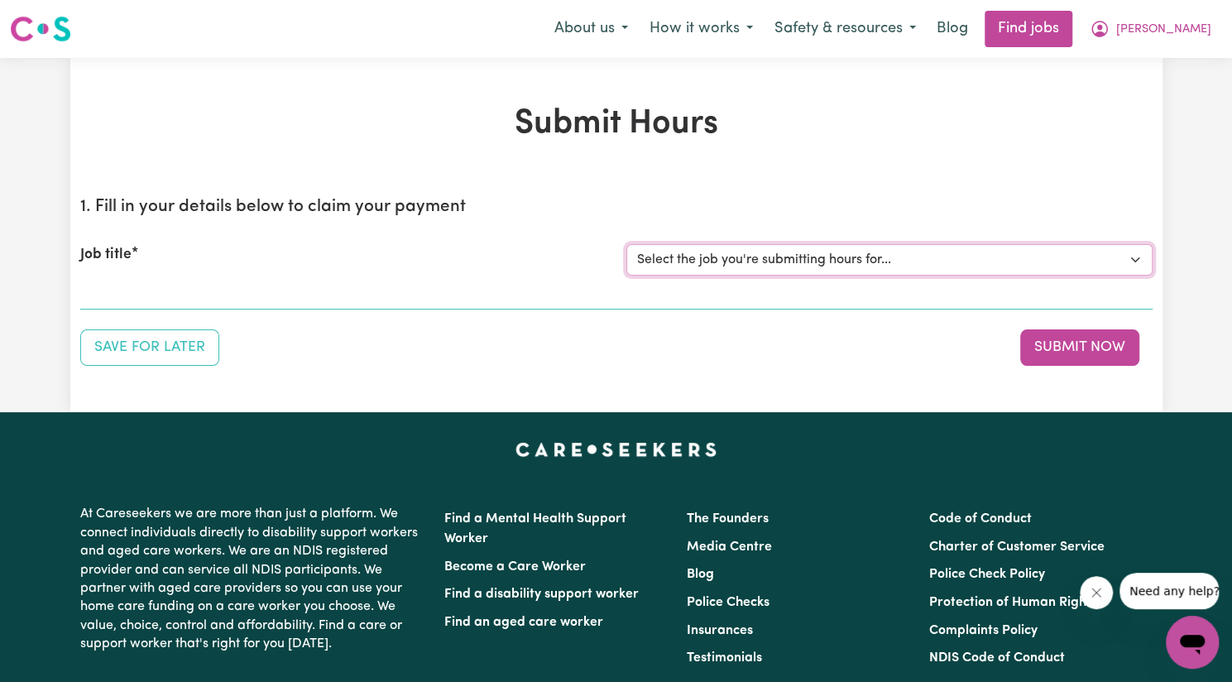
click at [707, 257] on select "Select the job you're submitting hours for... [[PERSON_NAME]] Support Worker Ne…" at bounding box center [889, 259] width 526 height 31
select select "14115"
click at [626, 244] on select "Select the job you're submitting hours for... [[PERSON_NAME]] Support Worker Ne…" at bounding box center [889, 259] width 526 height 31
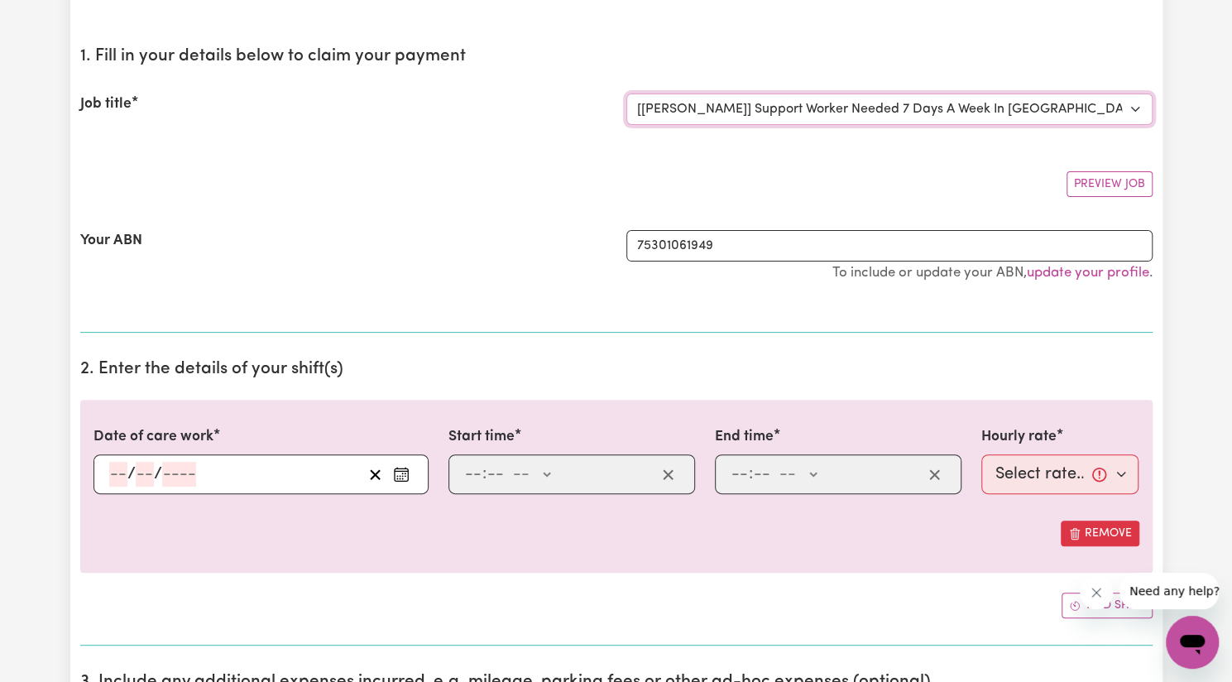
scroll to position [152, 0]
click at [400, 474] on icon "Enter the date of care work" at bounding box center [401, 472] width 17 height 17
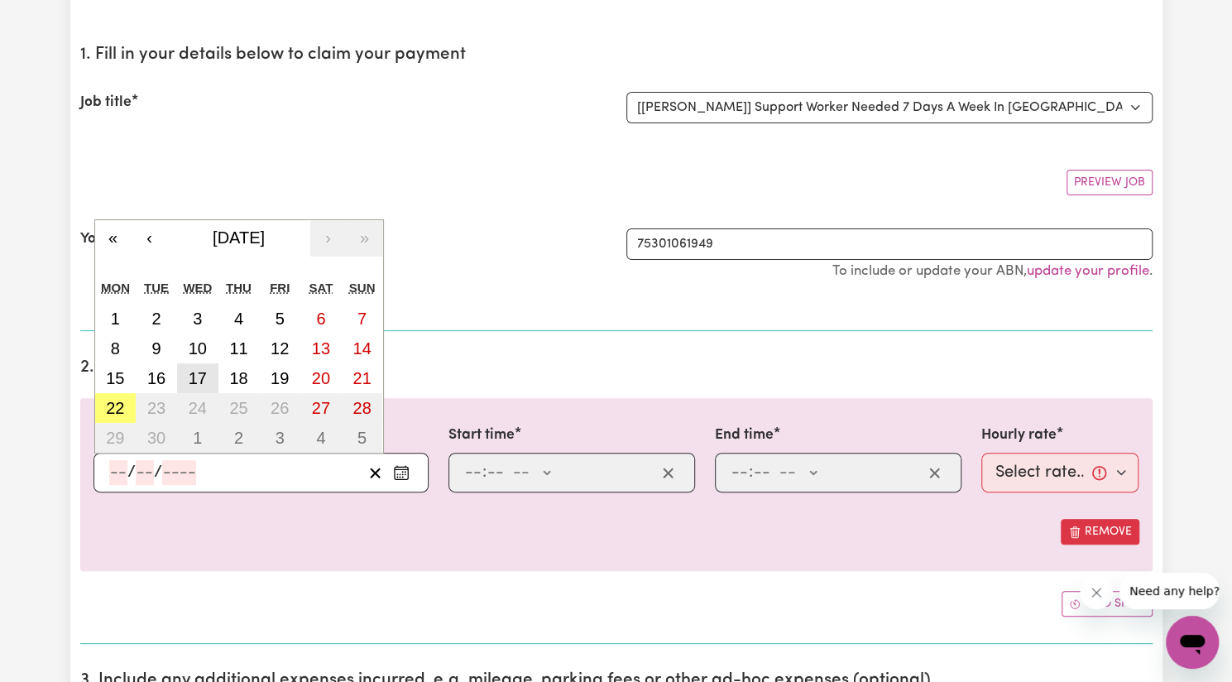
click at [194, 382] on abbr "17" at bounding box center [198, 378] width 18 height 18
type input "[DATE]"
type input "17"
type input "9"
type input "2025"
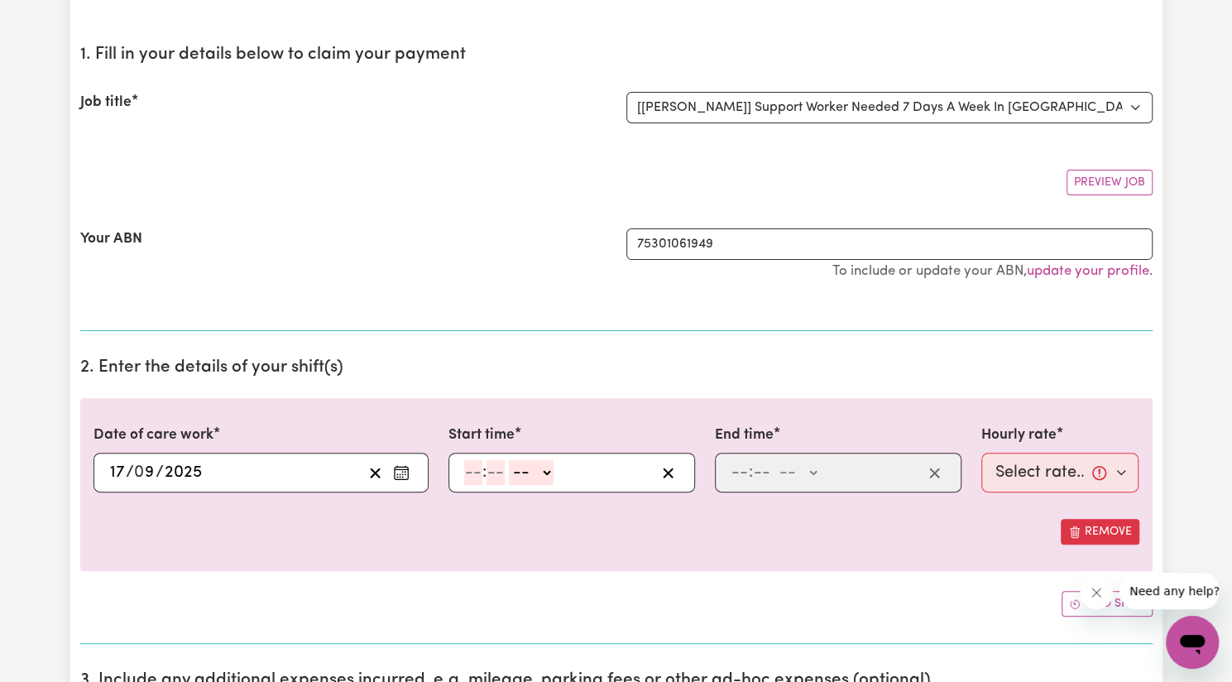
click at [472, 478] on input "number" at bounding box center [473, 472] width 18 height 25
type input "4"
type input "00"
click at [532, 473] on select "-- AM PM" at bounding box center [528, 472] width 45 height 25
select select "pm"
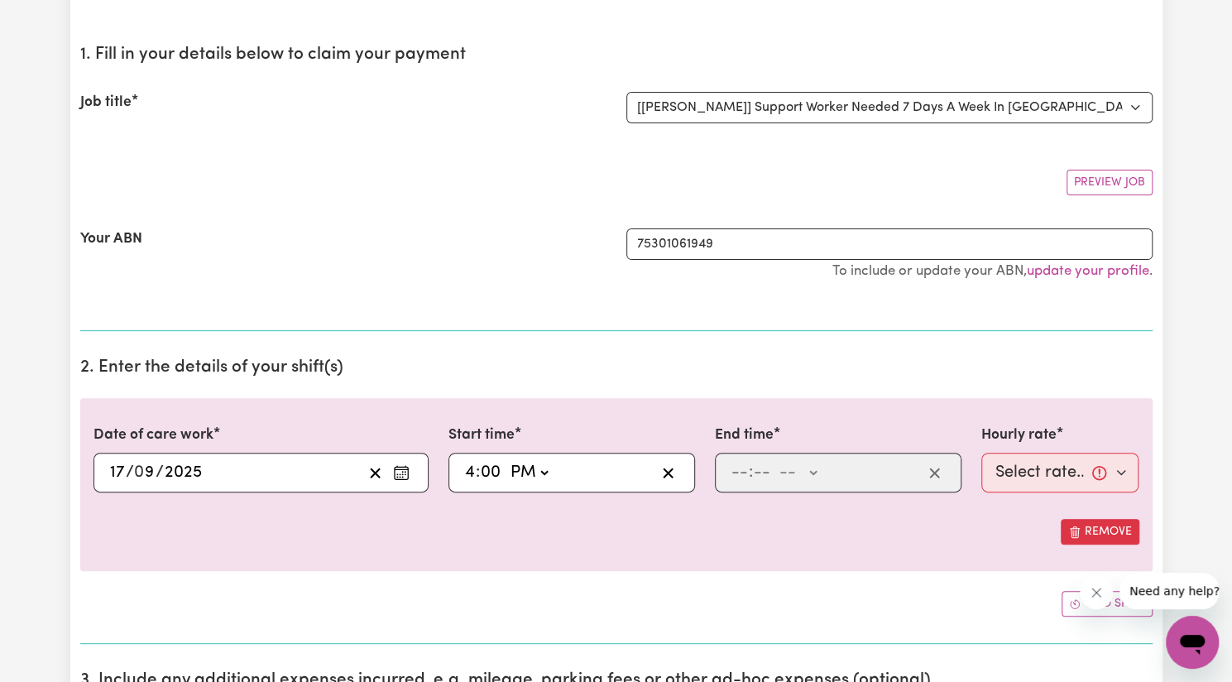
click at [506, 460] on select "-- AM PM" at bounding box center [528, 472] width 45 height 25
type input "16:00"
type input "0"
click at [741, 466] on input "number" at bounding box center [740, 472] width 18 height 25
type input "5"
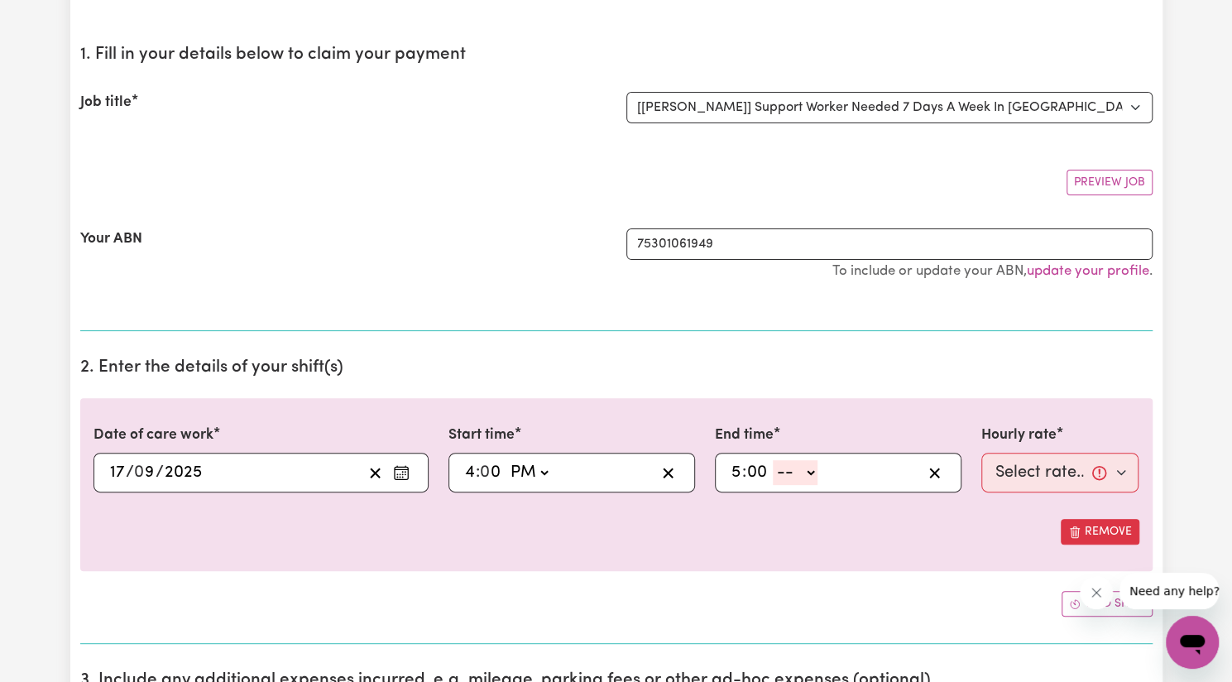
type input "00"
click at [791, 472] on select "-- AM PM" at bounding box center [795, 472] width 45 height 25
select select "pm"
click at [773, 460] on select "-- AM PM" at bounding box center [795, 472] width 45 height 25
type input "17:00"
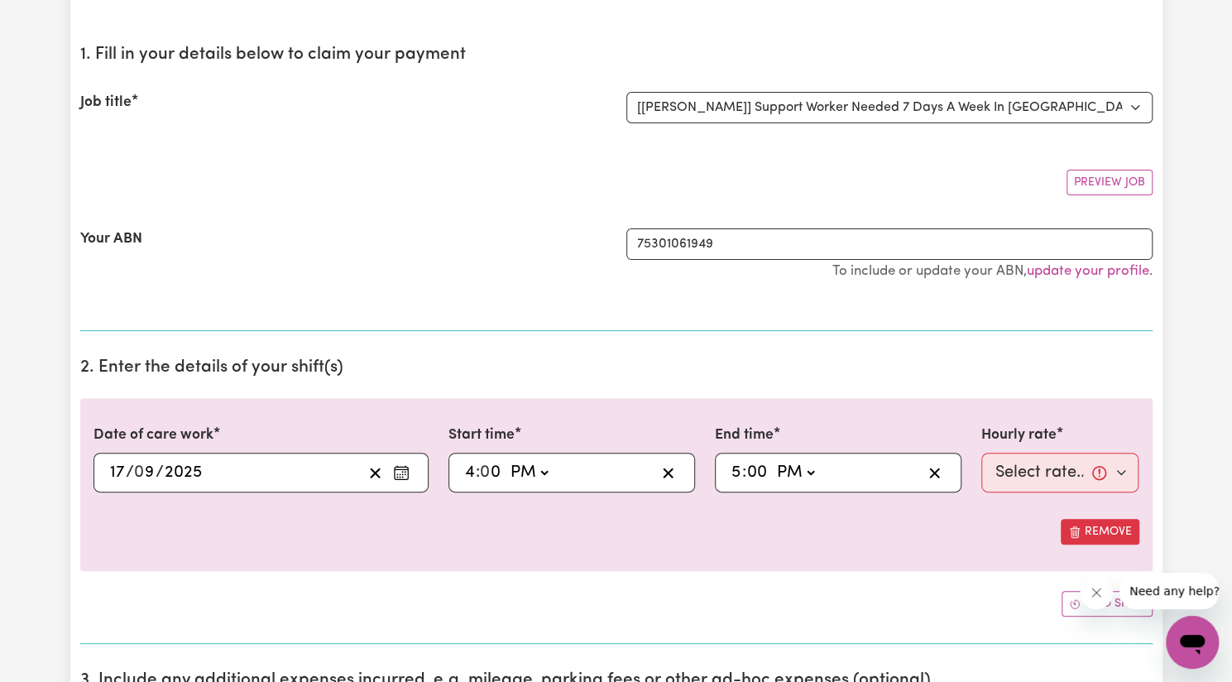
type input "0"
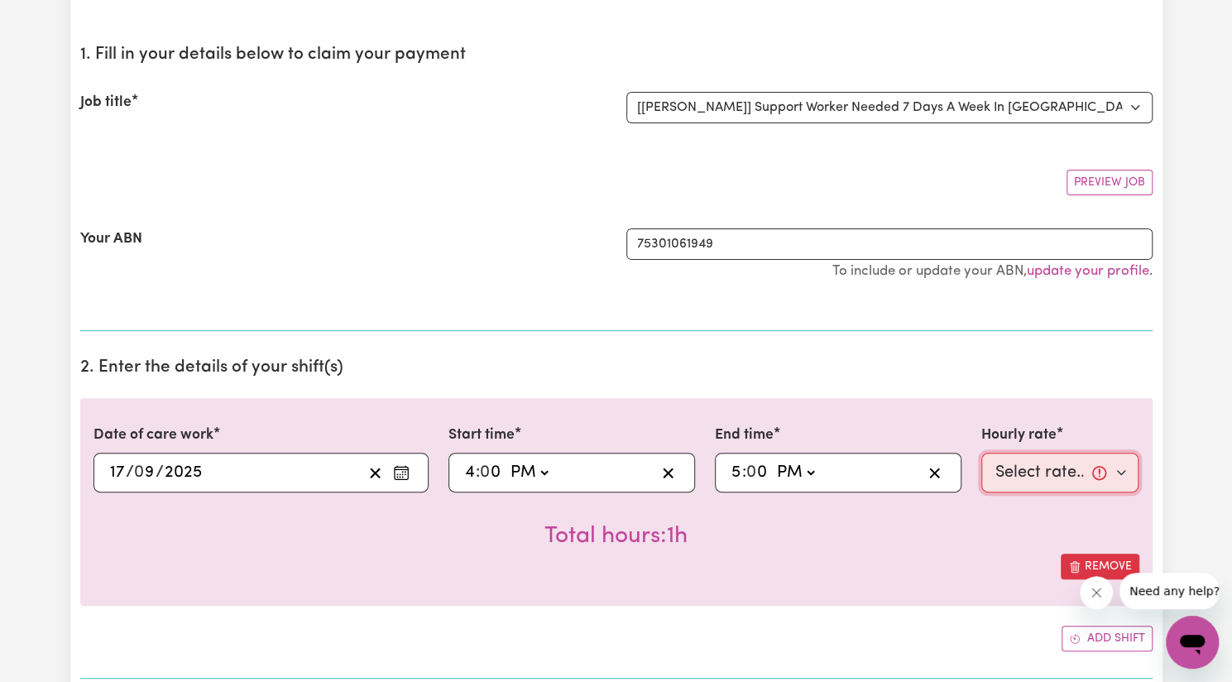
click at [1035, 473] on select "Select rate... $57.17 (Weekday) $77.96 ([DATE]) $103.95 ([DATE]) $129.94 (Publi…" at bounding box center [1061, 473] width 158 height 40
select select "57.17-Weekday"
click at [982, 453] on select "Select rate... $57.17 (Weekday) $77.96 ([DATE]) $103.95 ([DATE]) $129.94 (Publi…" at bounding box center [1061, 473] width 158 height 40
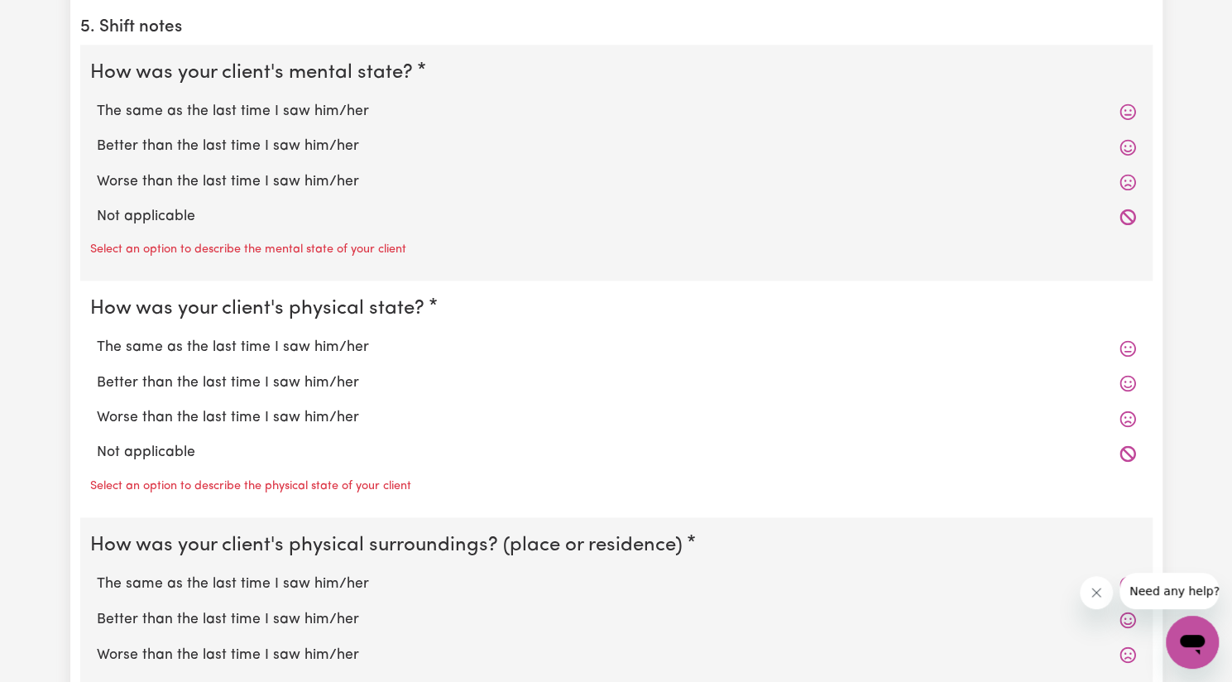
scroll to position [1231, 0]
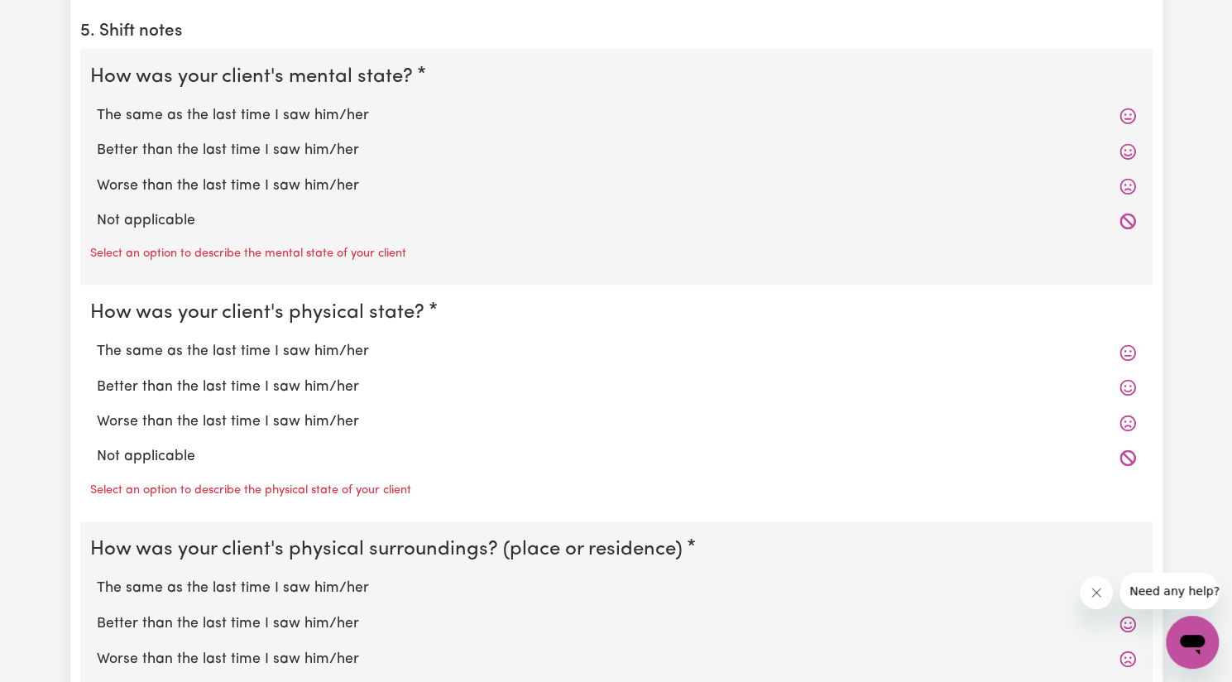
click at [132, 210] on label "Not applicable" at bounding box center [616, 221] width 1039 height 22
click at [97, 209] on input "Not applicable" at bounding box center [96, 209] width 1 height 1
radio input "true"
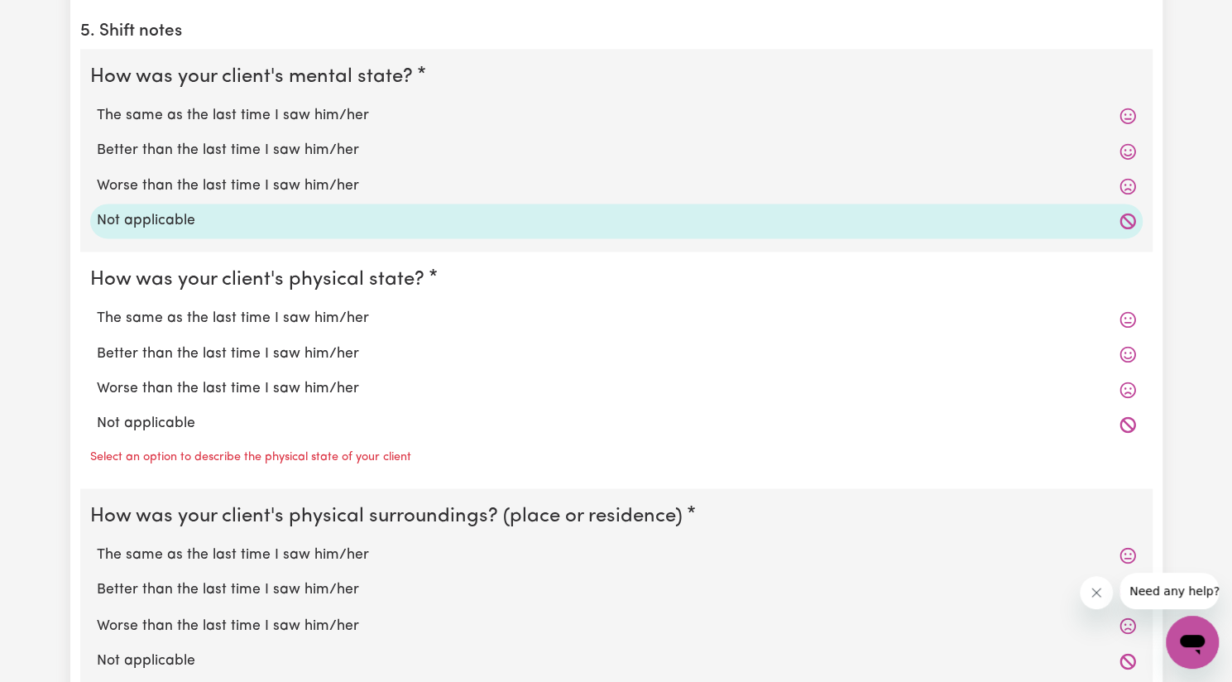
click at [165, 420] on label "Not applicable" at bounding box center [616, 424] width 1039 height 22
click at [97, 413] on input "Not applicable" at bounding box center [96, 412] width 1 height 1
radio input "true"
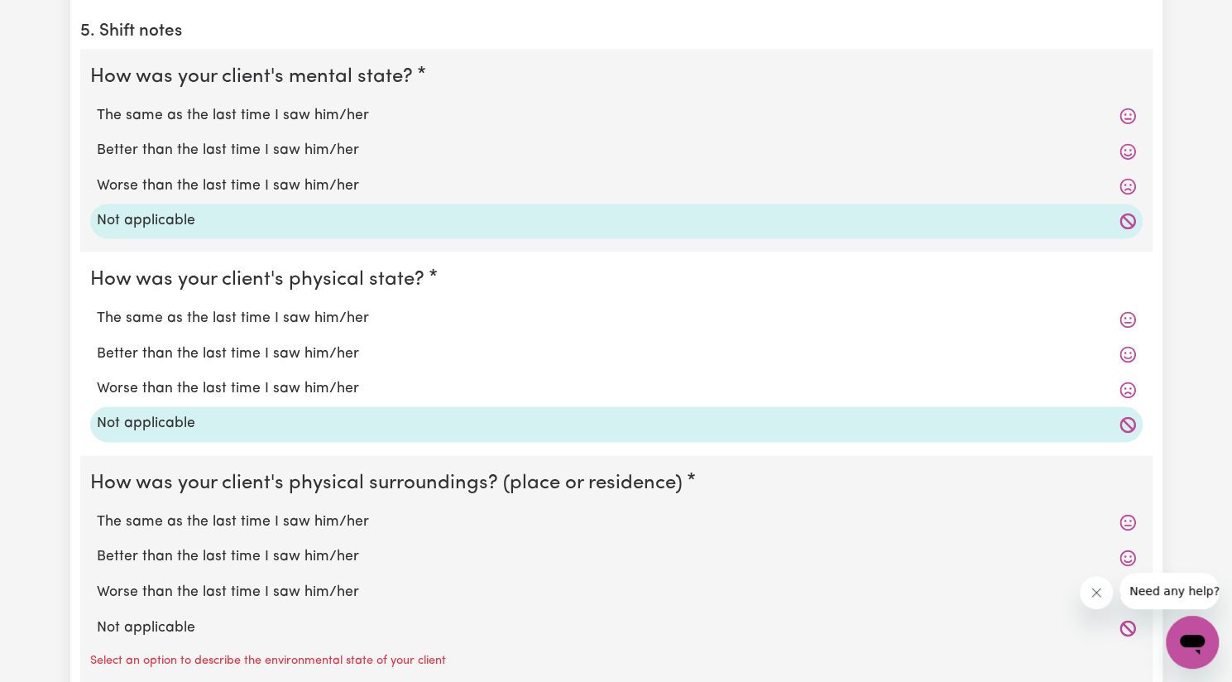
scroll to position [1471, 0]
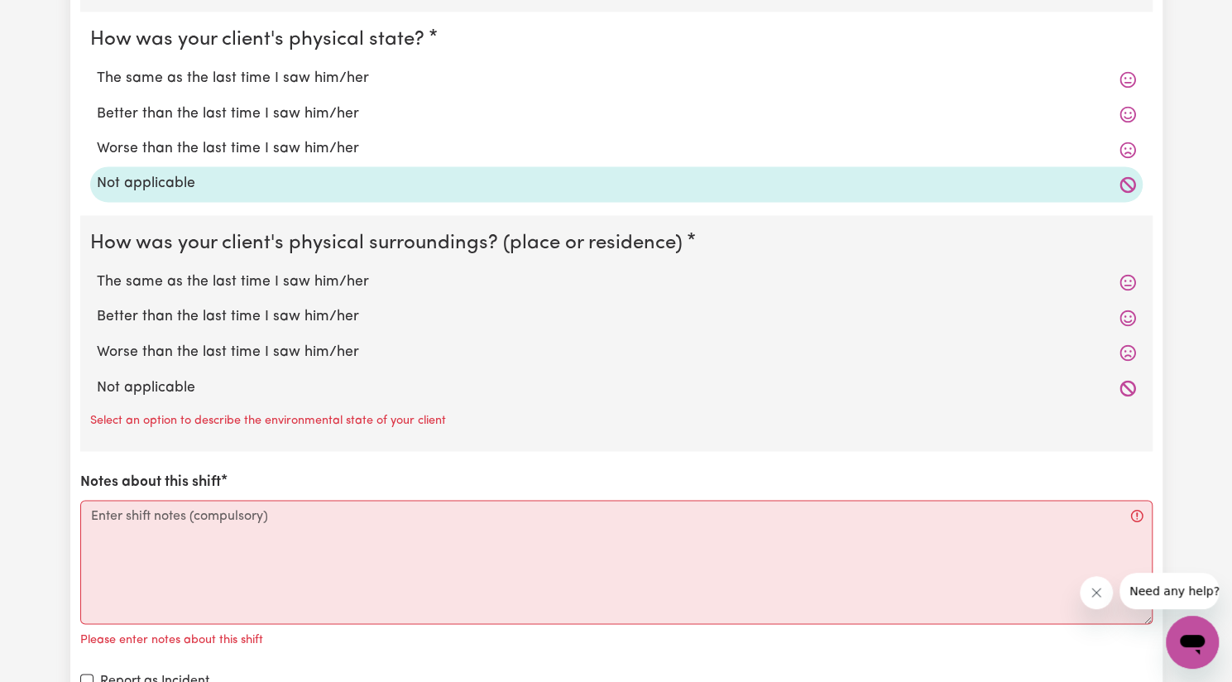
click at [151, 383] on label "Not applicable" at bounding box center [616, 388] width 1039 height 22
click at [97, 377] on input "Not applicable" at bounding box center [96, 376] width 1 height 1
radio input "true"
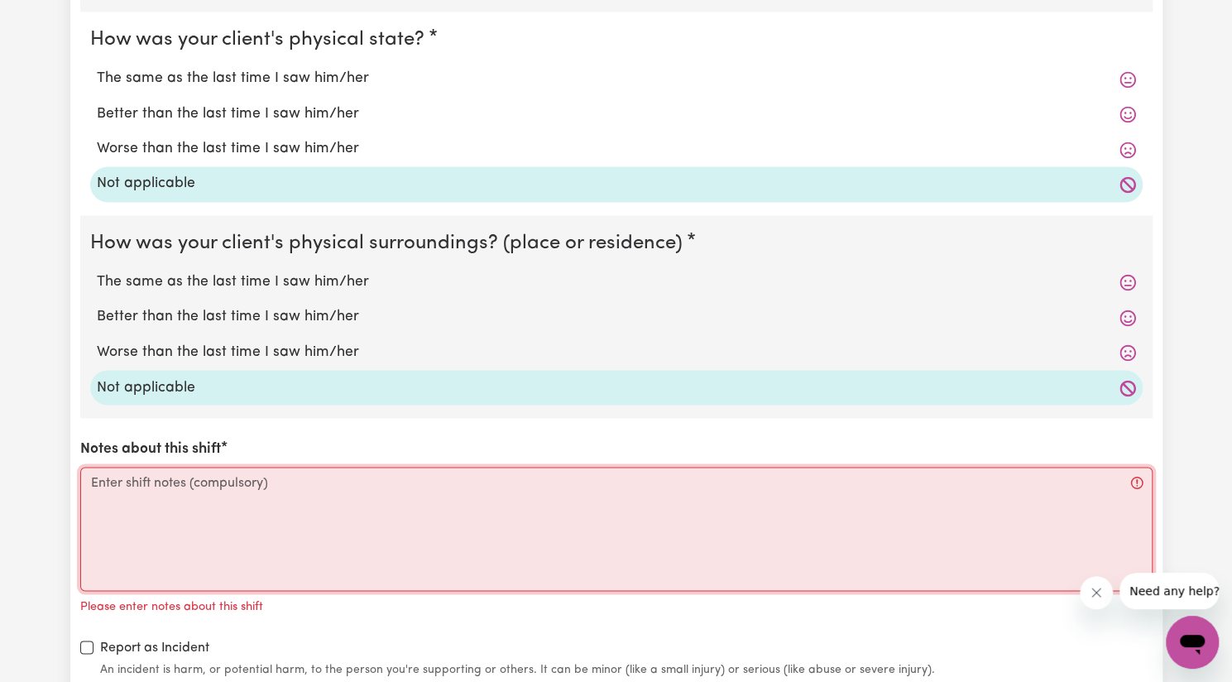
click at [170, 485] on textarea "Notes about this shift" at bounding box center [616, 529] width 1073 height 124
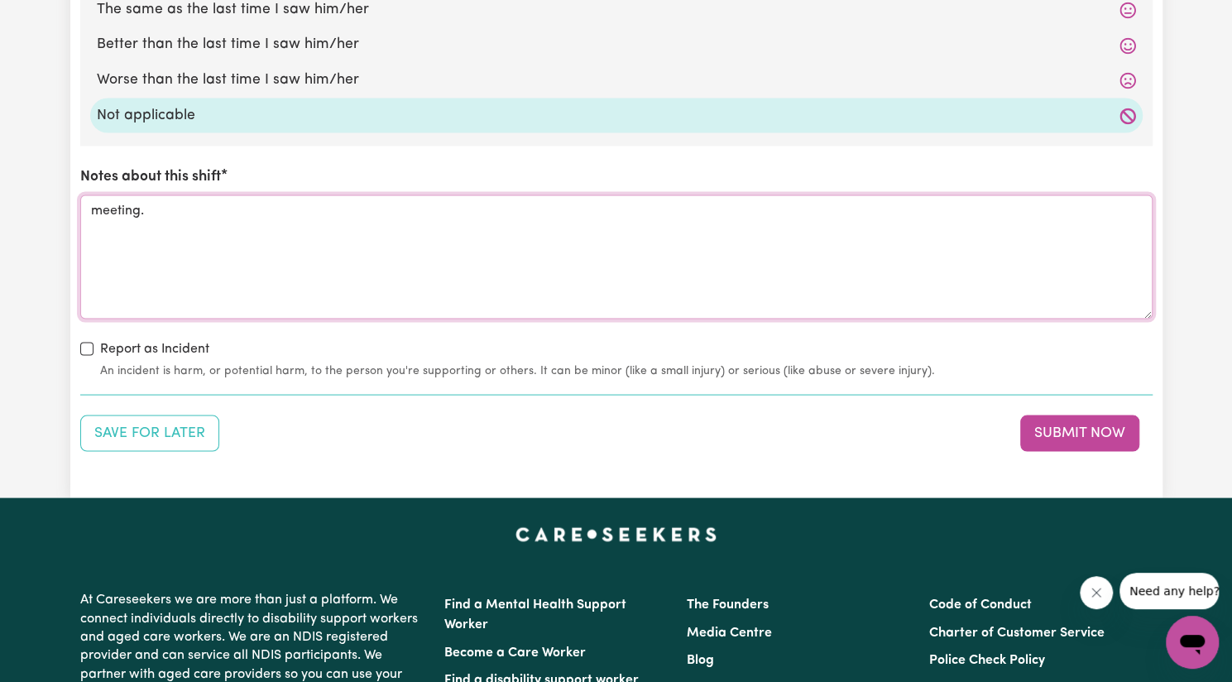
scroll to position [1750, 0]
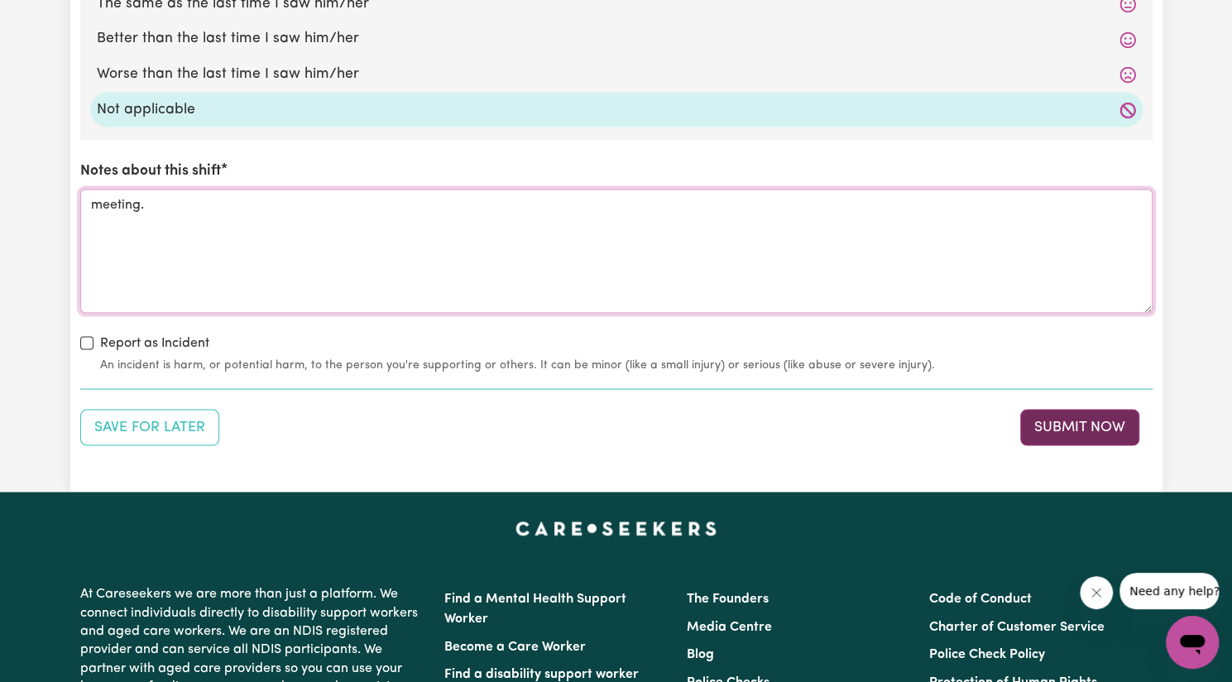
type textarea "meeting."
click at [1057, 423] on button "Submit Now" at bounding box center [1079, 427] width 119 height 36
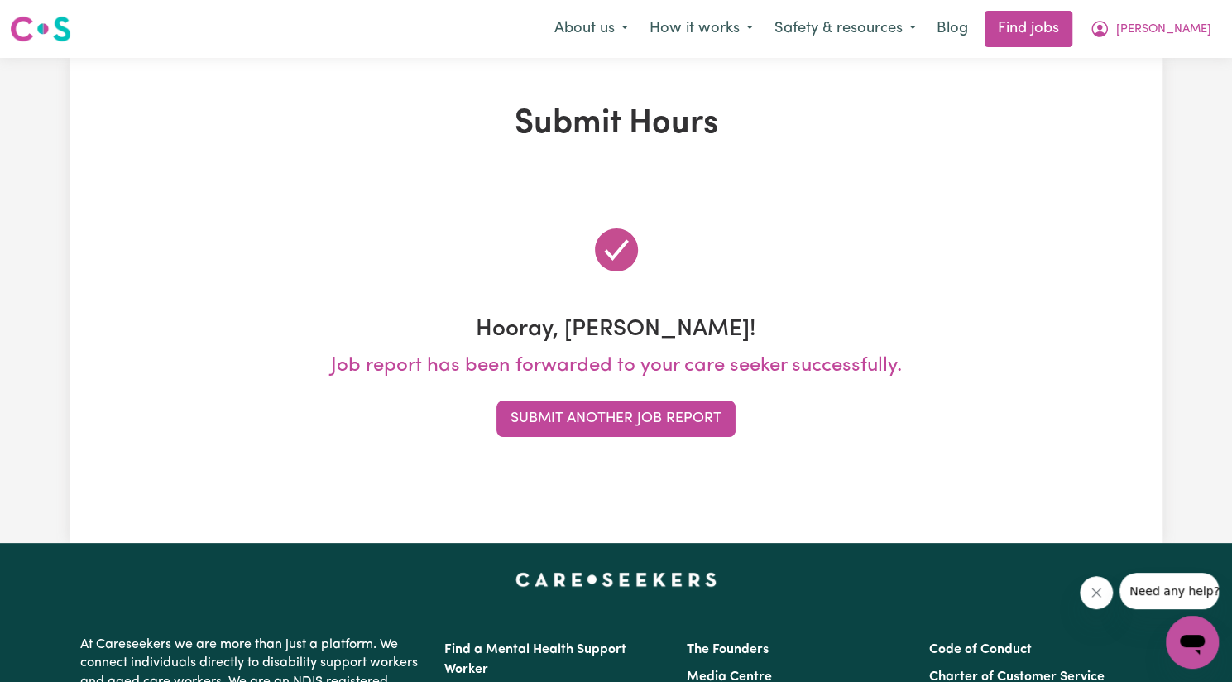
scroll to position [0, 0]
click at [713, 419] on button "Submit Another Job Report" at bounding box center [616, 419] width 239 height 36
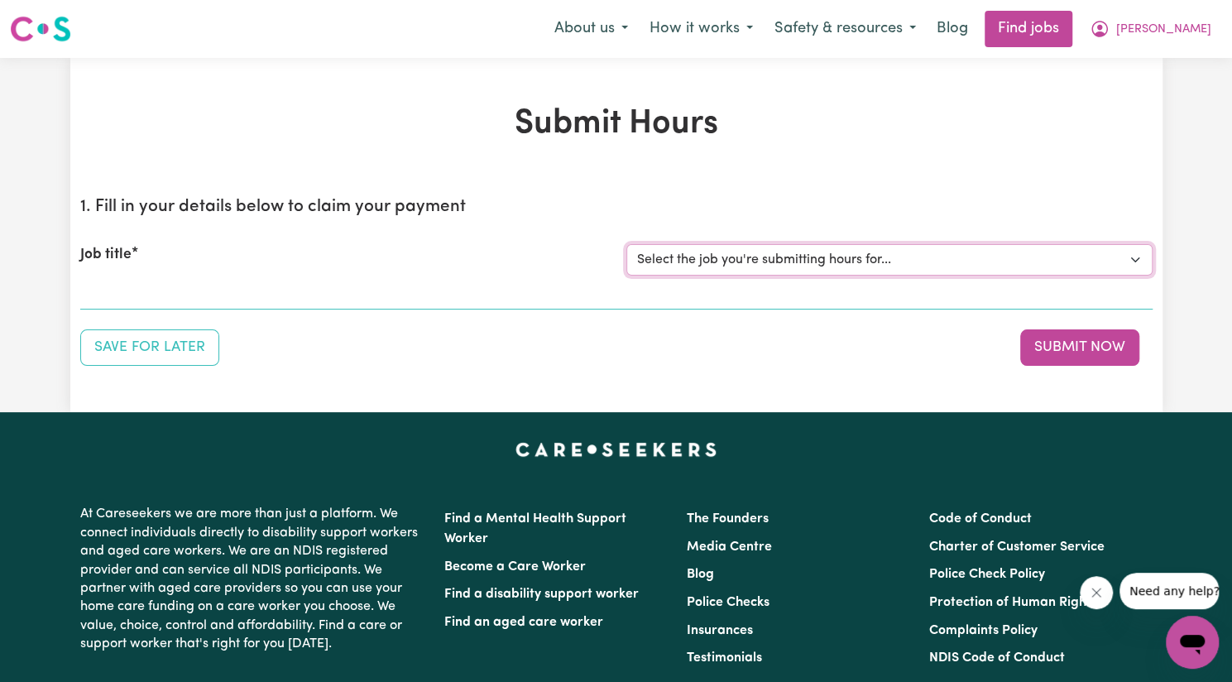
click at [786, 254] on select "Select the job you're submitting hours for... [[PERSON_NAME]] Support Worker Ne…" at bounding box center [889, 259] width 526 height 31
select select "14115"
click at [626, 244] on select "Select the job you're submitting hours for... [[PERSON_NAME]] Support Worker Ne…" at bounding box center [889, 259] width 526 height 31
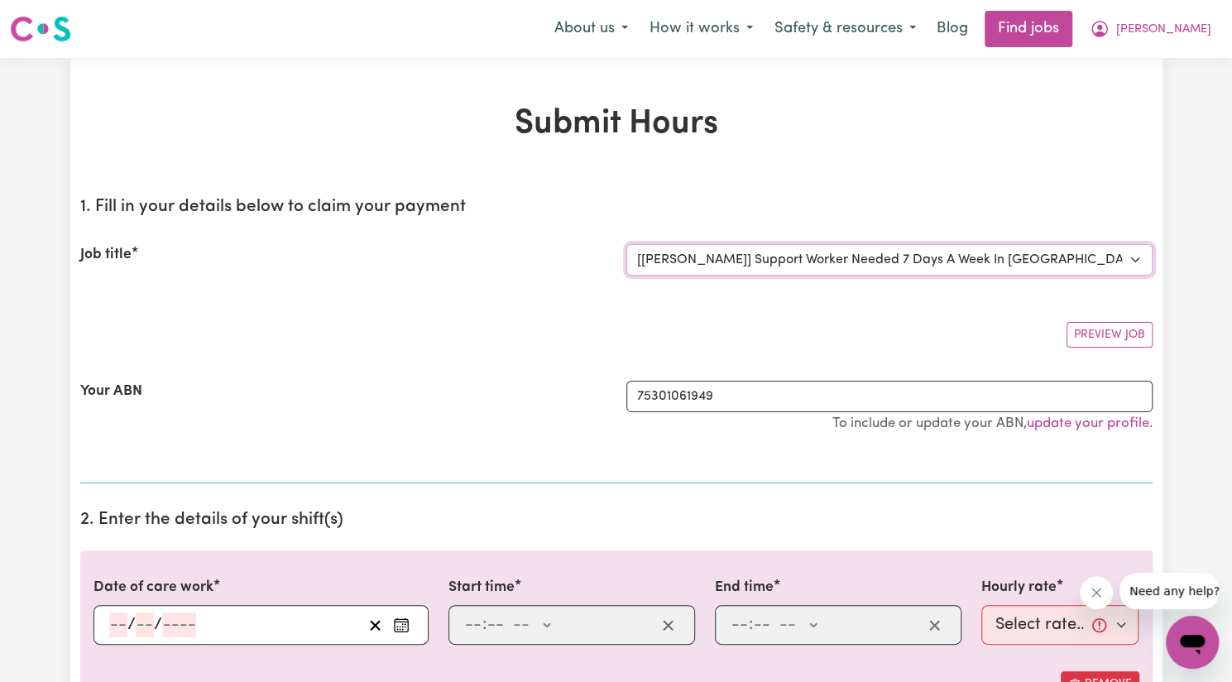
scroll to position [191, 0]
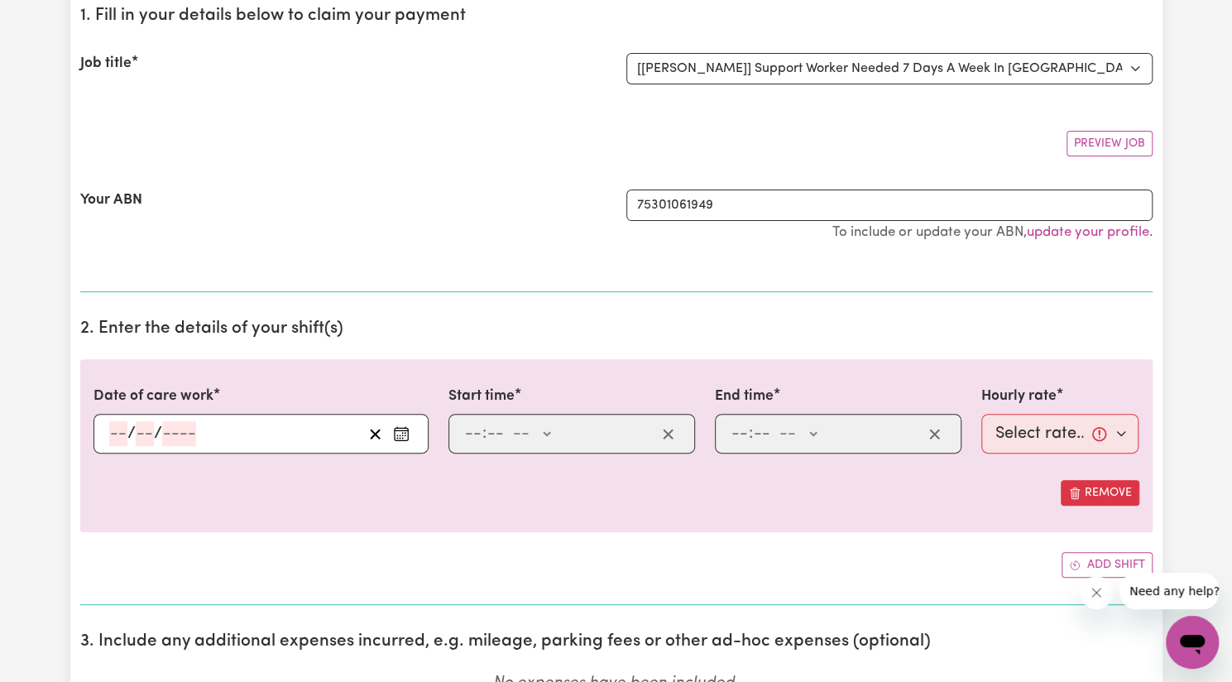
click at [409, 433] on icon "Enter the date of care work" at bounding box center [401, 433] width 17 height 17
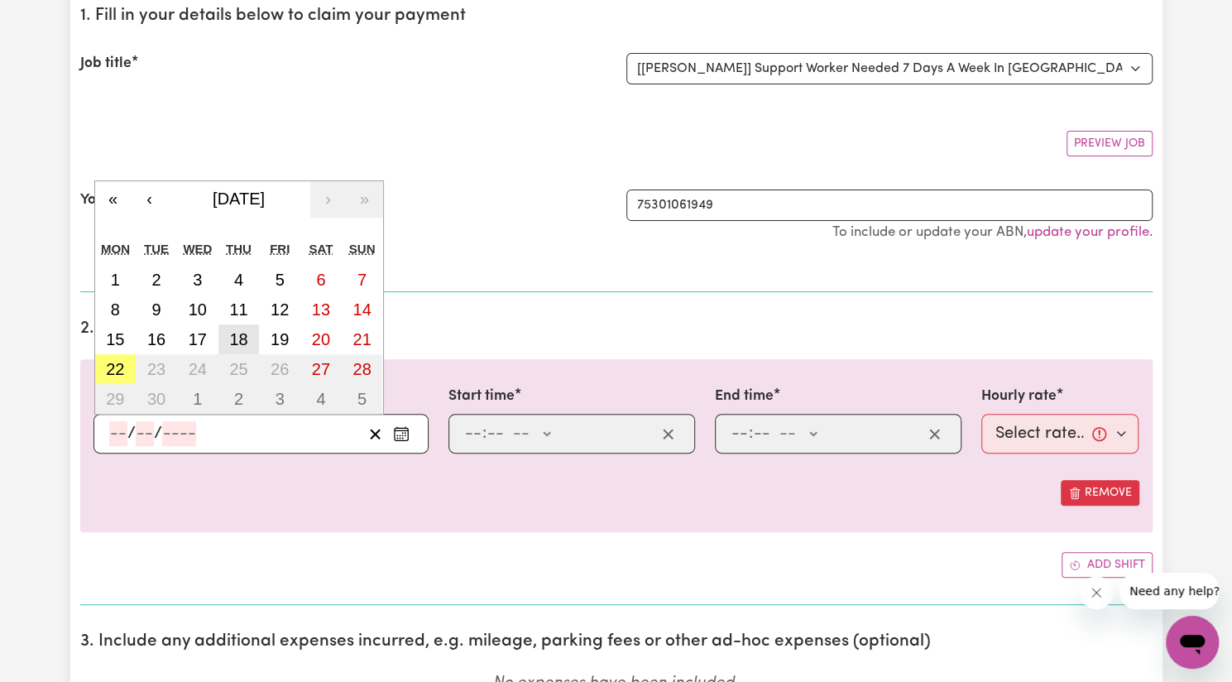
click at [243, 342] on abbr "18" at bounding box center [238, 339] width 18 height 18
type input "[DATE]"
type input "18"
type input "9"
type input "2025"
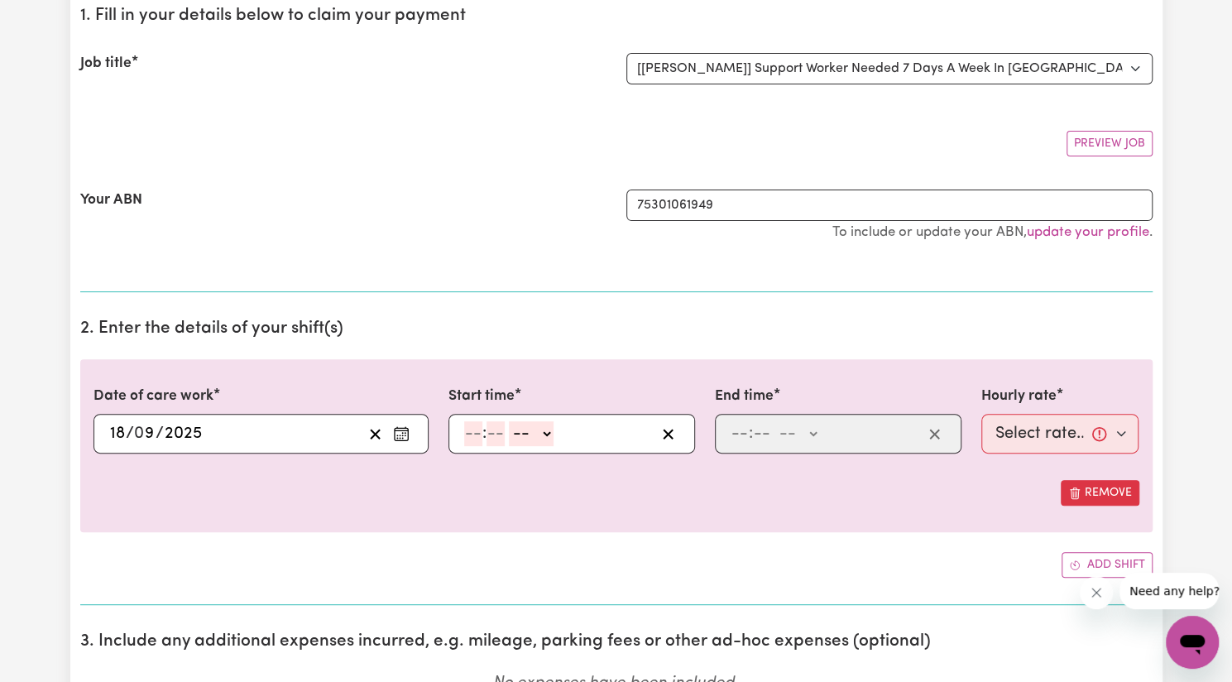
click at [472, 435] on input "number" at bounding box center [473, 433] width 18 height 25
type input "9"
click at [467, 421] on input "9" at bounding box center [470, 433] width 12 height 25
type input "2"
type input "00"
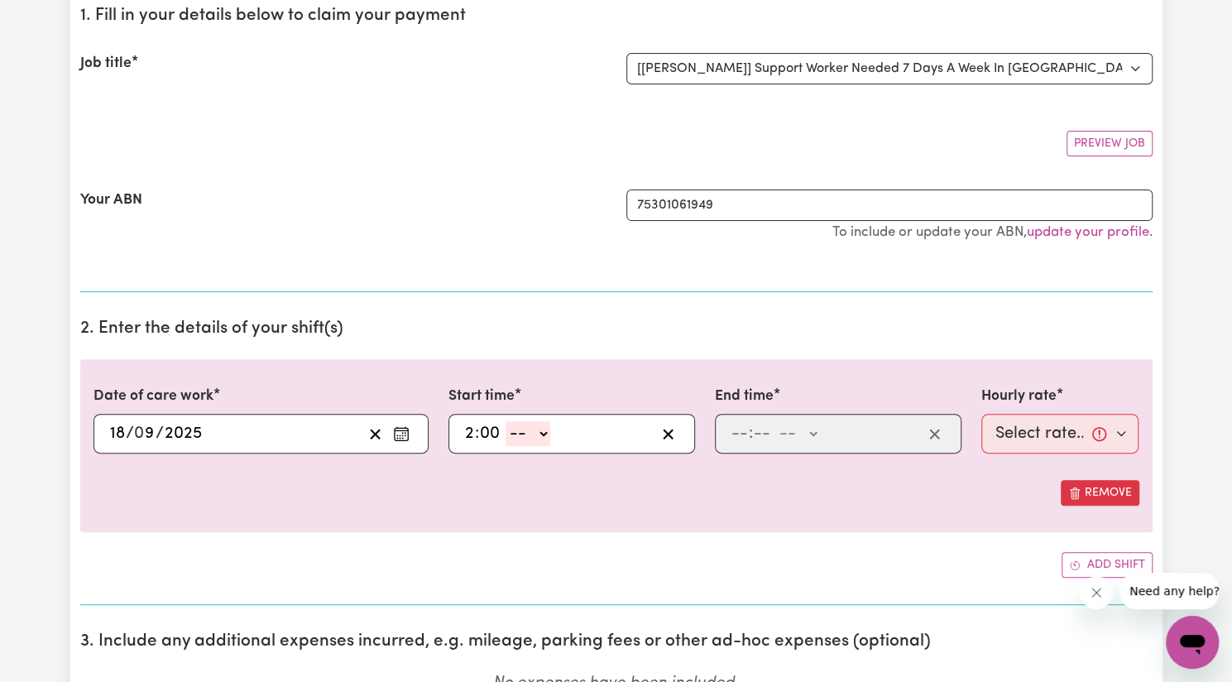
click at [523, 443] on select "-- AM PM" at bounding box center [528, 433] width 45 height 25
select select "pm"
click at [506, 421] on select "-- AM PM" at bounding box center [528, 433] width 45 height 25
type input "14:00"
type input "0"
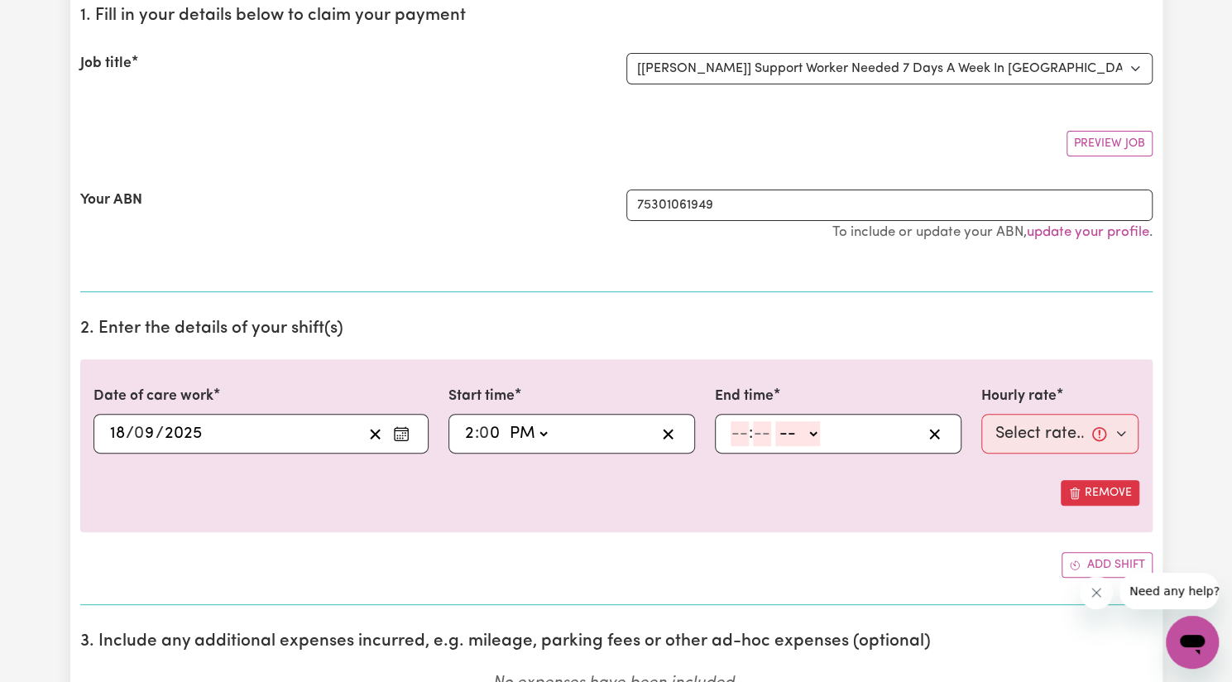
click at [742, 424] on input "number" at bounding box center [740, 433] width 18 height 25
type input "8"
type input "00"
click at [791, 436] on select "-- AM PM" at bounding box center [795, 433] width 45 height 25
select select "pm"
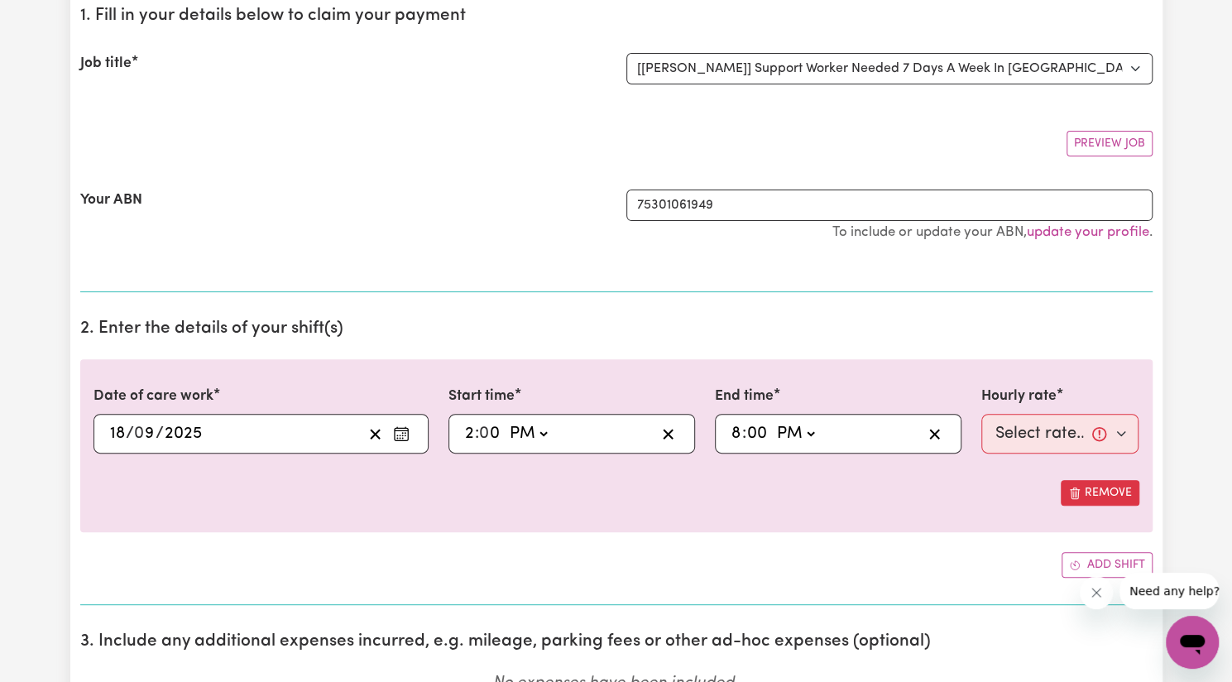
click at [773, 421] on select "-- AM PM" at bounding box center [795, 433] width 45 height 25
type input "20:00"
type input "0"
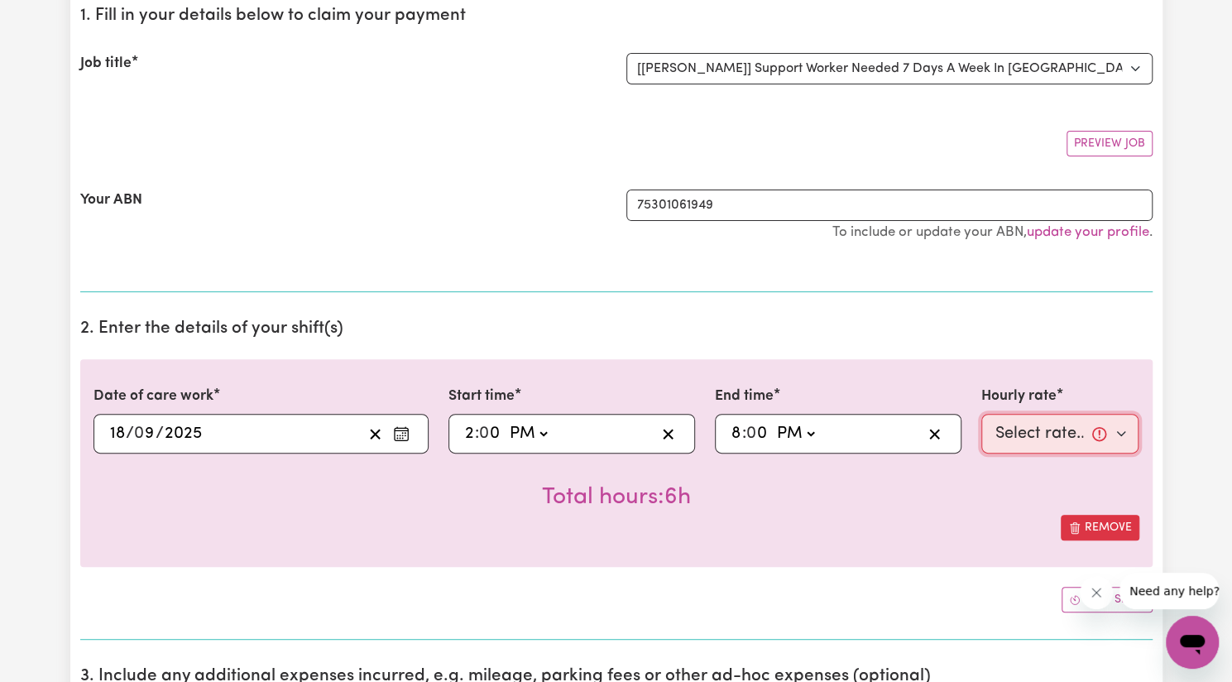
click at [1026, 430] on select "Select rate... $57.17 (Weekday) $77.96 ([DATE]) $103.95 ([DATE]) $129.94 (Publi…" at bounding box center [1061, 434] width 158 height 40
click at [982, 414] on select "Select rate... $57.17 (Weekday) $77.96 ([DATE]) $103.95 ([DATE]) $129.94 (Publi…" at bounding box center [1061, 434] width 158 height 40
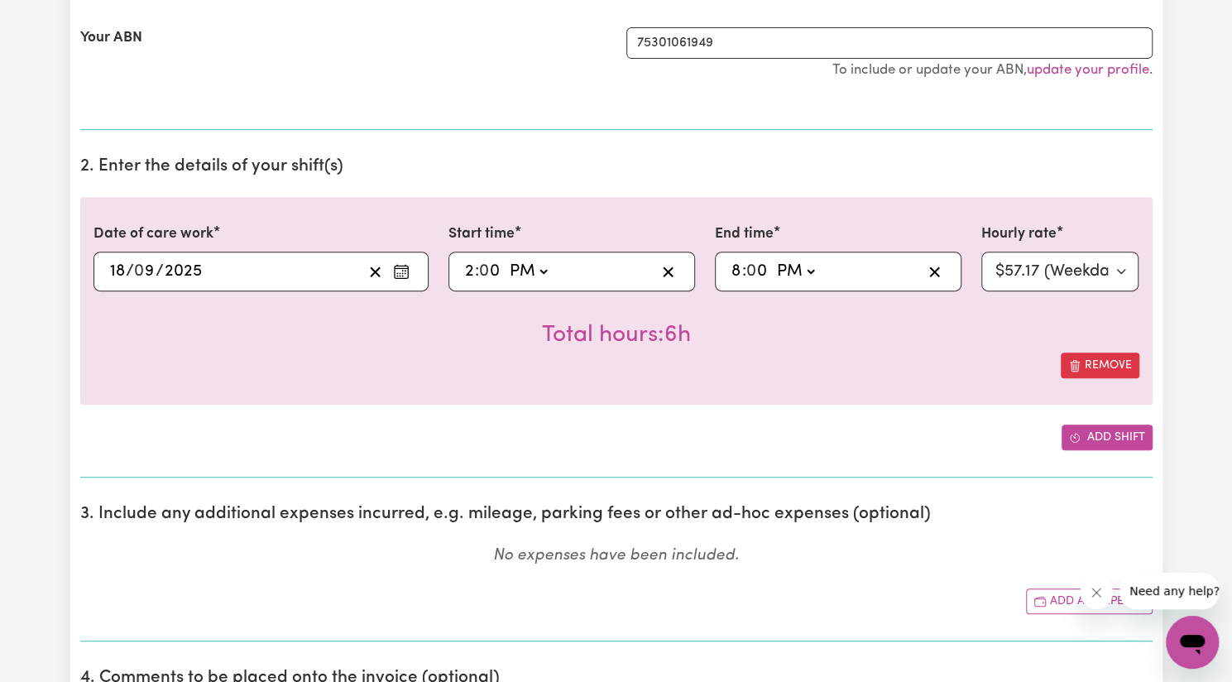
click at [1095, 439] on button "Add shift" at bounding box center [1107, 438] width 91 height 26
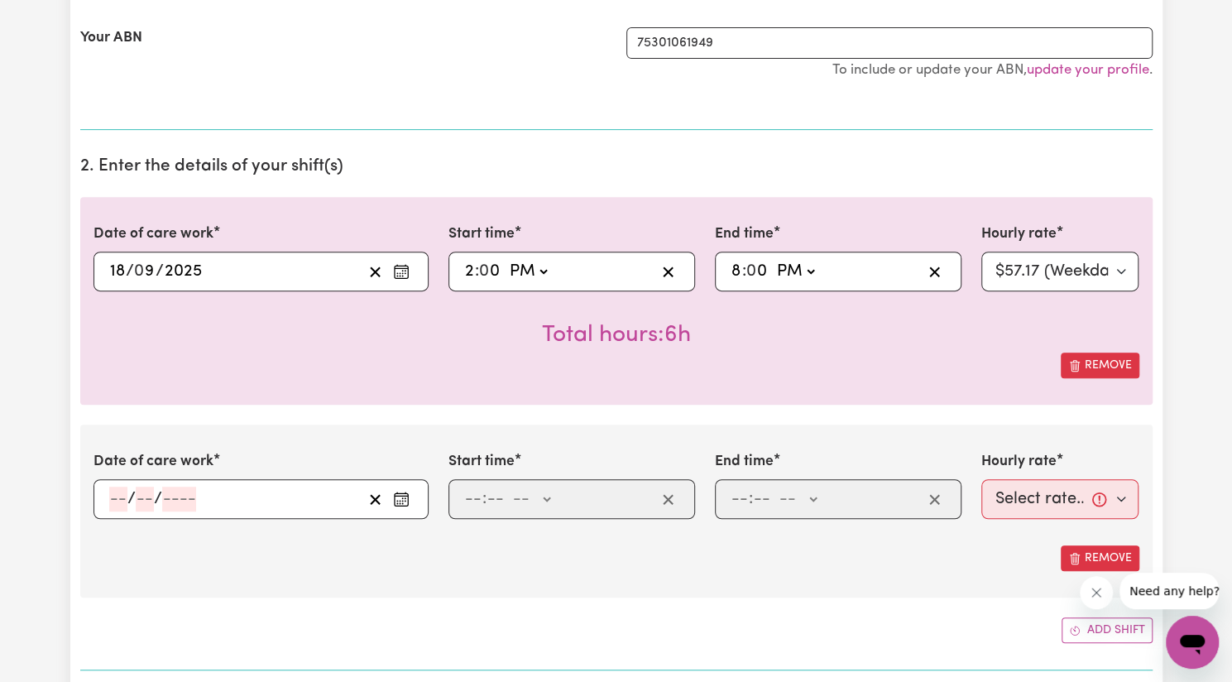
click at [404, 497] on icon "Enter the date of care work" at bounding box center [401, 499] width 17 height 17
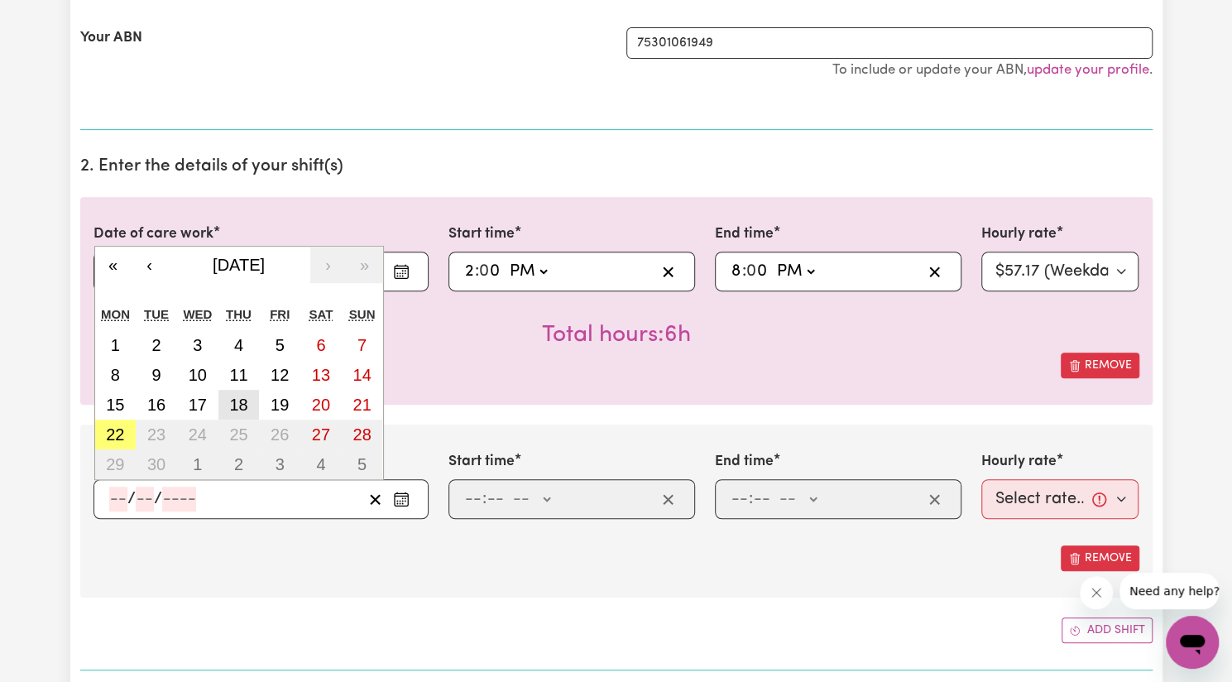
click at [253, 396] on button "18" at bounding box center [238, 405] width 41 height 30
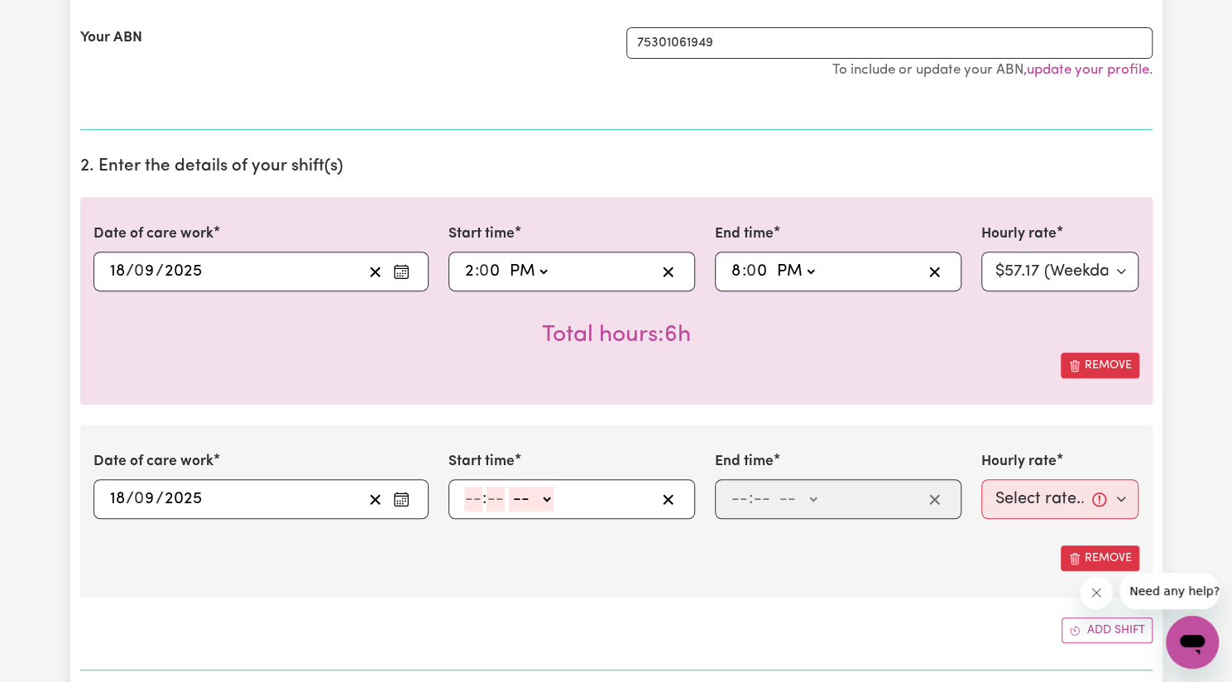
click at [468, 494] on input "number" at bounding box center [473, 499] width 18 height 25
click at [521, 497] on select "-- AM PM" at bounding box center [528, 499] width 45 height 25
click at [506, 487] on select "-- AM PM" at bounding box center [528, 499] width 45 height 25
click at [735, 495] on input "number" at bounding box center [740, 499] width 18 height 25
click at [806, 490] on select "-- AM PM" at bounding box center [793, 499] width 45 height 25
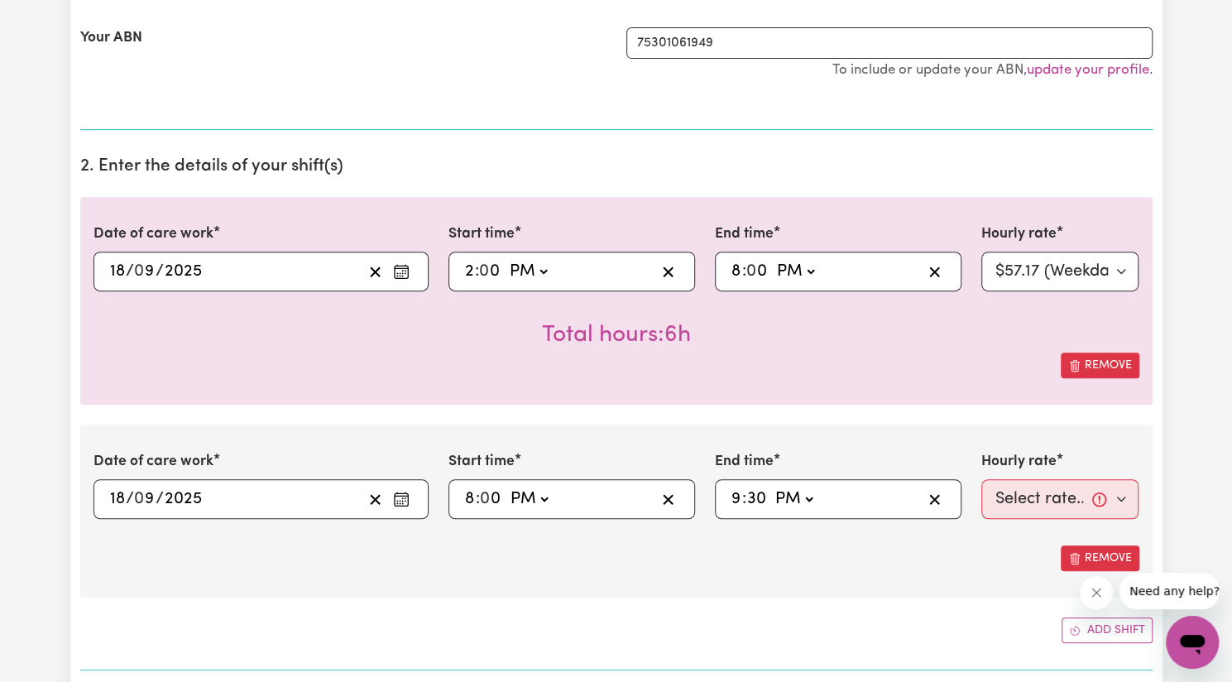
click at [771, 487] on select "-- AM PM" at bounding box center [793, 499] width 45 height 25
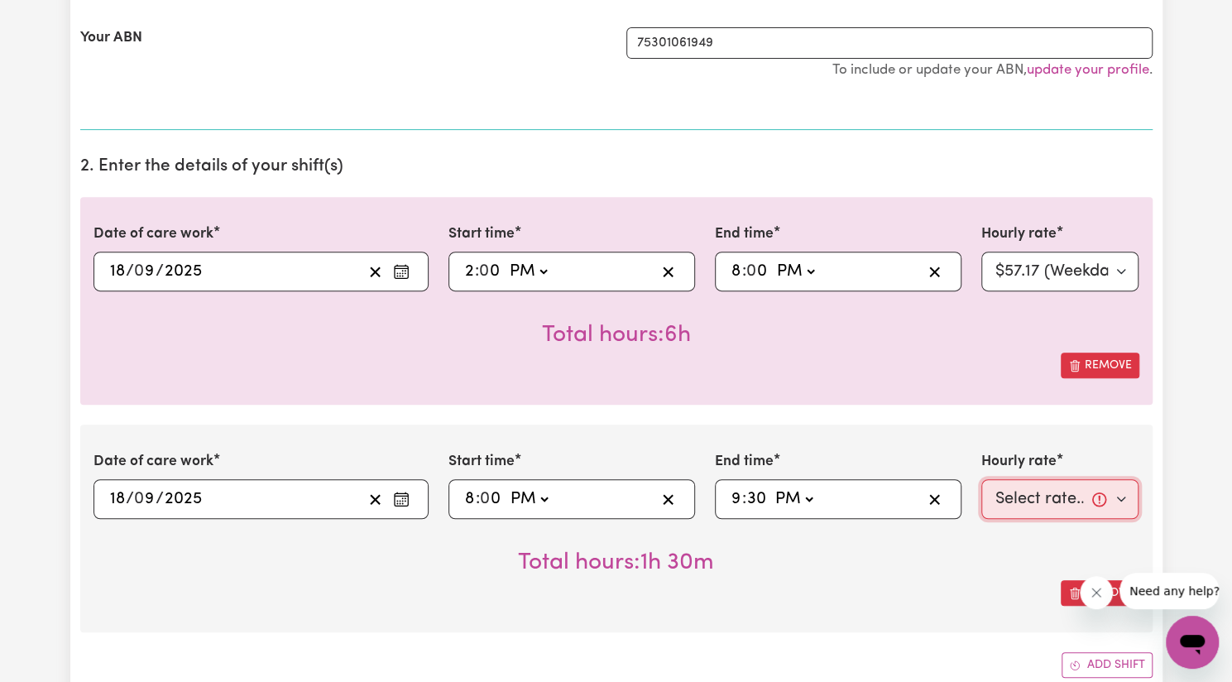
click at [1028, 486] on select "Select rate... $57.17 (Weekday) $77.96 ([DATE]) $103.95 ([DATE]) $129.94 (Publi…" at bounding box center [1061, 499] width 158 height 40
click at [982, 479] on select "Select rate... $57.17 (Weekday) $77.96 ([DATE]) $103.95 ([DATE]) $129.94 (Publi…" at bounding box center [1061, 499] width 158 height 40
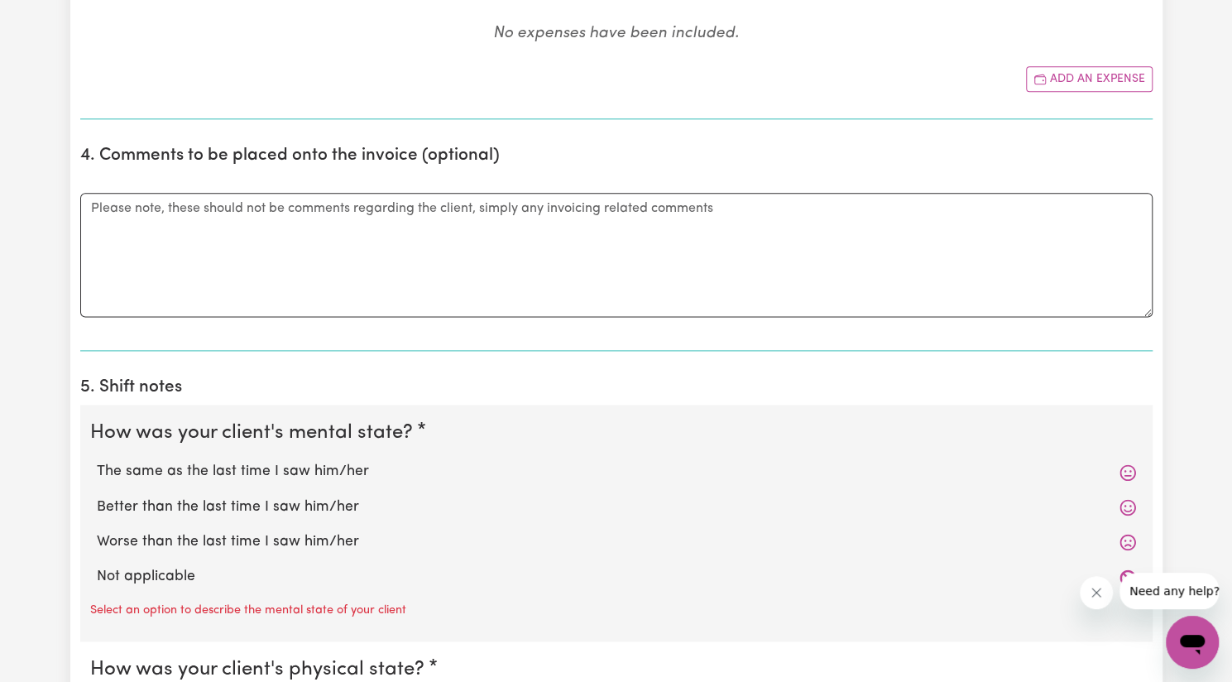
scroll to position [1126, 0]
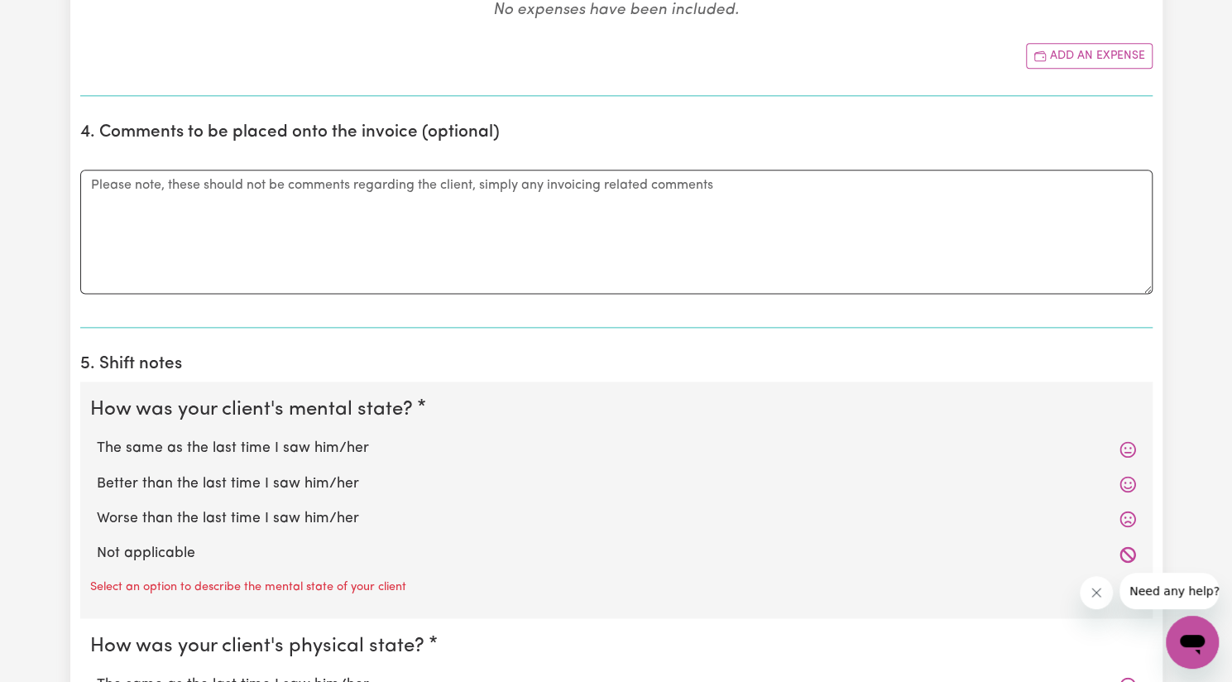
click at [381, 473] on label "Better than the last time I saw him/her" at bounding box center [616, 484] width 1039 height 22
click at [97, 473] on input "Better than the last time I saw him/her" at bounding box center [96, 473] width 1 height 1
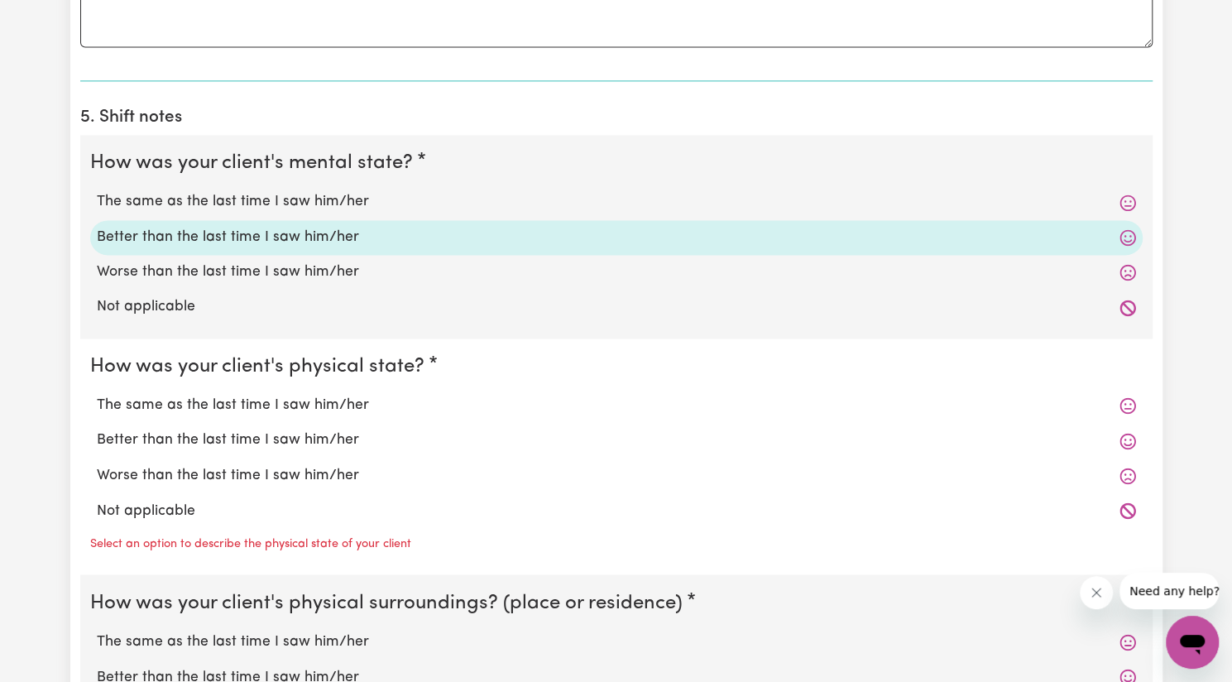
scroll to position [1393, 0]
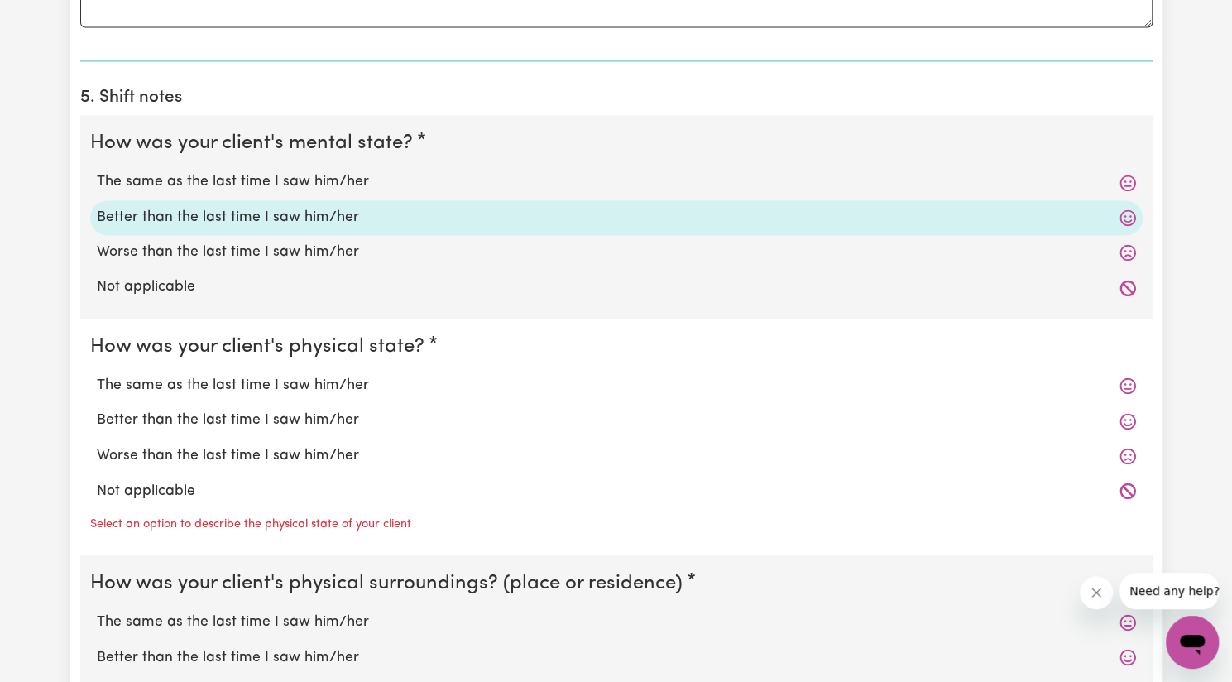
click at [296, 410] on label "Better than the last time I saw him/her" at bounding box center [616, 421] width 1039 height 22
click at [97, 410] on input "Better than the last time I saw him/her" at bounding box center [96, 409] width 1 height 1
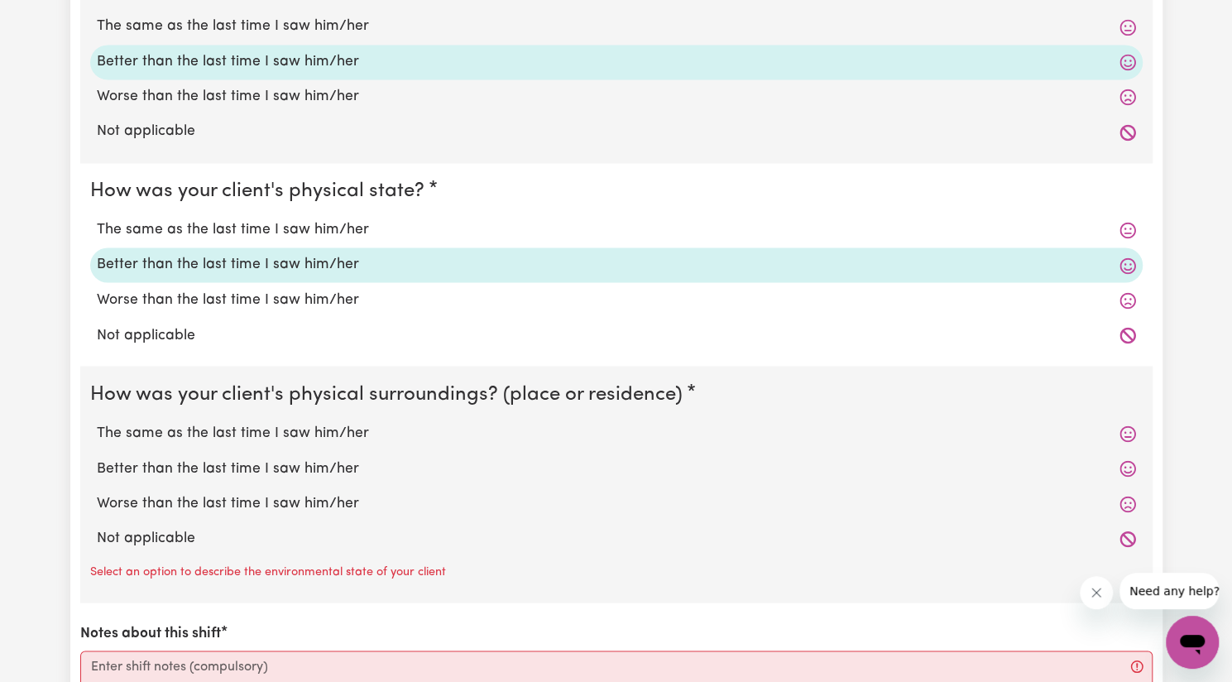
scroll to position [1553, 0]
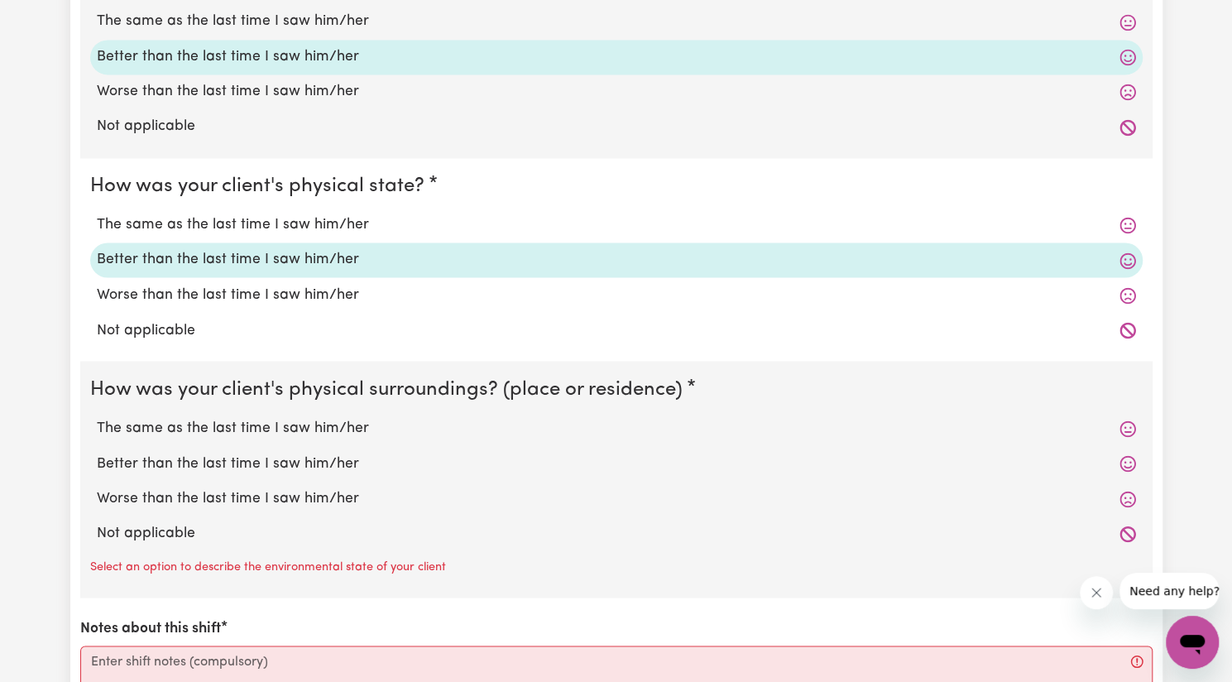
click at [270, 463] on label "Better than the last time I saw him/her" at bounding box center [616, 464] width 1039 height 22
click at [97, 453] on input "Better than the last time I saw him/her" at bounding box center [96, 452] width 1 height 1
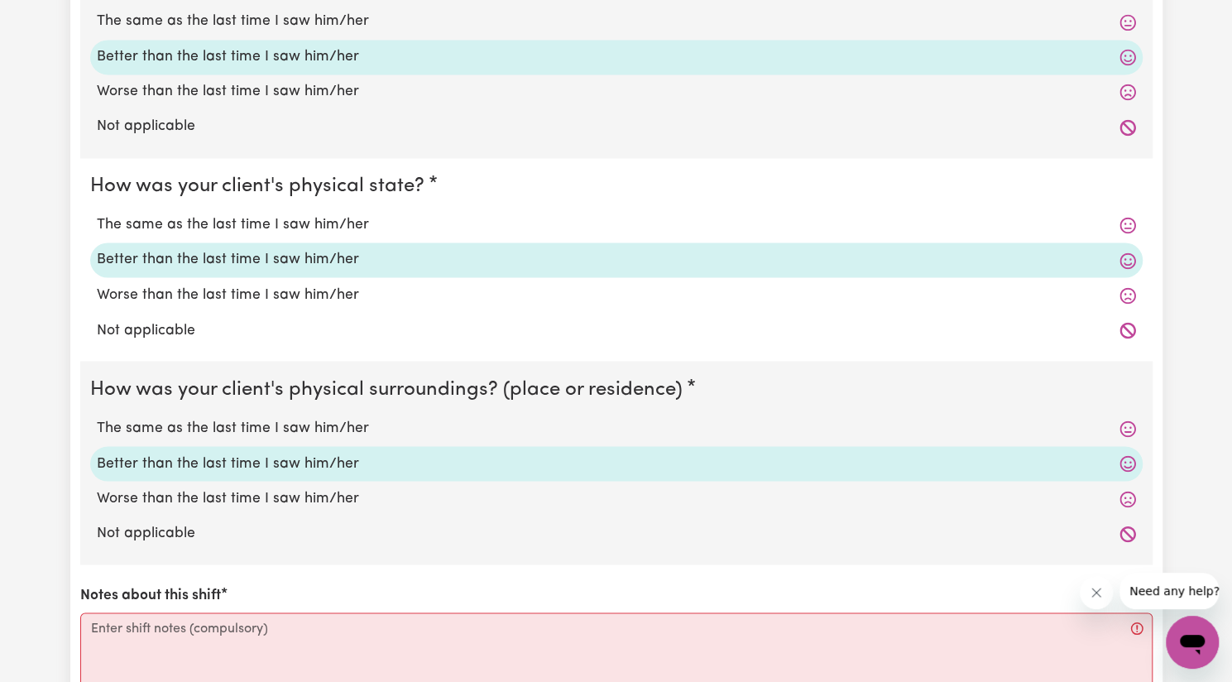
scroll to position [1686, 0]
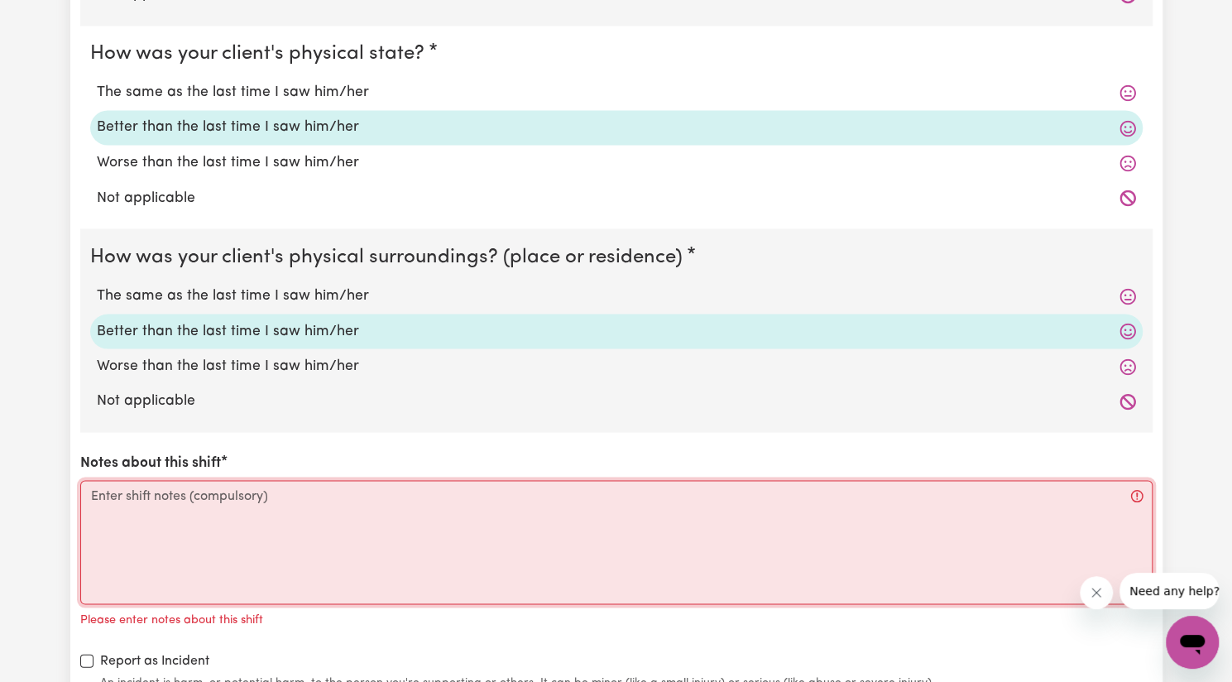
click at [261, 506] on textarea "Notes about this shift" at bounding box center [616, 542] width 1073 height 124
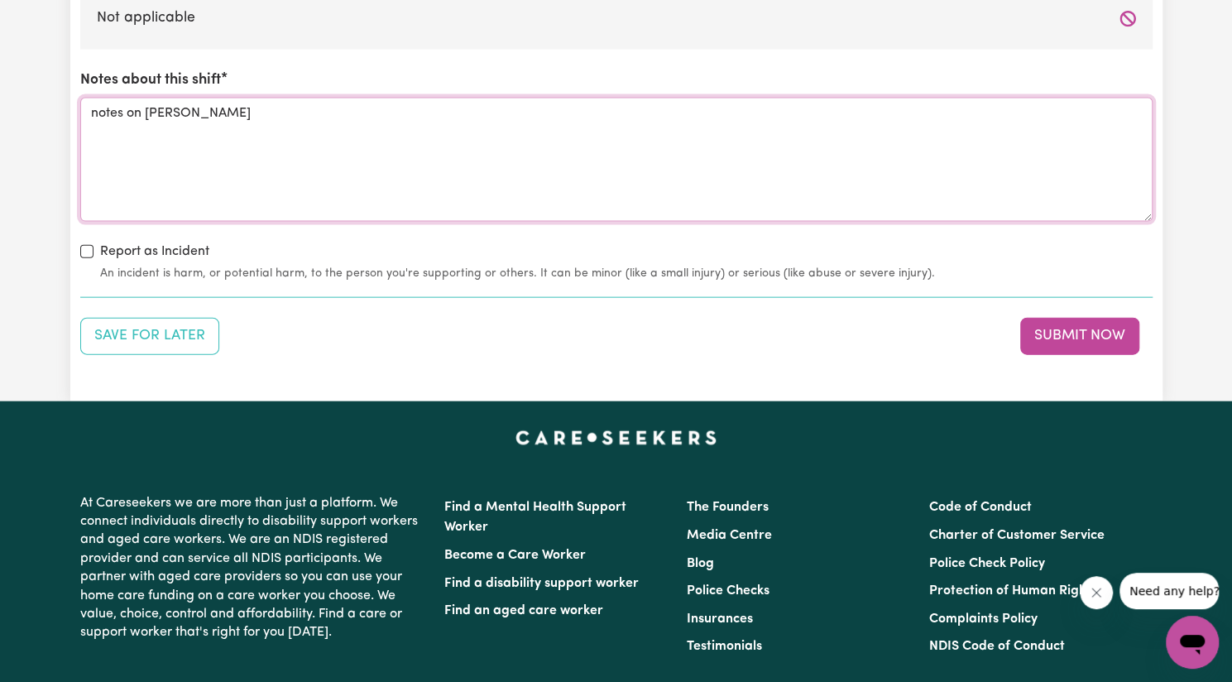
scroll to position [2078, 0]
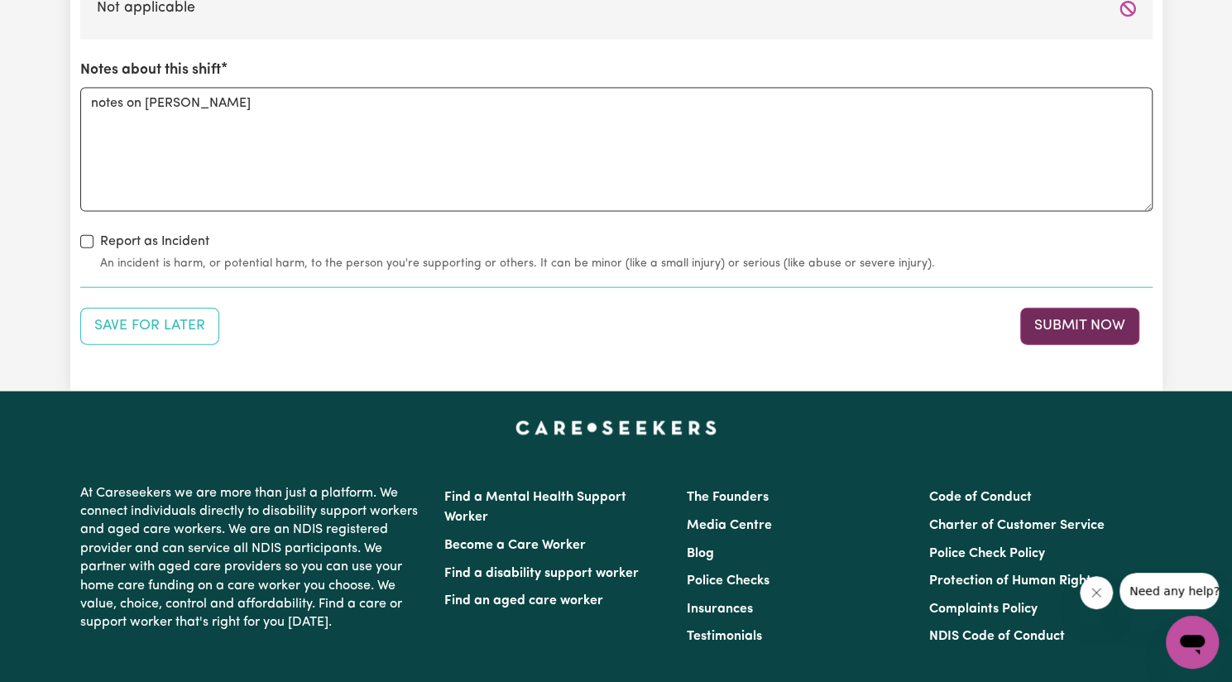
click at [1041, 315] on button "Submit Now" at bounding box center [1079, 326] width 119 height 36
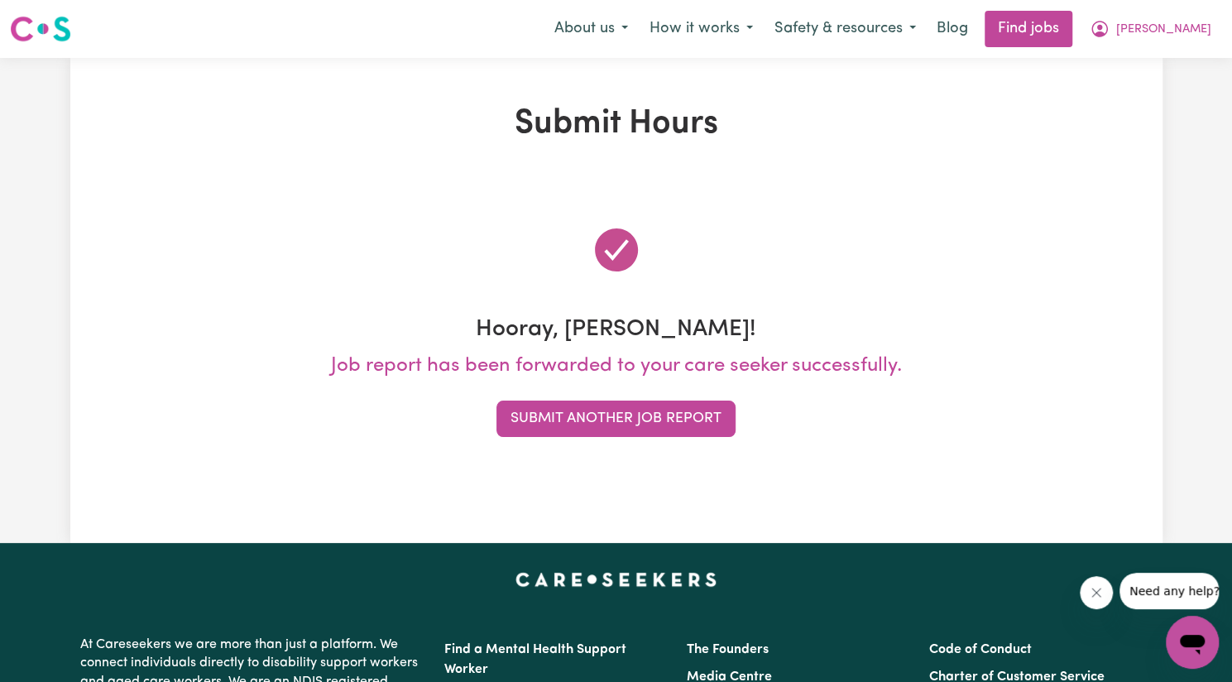
scroll to position [0, 0]
click at [562, 430] on button "Submit Another Job Report" at bounding box center [616, 419] width 239 height 36
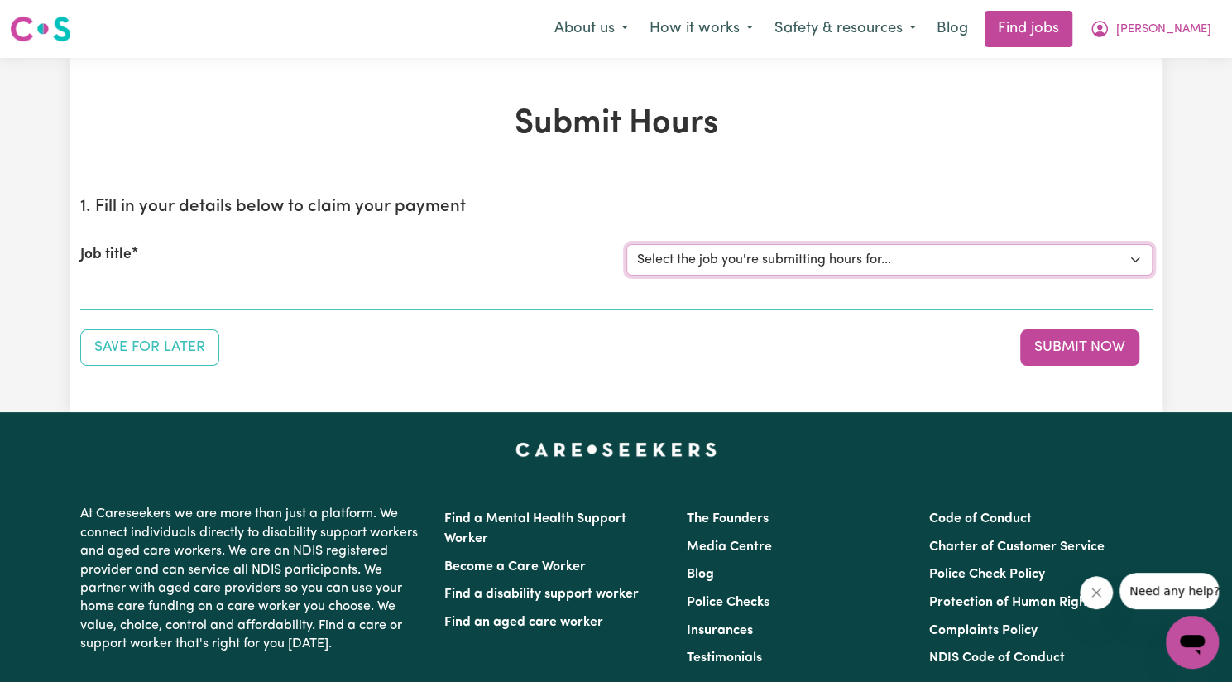
click at [705, 252] on select "Select the job you're submitting hours for... [[PERSON_NAME]] Support Worker Ne…" at bounding box center [889, 259] width 526 height 31
click at [626, 244] on select "Select the job you're submitting hours for... [[PERSON_NAME]] Support Worker Ne…" at bounding box center [889, 259] width 526 height 31
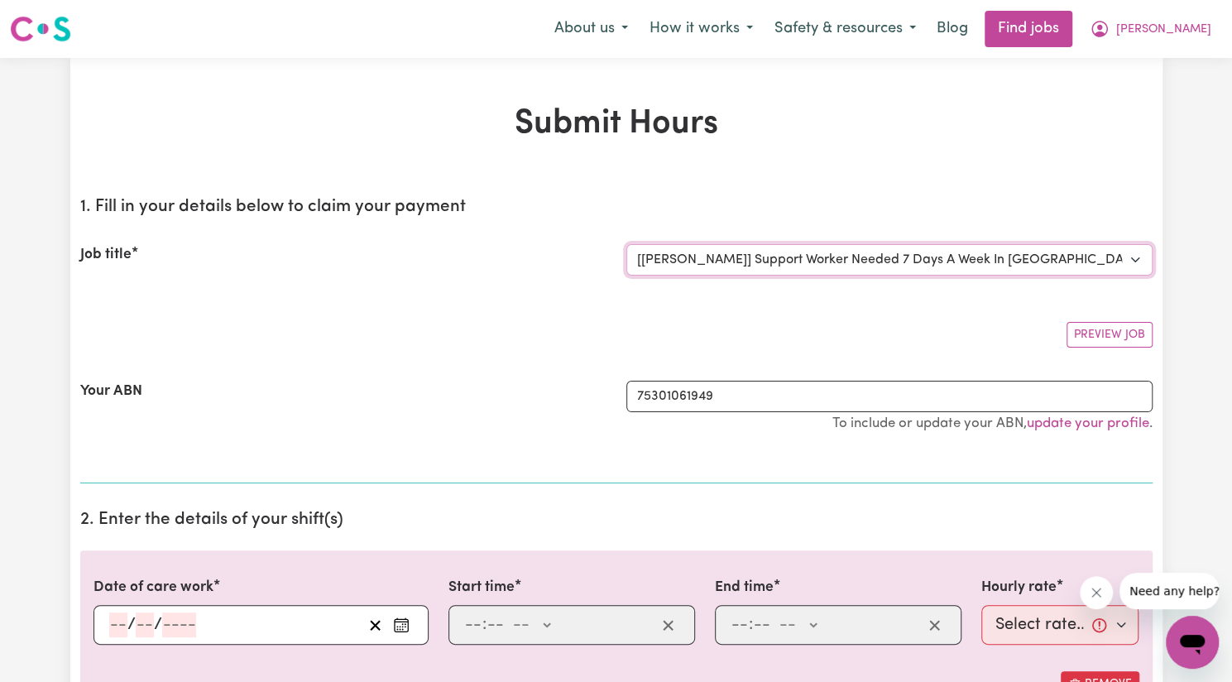
scroll to position [185, 0]
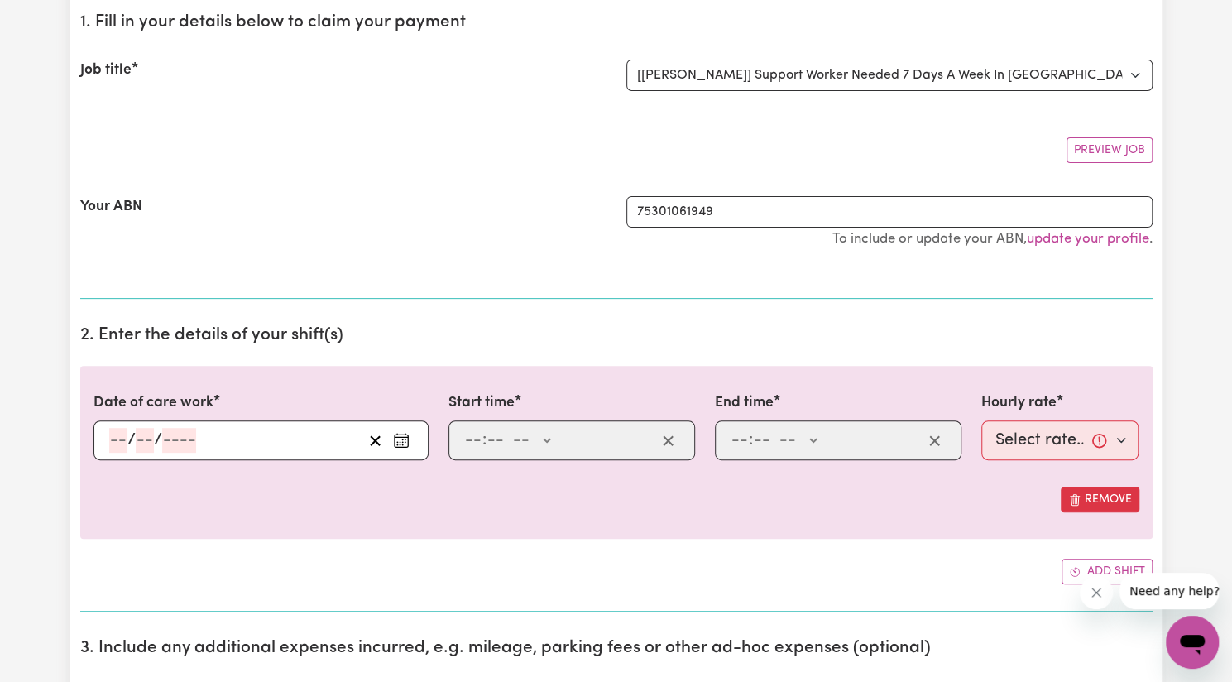
click at [404, 444] on rect "Enter the date of care work" at bounding box center [401, 440] width 13 height 12
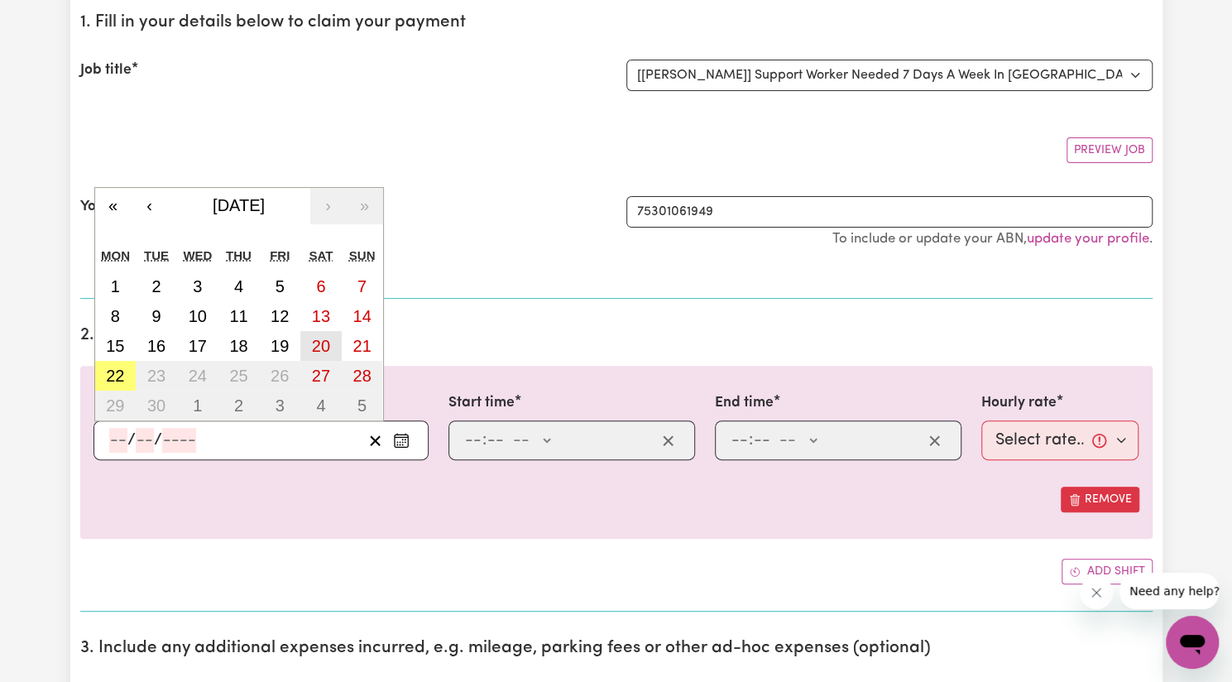
click at [314, 356] on button "20" at bounding box center [320, 346] width 41 height 30
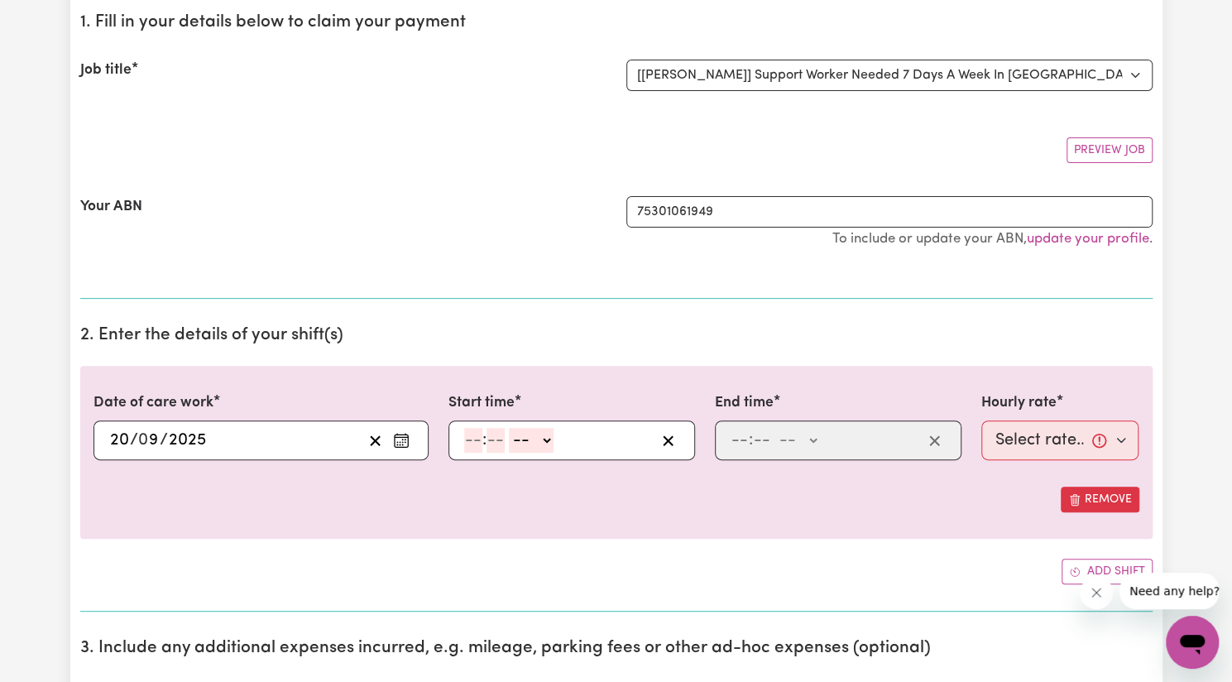
click at [470, 439] on input "number" at bounding box center [473, 440] width 18 height 25
click at [469, 434] on input "7" at bounding box center [469, 440] width 11 height 25
click at [536, 445] on select "-- AM PM" at bounding box center [528, 440] width 45 height 25
click at [506, 428] on select "-- AM PM" at bounding box center [528, 440] width 45 height 25
click at [741, 436] on input "number" at bounding box center [740, 440] width 18 height 25
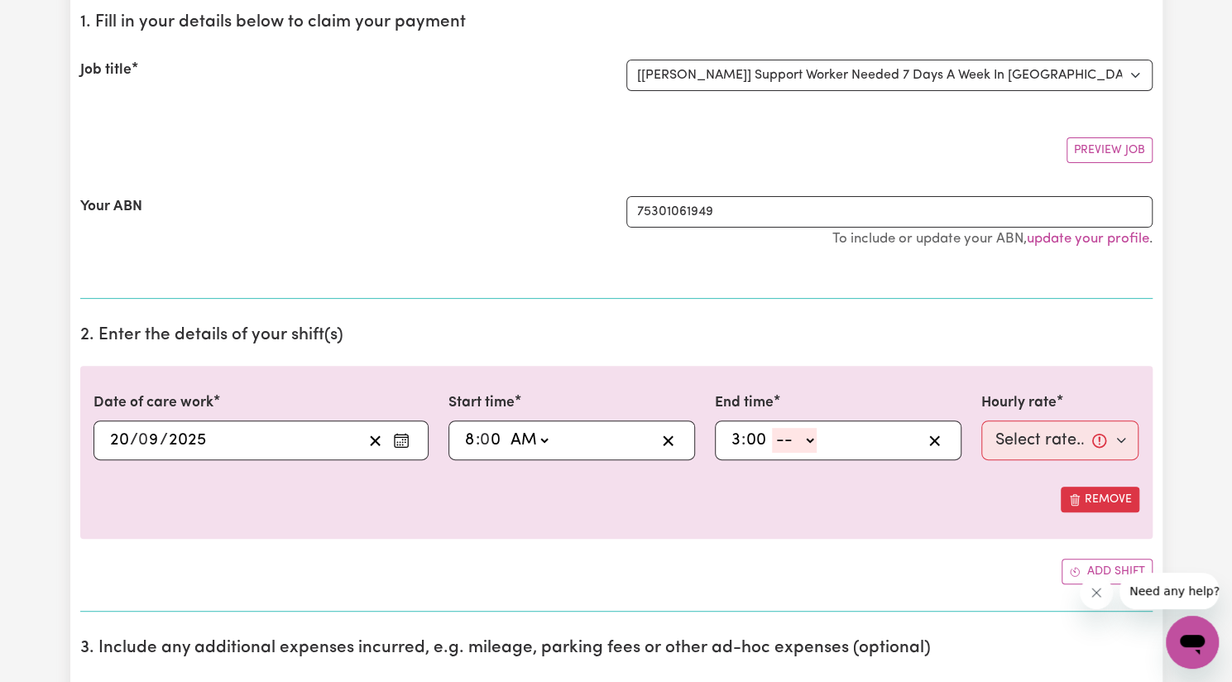
click at [785, 453] on div "3 : 00 -- AM PM" at bounding box center [838, 440] width 247 height 40
click at [799, 444] on select "-- AM PM" at bounding box center [794, 440] width 45 height 25
click at [772, 428] on select "-- AM PM" at bounding box center [794, 440] width 45 height 25
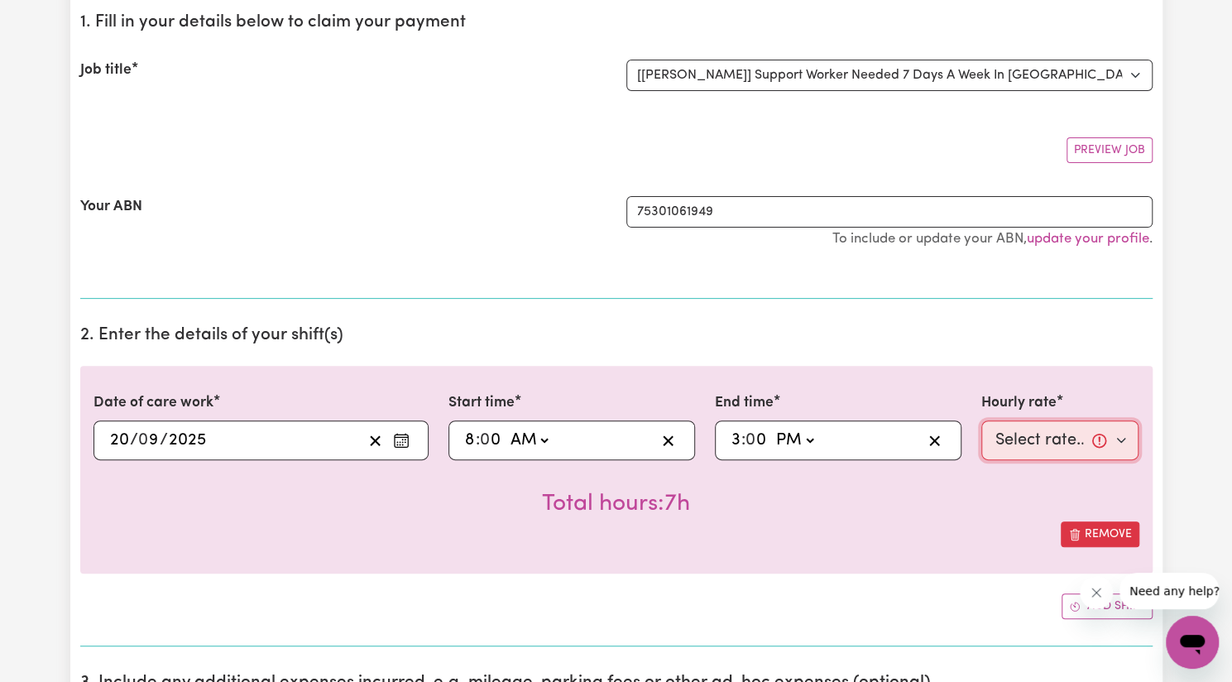
click at [1039, 433] on select "Select rate... $57.17 (Weekday) $77.96 ([DATE]) $103.95 ([DATE]) $129.94 (Publi…" at bounding box center [1061, 440] width 158 height 40
click at [982, 420] on select "Select rate... $57.17 (Weekday) $77.96 ([DATE]) $103.95 ([DATE]) $129.94 (Publi…" at bounding box center [1061, 440] width 158 height 40
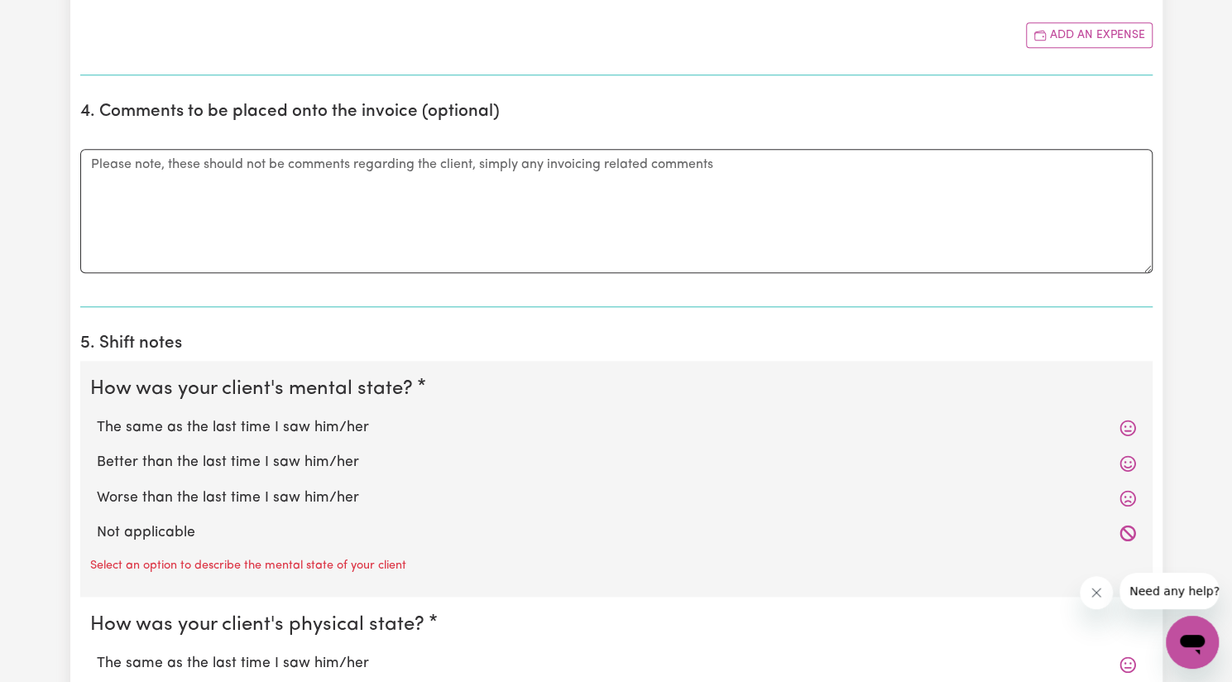
scroll to position [1029, 0]
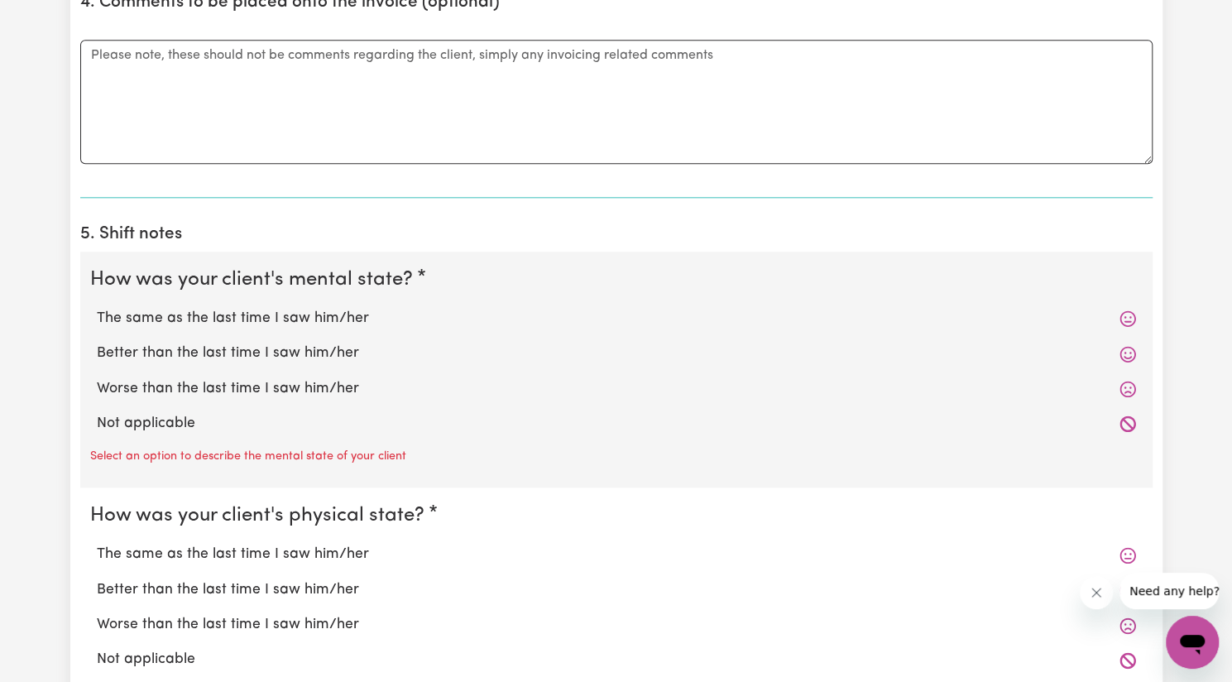
click at [316, 337] on div "Better than the last time I saw him/her" at bounding box center [616, 353] width 1053 height 35
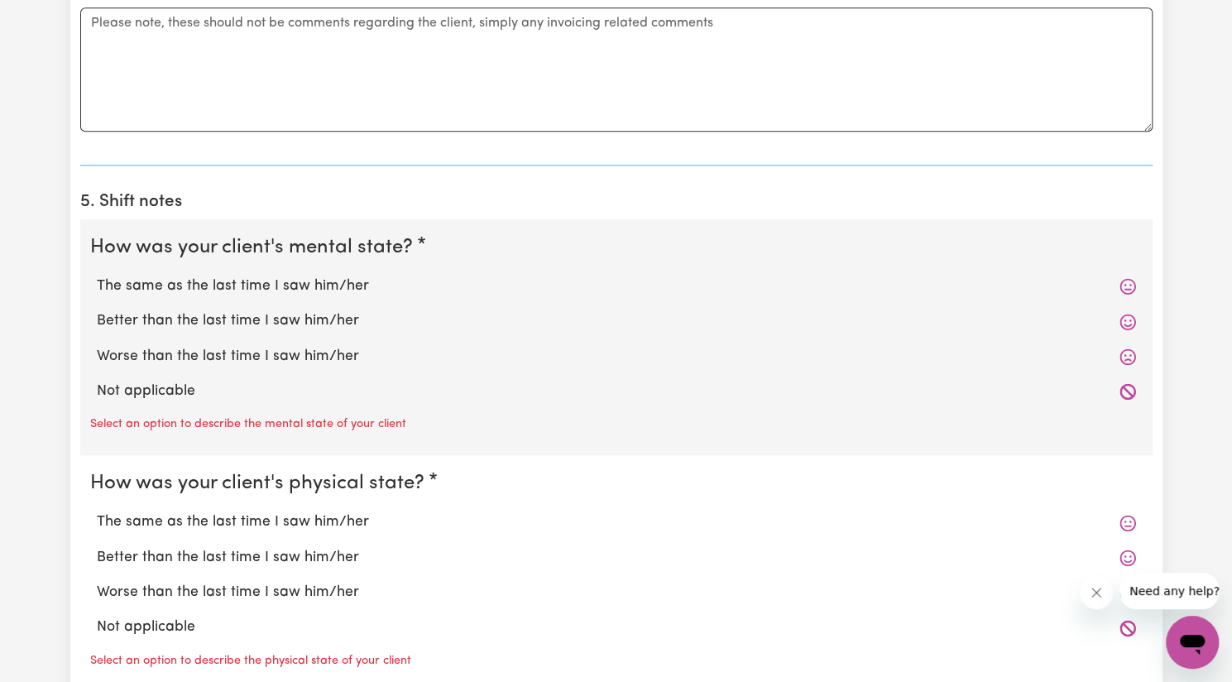
click at [297, 314] on label "Better than the last time I saw him/her" at bounding box center [616, 321] width 1039 height 22
click at [97, 310] on input "Better than the last time I saw him/her" at bounding box center [96, 310] width 1 height 1
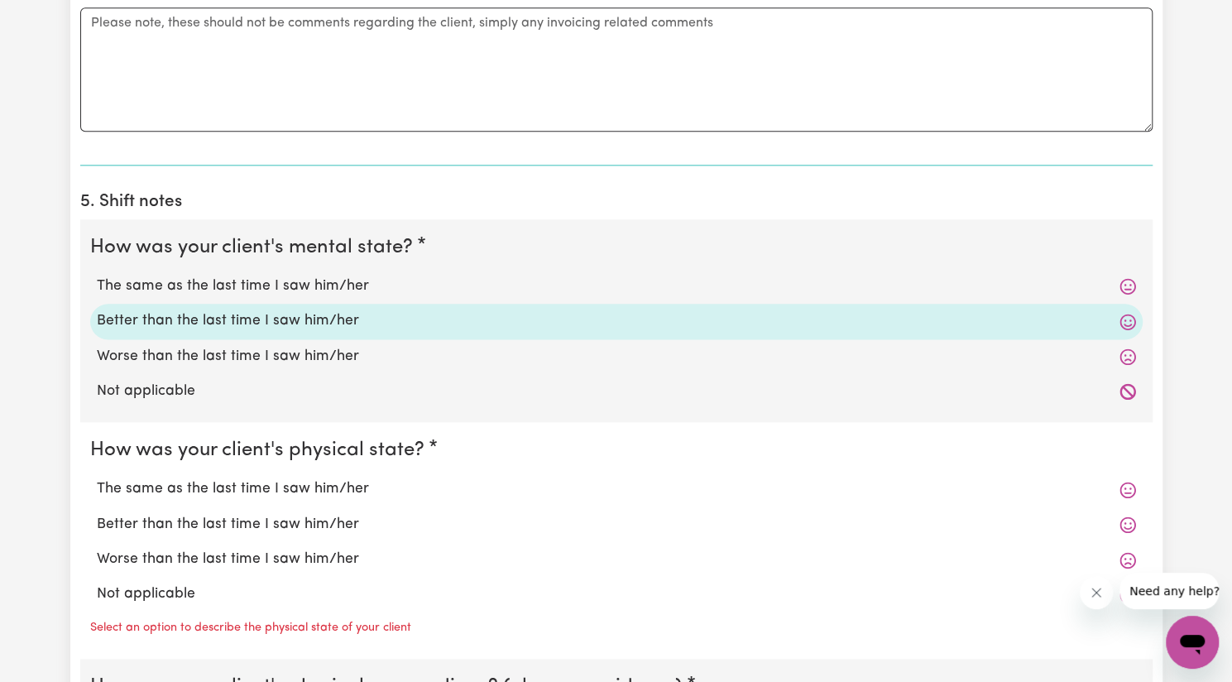
click at [300, 516] on label "Better than the last time I saw him/her" at bounding box center [616, 525] width 1039 height 22
click at [97, 514] on input "Better than the last time I saw him/her" at bounding box center [96, 513] width 1 height 1
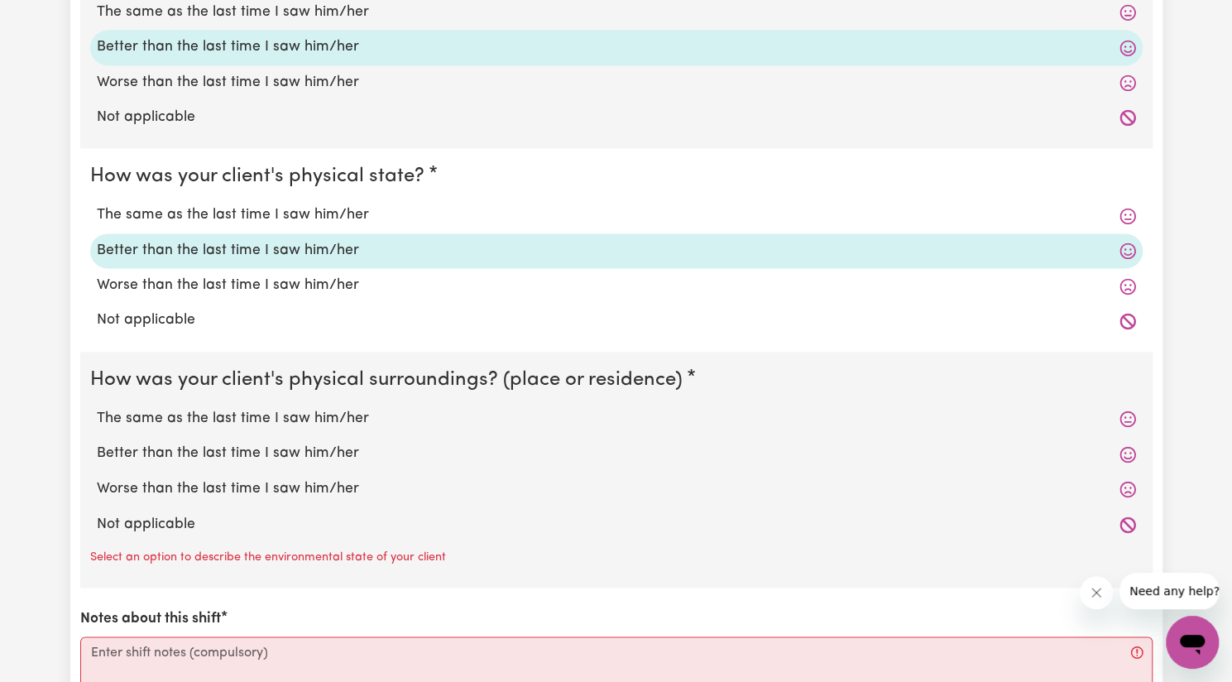
scroll to position [1364, 0]
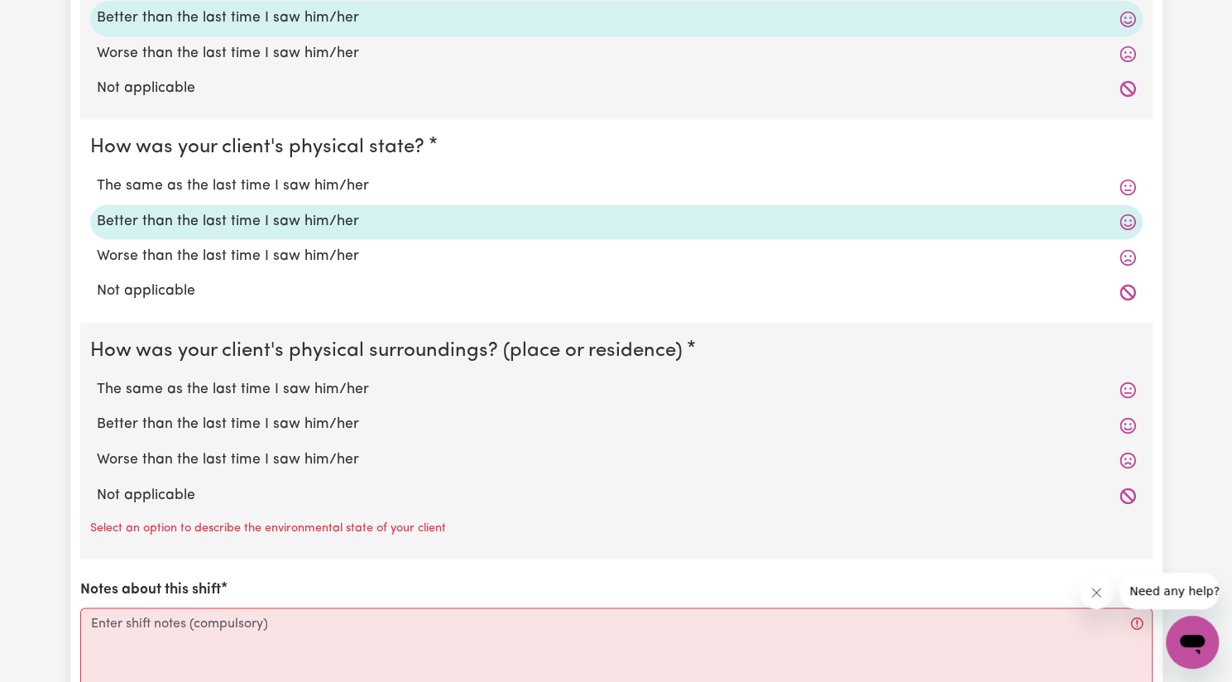
click at [276, 421] on label "Better than the last time I saw him/her" at bounding box center [616, 425] width 1039 height 22
click at [97, 414] on input "Better than the last time I saw him/her" at bounding box center [96, 413] width 1 height 1
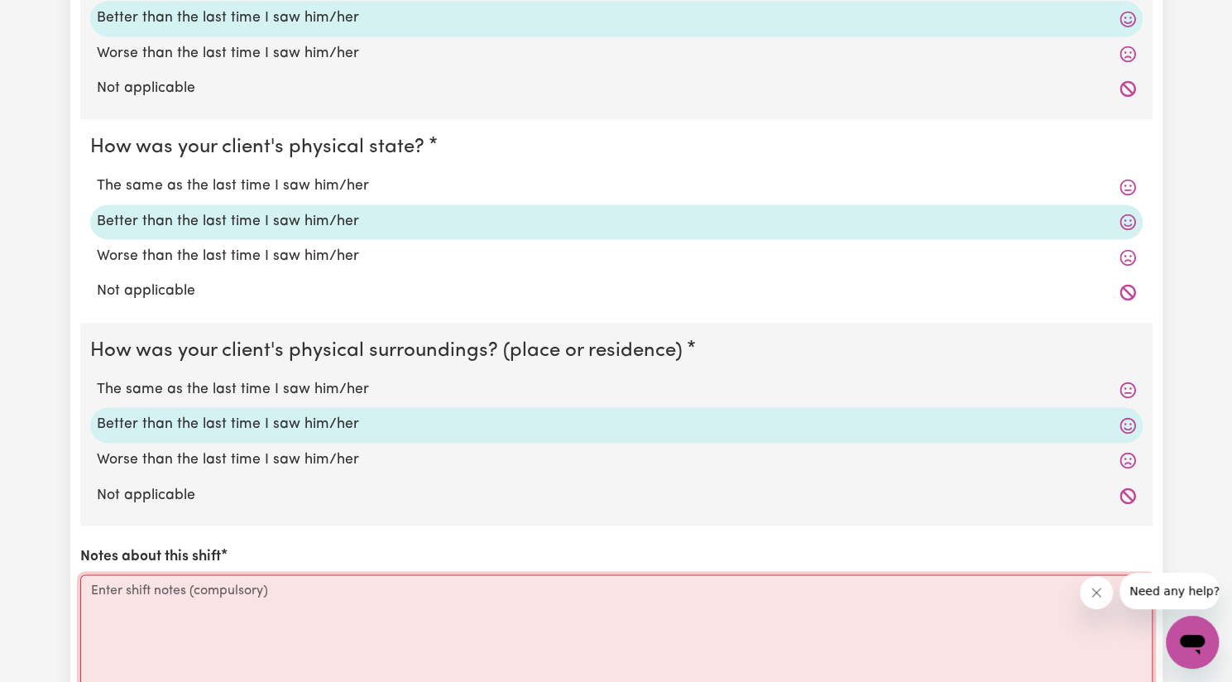
click at [275, 604] on textarea "Notes about this shift" at bounding box center [616, 636] width 1073 height 124
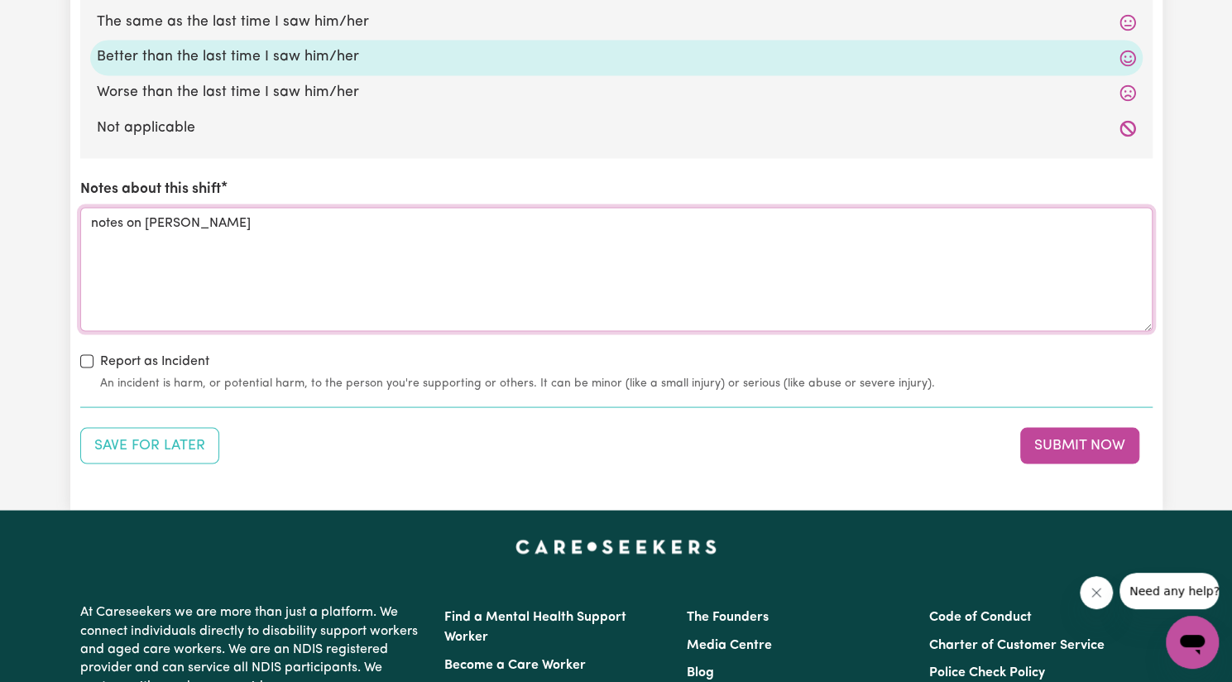
scroll to position [1732, 0]
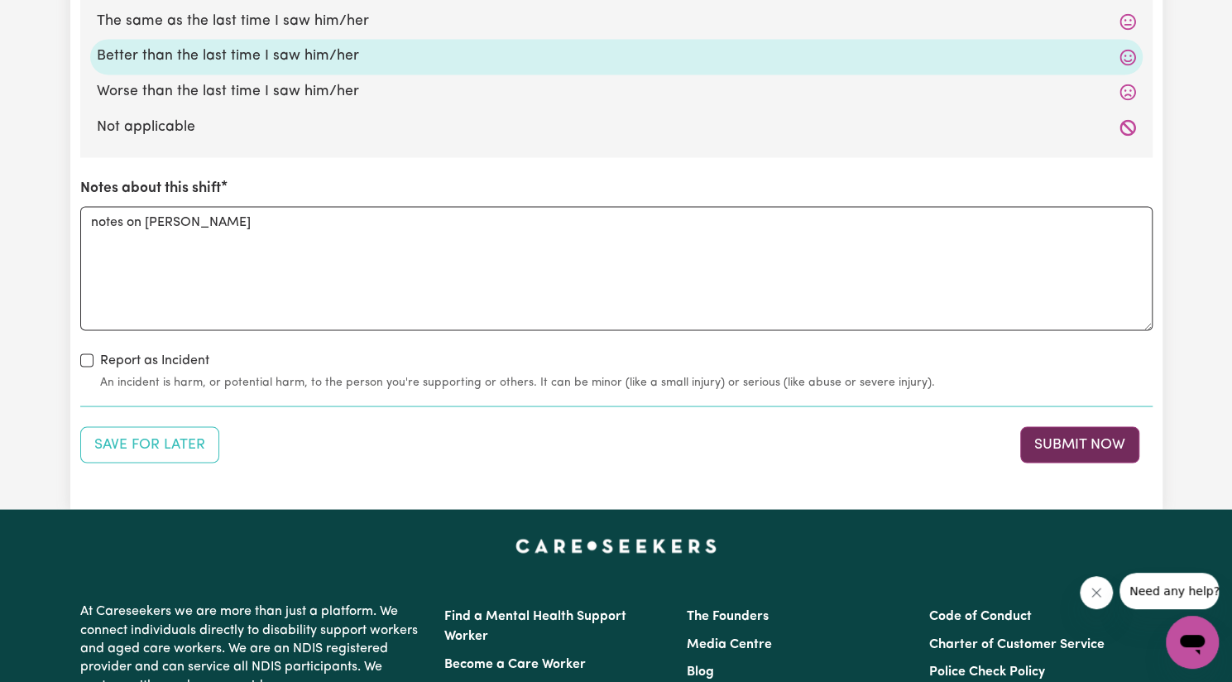
click at [1078, 444] on button "Submit Now" at bounding box center [1079, 444] width 119 height 36
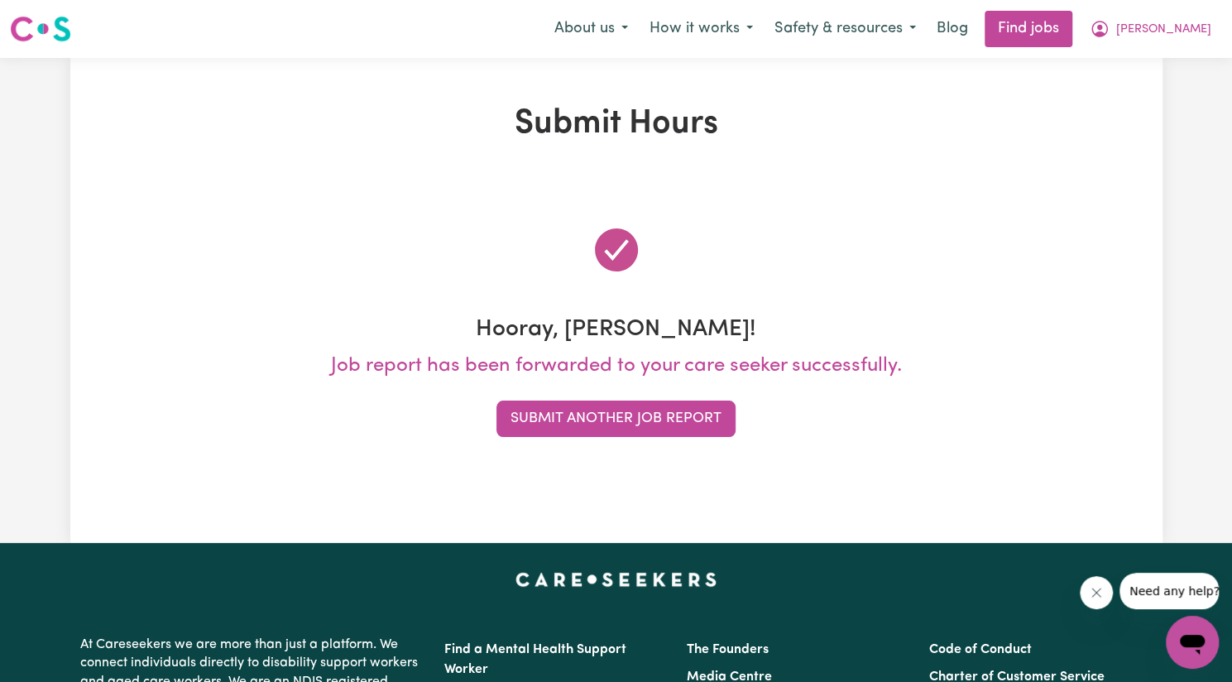
scroll to position [0, 0]
click at [598, 418] on button "Submit Another Job Report" at bounding box center [616, 419] width 239 height 36
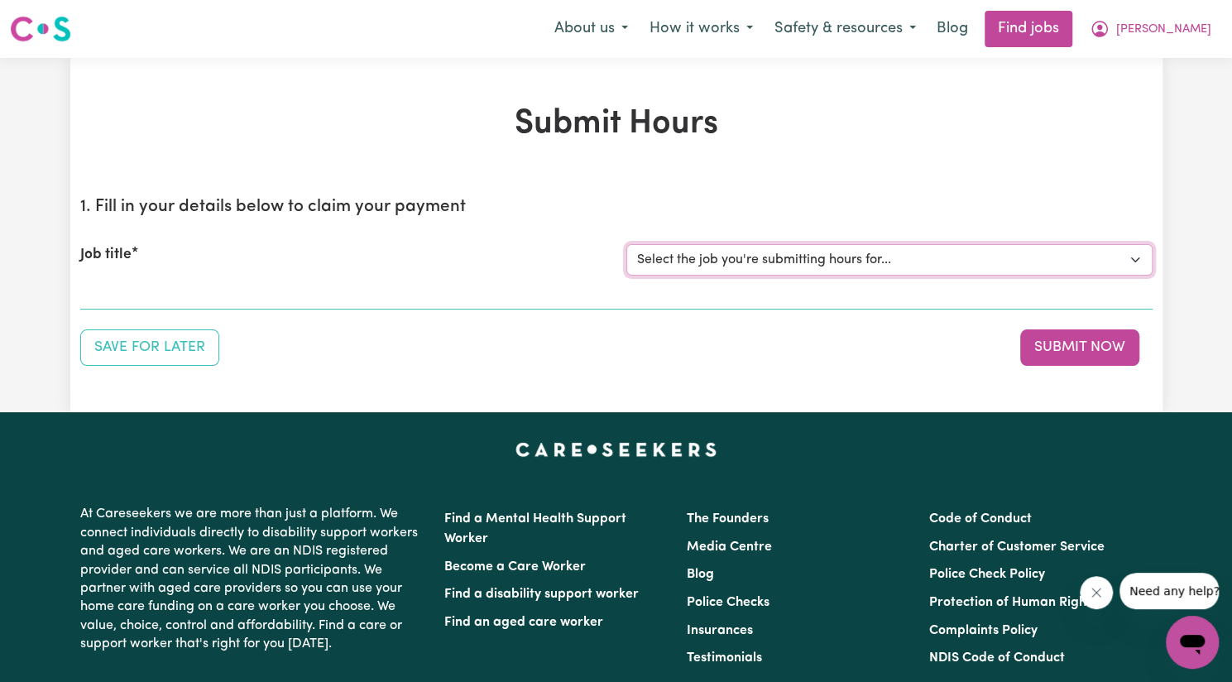
click at [780, 254] on select "Select the job you're submitting hours for... [[PERSON_NAME]] Support Worker Ne…" at bounding box center [889, 259] width 526 height 31
click at [626, 244] on select "Select the job you're submitting hours for... [[PERSON_NAME]] Support Worker Ne…" at bounding box center [889, 259] width 526 height 31
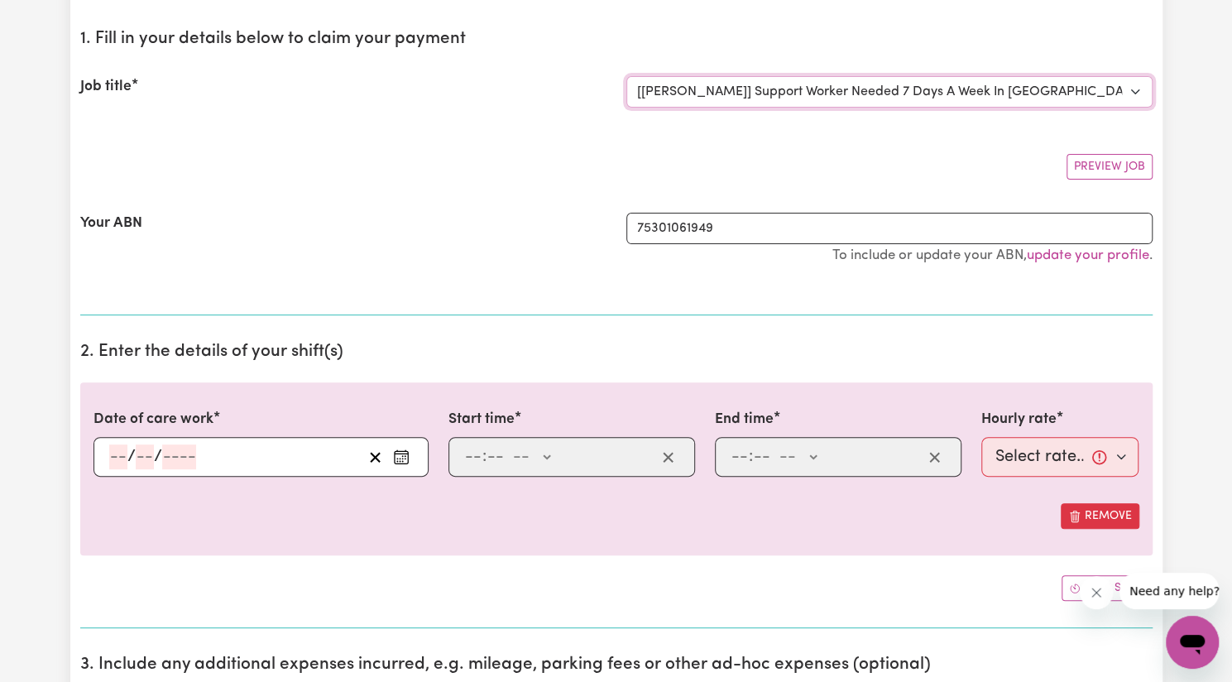
scroll to position [169, 0]
click at [408, 453] on rect "Enter the date of care work" at bounding box center [401, 456] width 13 height 12
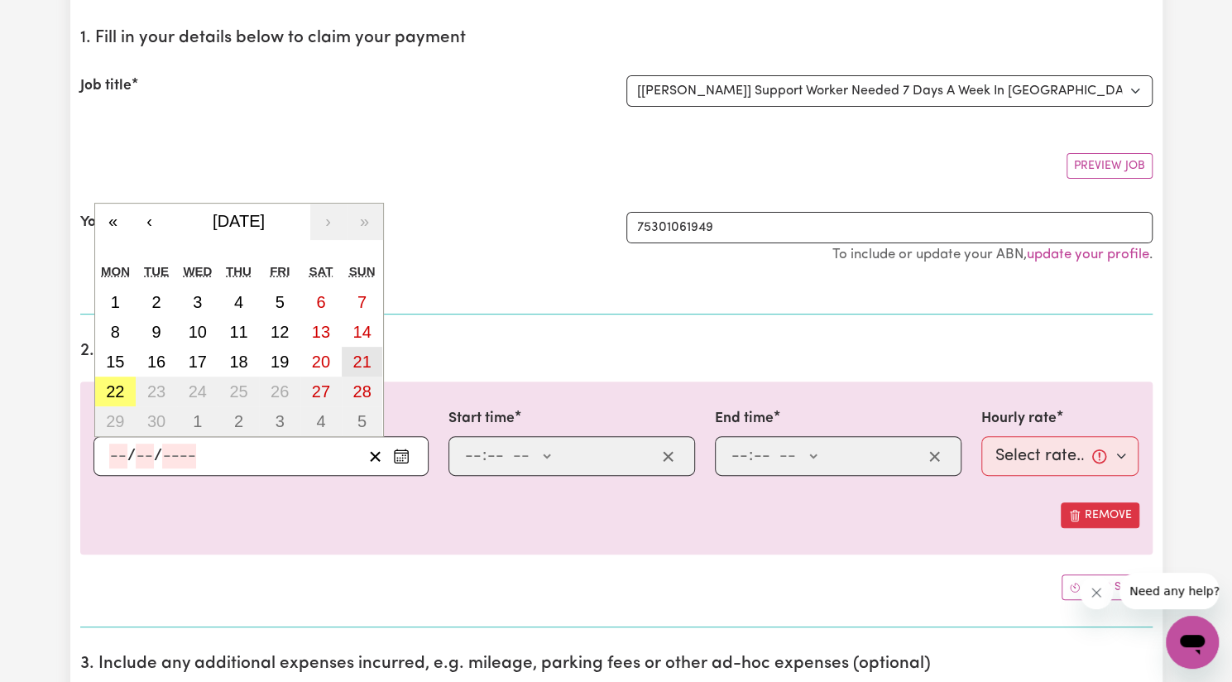
click at [369, 364] on abbr "21" at bounding box center [362, 362] width 18 height 18
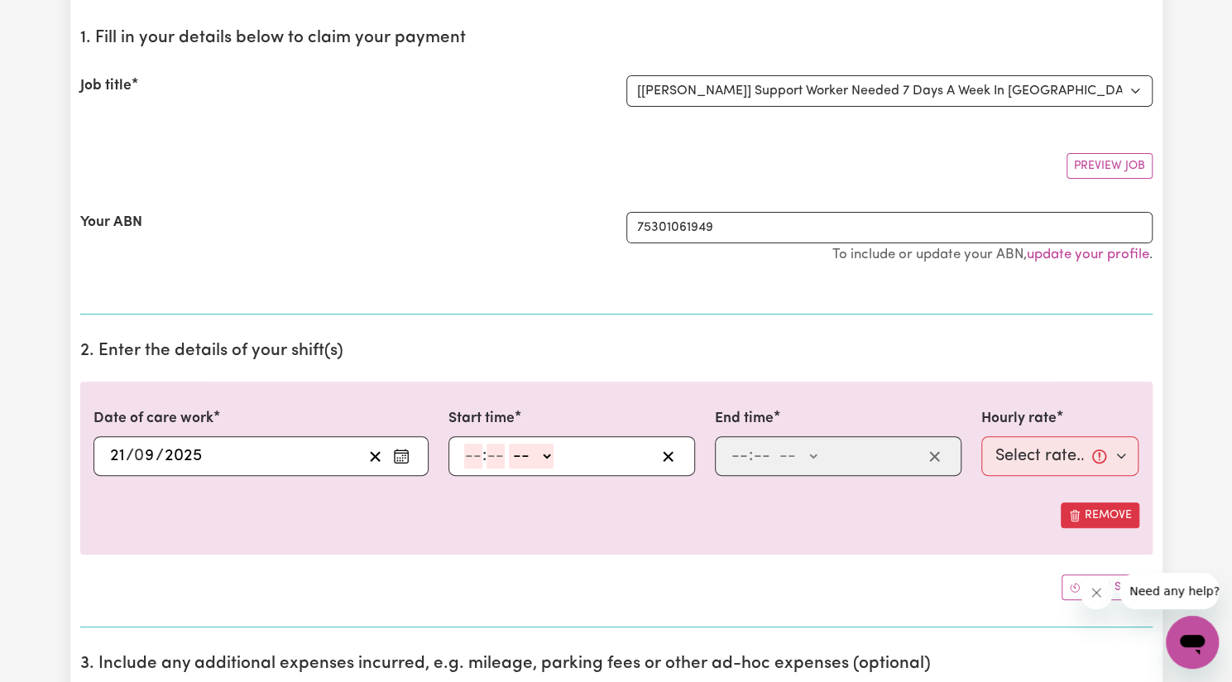
click at [470, 444] on input "number" at bounding box center [473, 456] width 18 height 25
click at [529, 452] on select "-- AM PM" at bounding box center [528, 456] width 45 height 25
click at [506, 444] on select "-- AM PM" at bounding box center [528, 456] width 45 height 25
click at [742, 454] on input "number" at bounding box center [740, 456] width 18 height 25
click at [799, 457] on select "-- AM PM" at bounding box center [794, 456] width 45 height 25
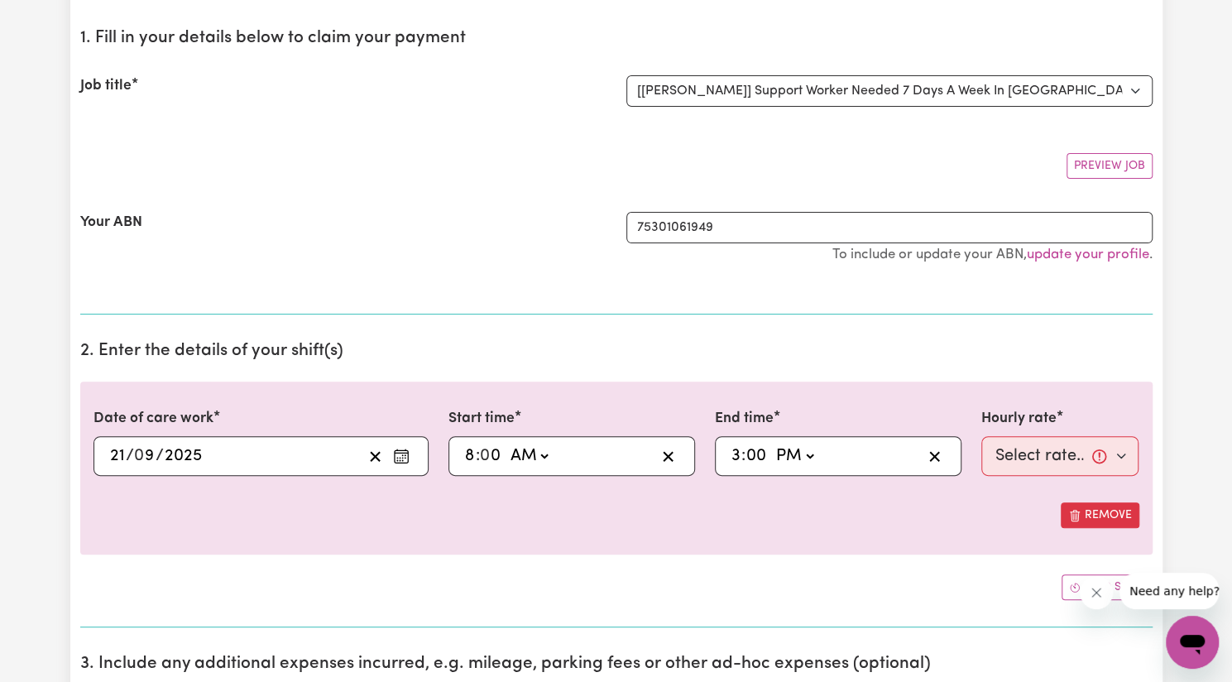
click at [772, 444] on select "-- AM PM" at bounding box center [794, 456] width 45 height 25
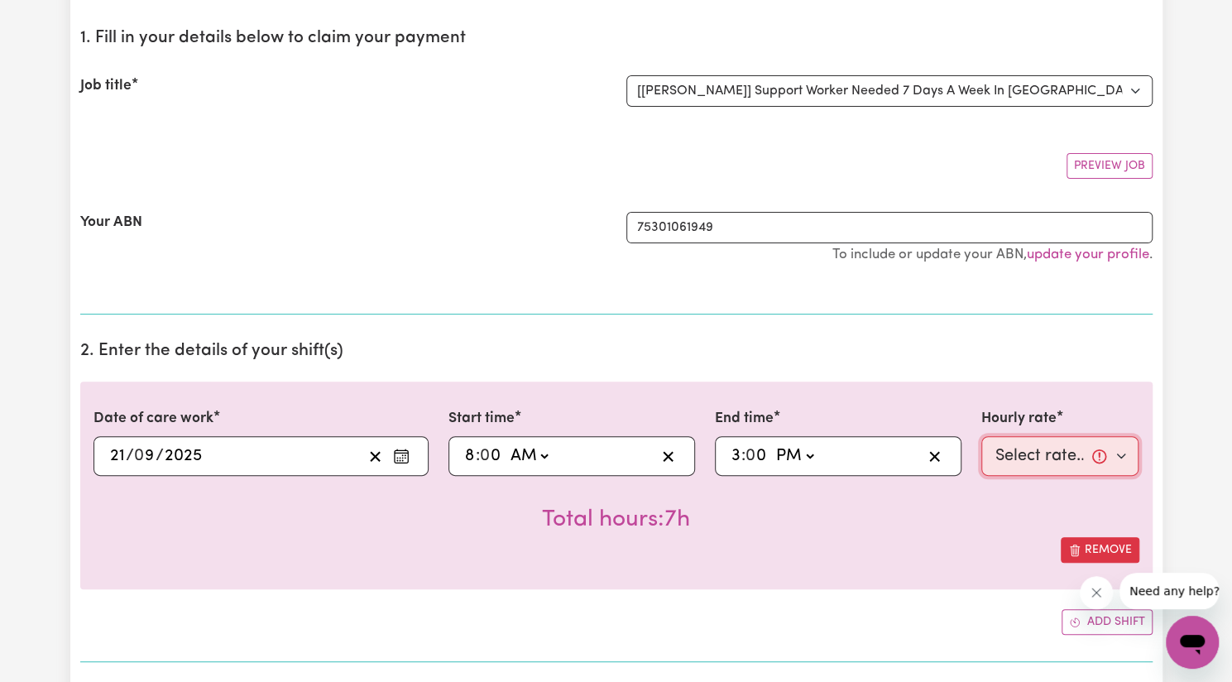
click at [1054, 453] on select "Select rate... $57.17 (Weekday) $77.96 ([DATE]) $103.95 ([DATE]) $129.94 (Publi…" at bounding box center [1061, 456] width 158 height 40
click at [982, 436] on select "Select rate... $57.17 (Weekday) $77.96 ([DATE]) $103.95 ([DATE]) $129.94 (Publi…" at bounding box center [1061, 456] width 158 height 40
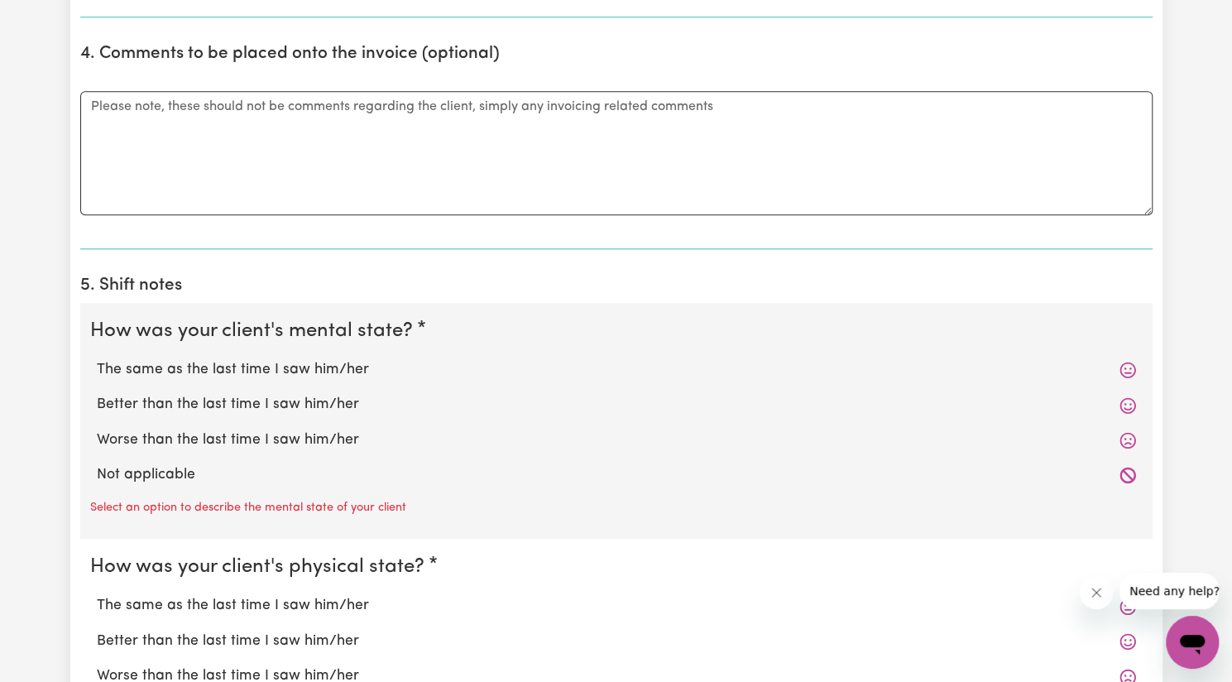
scroll to position [978, 0]
click at [376, 393] on label "Better than the last time I saw him/her" at bounding box center [616, 404] width 1039 height 22
click at [97, 392] on input "Better than the last time I saw him/her" at bounding box center [96, 392] width 1 height 1
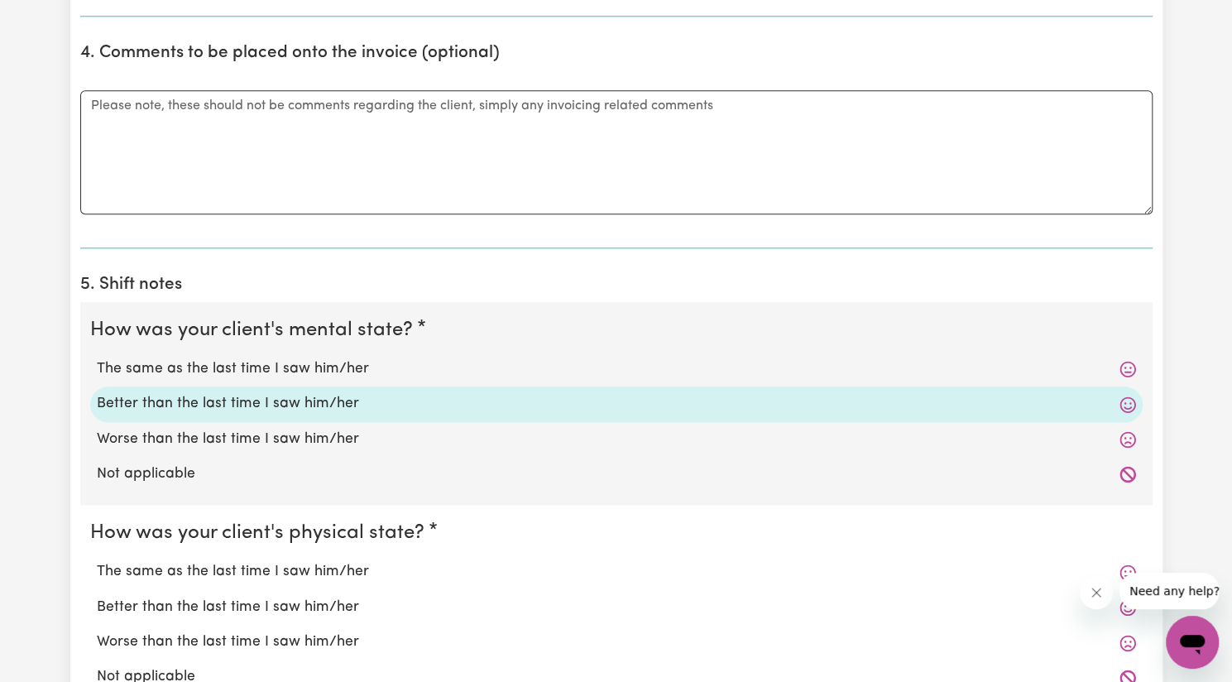
scroll to position [1172, 0]
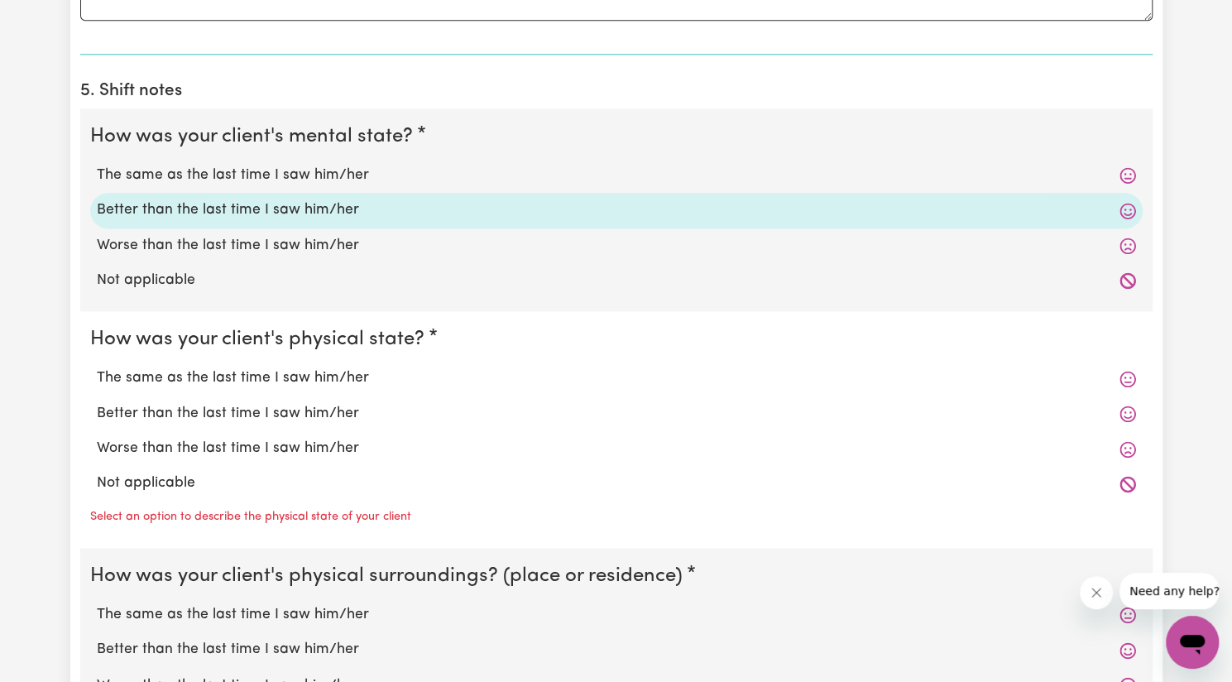
click at [346, 403] on label "Better than the last time I saw him/her" at bounding box center [616, 414] width 1039 height 22
click at [97, 402] on input "Better than the last time I saw him/her" at bounding box center [96, 402] width 1 height 1
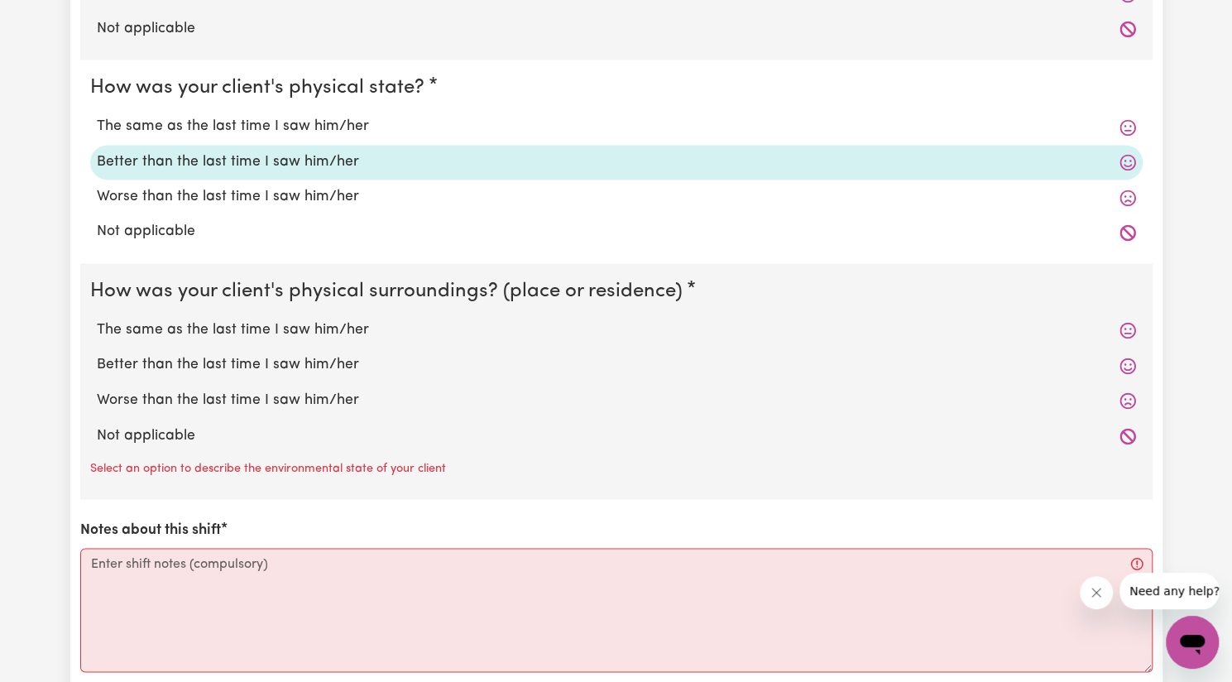
scroll to position [1427, 0]
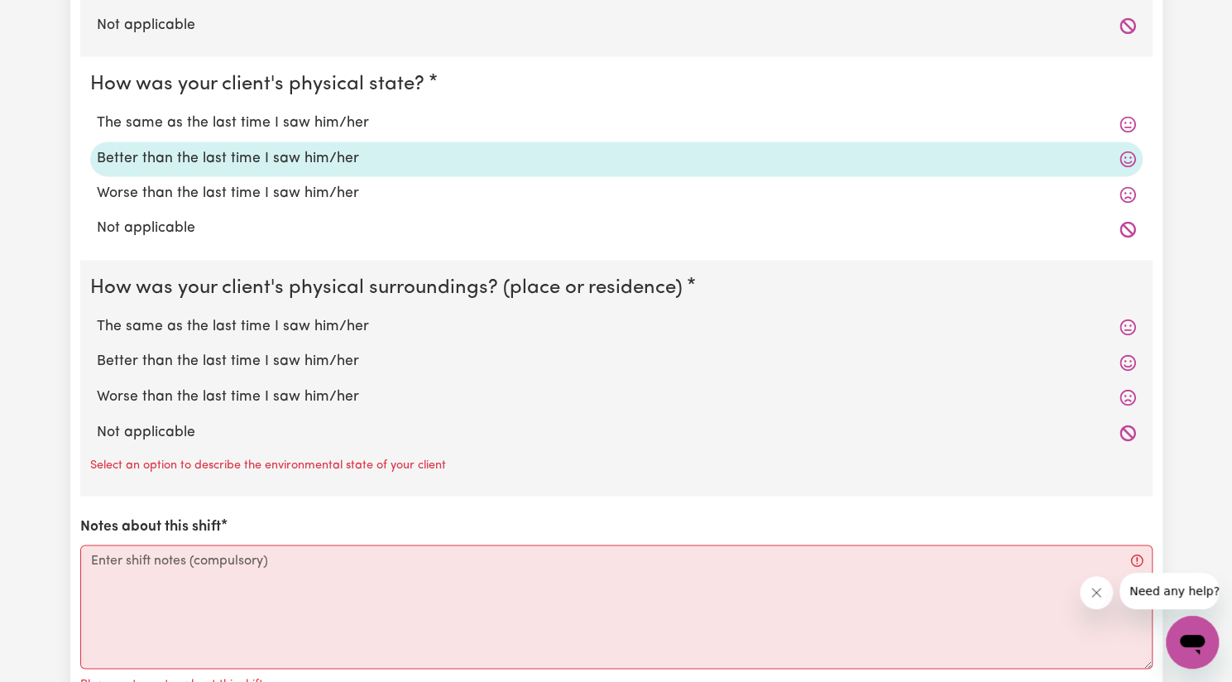
click at [312, 353] on label "Better than the last time I saw him/her" at bounding box center [616, 362] width 1039 height 22
click at [97, 351] on input "Better than the last time I saw him/her" at bounding box center [96, 350] width 1 height 1
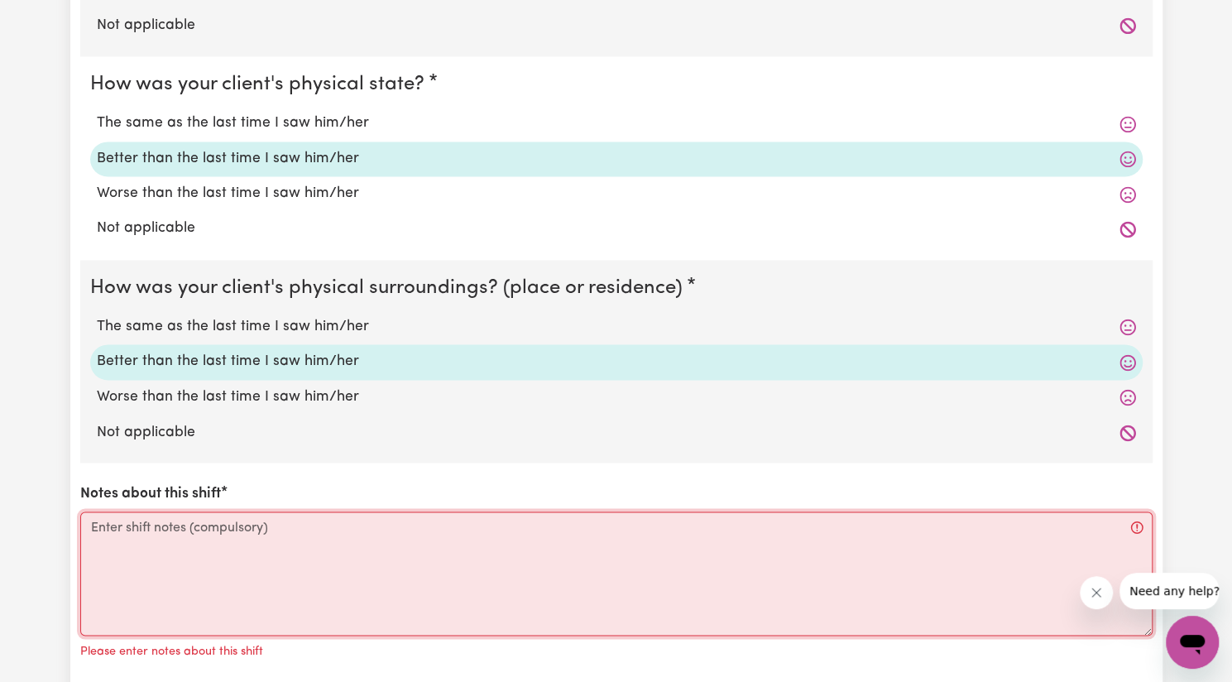
click at [315, 549] on textarea "Notes about this shift" at bounding box center [616, 573] width 1073 height 124
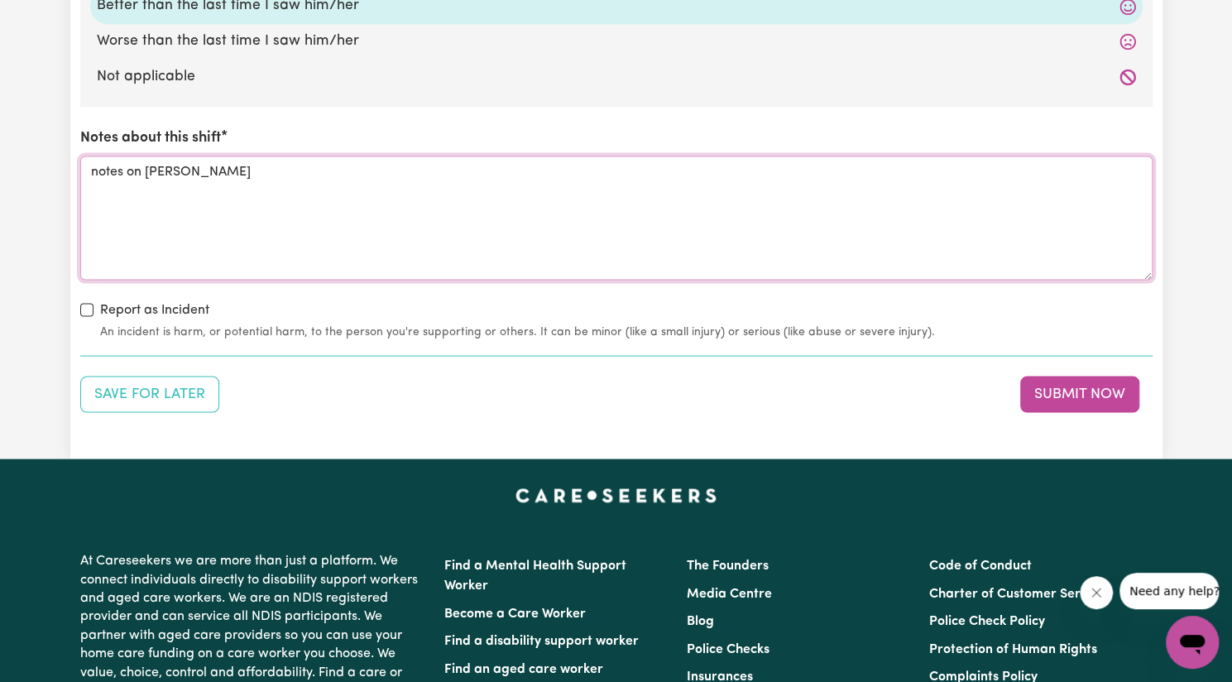
scroll to position [1786, 0]
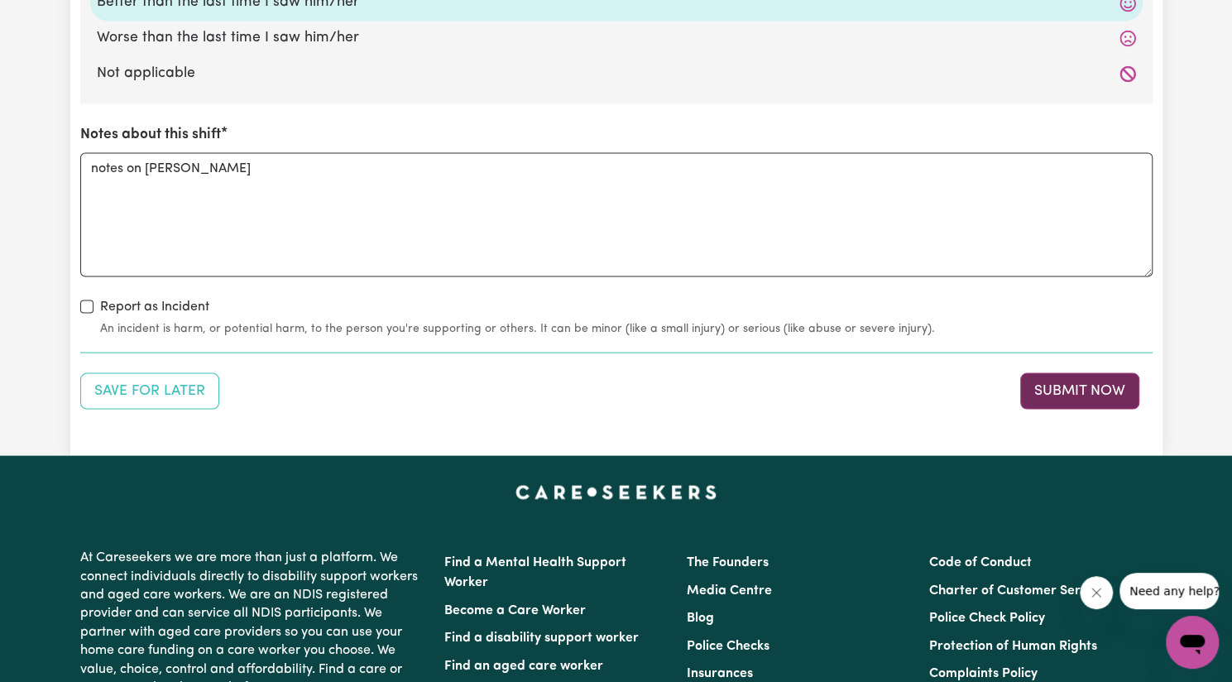
click at [1071, 383] on button "Submit Now" at bounding box center [1079, 390] width 119 height 36
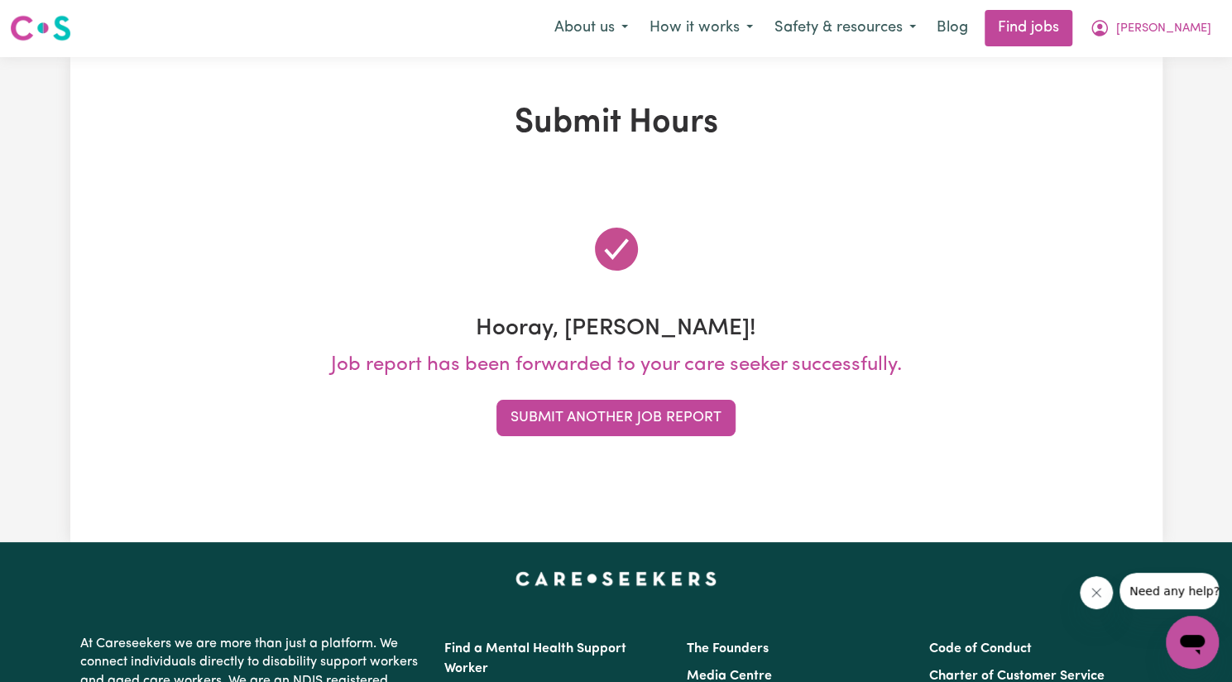
scroll to position [0, 0]
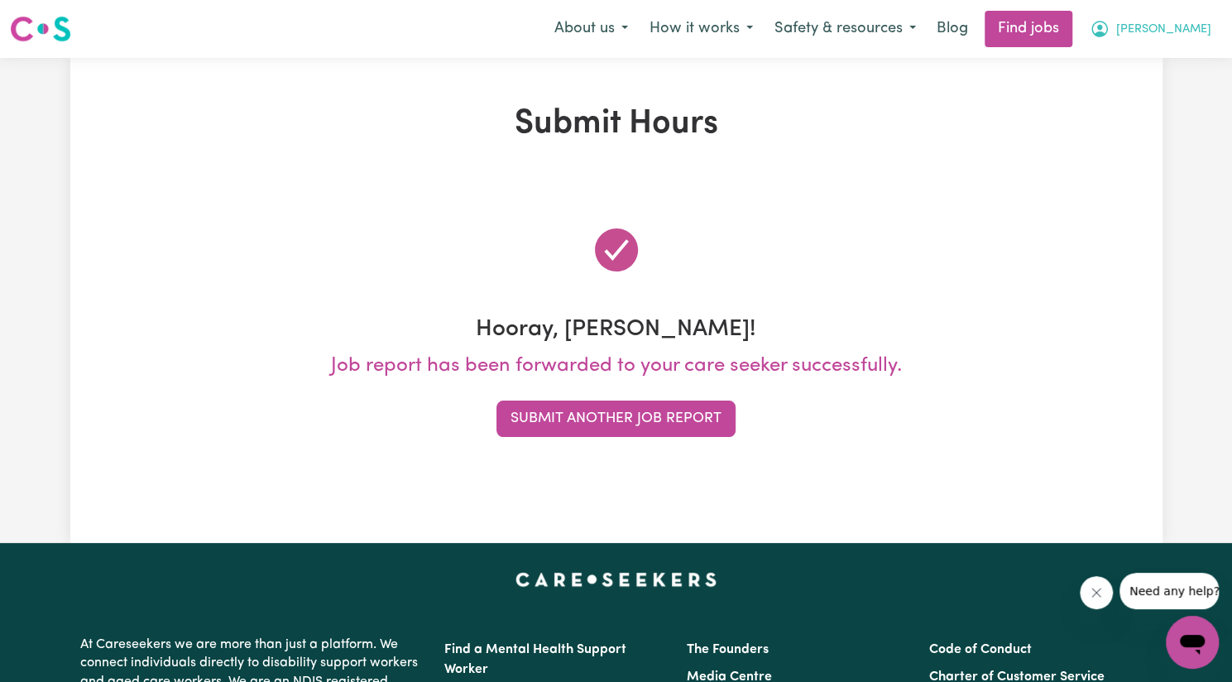
click at [1177, 38] on span "[PERSON_NAME]" at bounding box center [1163, 30] width 95 height 18
click at [1139, 72] on link "My Account" at bounding box center [1156, 64] width 131 height 31
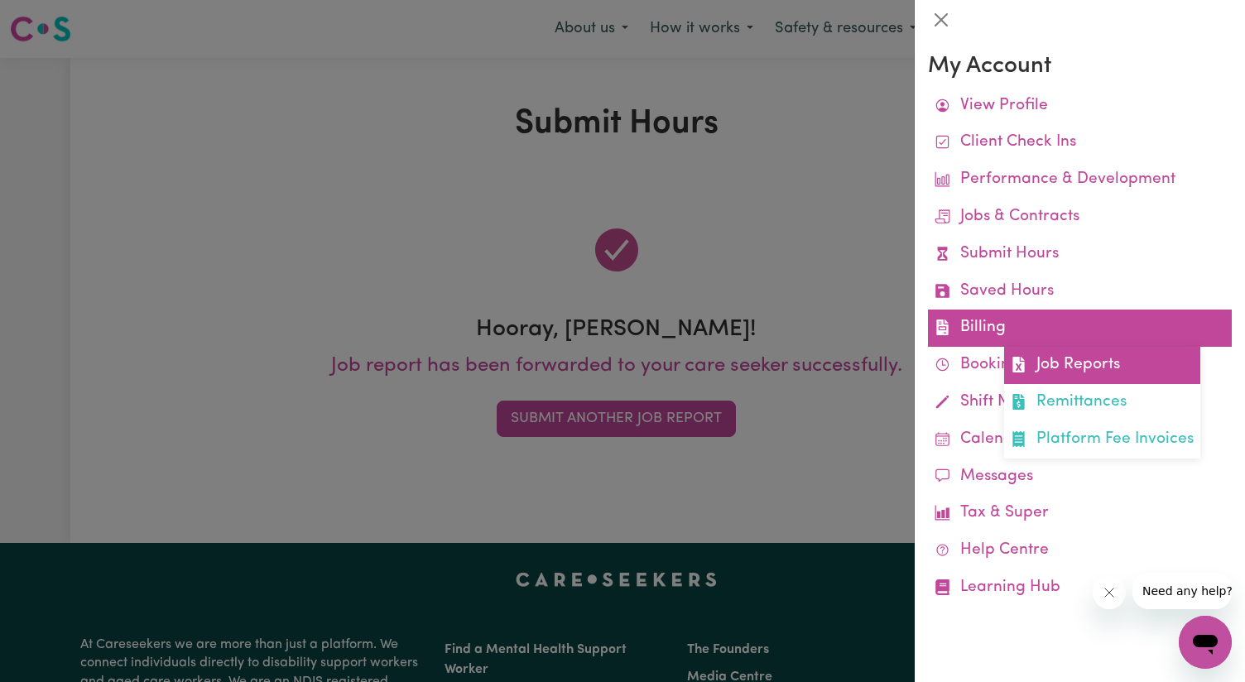
click at [1050, 370] on link "Job Reports" at bounding box center [1102, 365] width 196 height 37
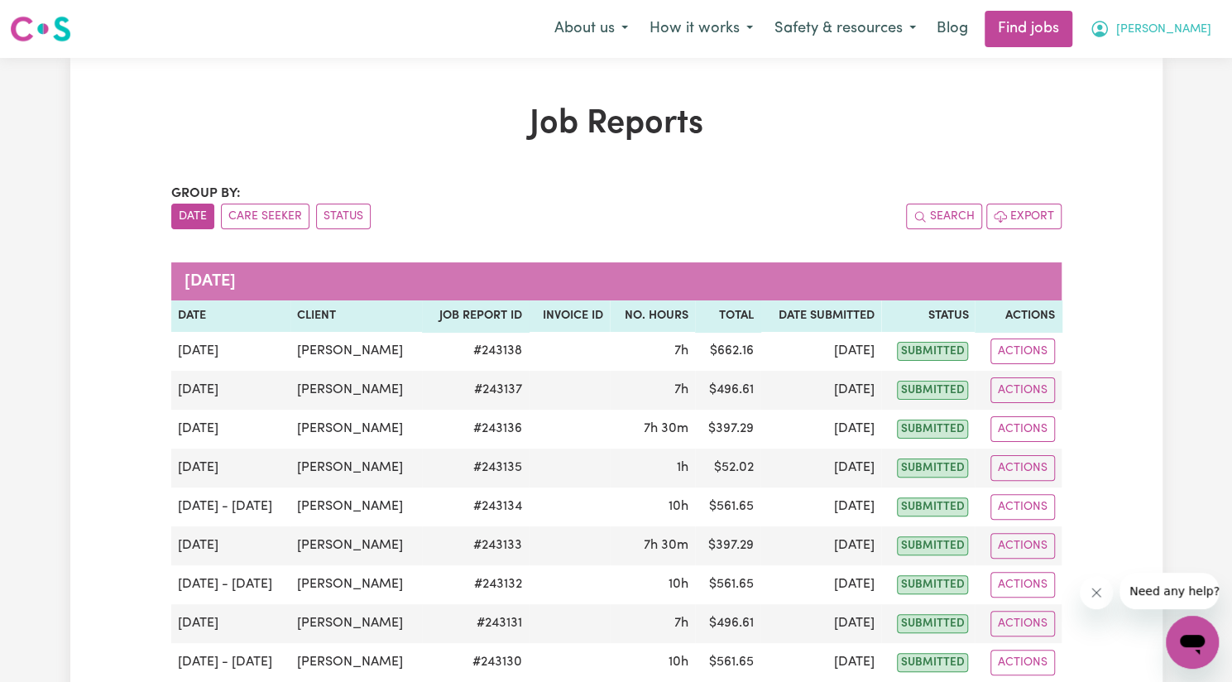
click at [1108, 34] on icon "My Account" at bounding box center [1100, 29] width 17 height 17
click at [1159, 59] on link "My Account" at bounding box center [1156, 64] width 131 height 31
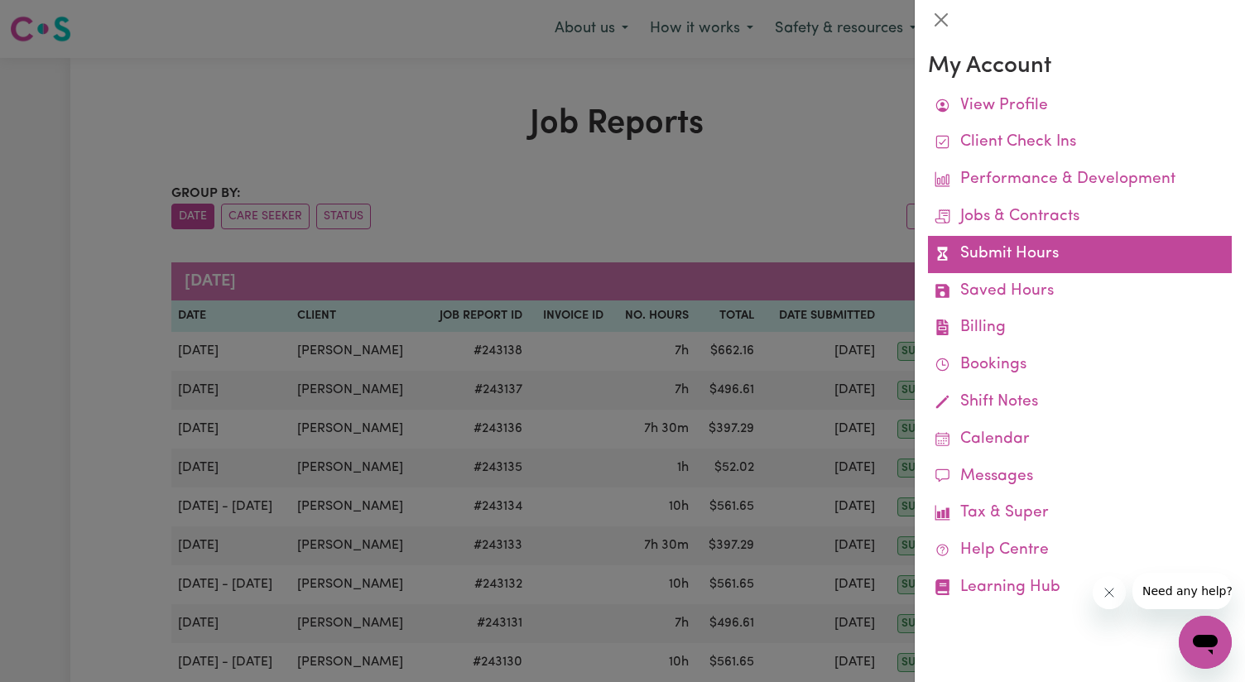
click at [1039, 251] on link "Submit Hours" at bounding box center [1080, 254] width 304 height 37
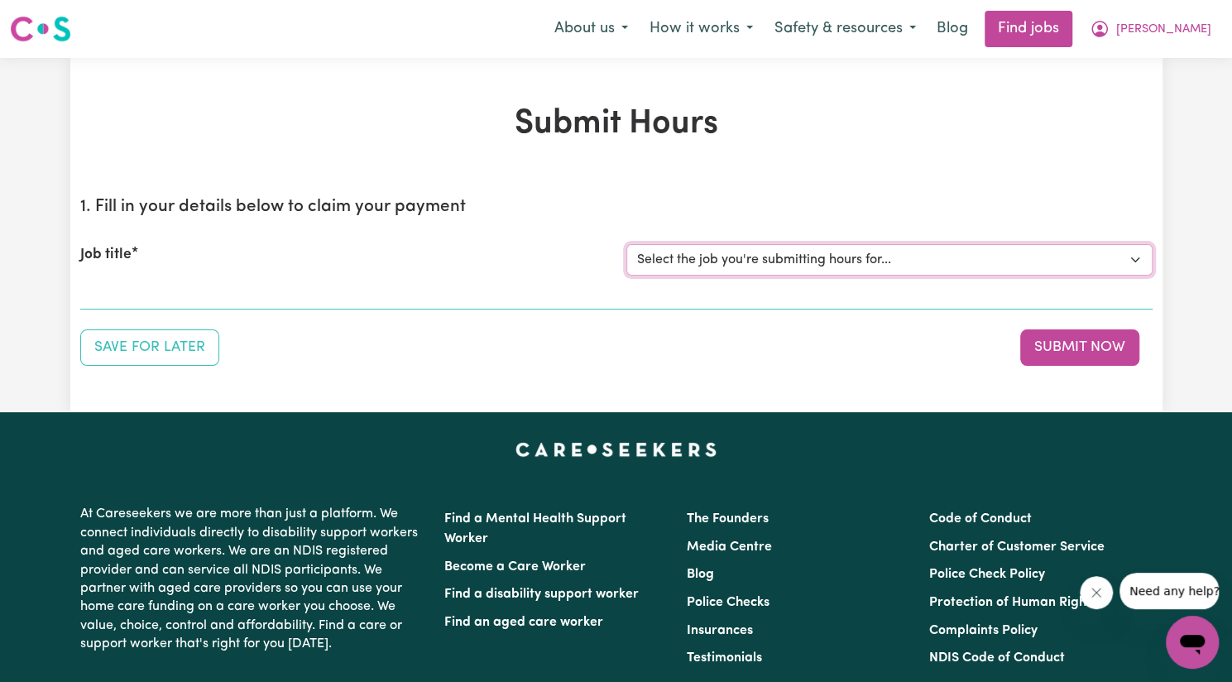
click at [987, 266] on select "Select the job you're submitting hours for... [[PERSON_NAME]] Support Worker Ne…" at bounding box center [889, 259] width 526 height 31
click at [626, 244] on select "Select the job you're submitting hours for... [[PERSON_NAME]] Support Worker Ne…" at bounding box center [889, 259] width 526 height 31
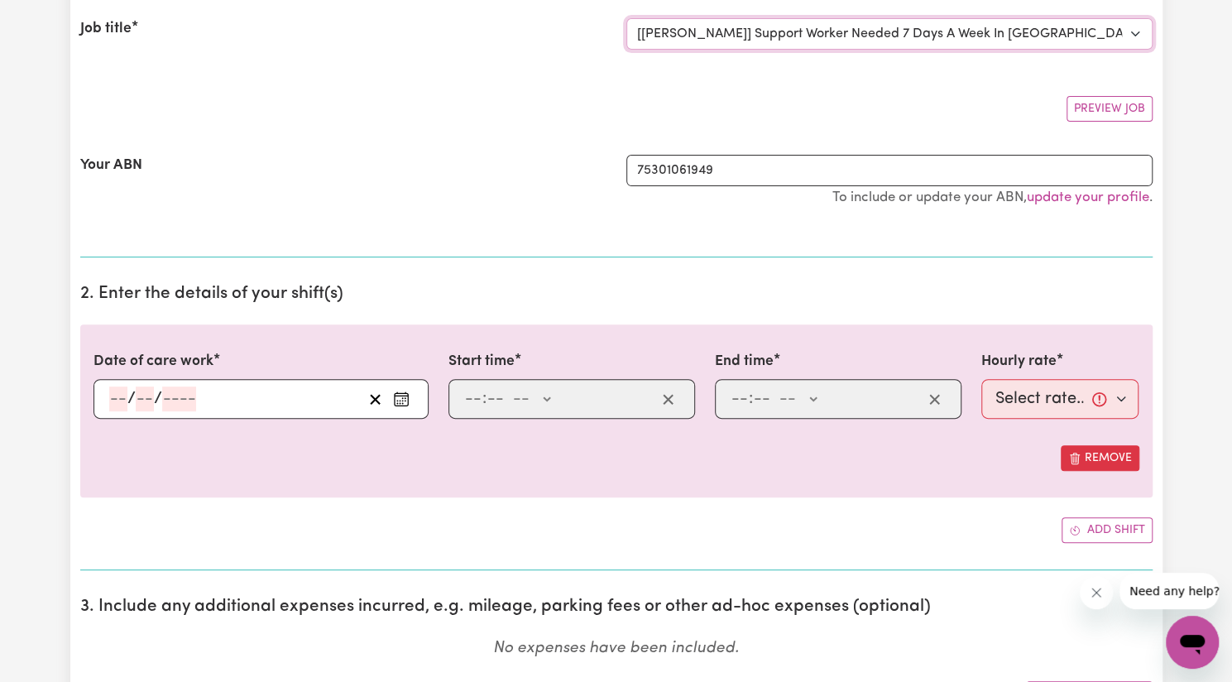
scroll to position [227, 0]
click at [402, 405] on button "Enter the date of care work" at bounding box center [401, 398] width 26 height 25
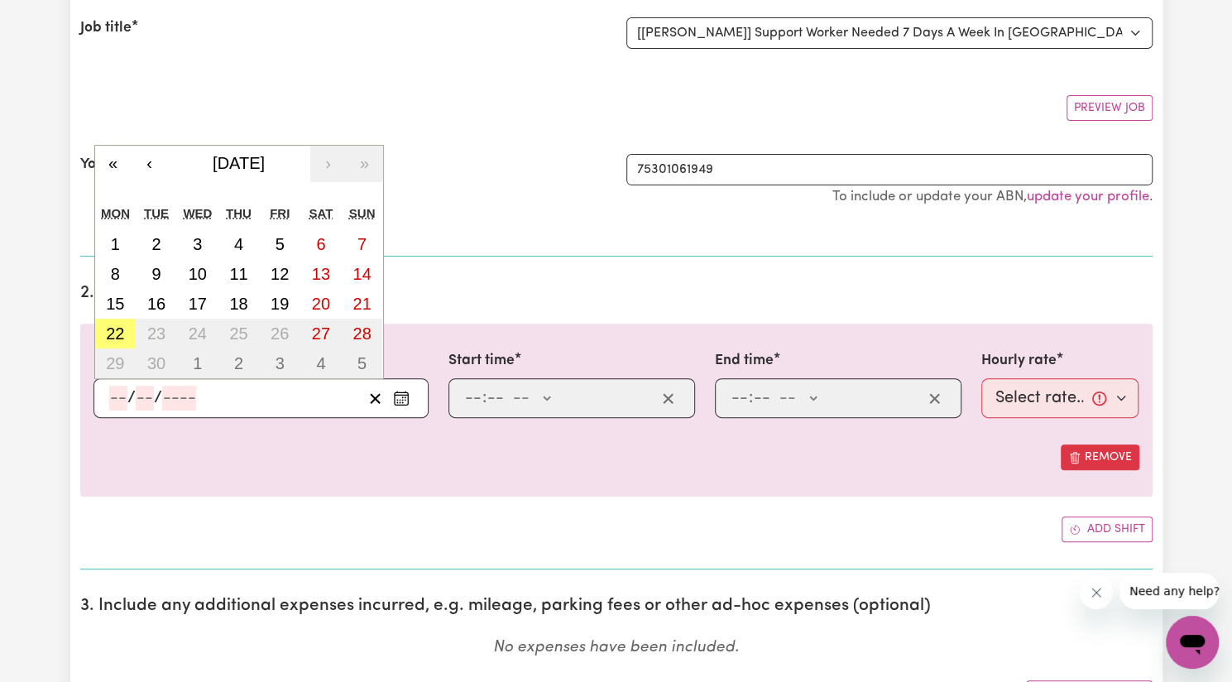
scroll to position [233, 0]
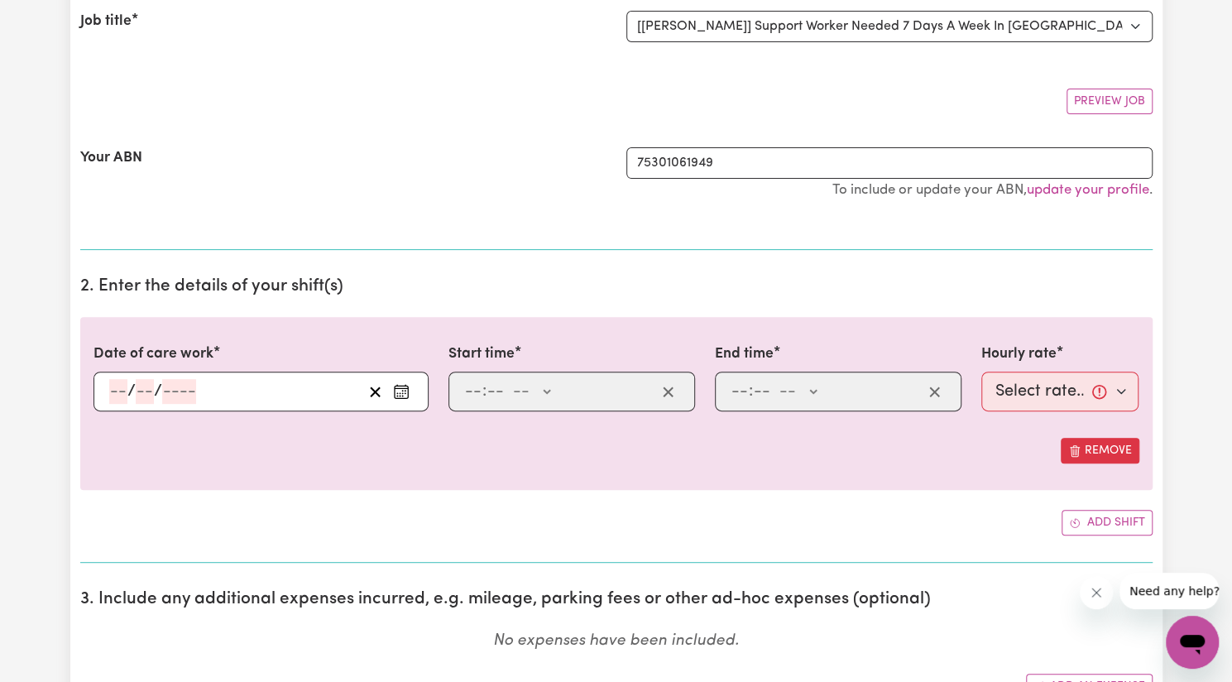
click at [364, 433] on div at bounding box center [617, 424] width 1046 height 26
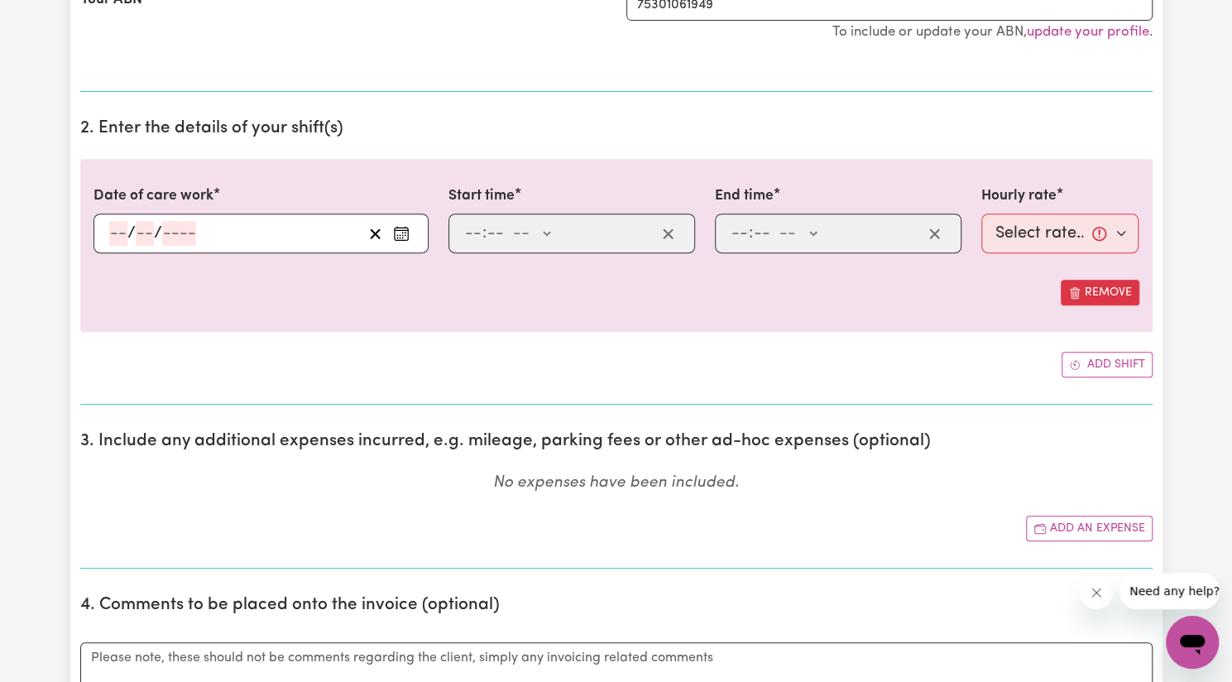
scroll to position [396, 0]
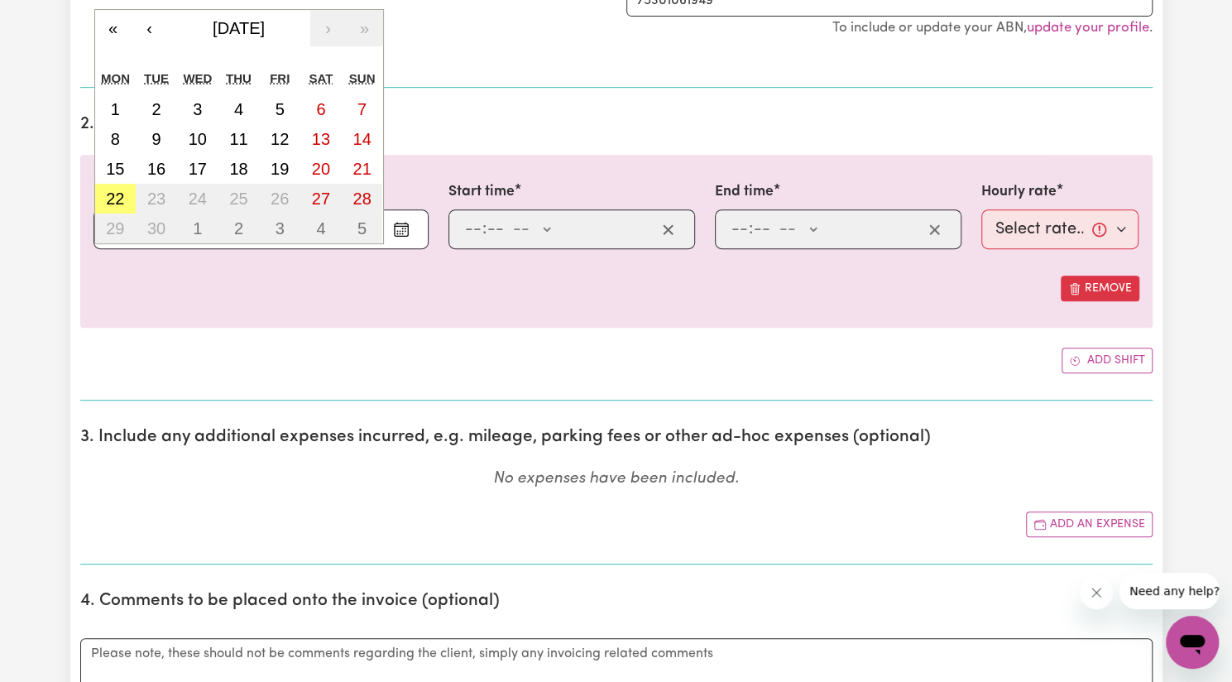
click at [118, 232] on div "/ / « ‹ [DATE] › » Mon Tue Wed Thu Fri Sat Sun 1 2 3 4 5 6 7 8 9 10 11 12 13 14…" at bounding box center [261, 229] width 335 height 40
click at [357, 163] on abbr "21" at bounding box center [362, 169] width 18 height 18
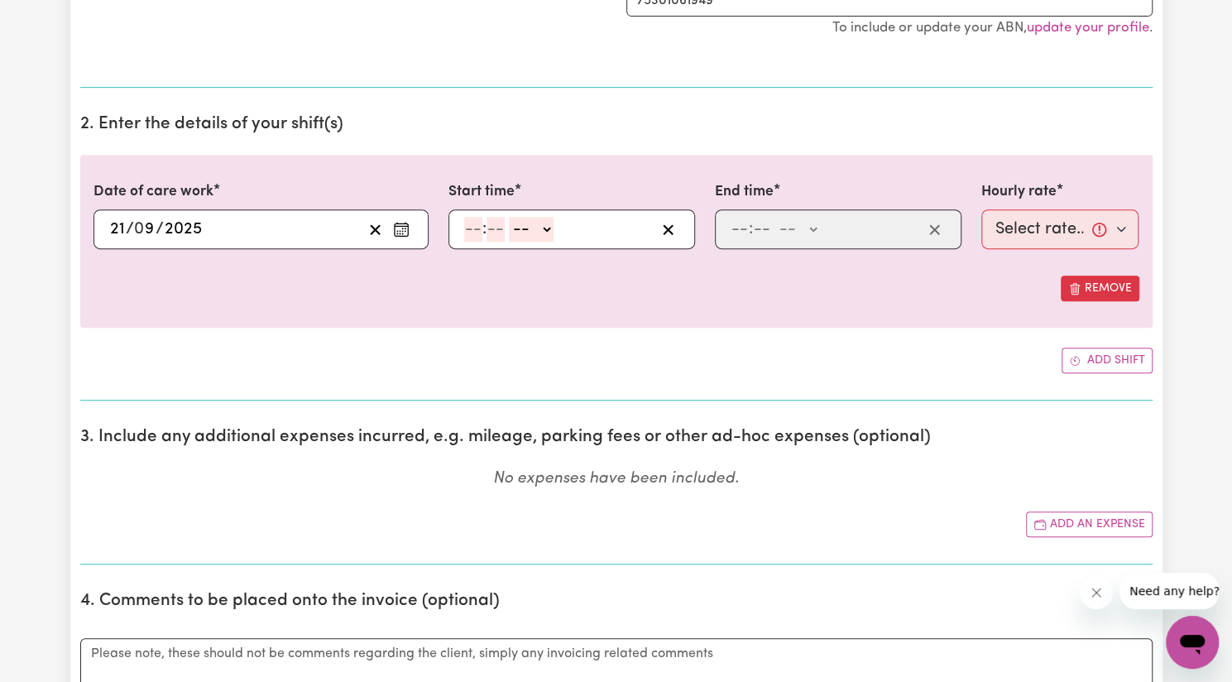
click at [475, 219] on input "number" at bounding box center [473, 229] width 18 height 25
click at [1079, 282] on icon "Remove this shift" at bounding box center [1074, 288] width 13 height 13
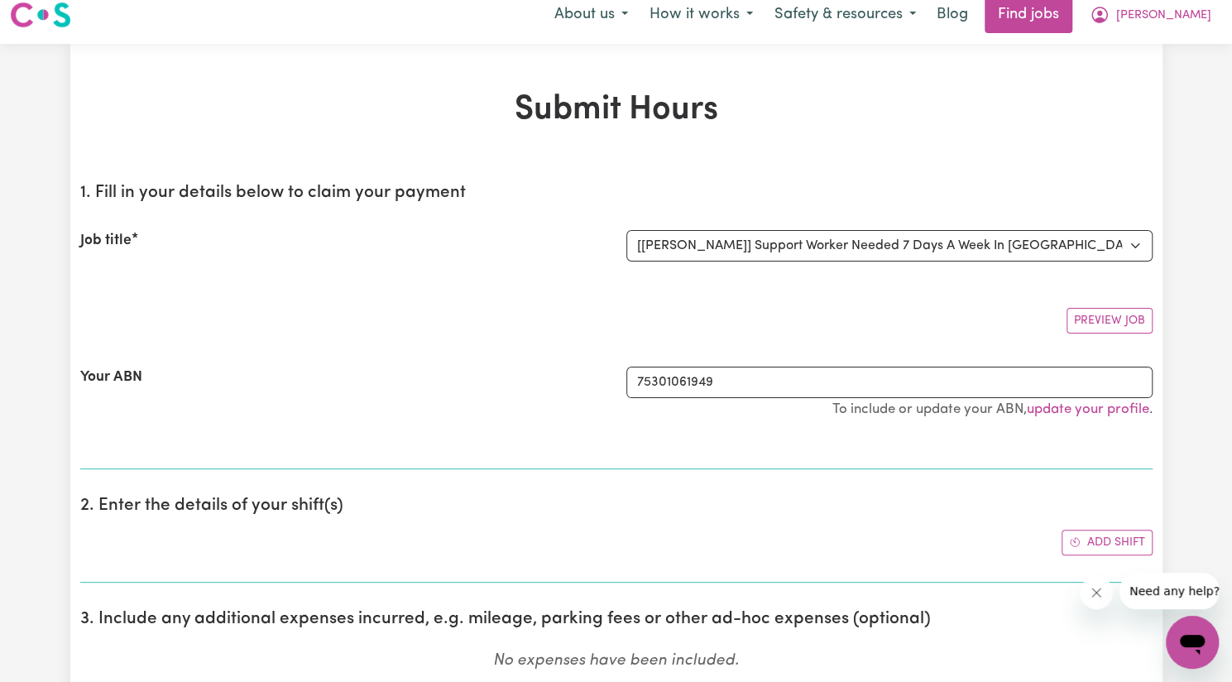
scroll to position [310, 0]
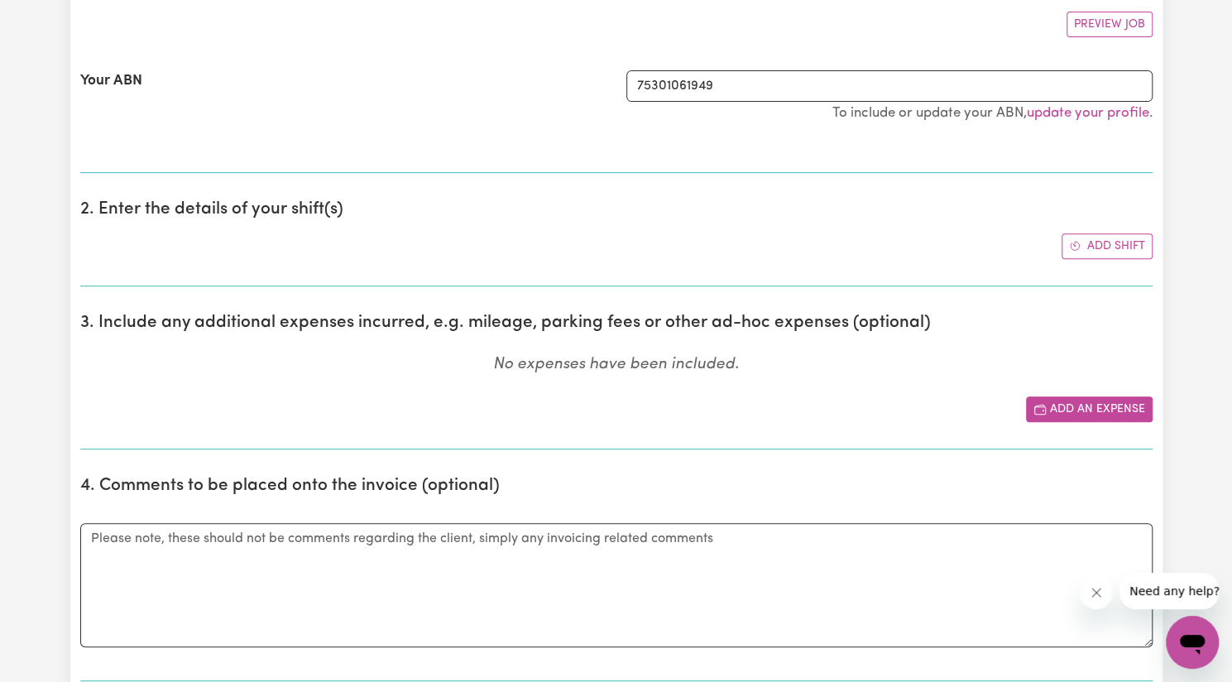
click at [1083, 406] on button "Add an expense" at bounding box center [1089, 409] width 127 height 26
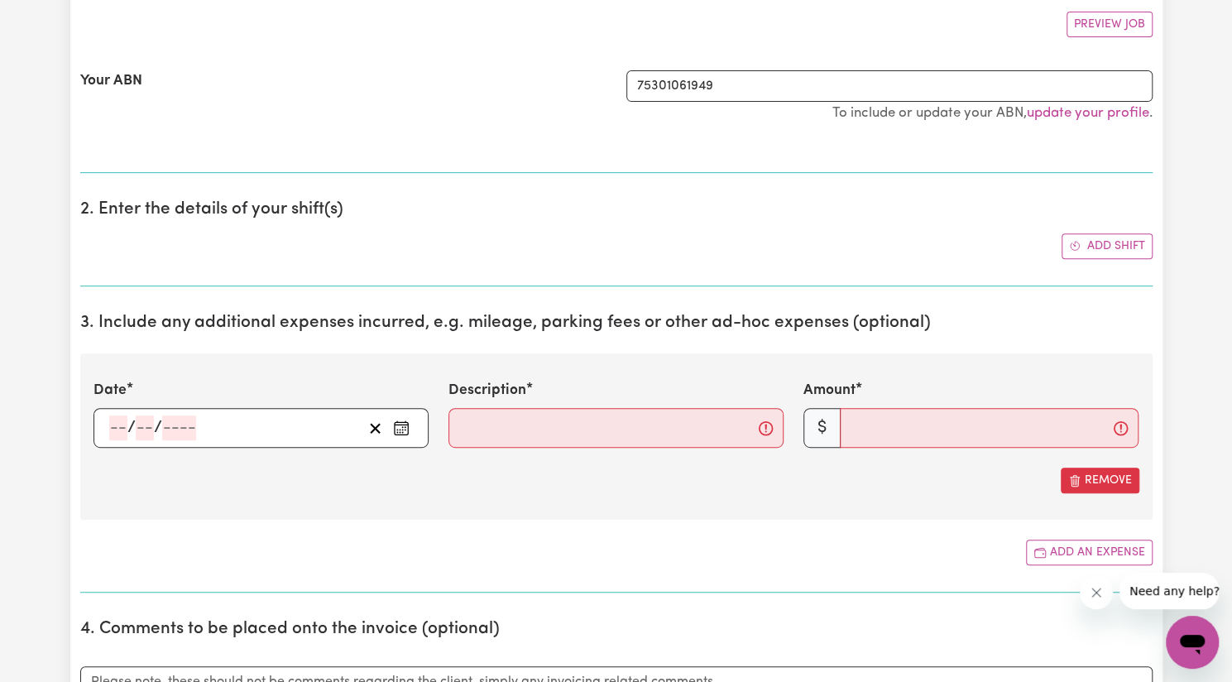
click at [404, 426] on icon "Enter the date of expense" at bounding box center [401, 428] width 17 height 17
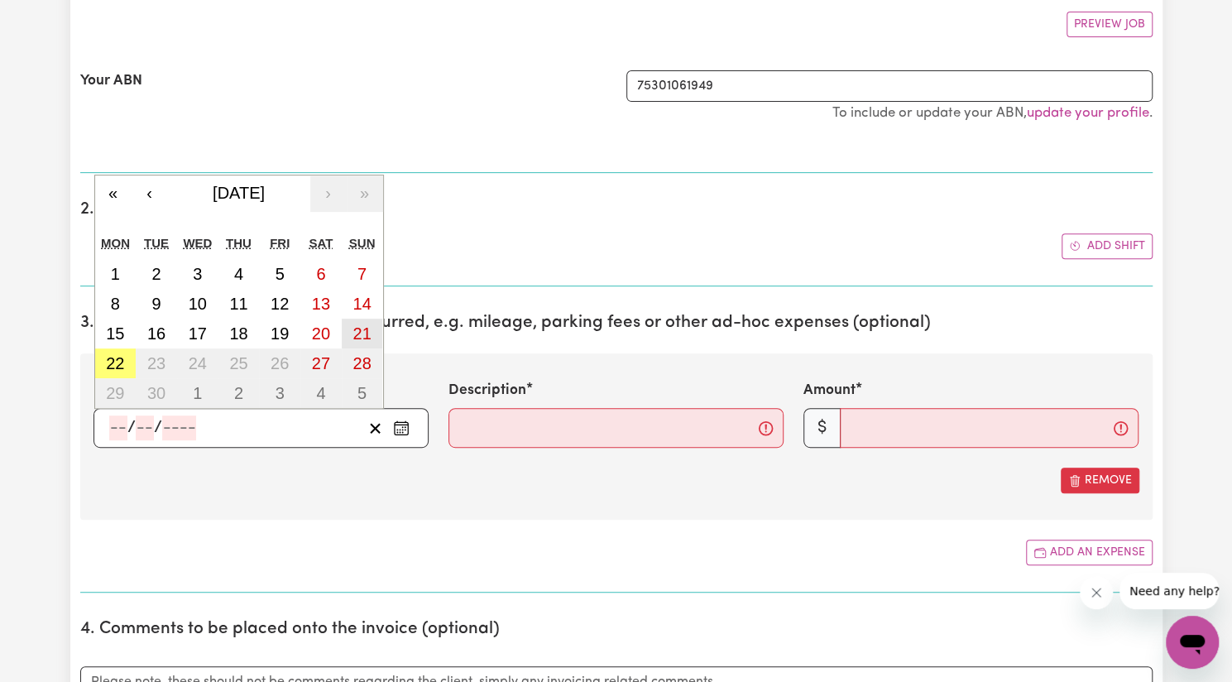
click at [351, 327] on button "21" at bounding box center [362, 334] width 41 height 30
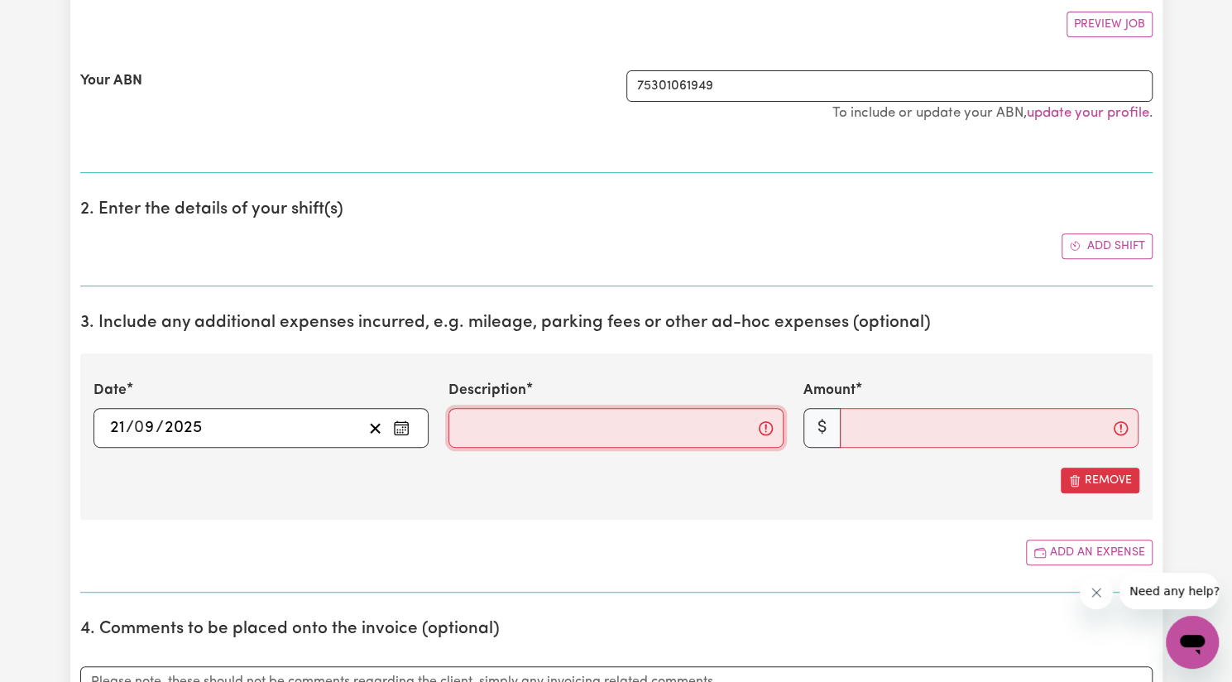
click at [494, 417] on input "Description" at bounding box center [616, 428] width 335 height 40
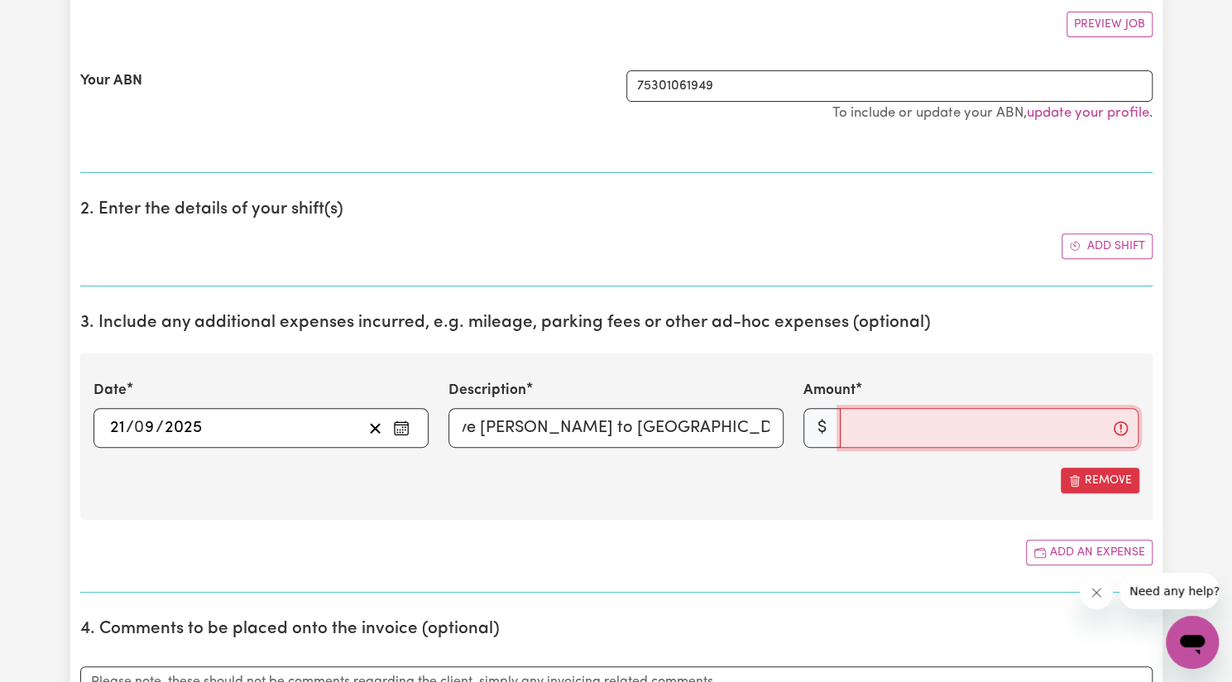
scroll to position [0, 0]
click at [879, 436] on input "Amount" at bounding box center [989, 428] width 299 height 40
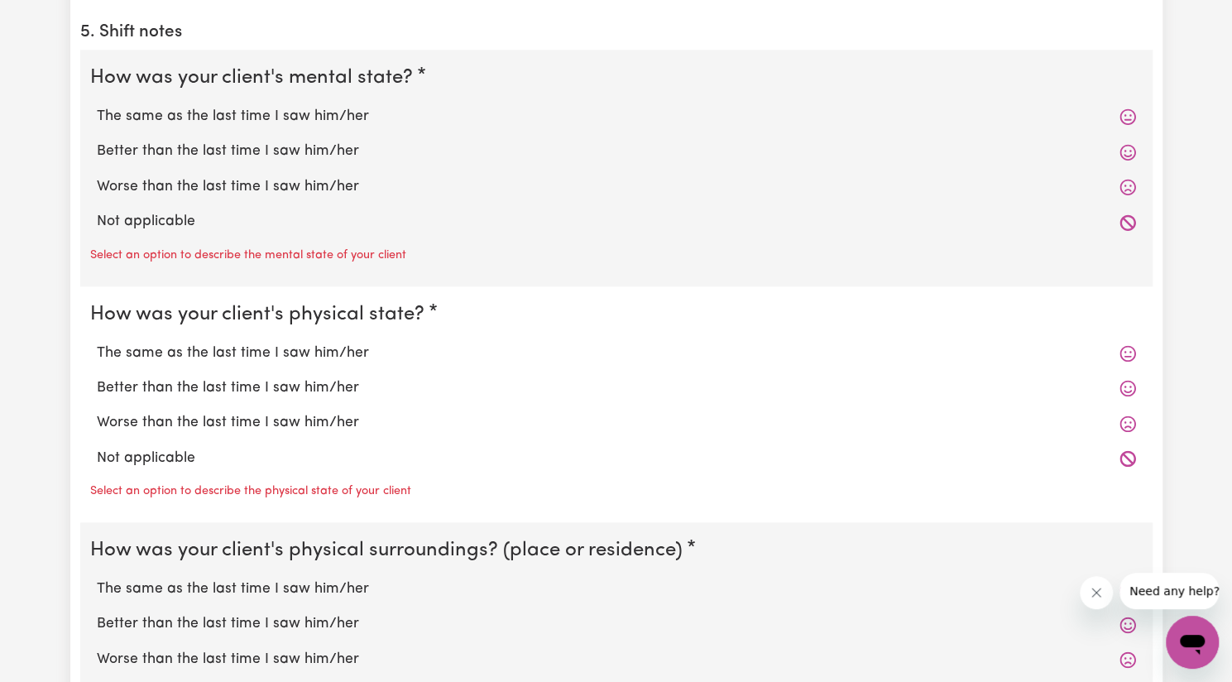
scroll to position [1087, 0]
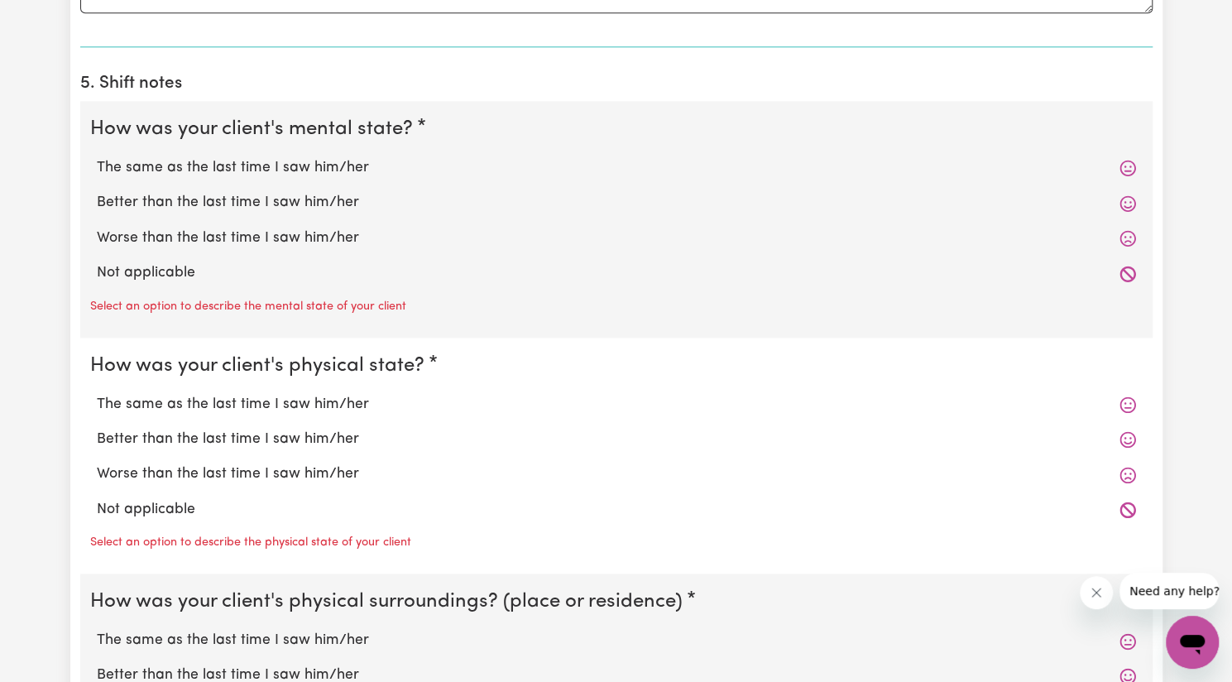
click at [319, 199] on label "Better than the last time I saw him/her" at bounding box center [616, 203] width 1039 height 22
click at [97, 192] on input "Better than the last time I saw him/her" at bounding box center [96, 191] width 1 height 1
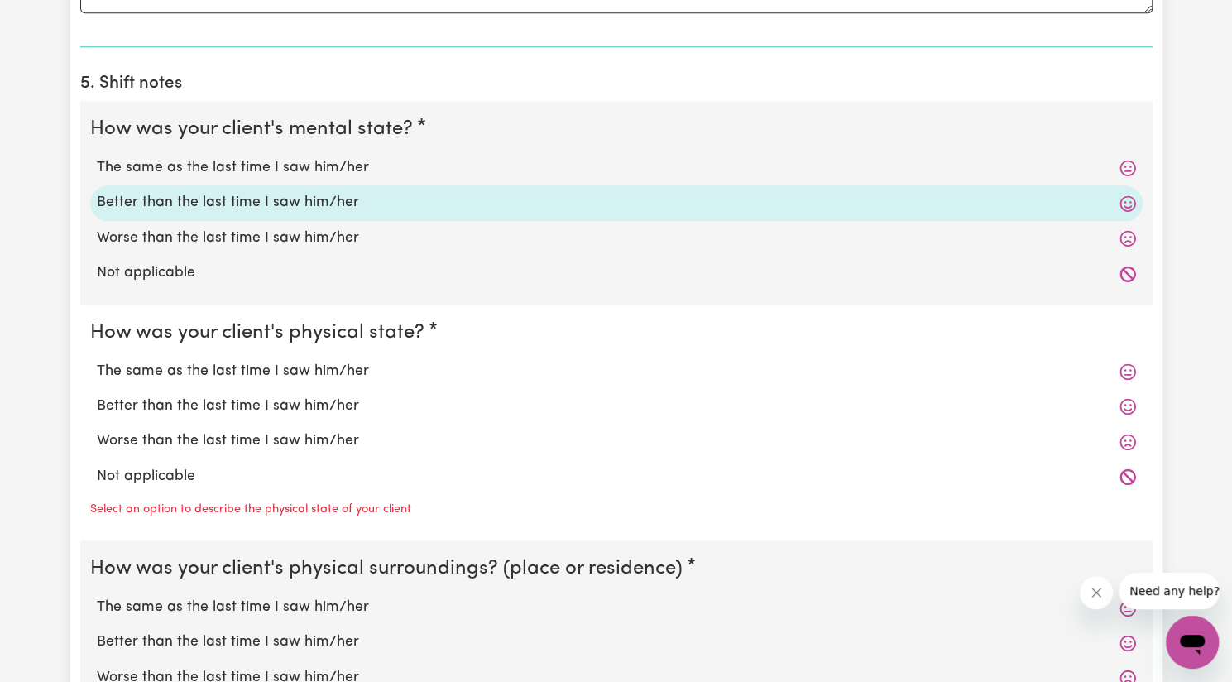
click at [287, 404] on label "Better than the last time I saw him/her" at bounding box center [616, 407] width 1039 height 22
click at [97, 396] on input "Better than the last time I saw him/her" at bounding box center [96, 395] width 1 height 1
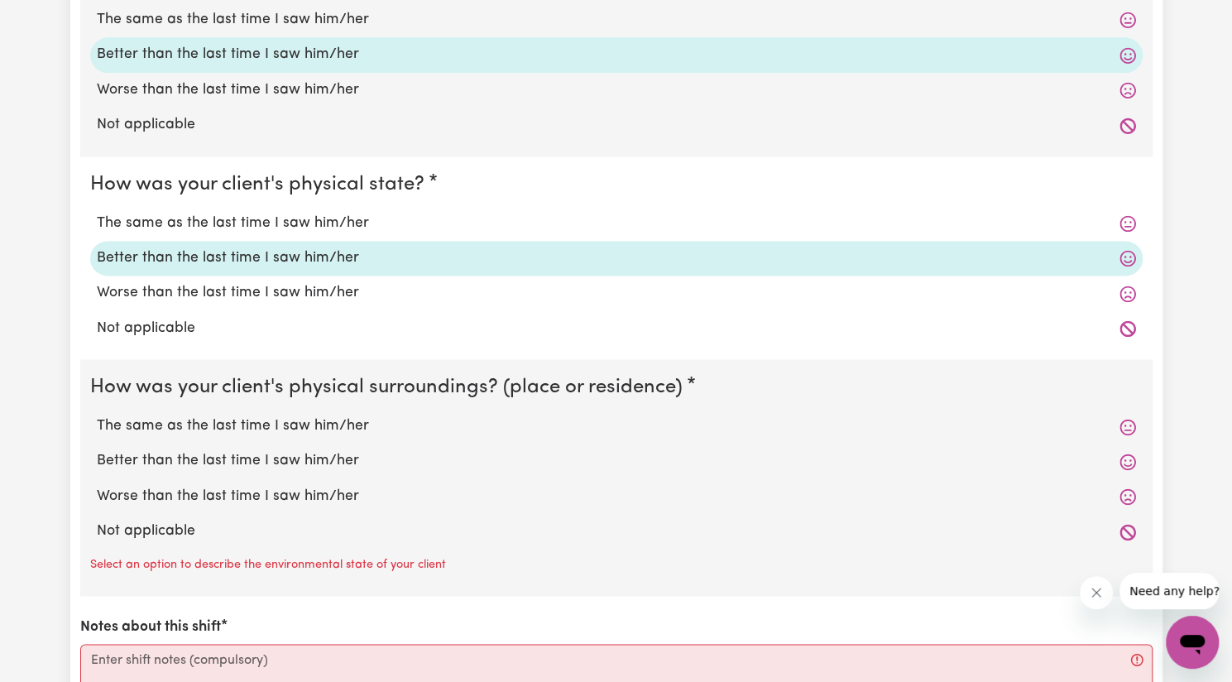
scroll to position [1236, 0]
click at [276, 459] on label "Better than the last time I saw him/her" at bounding box center [616, 460] width 1039 height 22
click at [97, 449] on input "Better than the last time I saw him/her" at bounding box center [96, 449] width 1 height 1
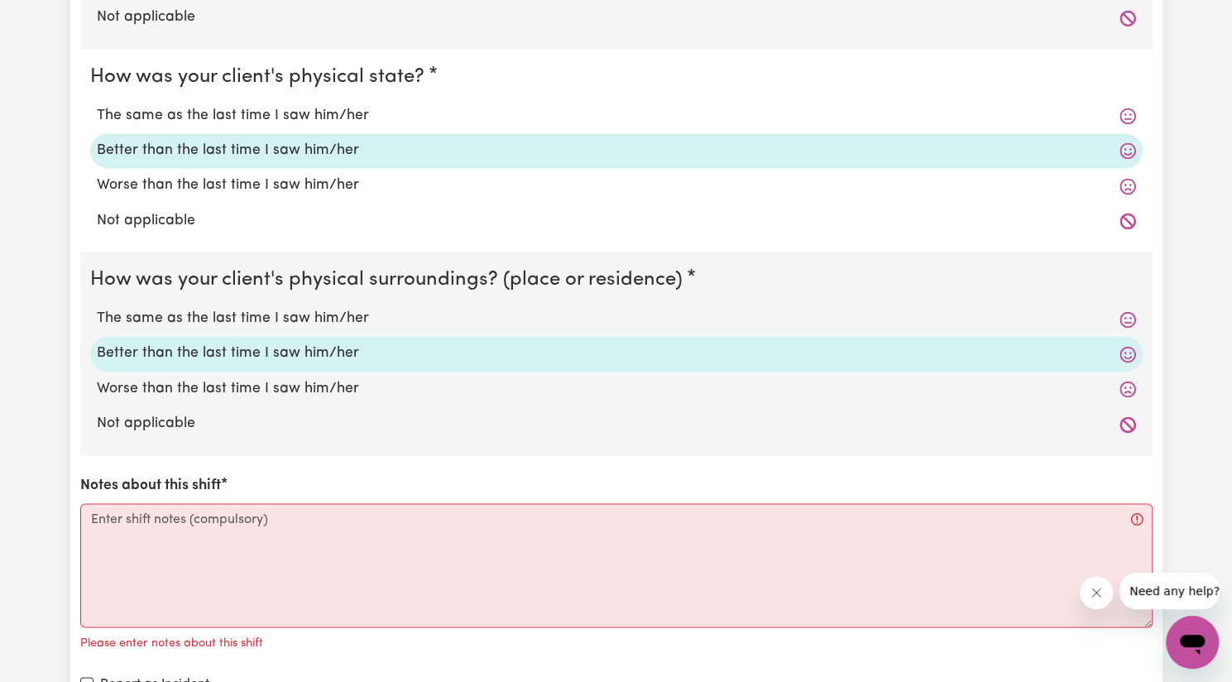
scroll to position [1344, 0]
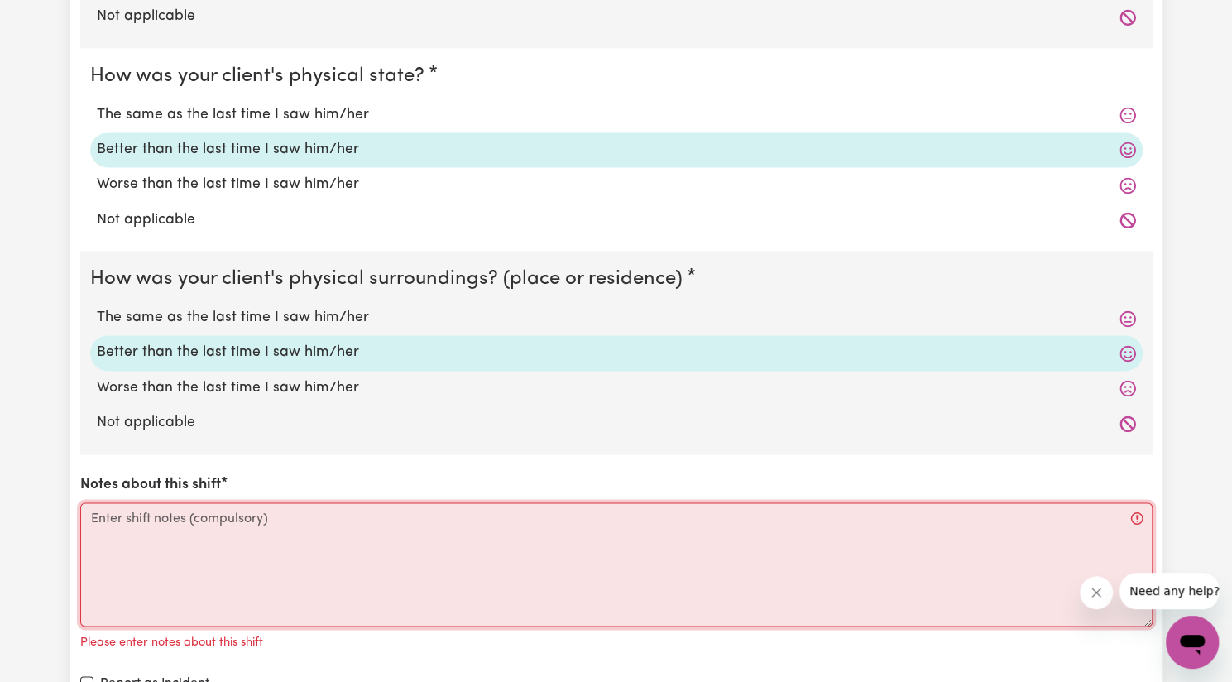
click at [273, 541] on textarea "Notes about this shift" at bounding box center [616, 564] width 1073 height 124
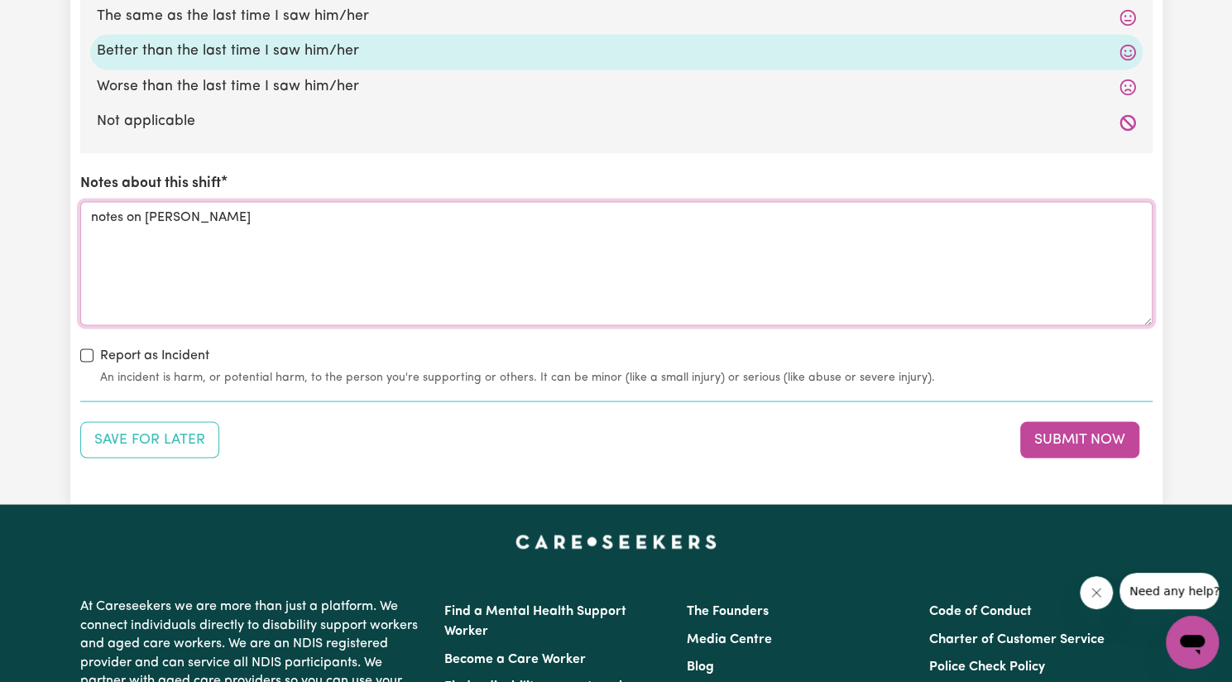
scroll to position [1646, 0]
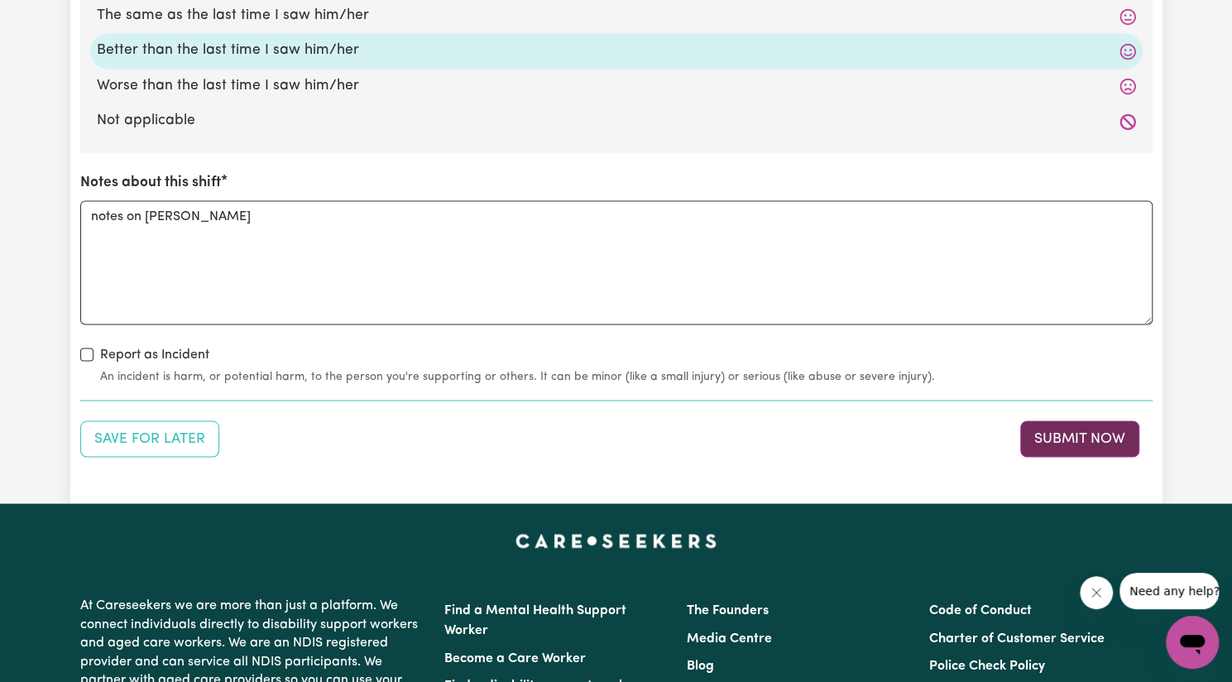
click at [1044, 425] on button "Submit Now" at bounding box center [1079, 438] width 119 height 36
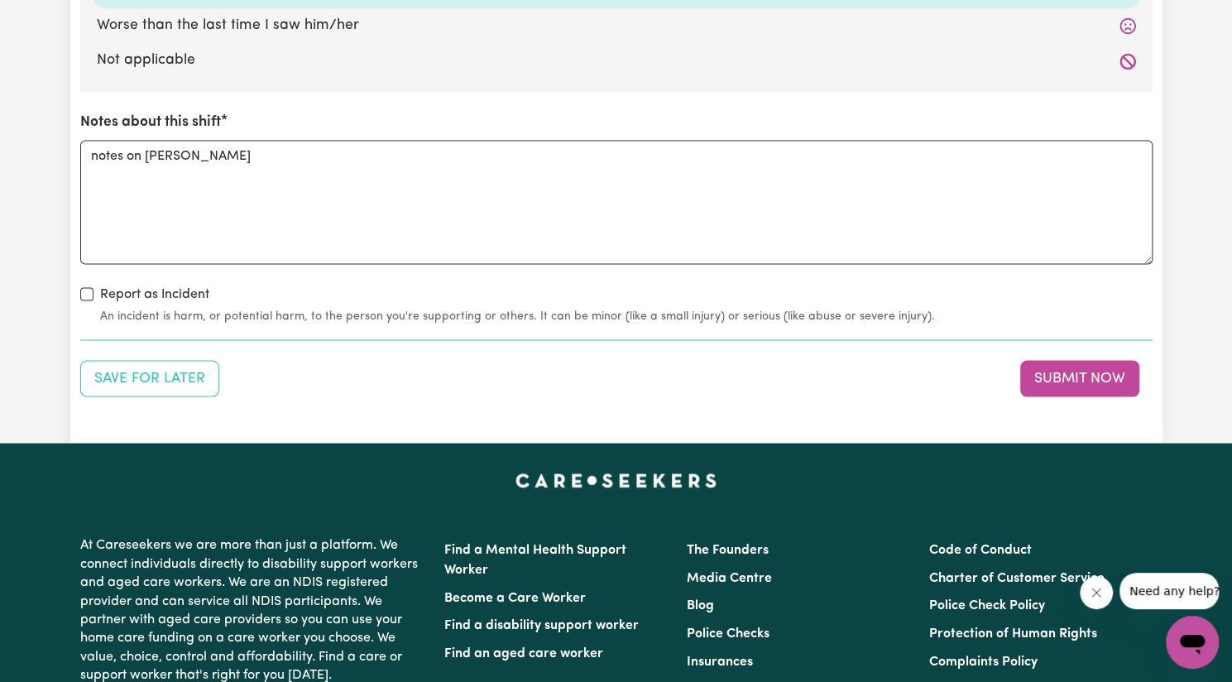
scroll to position [1704, 0]
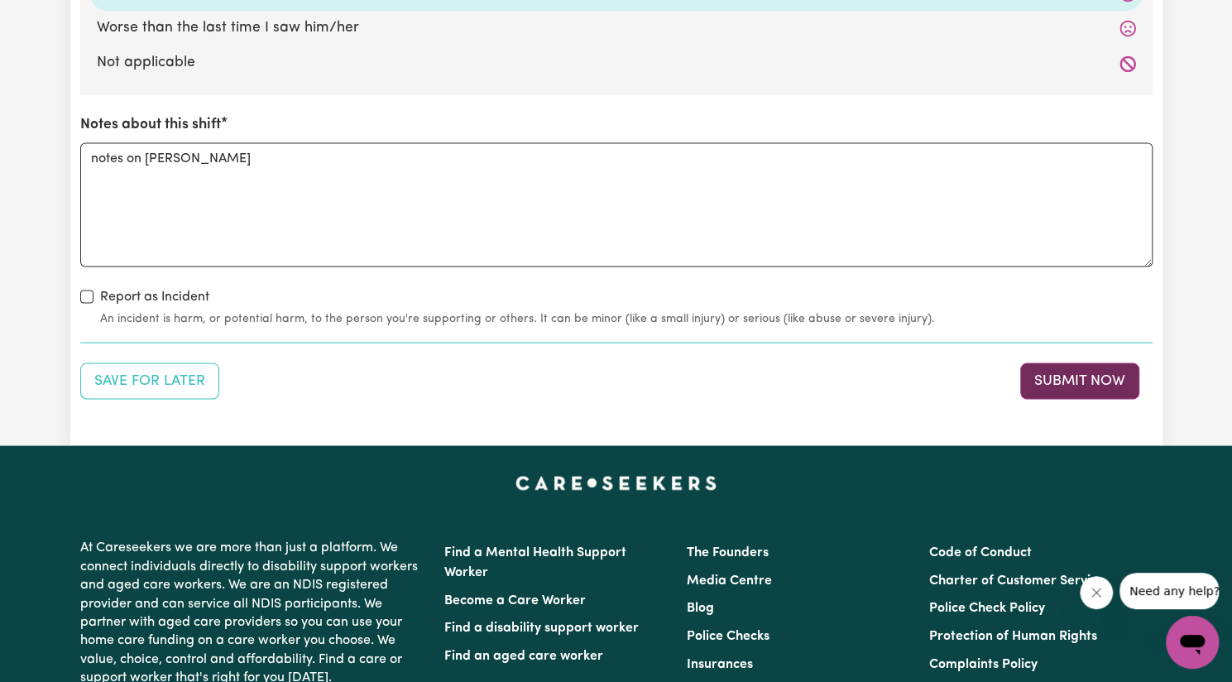
click at [1073, 375] on button "Submit Now" at bounding box center [1079, 380] width 119 height 36
click at [1078, 377] on button "Submit Now" at bounding box center [1079, 380] width 119 height 36
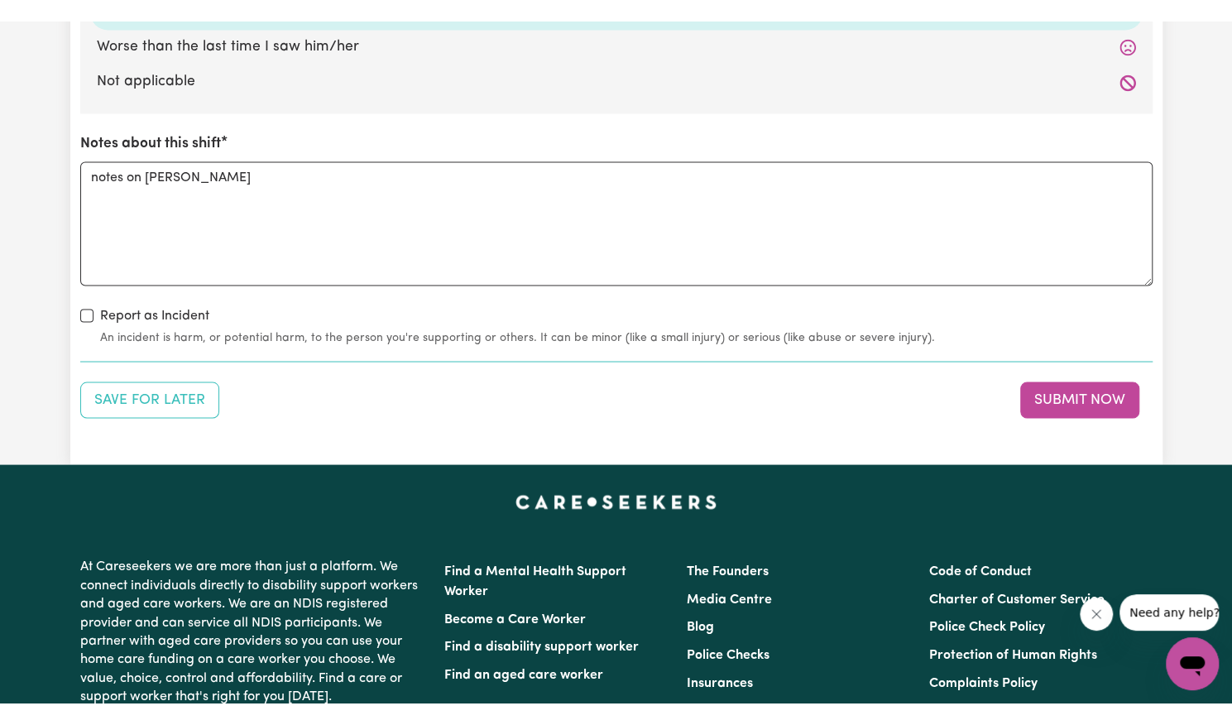
scroll to position [1719, 0]
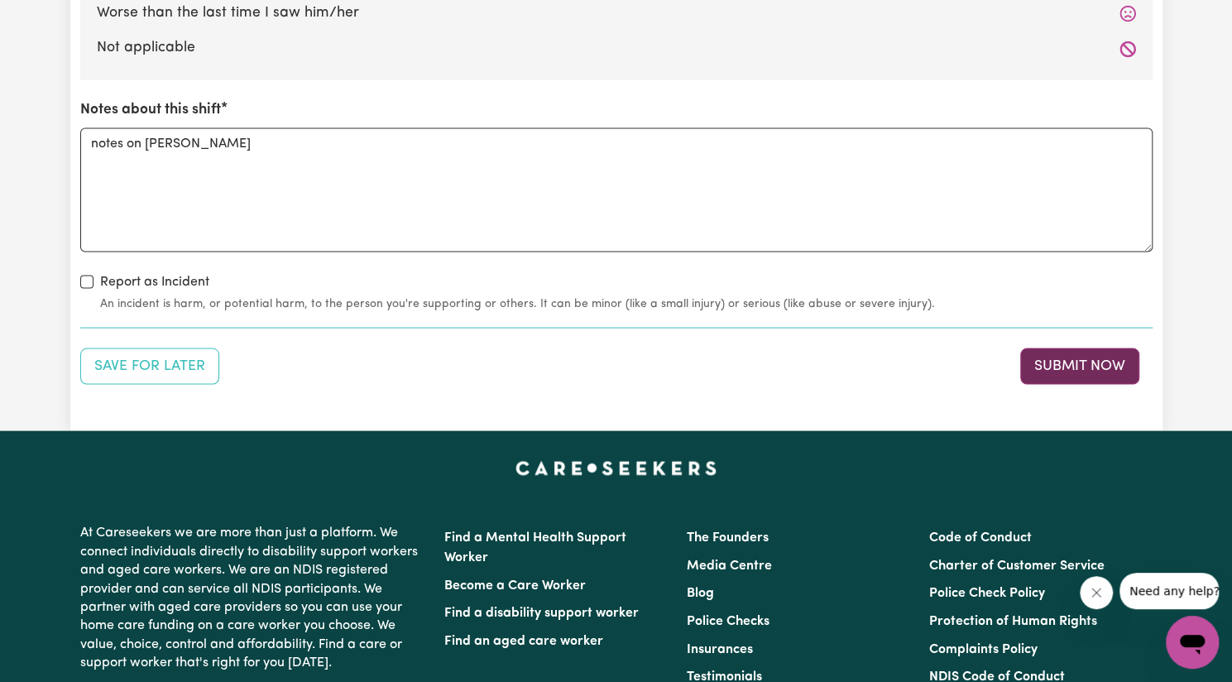
click at [1059, 348] on button "Submit Now" at bounding box center [1079, 366] width 119 height 36
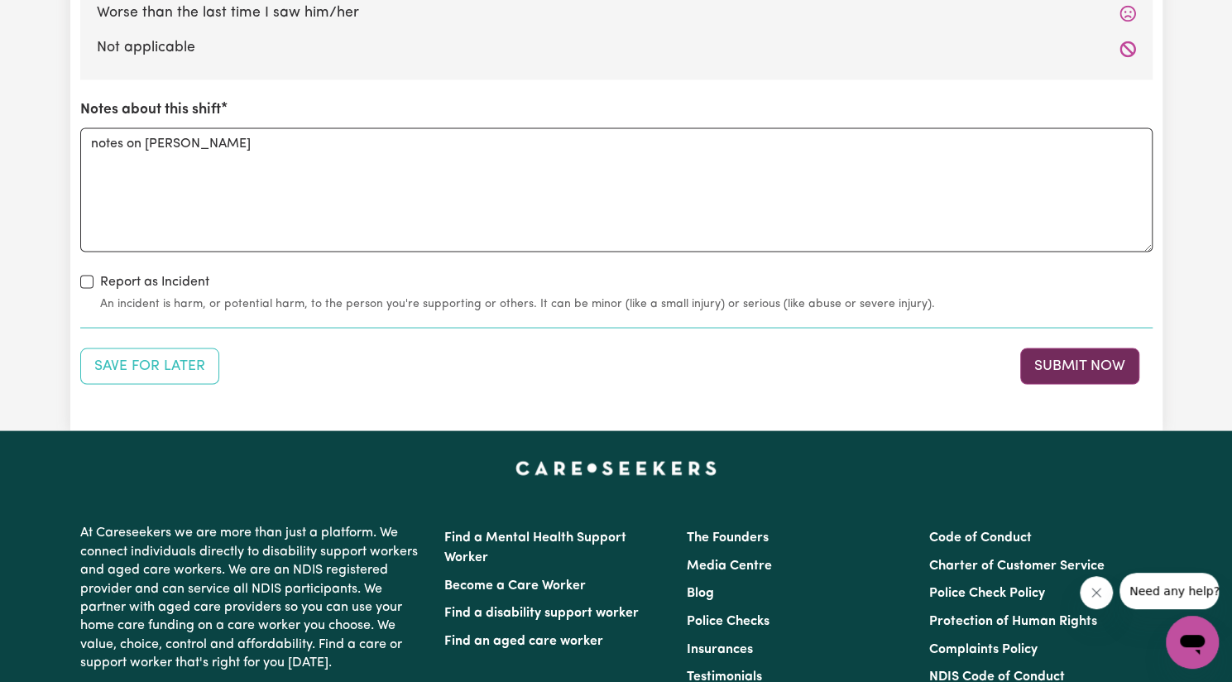
click at [1059, 348] on button "Submit Now" at bounding box center [1079, 366] width 119 height 36
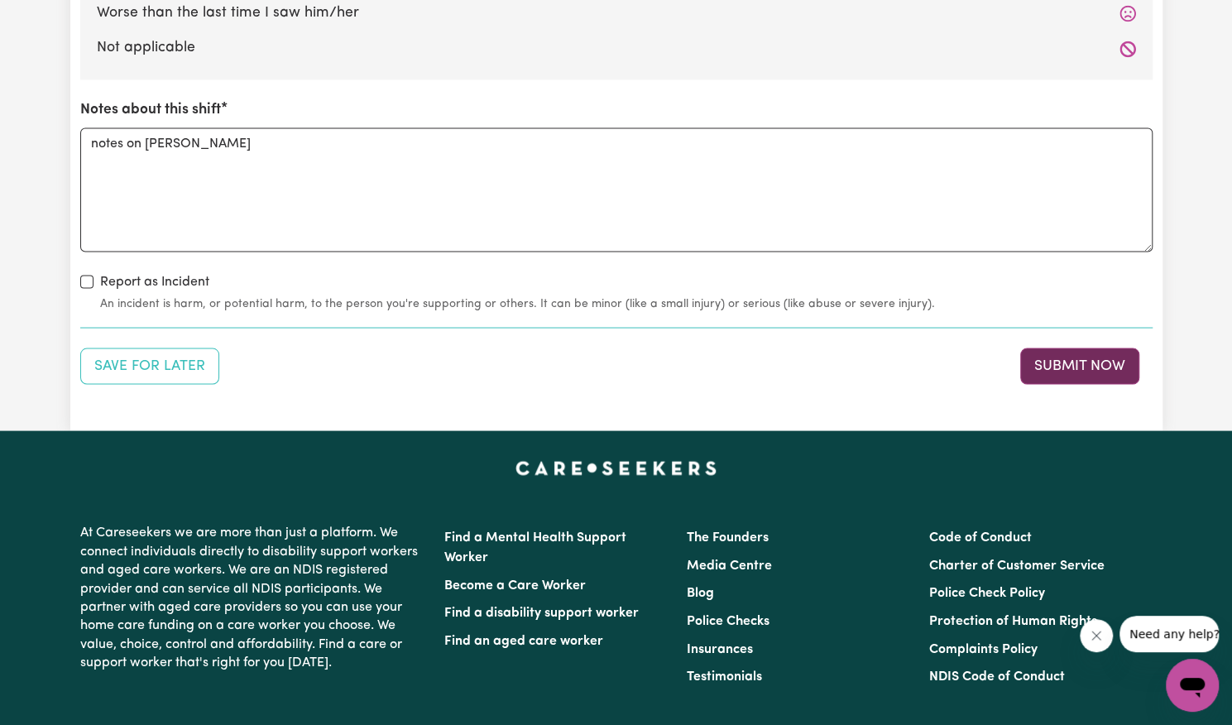
click at [1063, 358] on button "Submit Now" at bounding box center [1079, 366] width 119 height 36
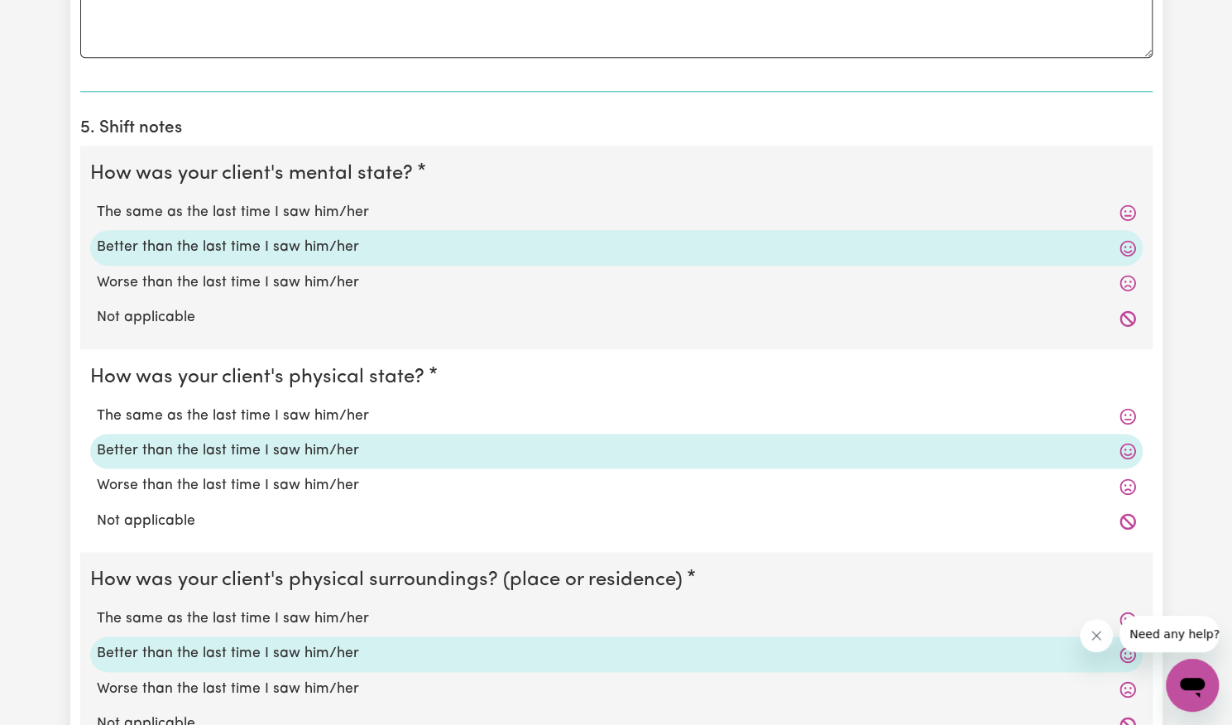
scroll to position [1044, 0]
click at [975, 320] on label "Not applicable" at bounding box center [616, 317] width 1039 height 22
click at [97, 306] on input "Not applicable" at bounding box center [96, 305] width 1 height 1
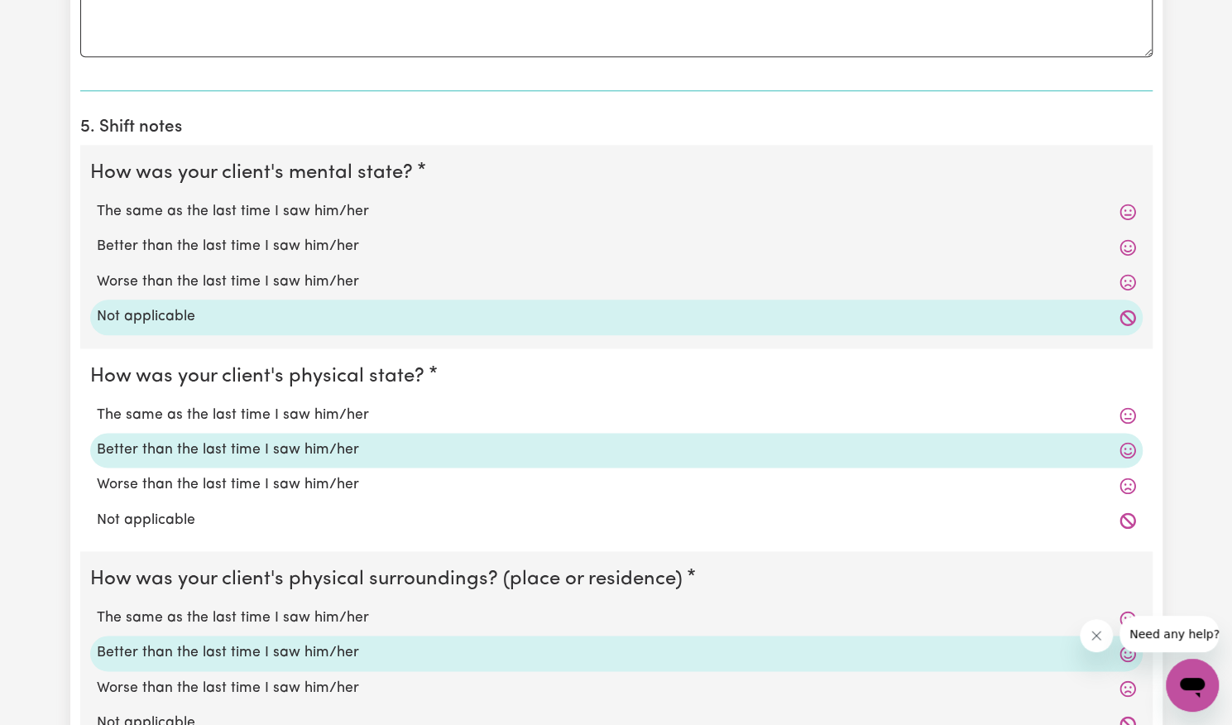
click at [623, 527] on div "Not applicable" at bounding box center [616, 520] width 1053 height 35
click at [266, 514] on label "Not applicable" at bounding box center [616, 521] width 1039 height 22
click at [97, 510] on input "Not applicable" at bounding box center [96, 509] width 1 height 1
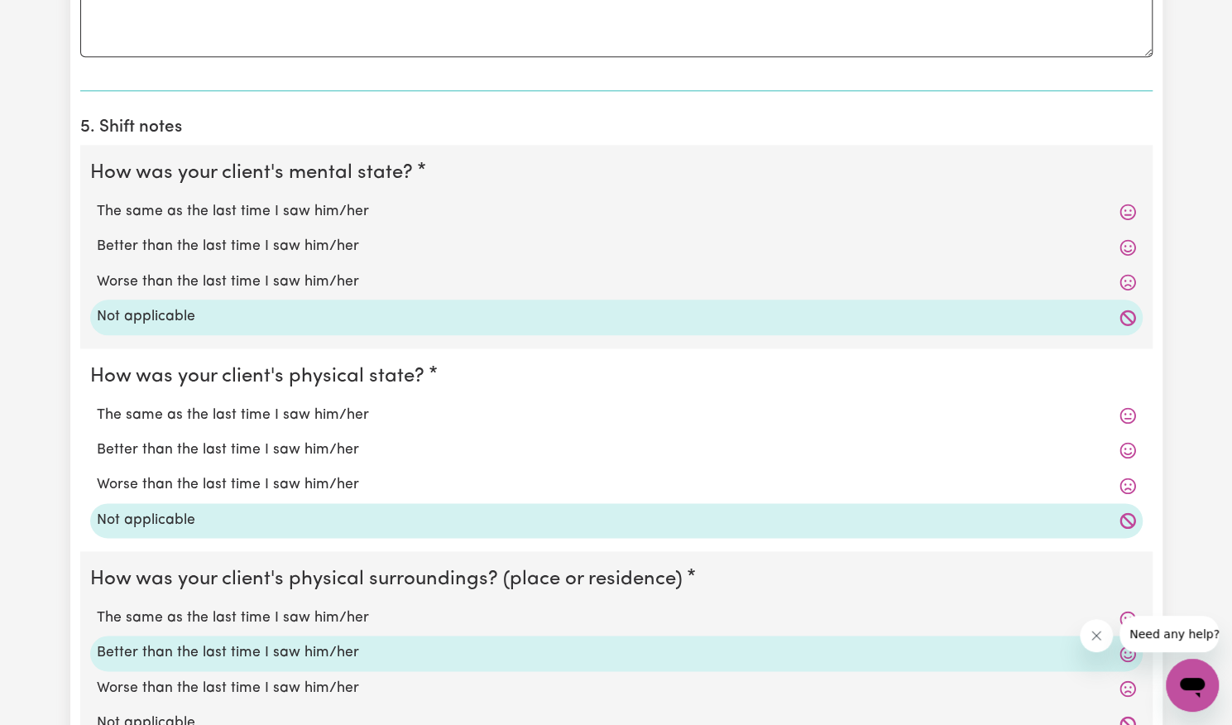
scroll to position [1234, 0]
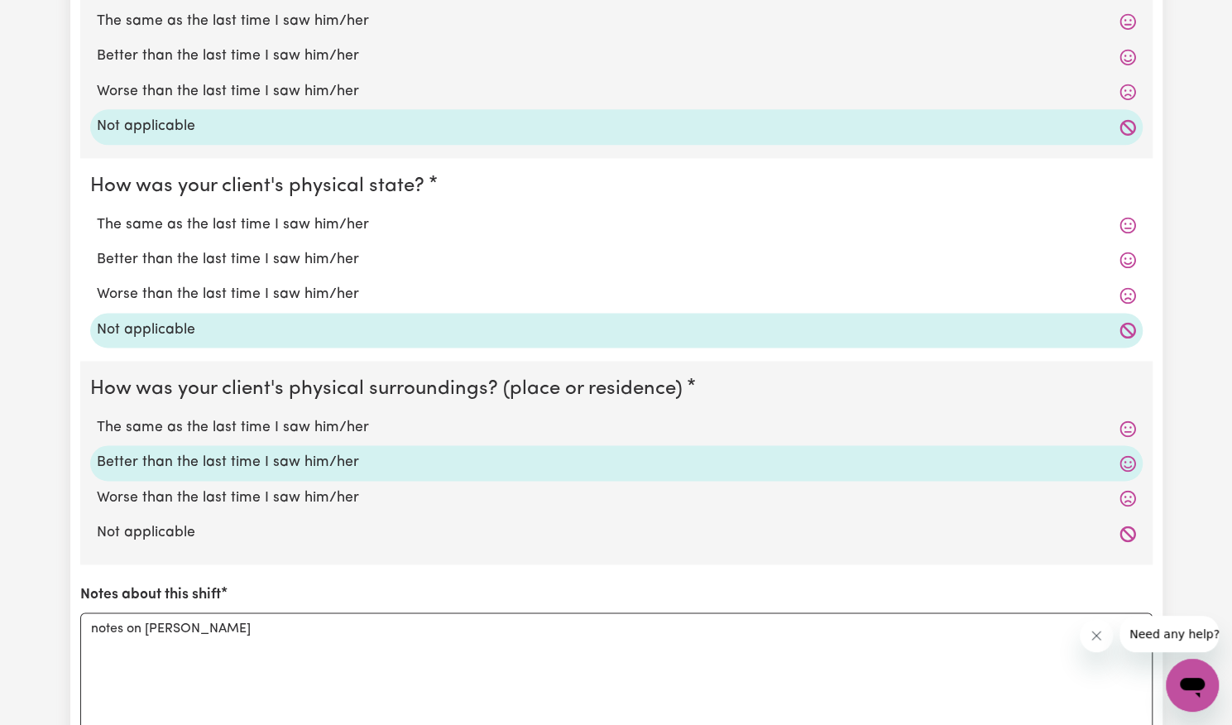
click at [204, 527] on label "Not applicable" at bounding box center [616, 533] width 1039 height 22
click at [97, 522] on input "Not applicable" at bounding box center [96, 521] width 1 height 1
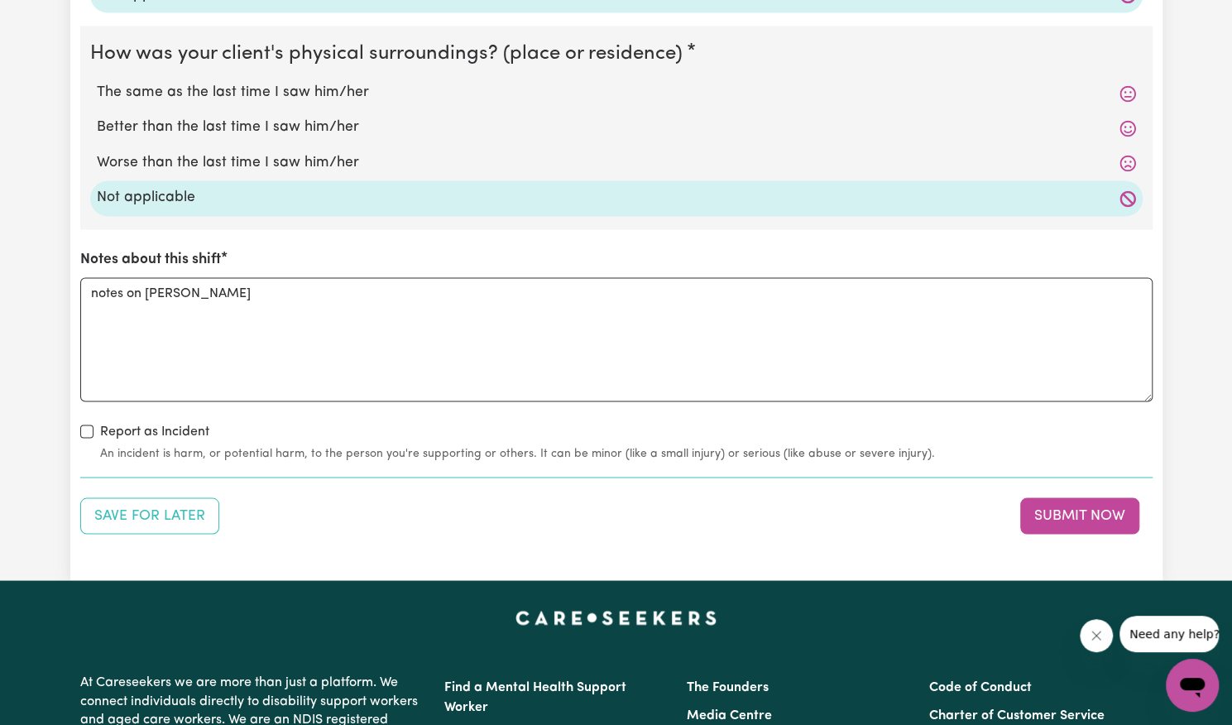
scroll to position [1570, 0]
click at [1080, 502] on button "Submit Now" at bounding box center [1079, 515] width 119 height 36
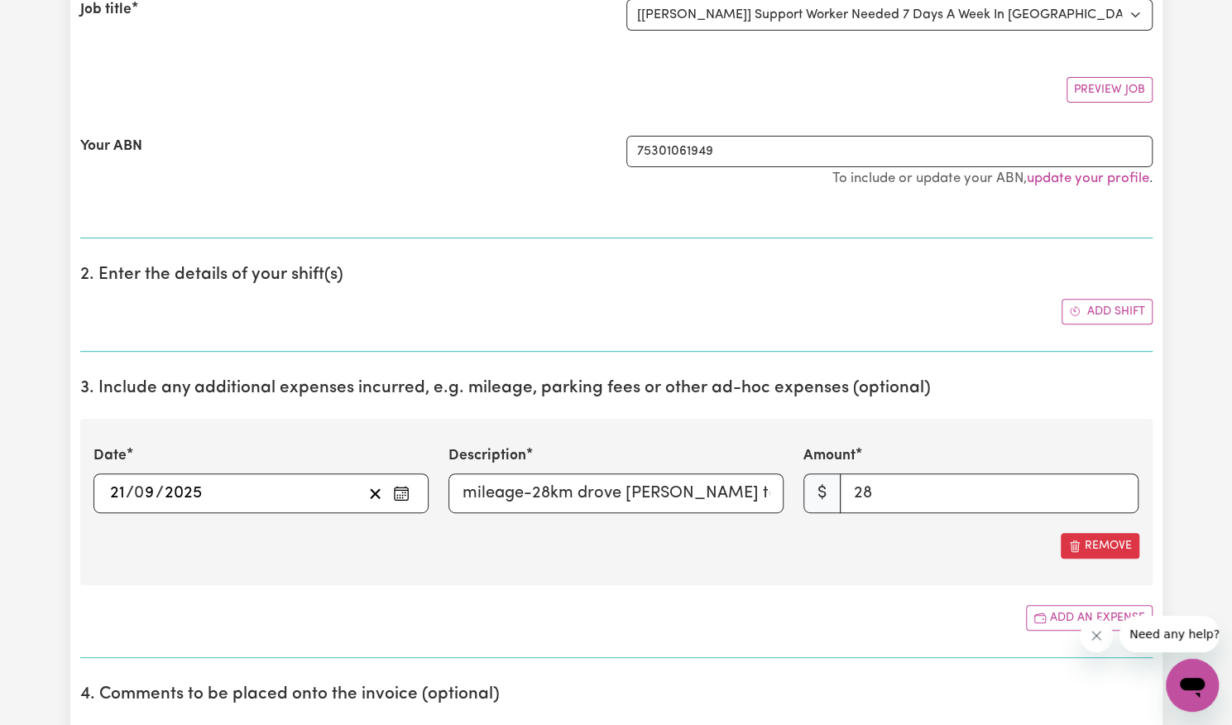
scroll to position [0, 0]
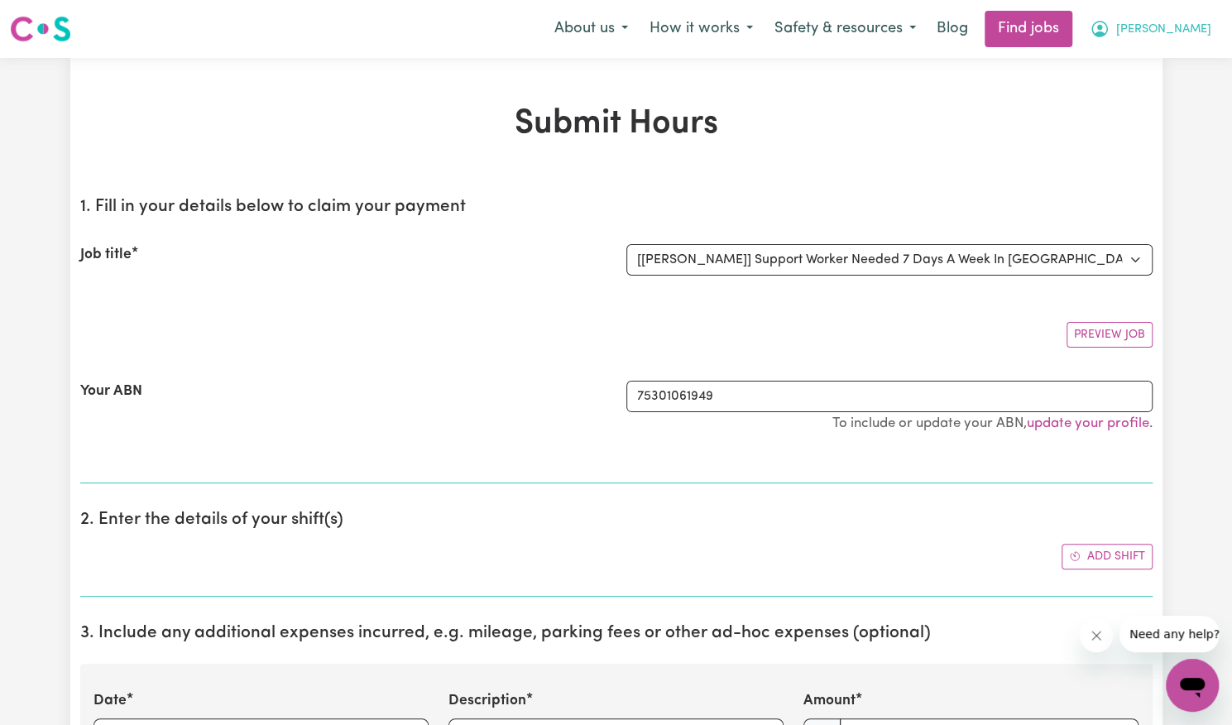
click at [1193, 26] on span "[PERSON_NAME]" at bounding box center [1163, 30] width 95 height 18
click at [1167, 59] on link "My Account" at bounding box center [1156, 64] width 131 height 31
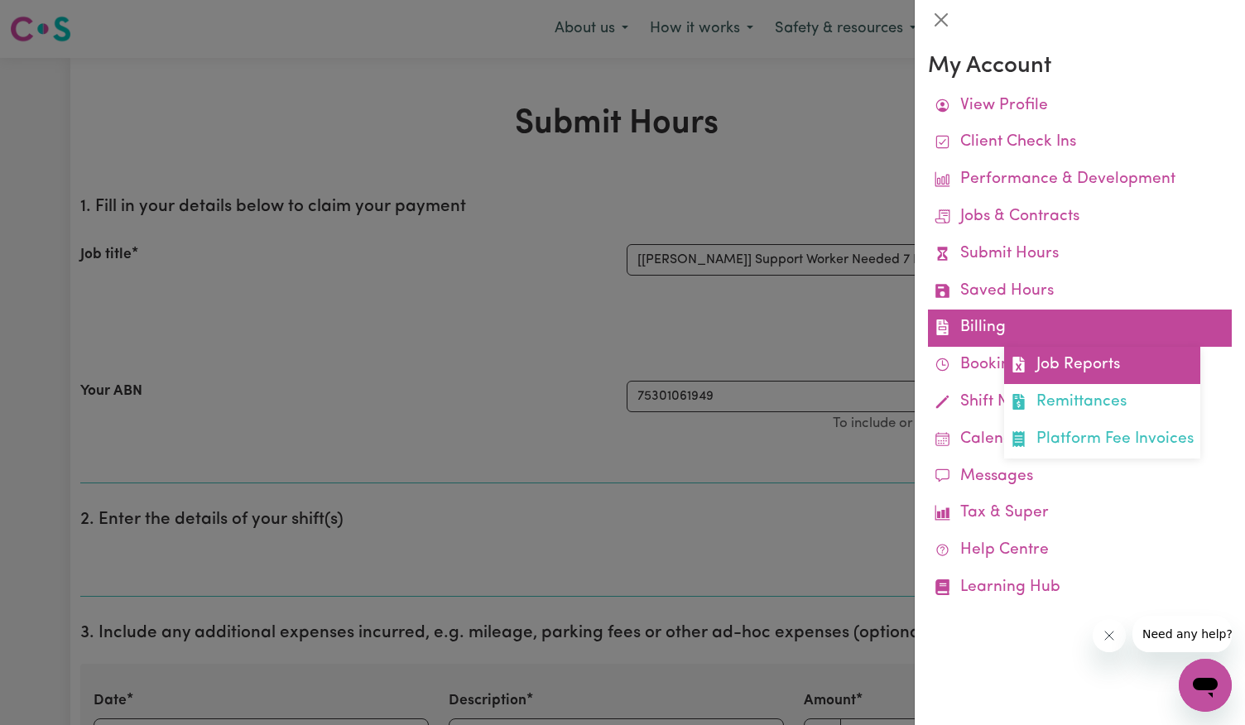
click at [1062, 370] on link "Job Reports" at bounding box center [1102, 365] width 196 height 37
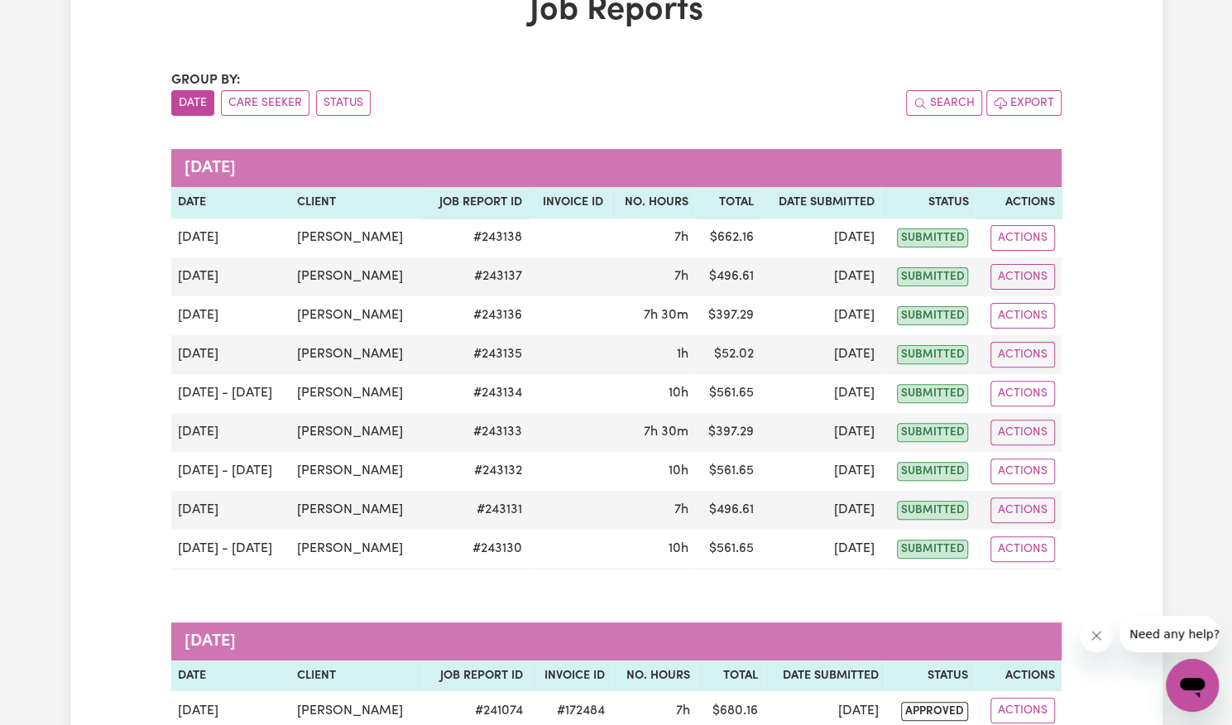
scroll to position [117, 0]
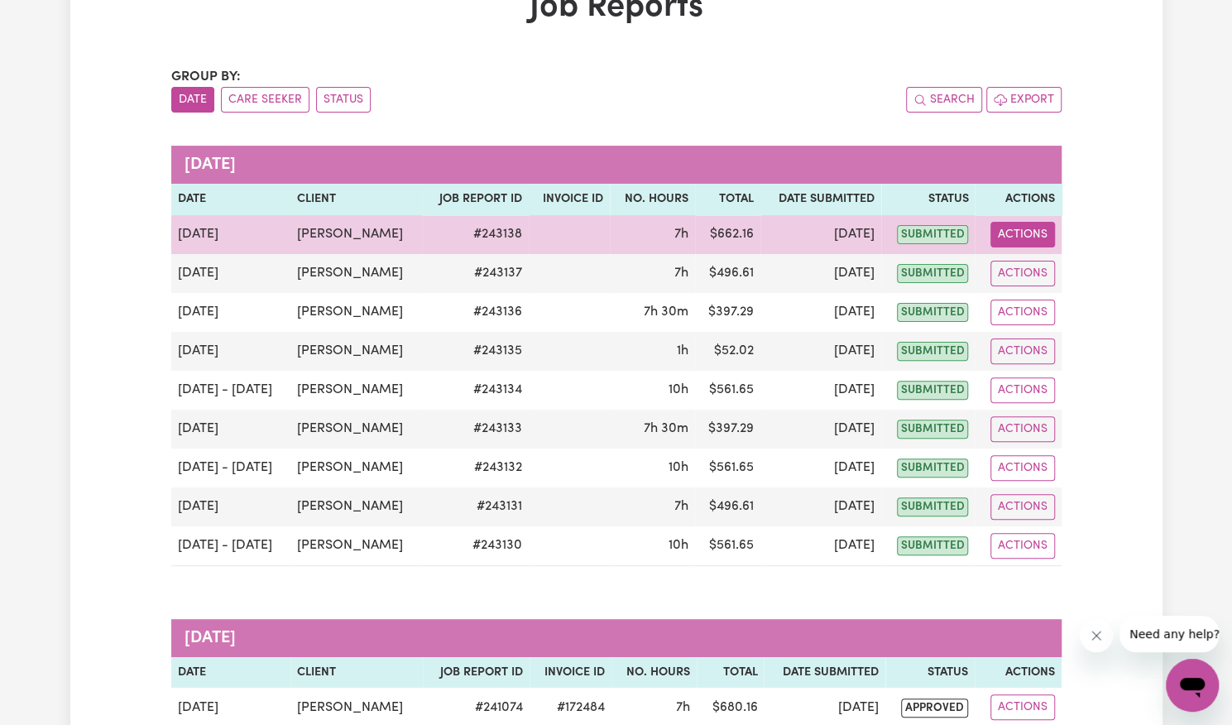
click at [1008, 231] on button "Actions" at bounding box center [1023, 235] width 65 height 26
click at [1043, 312] on link "Delete" at bounding box center [1062, 305] width 142 height 33
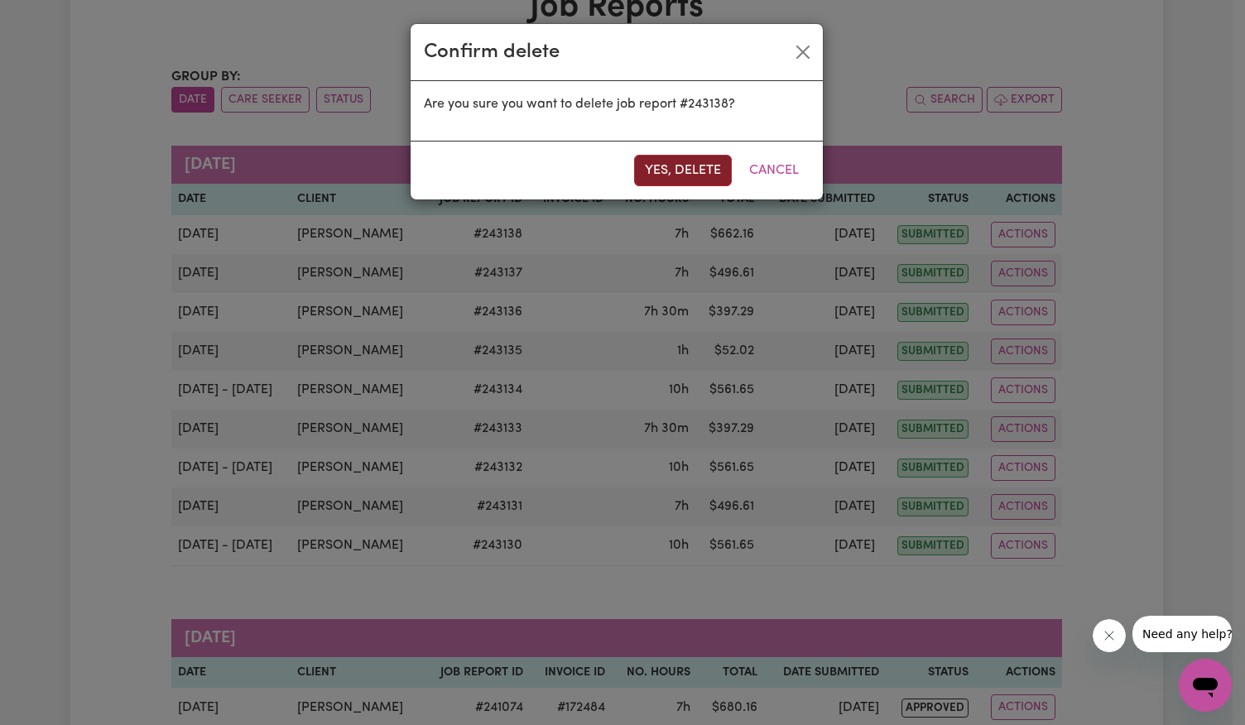
click at [669, 162] on button "Yes, delete" at bounding box center [683, 170] width 98 height 31
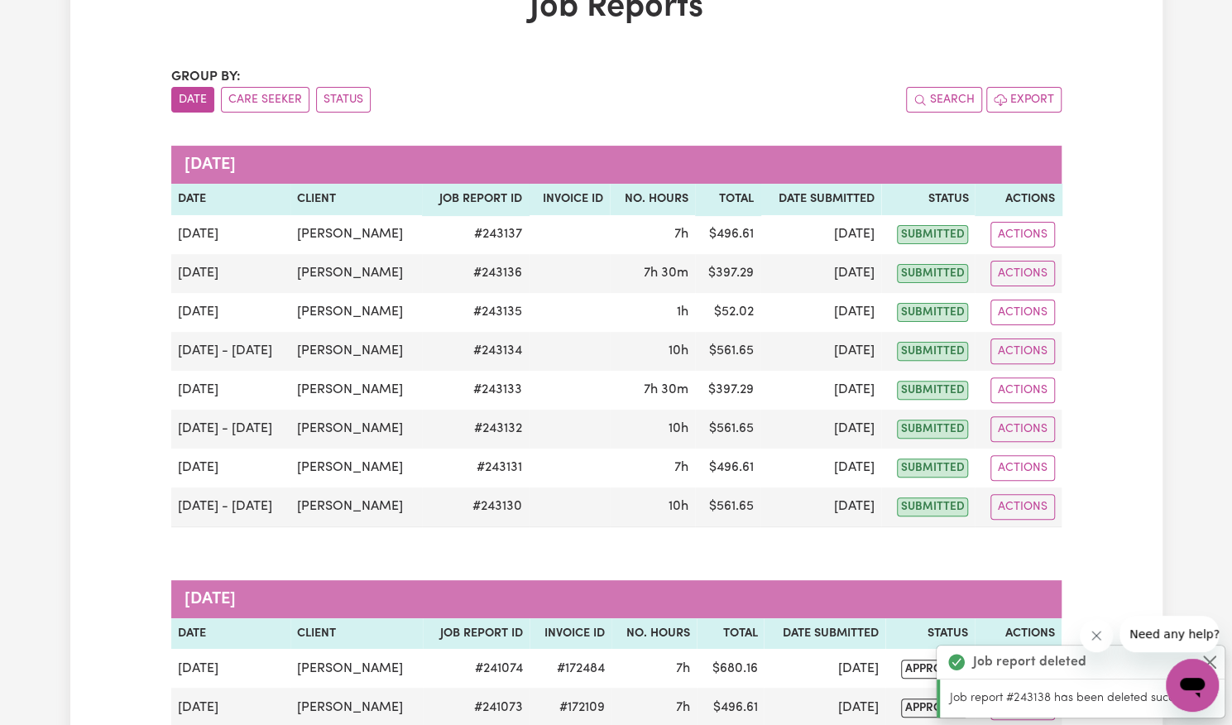
scroll to position [0, 0]
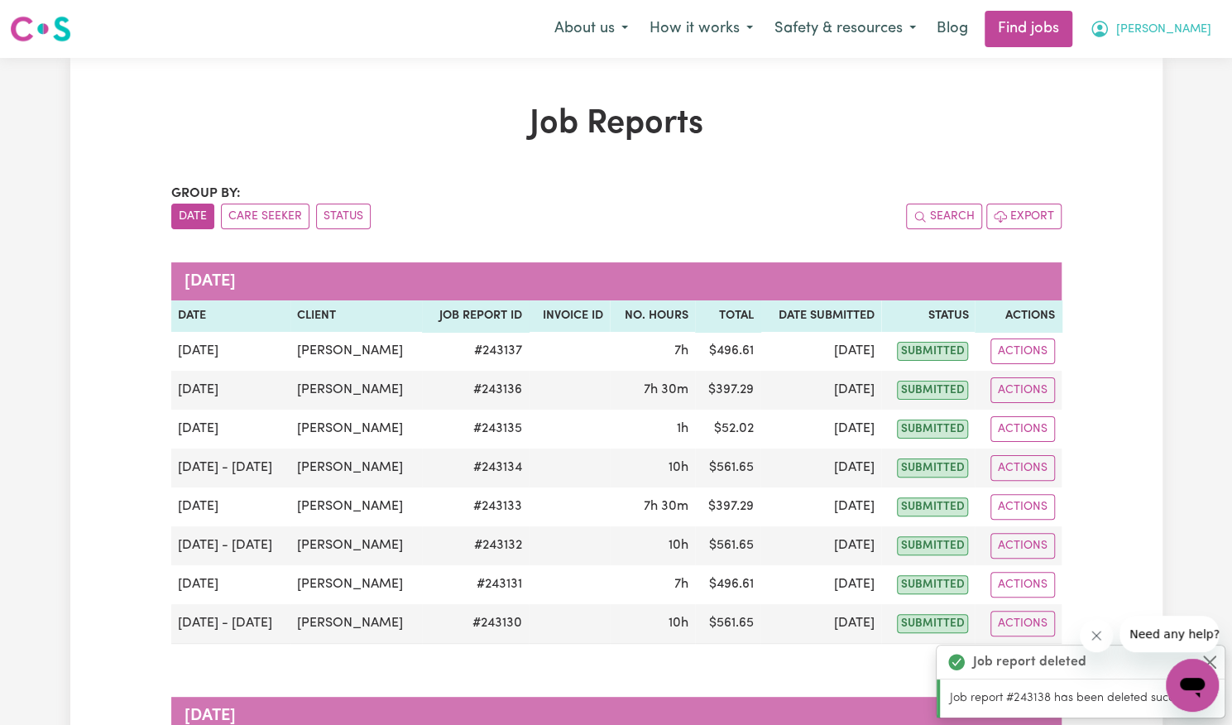
click at [1188, 19] on button "[PERSON_NAME]" at bounding box center [1150, 29] width 143 height 35
click at [1123, 58] on link "My Account" at bounding box center [1156, 64] width 131 height 31
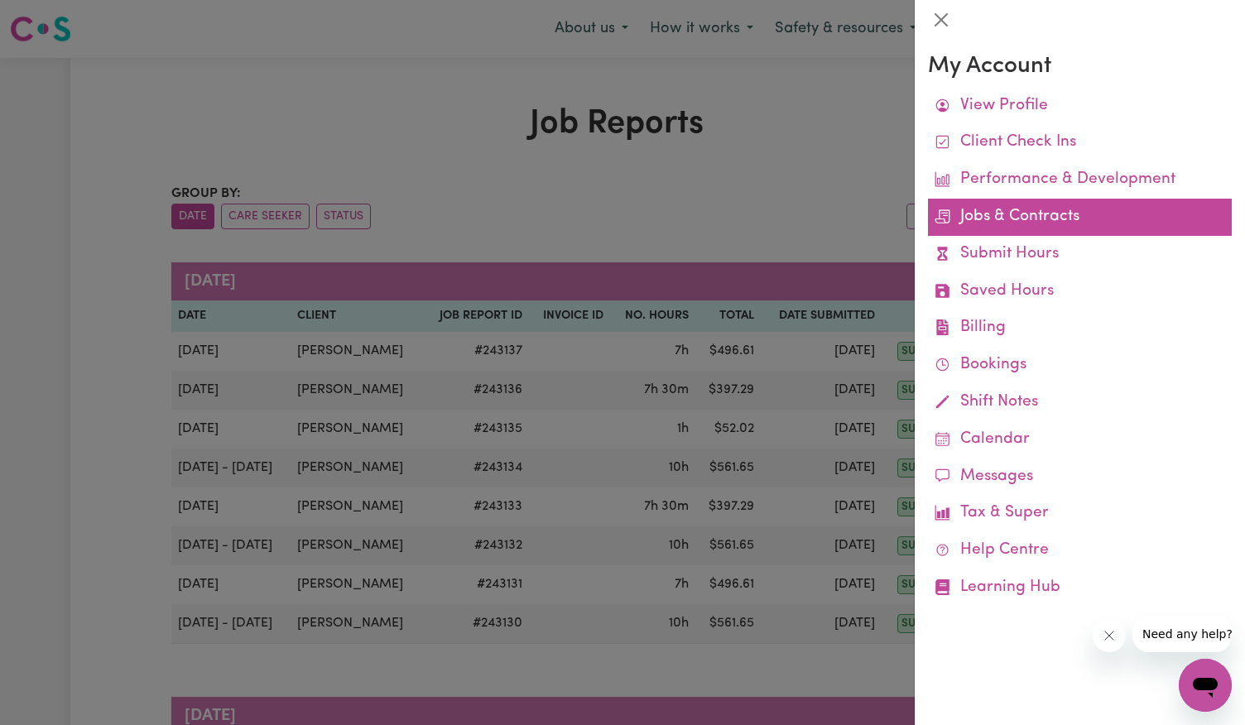
click at [1067, 211] on link "Jobs & Contracts" at bounding box center [1080, 217] width 304 height 37
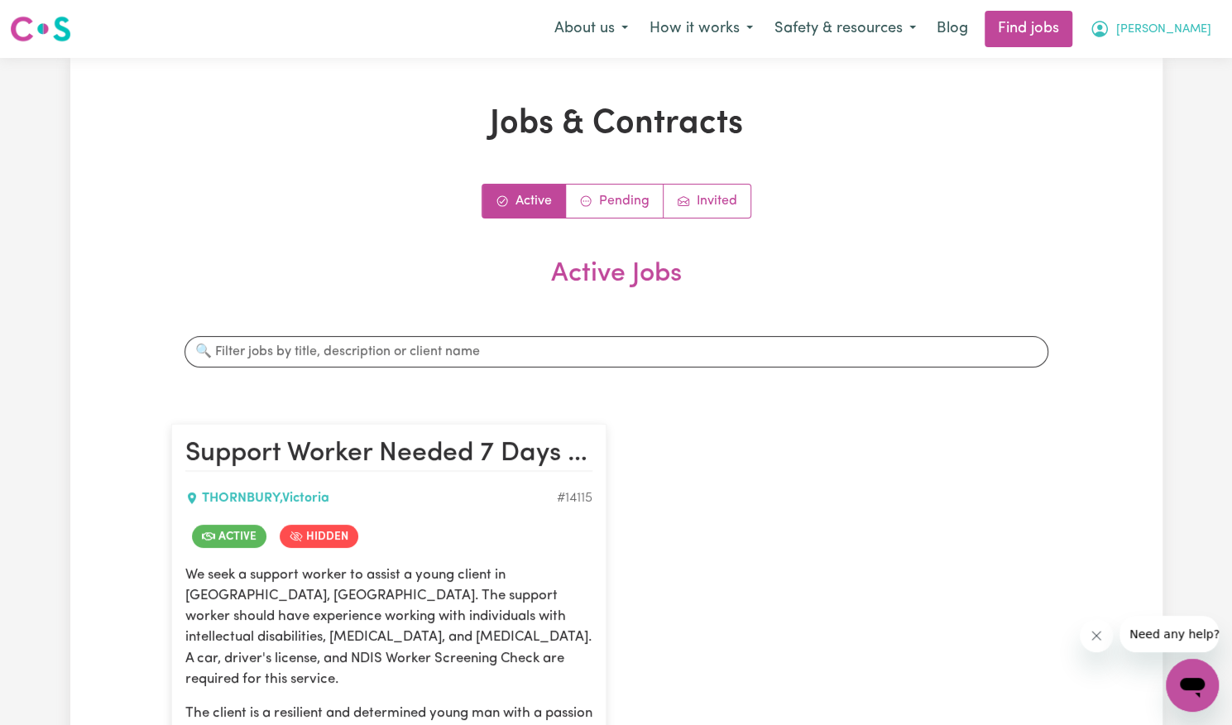
click at [1174, 33] on span "[PERSON_NAME]" at bounding box center [1163, 30] width 95 height 18
click at [1134, 61] on link "My Account" at bounding box center [1156, 64] width 131 height 31
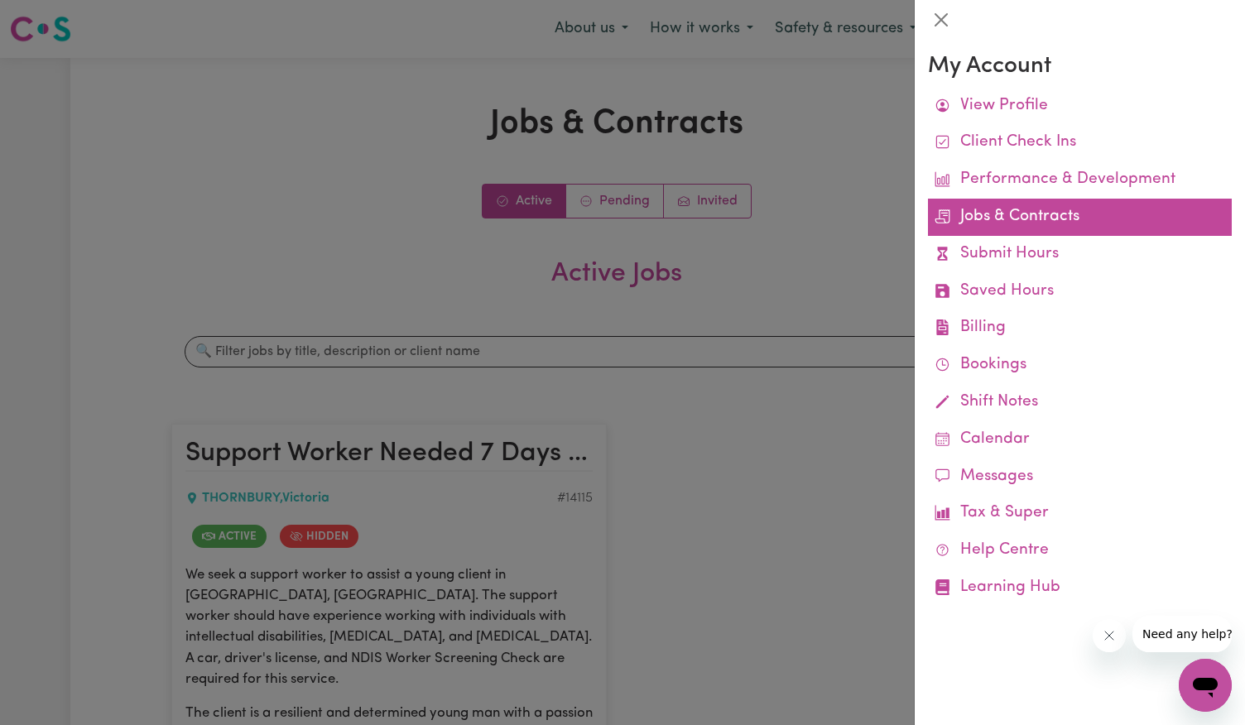
click at [1010, 221] on link "Jobs & Contracts" at bounding box center [1080, 217] width 304 height 37
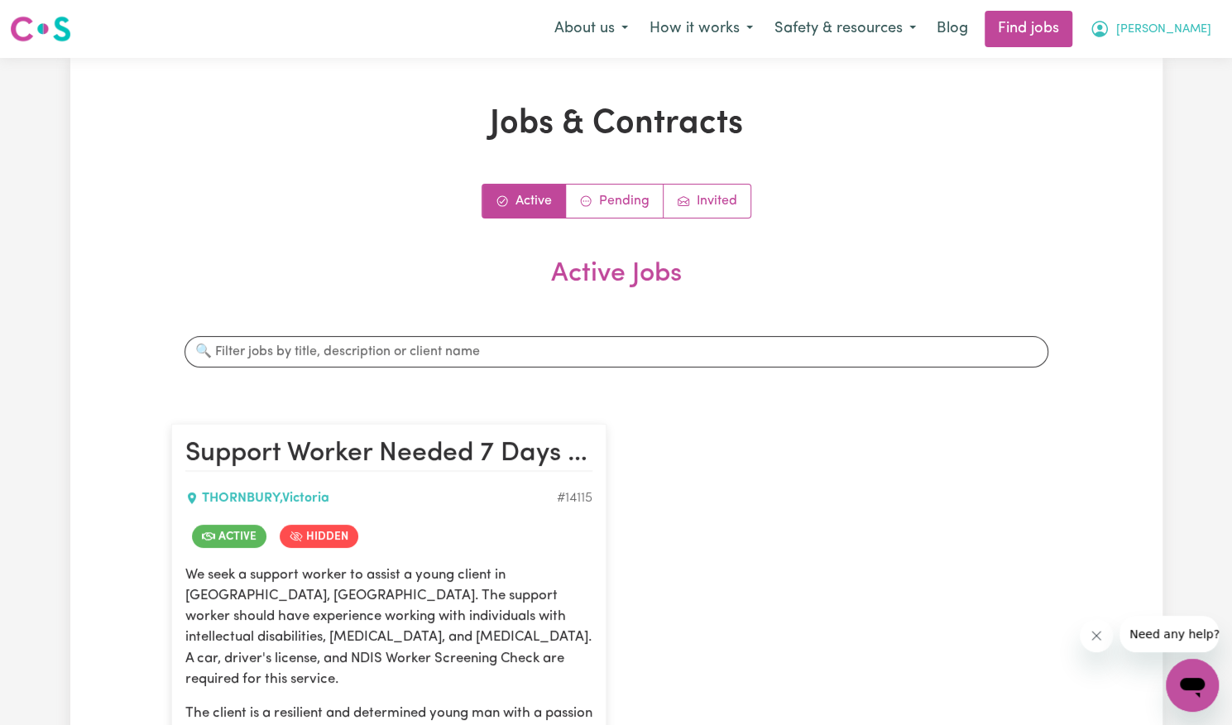
click at [1186, 42] on button "[PERSON_NAME]" at bounding box center [1150, 29] width 143 height 35
click at [1167, 61] on link "My Account" at bounding box center [1156, 64] width 131 height 31
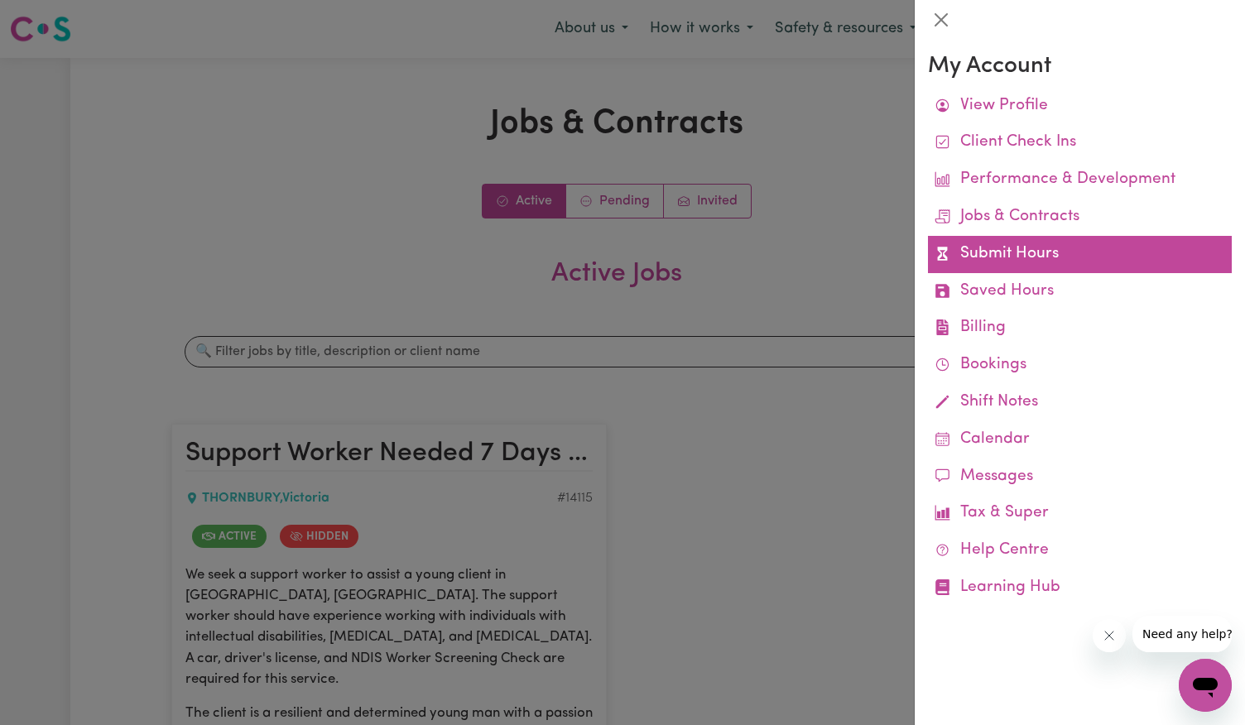
click at [1040, 251] on link "Submit Hours" at bounding box center [1080, 254] width 304 height 37
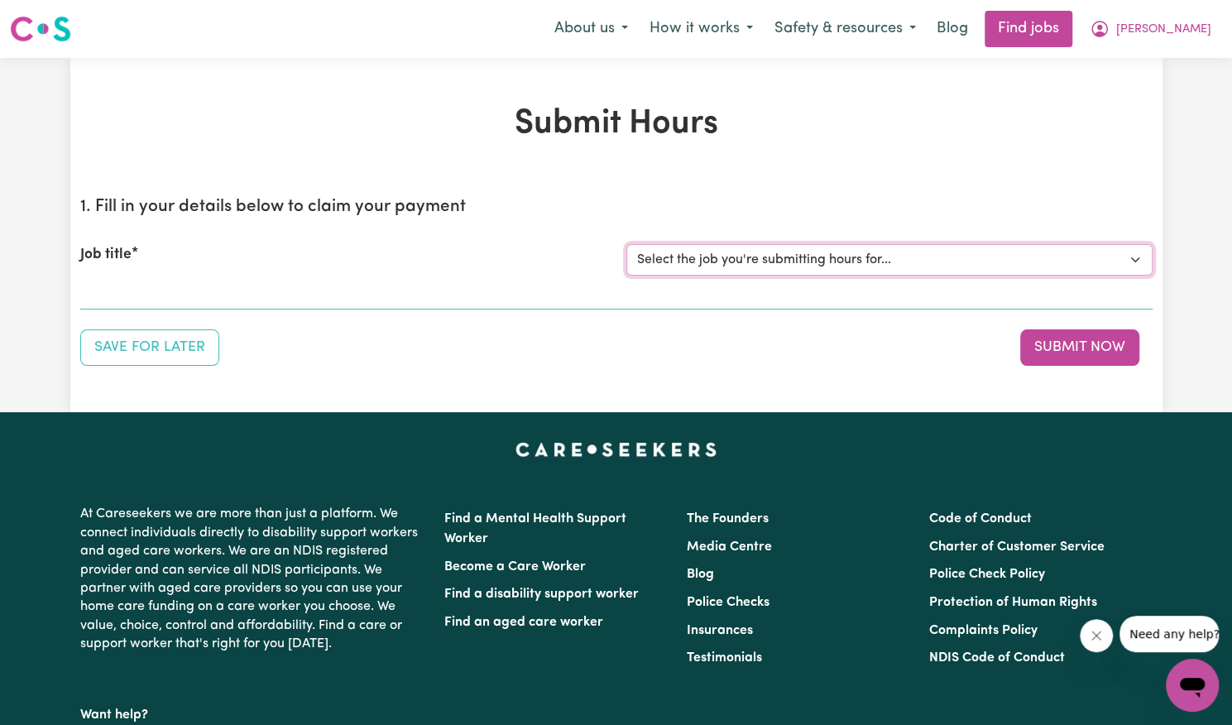
click at [983, 253] on select "Select the job you're submitting hours for... [[PERSON_NAME]] Support Worker Ne…" at bounding box center [889, 259] width 526 height 31
click at [626, 244] on select "Select the job you're submitting hours for... [[PERSON_NAME]] Support Worker Ne…" at bounding box center [889, 259] width 526 height 31
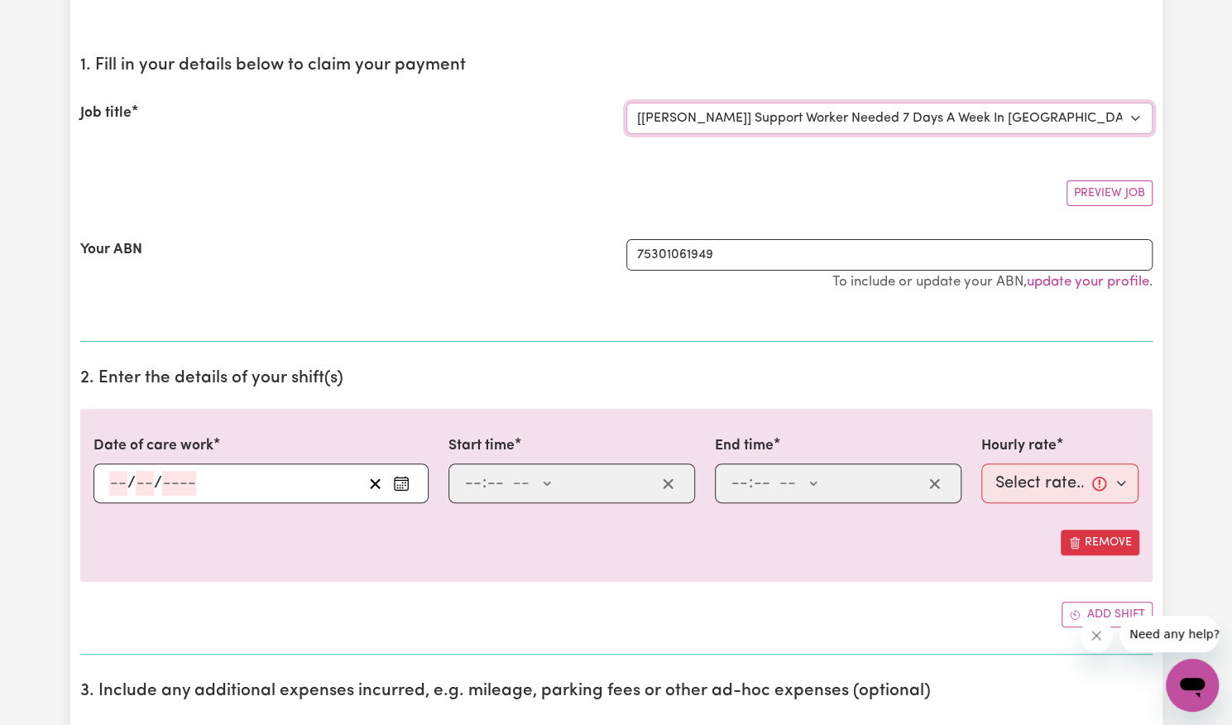
scroll to position [142, 0]
click at [407, 481] on rect "Enter the date of care work" at bounding box center [401, 483] width 13 height 12
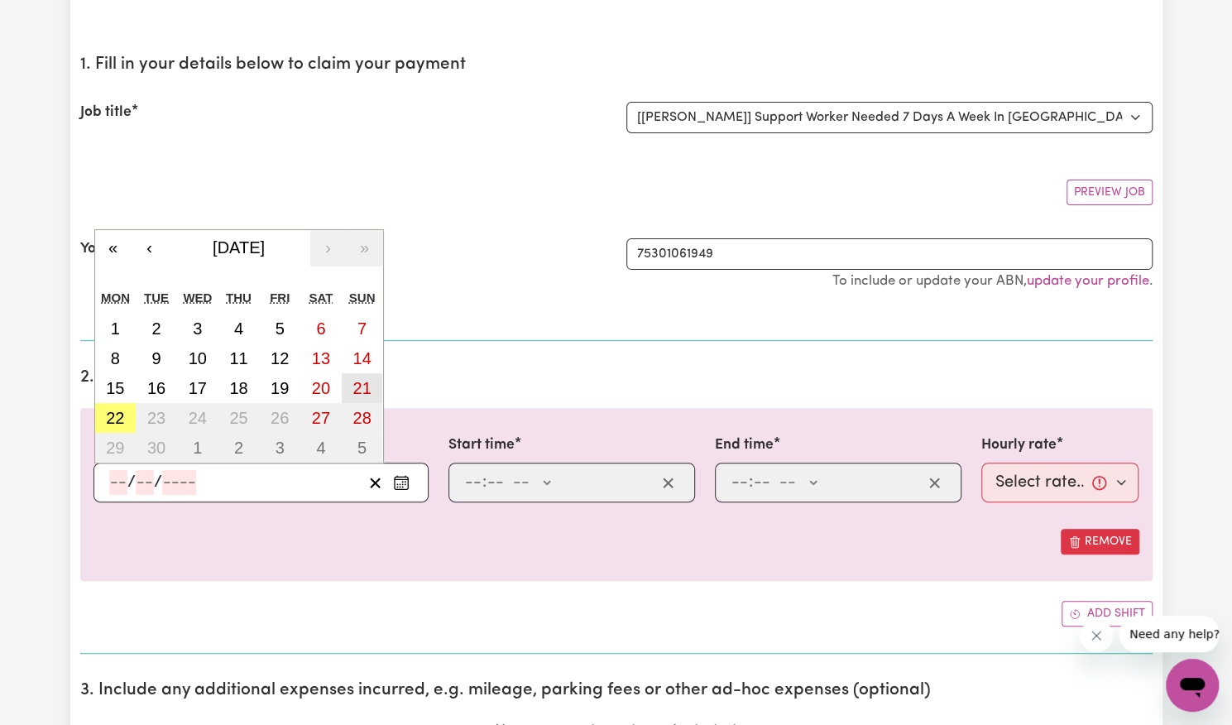
click at [349, 387] on button "21" at bounding box center [362, 388] width 41 height 30
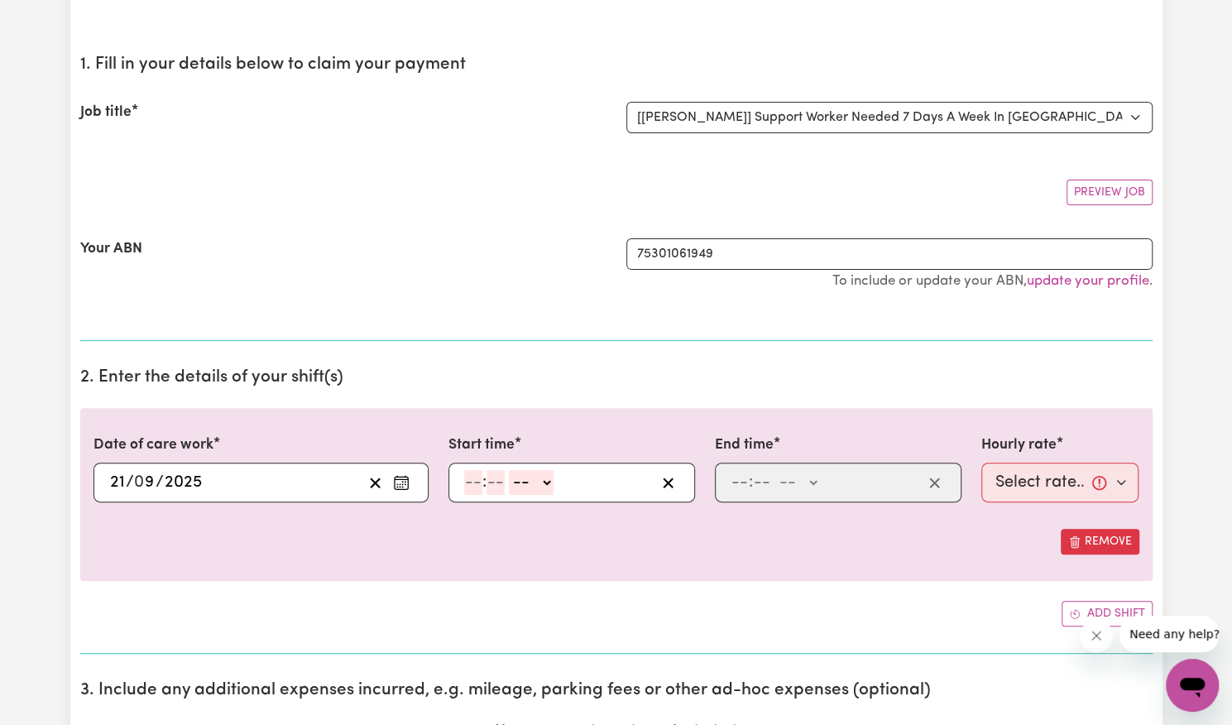
click at [464, 482] on input "number" at bounding box center [473, 482] width 18 height 25
click at [543, 474] on select "-- AM PM" at bounding box center [528, 482] width 45 height 25
click at [506, 470] on select "-- AM PM" at bounding box center [528, 482] width 45 height 25
click at [742, 482] on input "number" at bounding box center [740, 482] width 18 height 25
click at [805, 481] on select "-- AM PM" at bounding box center [794, 482] width 45 height 25
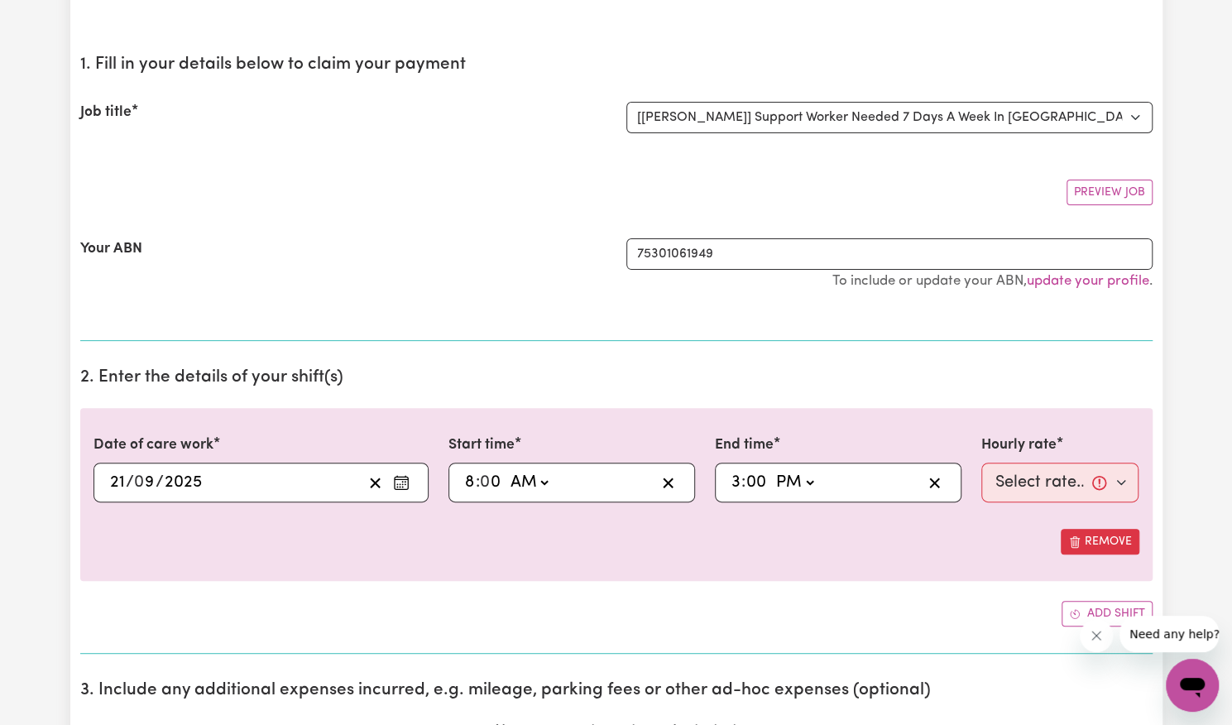
click at [772, 470] on select "-- AM PM" at bounding box center [794, 482] width 45 height 25
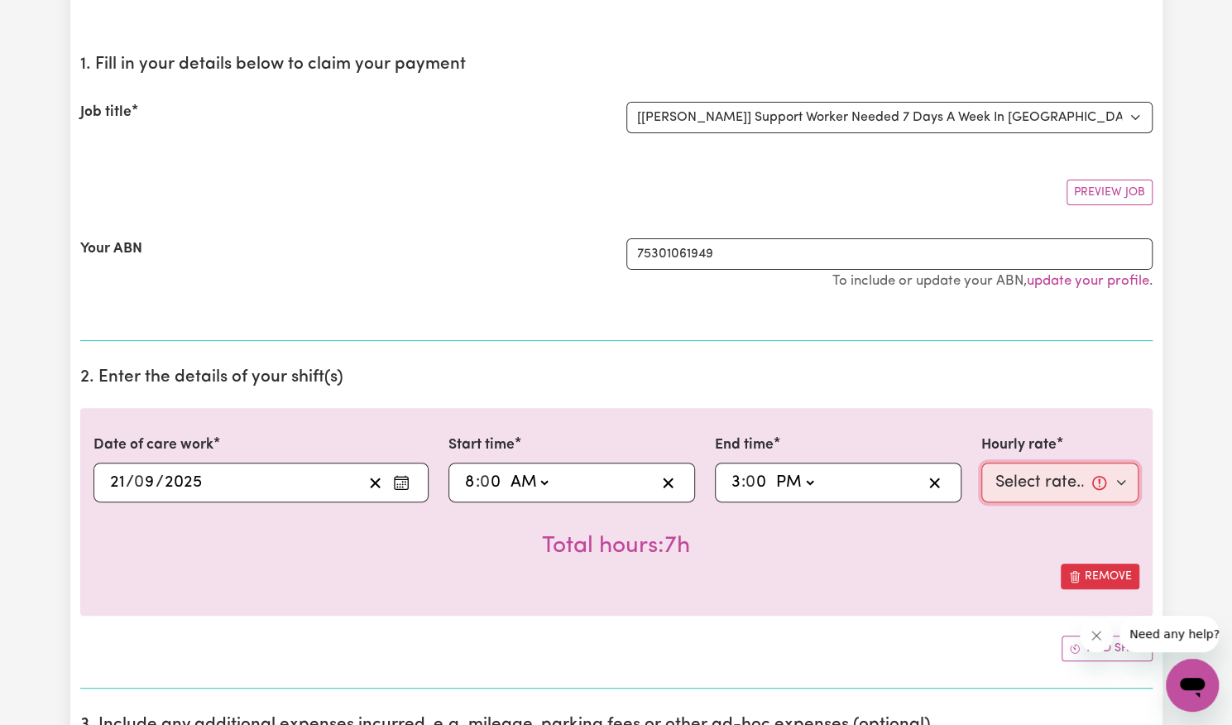
click at [1022, 482] on select "Select rate... $57.17 (Weekday) $77.96 ([DATE]) $103.95 ([DATE]) $129.94 (Publi…" at bounding box center [1061, 483] width 158 height 40
click at [982, 463] on select "Select rate... $57.17 (Weekday) $77.96 ([DATE]) $103.95 ([DATE]) $129.94 (Publi…" at bounding box center [1061, 483] width 158 height 40
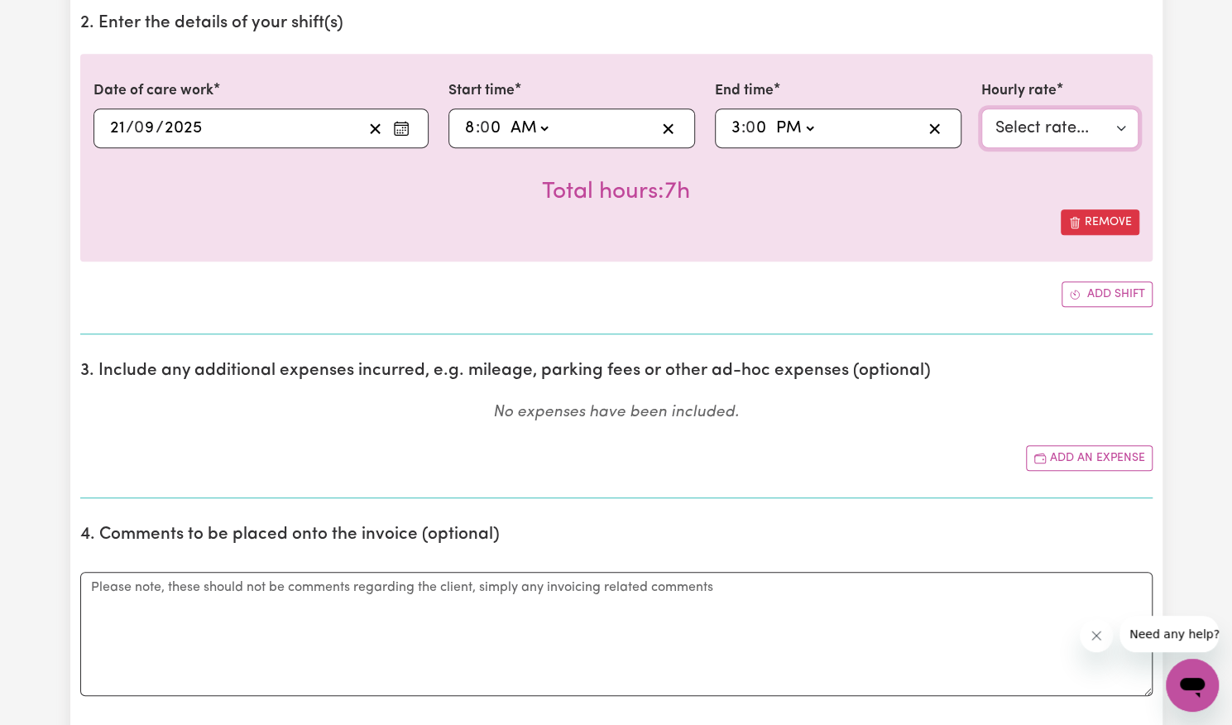
scroll to position [497, 0]
click at [1067, 460] on button "Add an expense" at bounding box center [1089, 457] width 127 height 26
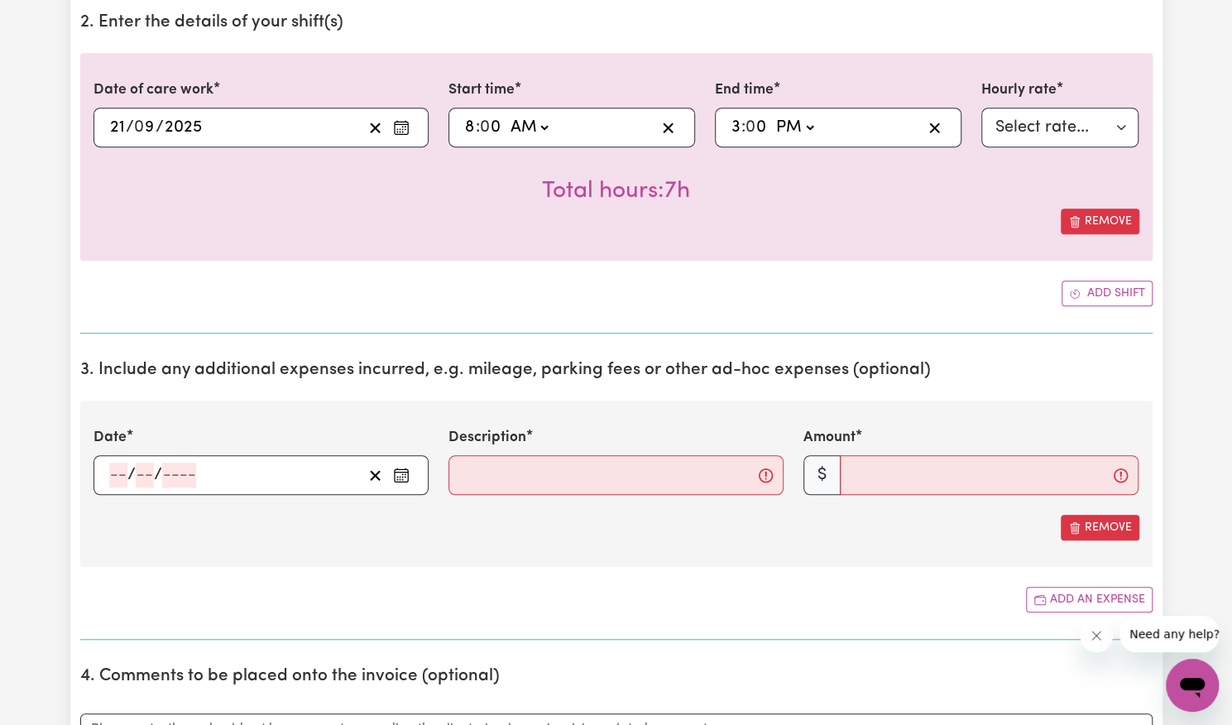
click at [402, 473] on icon "Enter the date of expense" at bounding box center [401, 473] width 13 height 0
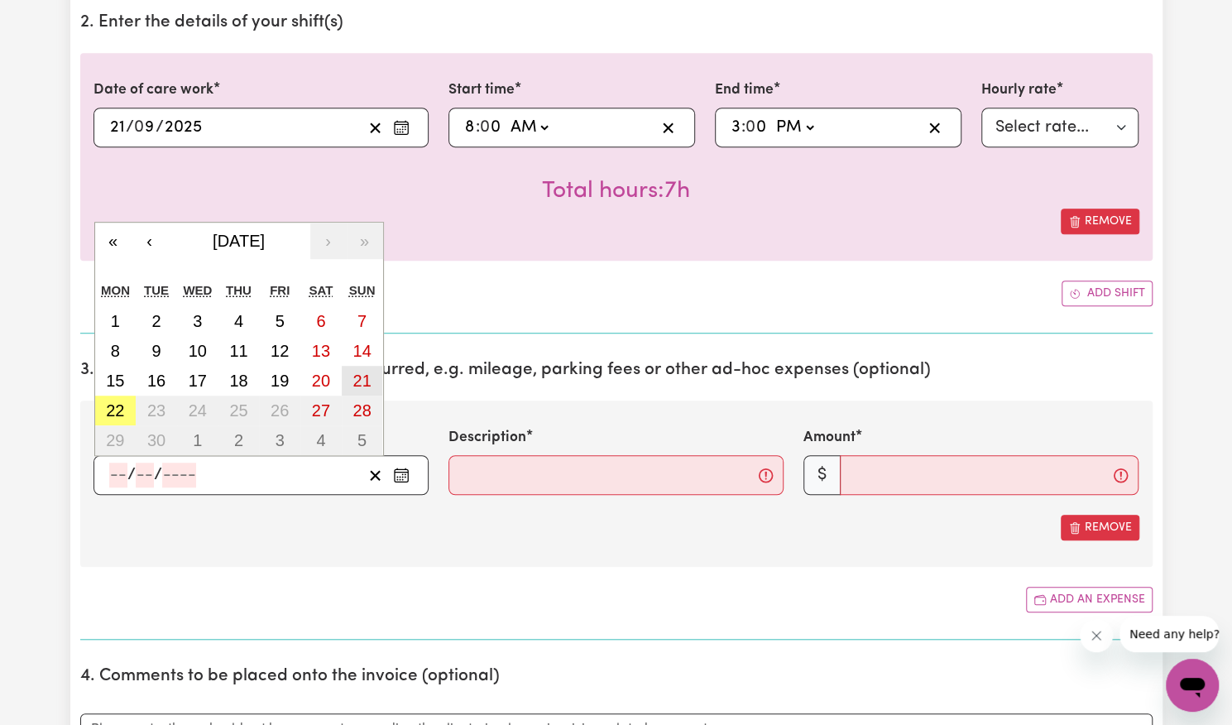
click at [370, 373] on abbr "21" at bounding box center [362, 381] width 18 height 18
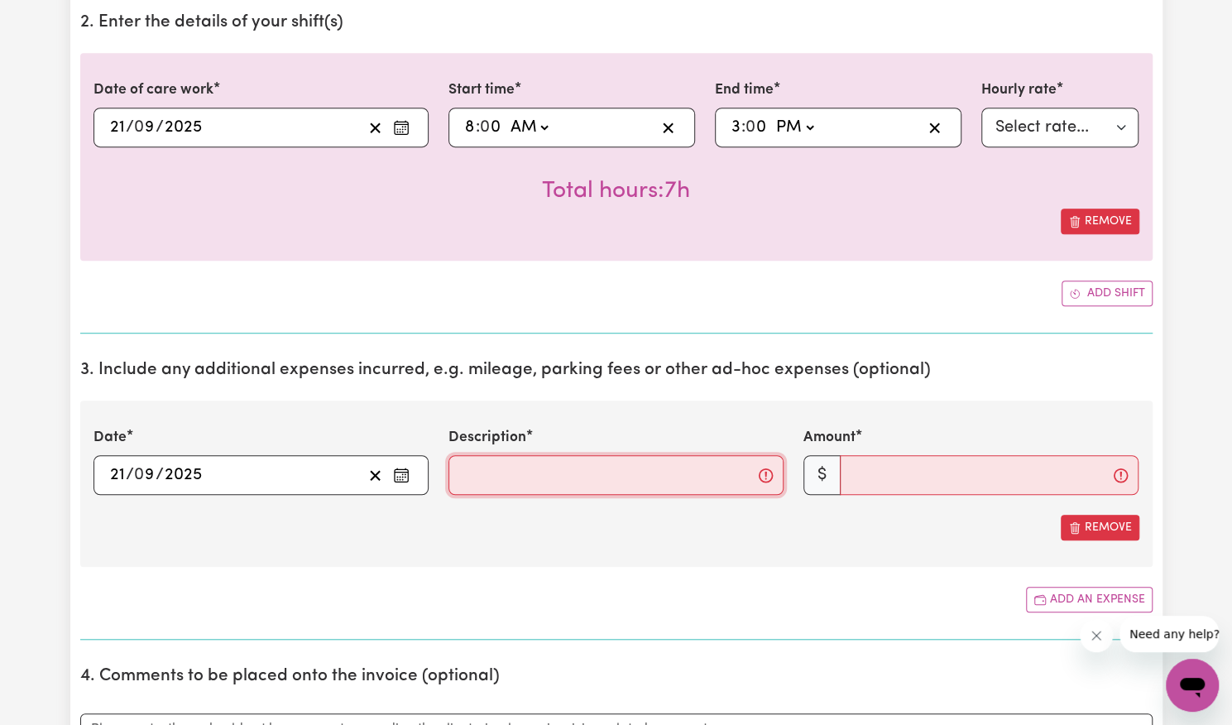
click at [491, 464] on input "Description" at bounding box center [616, 475] width 335 height 40
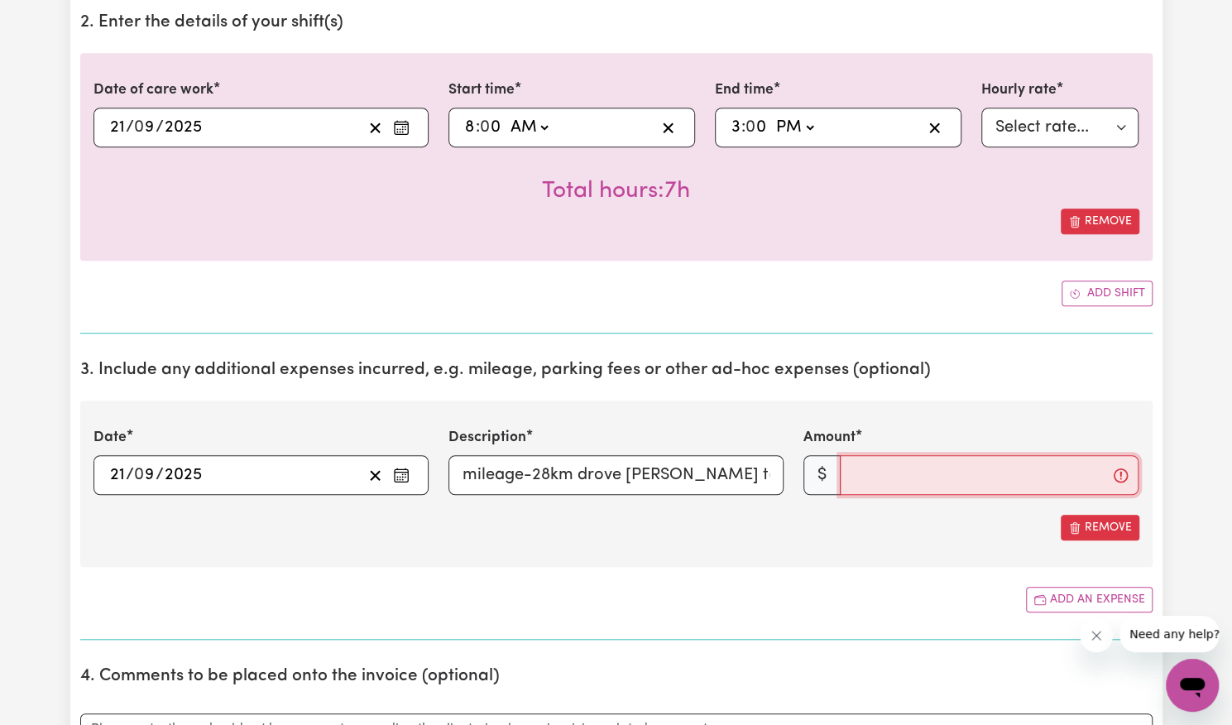
click at [957, 474] on input "Amount" at bounding box center [989, 475] width 299 height 40
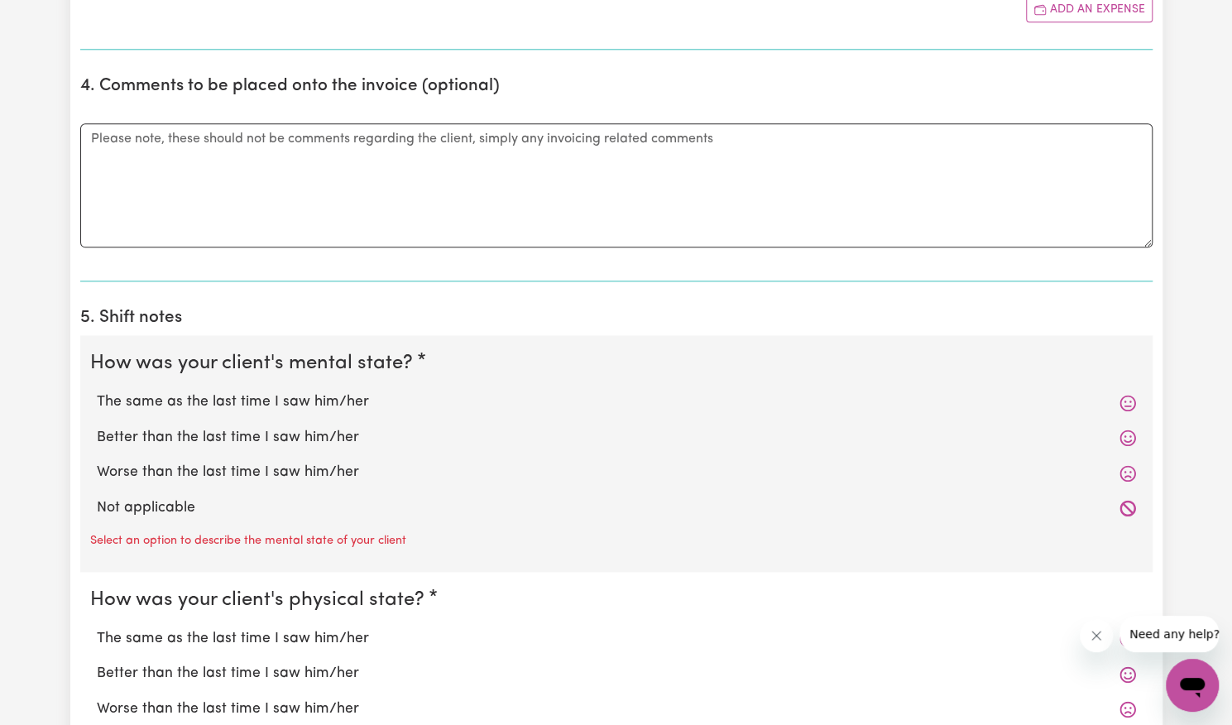
scroll to position [1088, 0]
click at [334, 432] on label "Better than the last time I saw him/her" at bounding box center [616, 437] width 1039 height 22
click at [97, 426] on input "Better than the last time I saw him/her" at bounding box center [96, 425] width 1 height 1
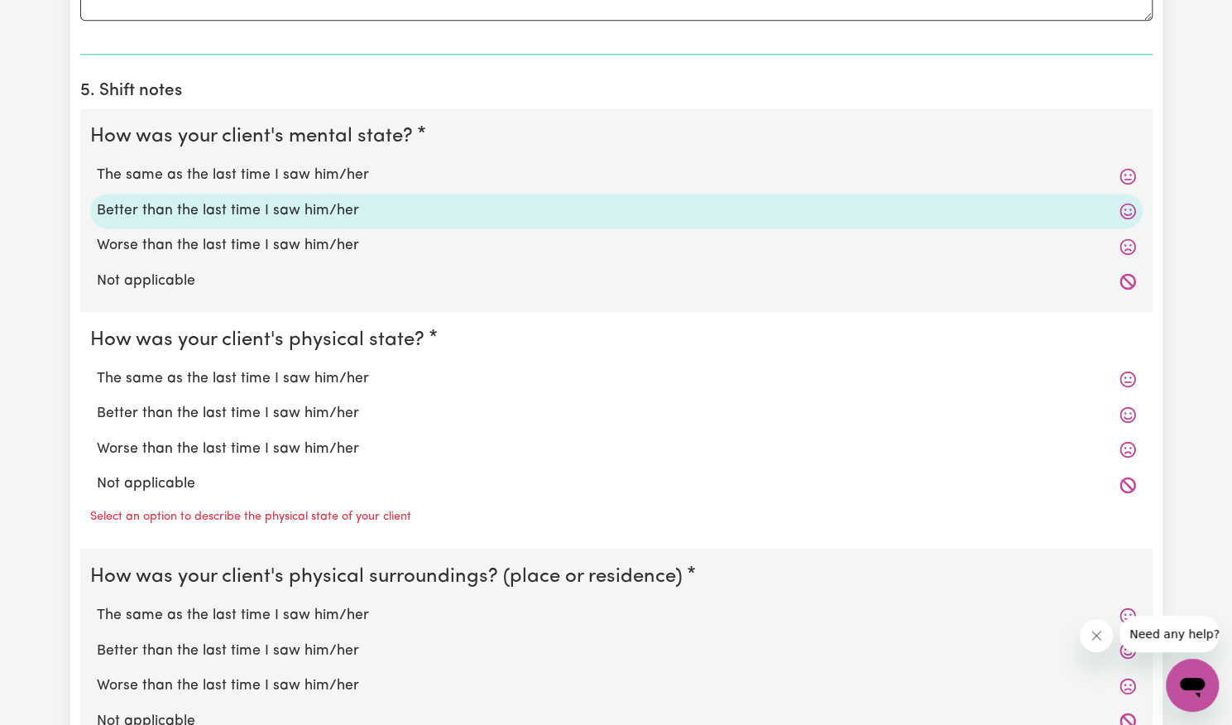
scroll to position [1315, 0]
click at [321, 411] on label "Better than the last time I saw him/her" at bounding box center [616, 413] width 1039 height 22
click at [97, 402] on input "Better than the last time I saw him/her" at bounding box center [96, 401] width 1 height 1
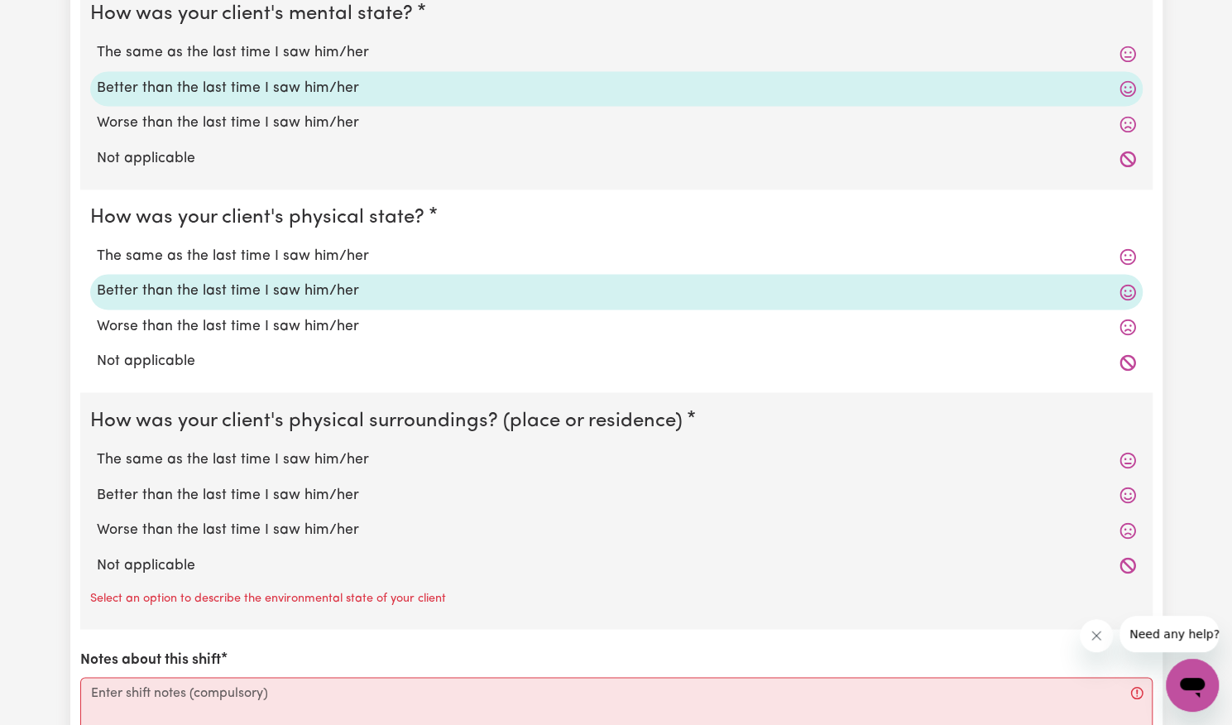
scroll to position [1439, 0]
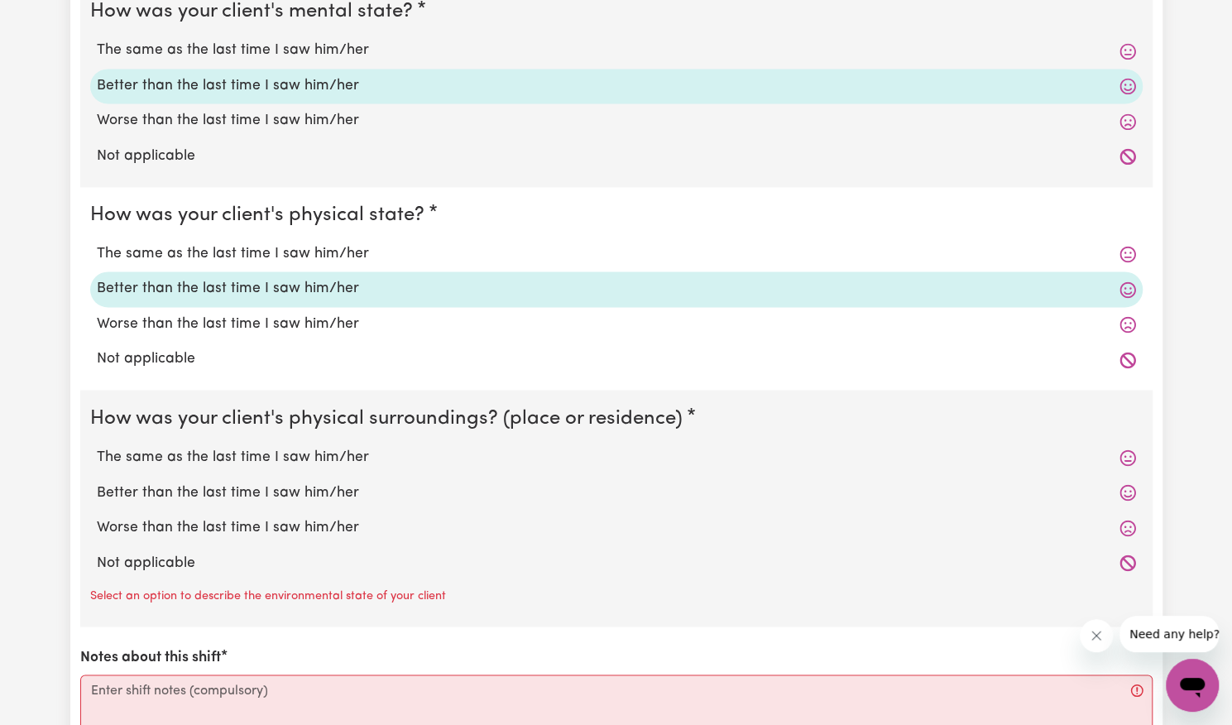
click at [298, 487] on label "Better than the last time I saw him/her" at bounding box center [616, 493] width 1039 height 22
click at [97, 482] on input "Better than the last time I saw him/her" at bounding box center [96, 481] width 1 height 1
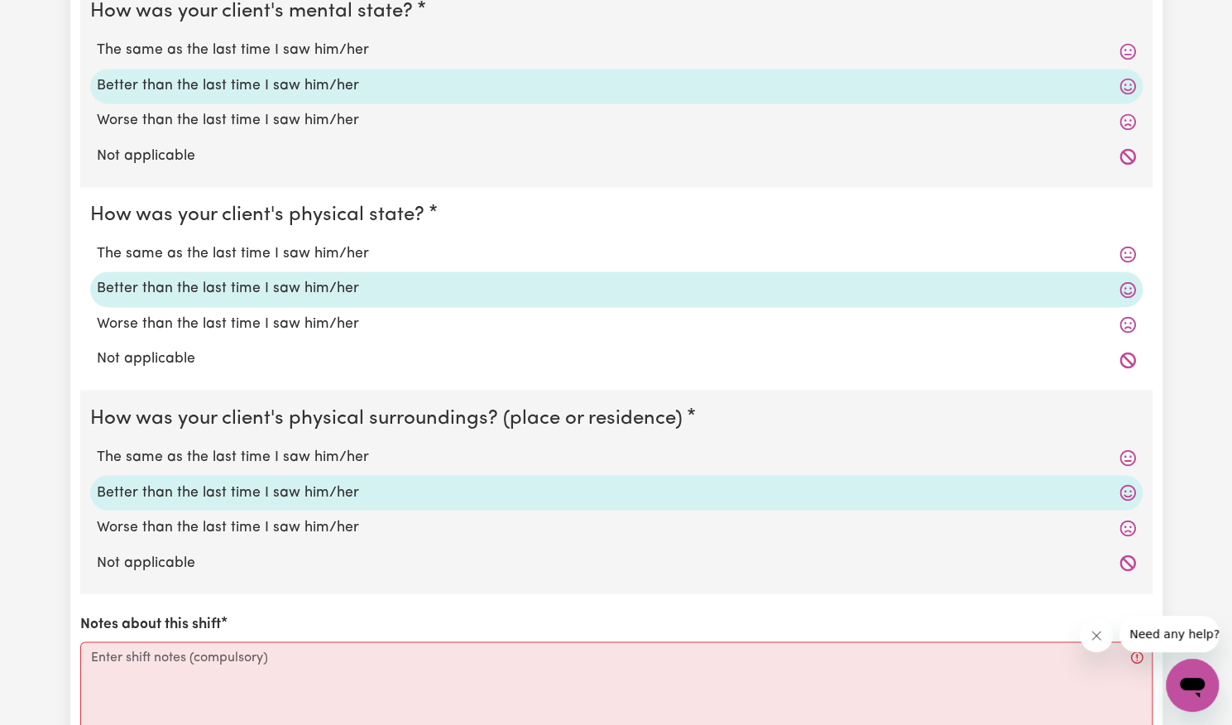
scroll to position [1580, 0]
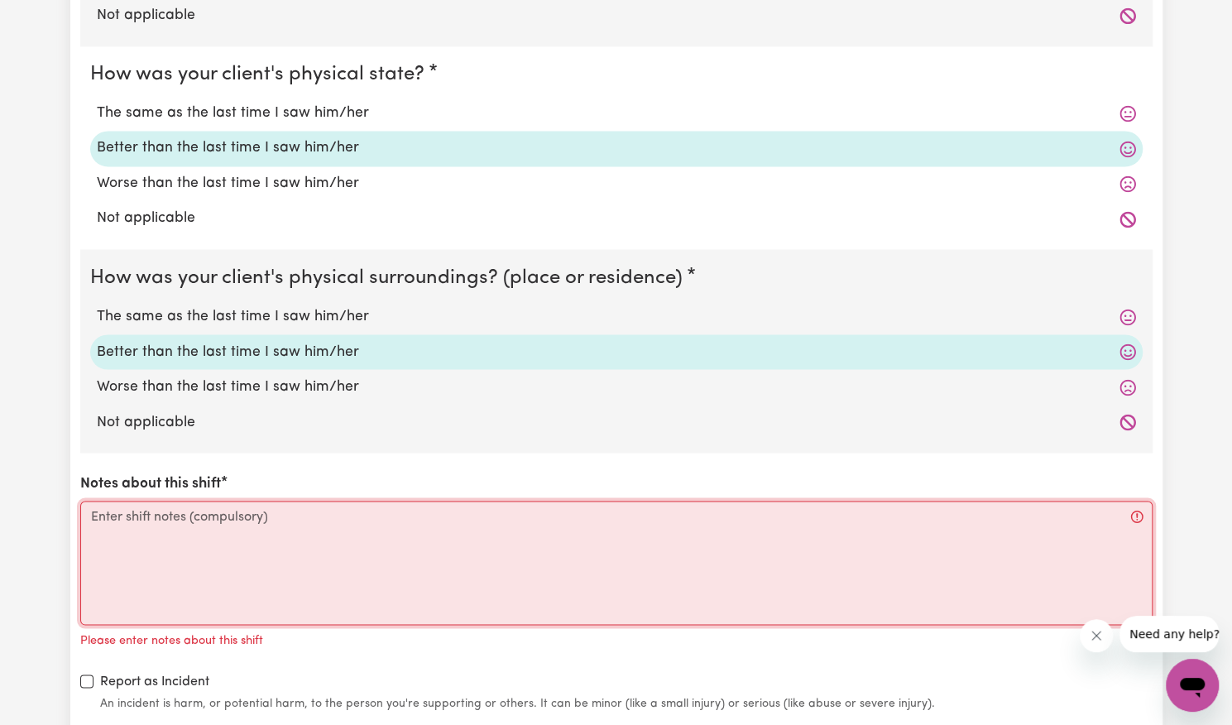
click at [290, 518] on textarea "Notes about this shift" at bounding box center [616, 563] width 1073 height 124
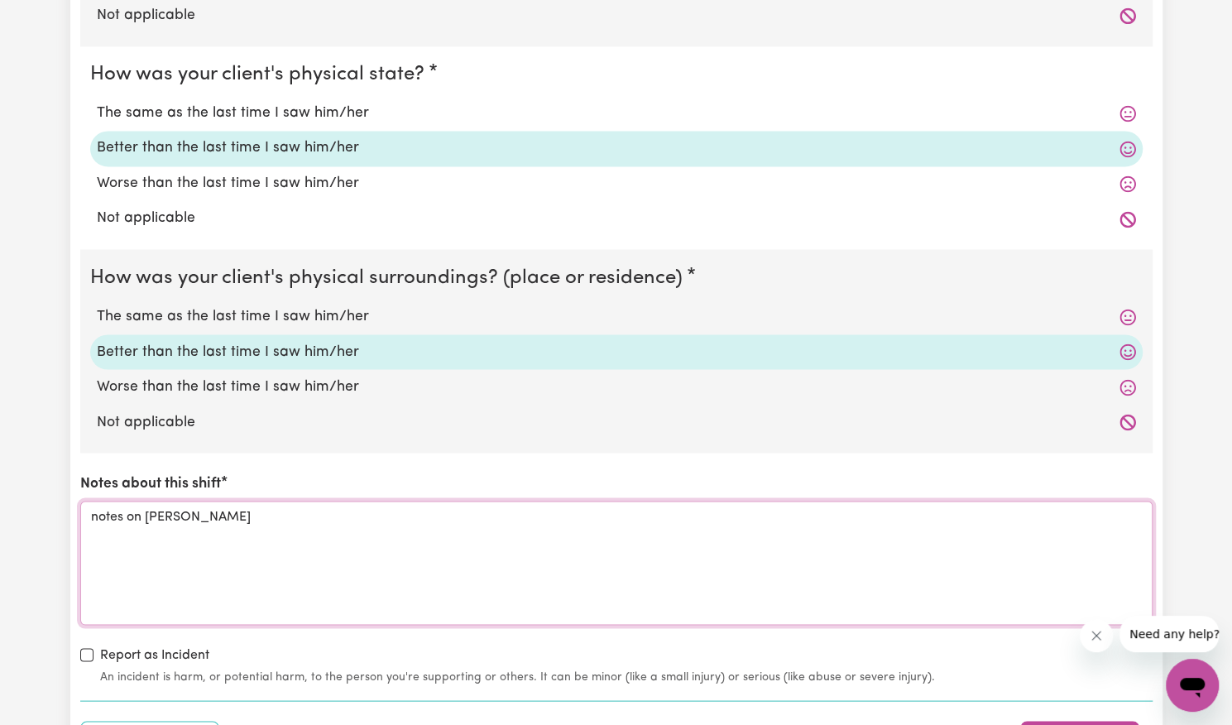
scroll to position [1925, 0]
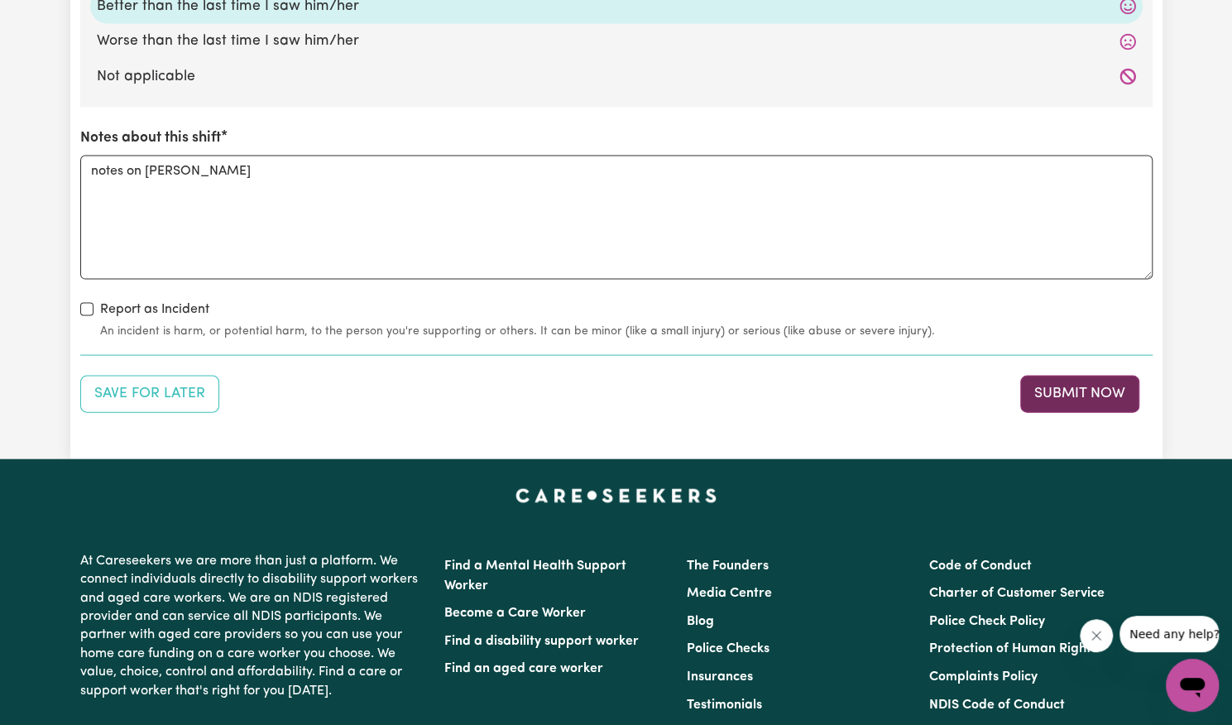
click at [1045, 400] on button "Submit Now" at bounding box center [1079, 394] width 119 height 36
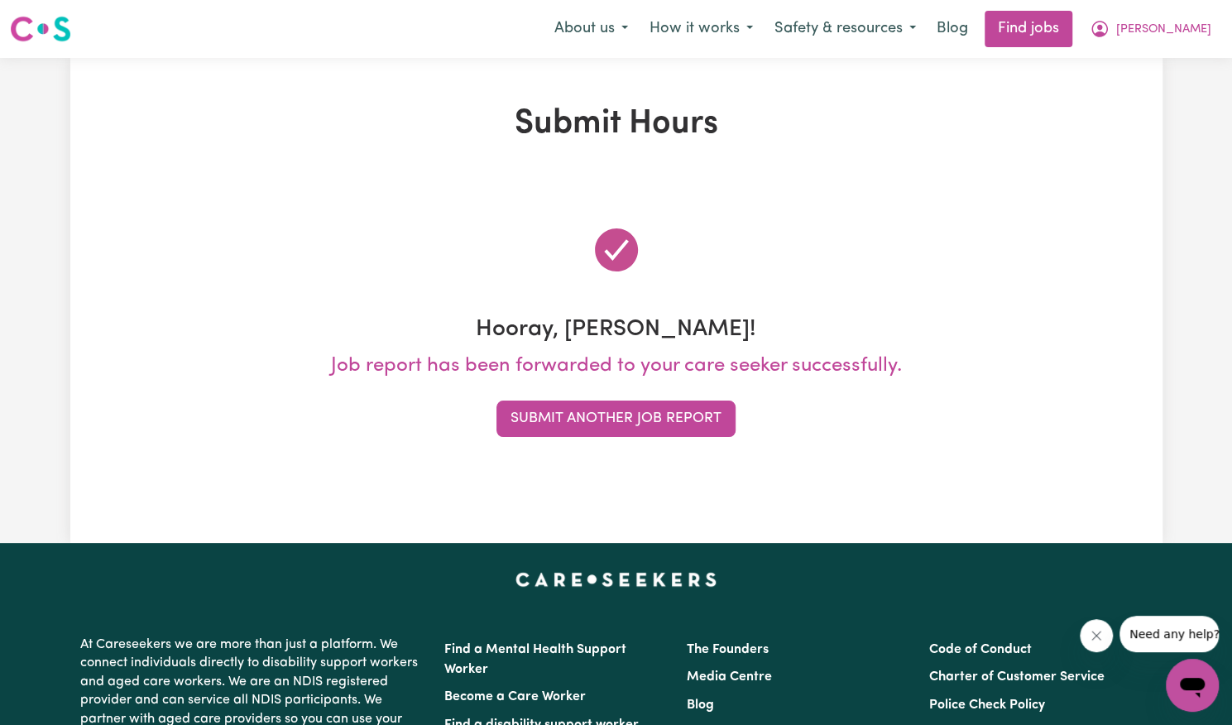
scroll to position [0, 0]
click at [638, 419] on button "Submit Another Job Report" at bounding box center [616, 419] width 239 height 36
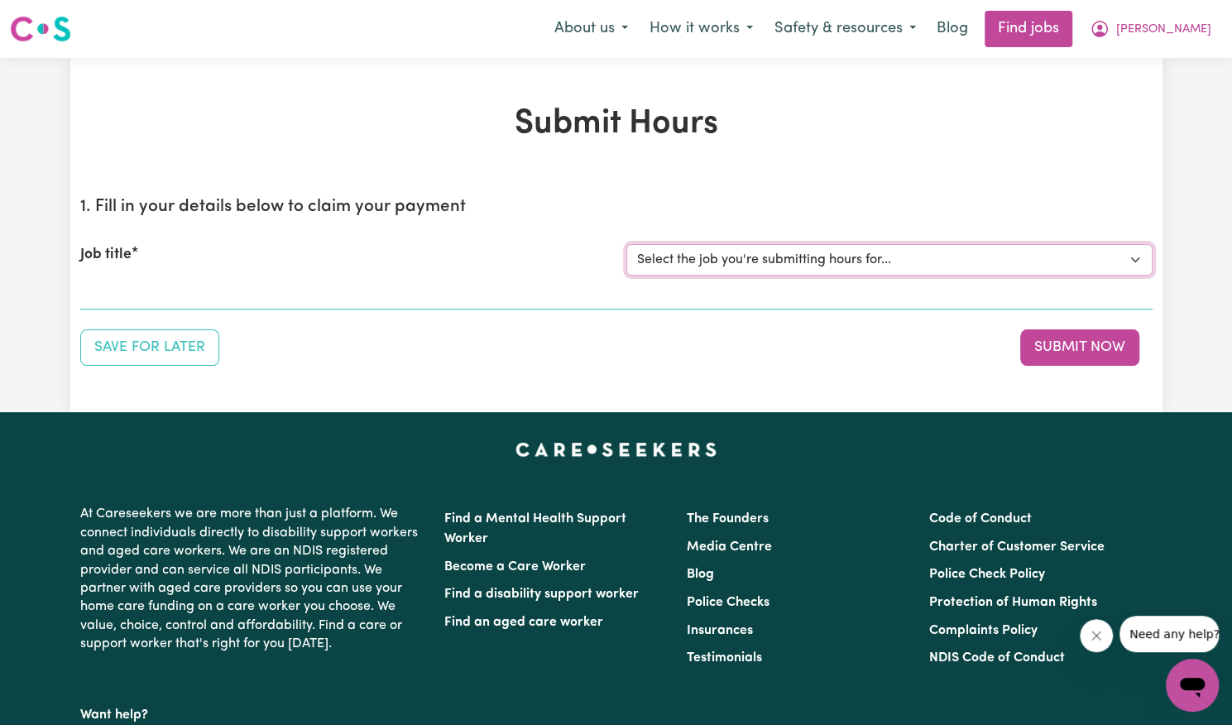
click at [814, 257] on select "Select the job you're submitting hours for... [[PERSON_NAME]] Support Worker Ne…" at bounding box center [889, 259] width 526 height 31
click at [626, 244] on select "Select the job you're submitting hours for... [[PERSON_NAME]] Support Worker Ne…" at bounding box center [889, 259] width 526 height 31
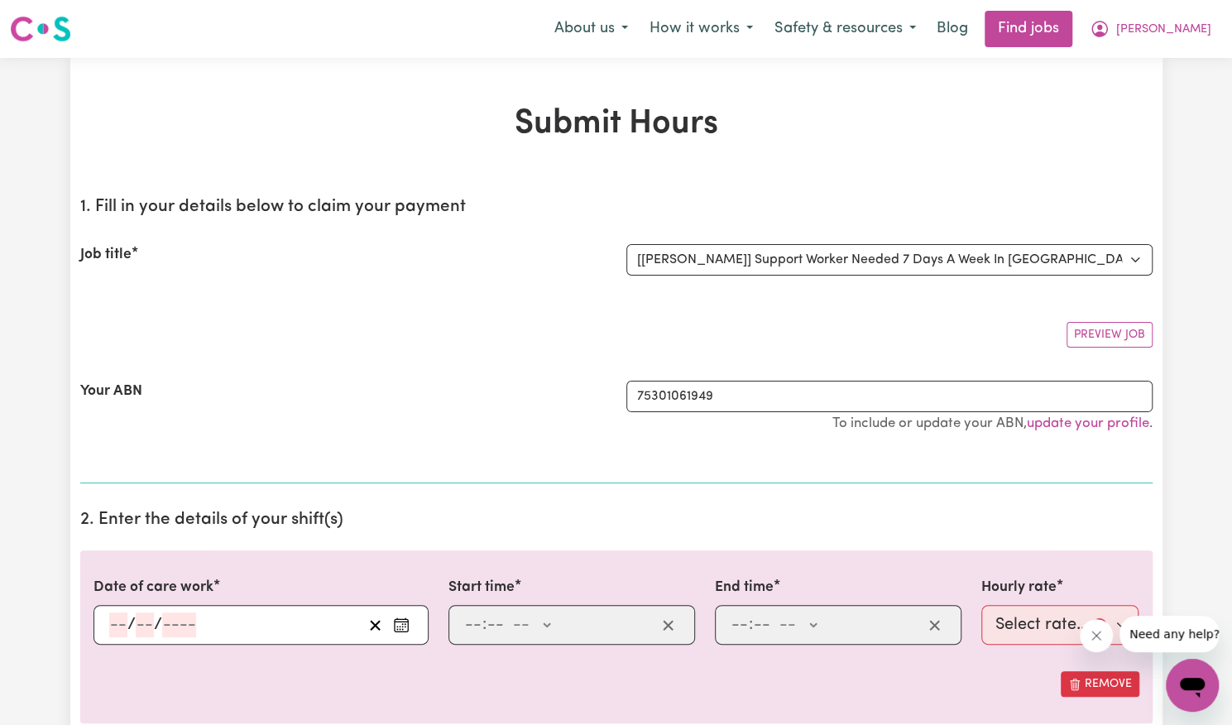
click at [397, 626] on circle "Enter the date of care work" at bounding box center [397, 627] width 2 height 2
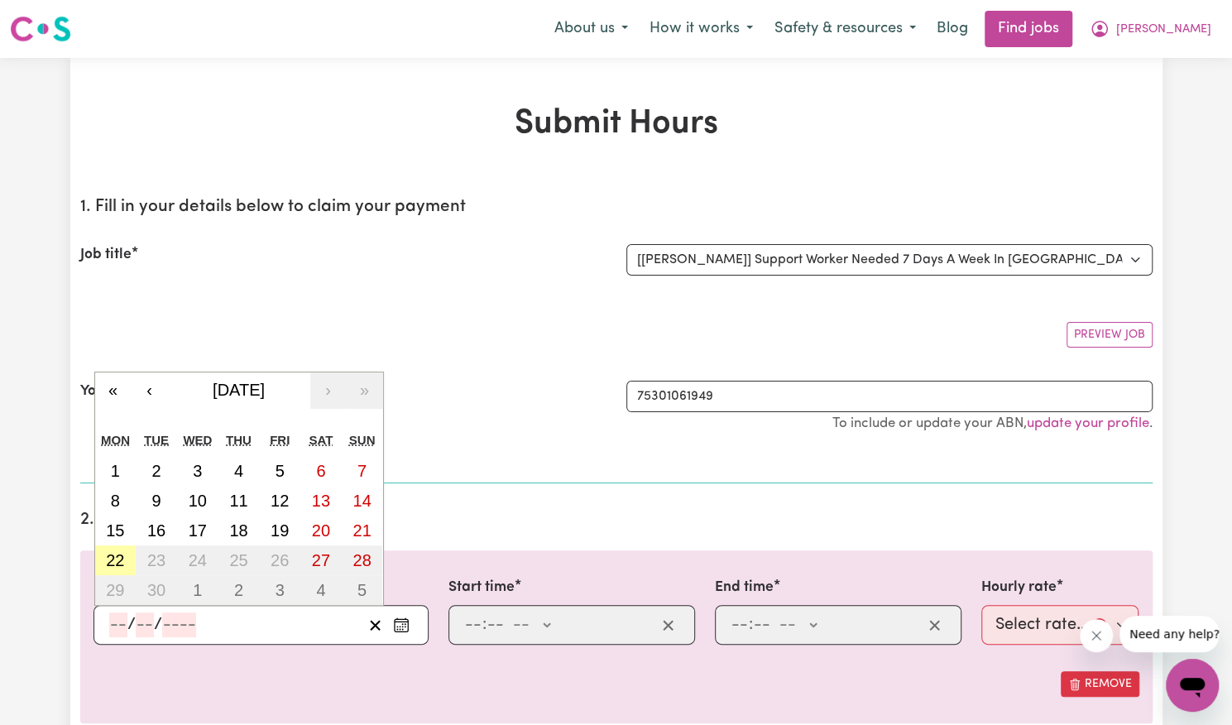
click at [120, 551] on abbr "22" at bounding box center [115, 560] width 18 height 18
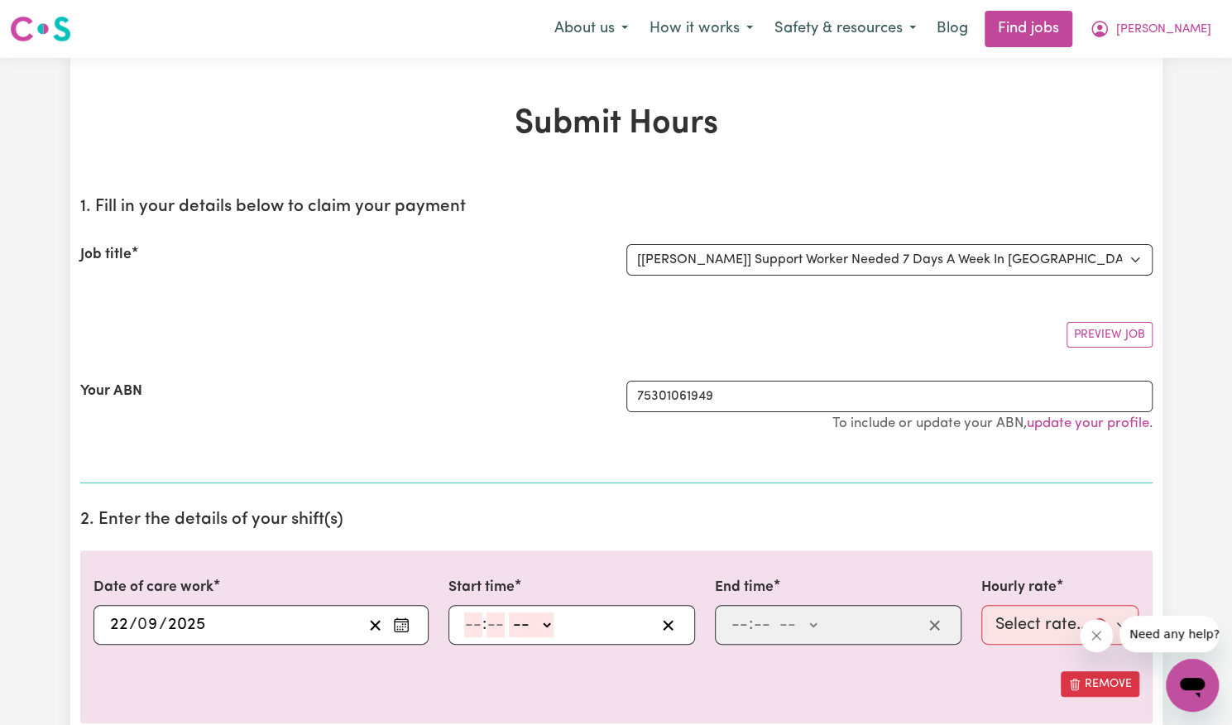
click at [464, 627] on input "number" at bounding box center [473, 624] width 18 height 25
click at [529, 623] on select "-- AM PM" at bounding box center [523, 624] width 45 height 25
click at [501, 612] on select "-- AM PM" at bounding box center [523, 624] width 45 height 25
click at [734, 625] on input "number" at bounding box center [740, 624] width 18 height 25
click at [801, 622] on select "-- AM PM" at bounding box center [795, 624] width 45 height 25
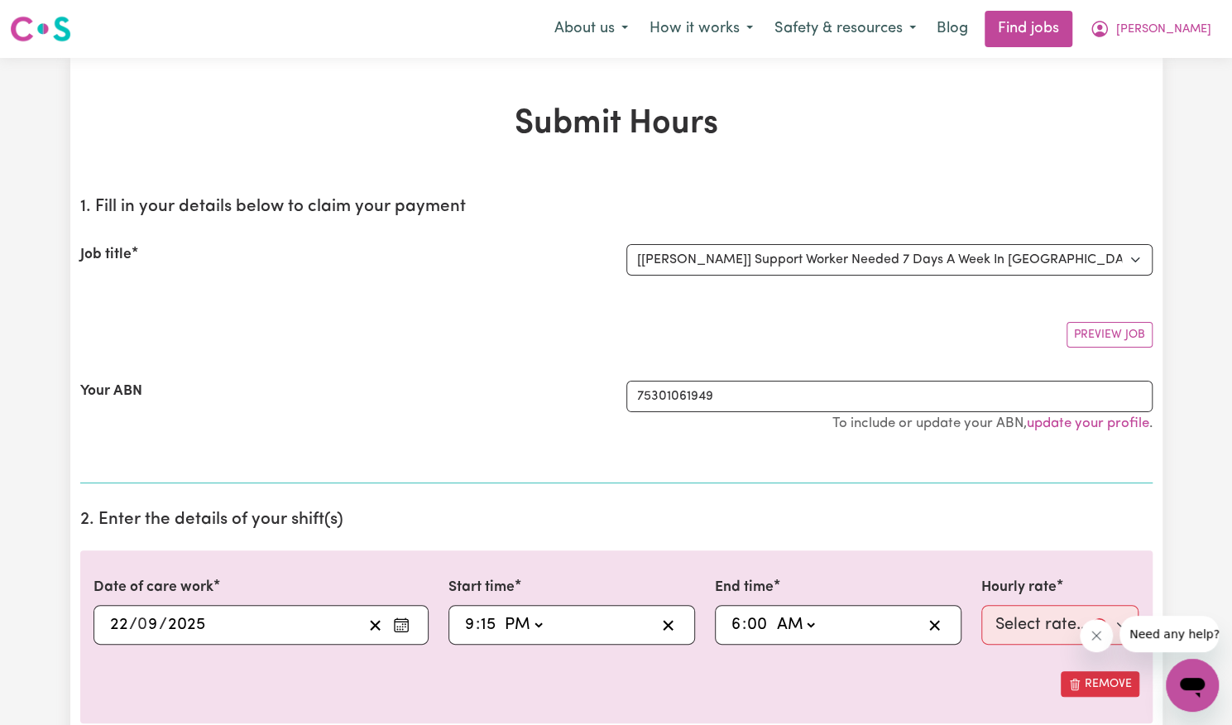
click at [773, 612] on select "-- AM PM" at bounding box center [795, 624] width 45 height 25
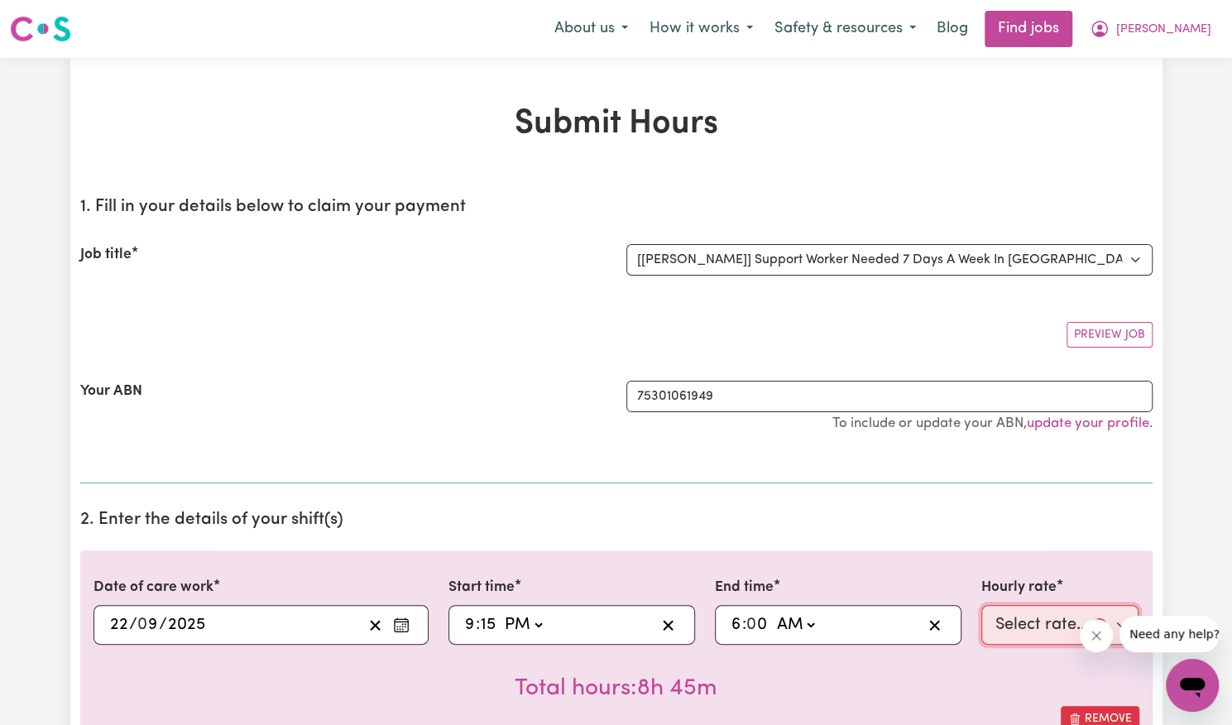
click at [1027, 629] on select "Select rate... $57.17 (Weekday) $77.96 ([DATE]) $103.95 ([DATE]) $129.94 (Publi…" at bounding box center [1061, 625] width 158 height 40
click at [982, 605] on select "Select rate... $57.17 (Weekday) $77.96 ([DATE]) $103.95 ([DATE]) $129.94 (Publi…" at bounding box center [1061, 625] width 158 height 40
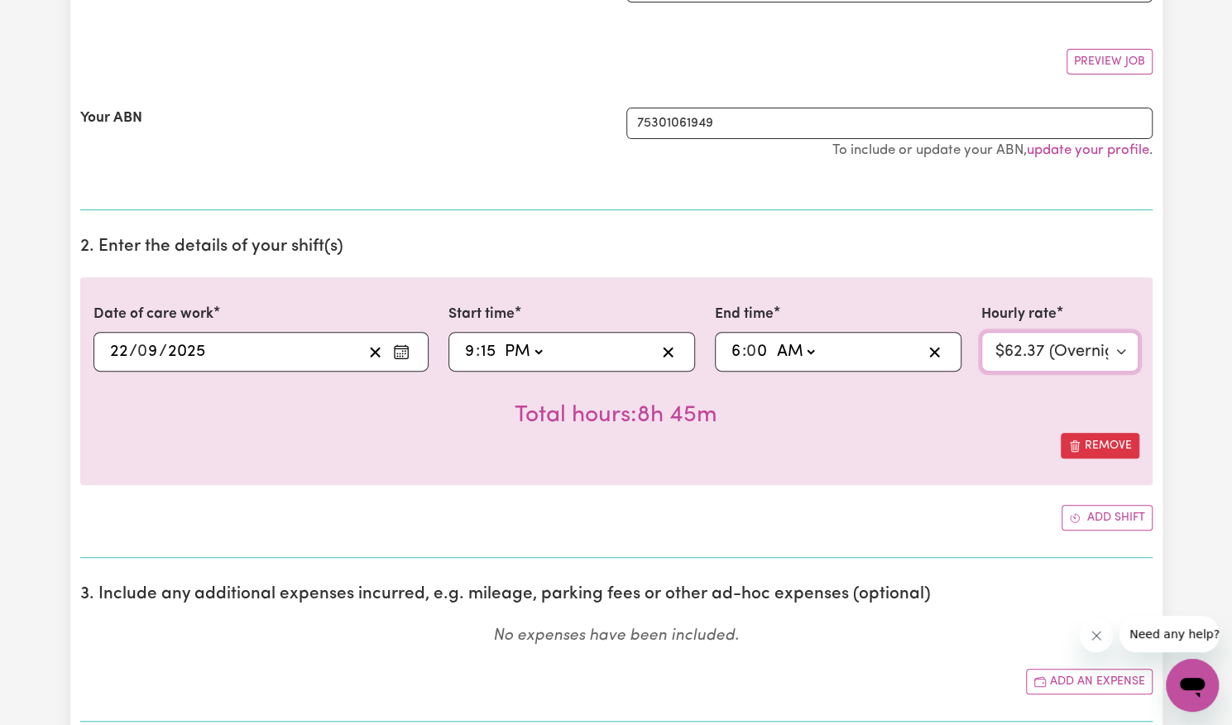
scroll to position [286, 0]
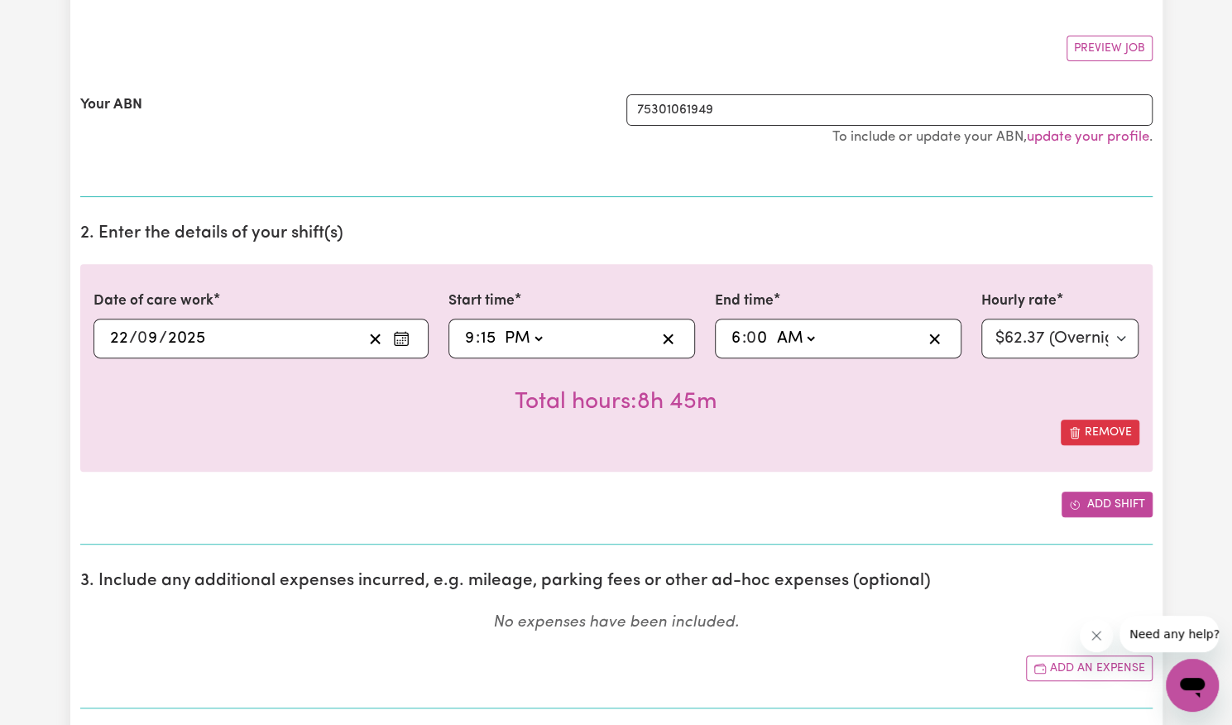
click at [1100, 511] on button "Add shift" at bounding box center [1107, 505] width 91 height 26
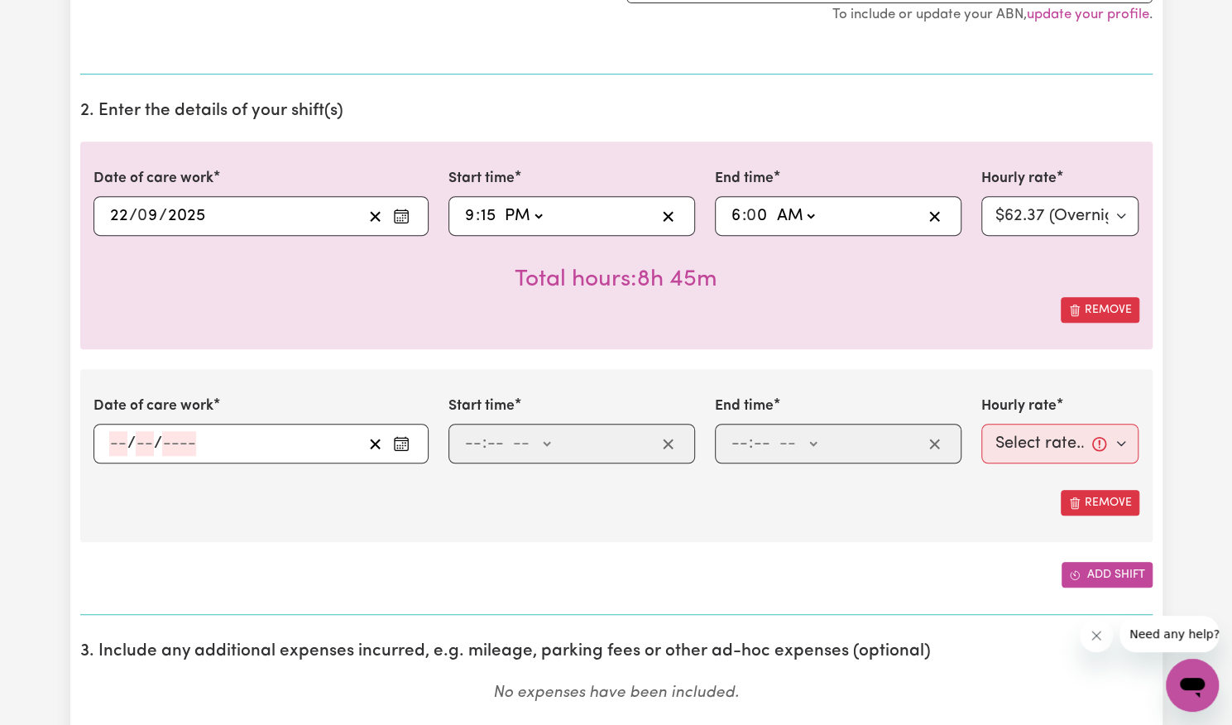
scroll to position [412, 0]
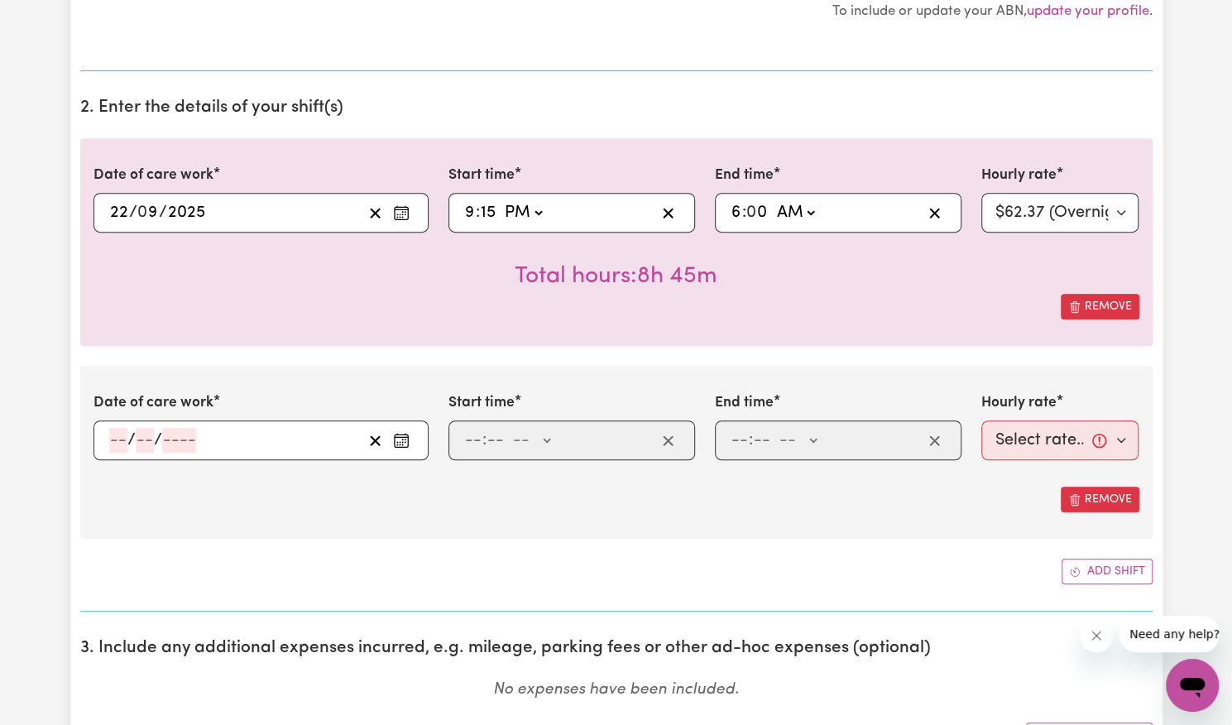
click at [404, 440] on icon "Enter the date of care work" at bounding box center [401, 440] width 17 height 17
click at [232, 487] on div "Remove" at bounding box center [617, 500] width 1046 height 26
click at [482, 431] on span ":" at bounding box center [484, 440] width 4 height 18
